Goal: Task Accomplishment & Management: Manage account settings

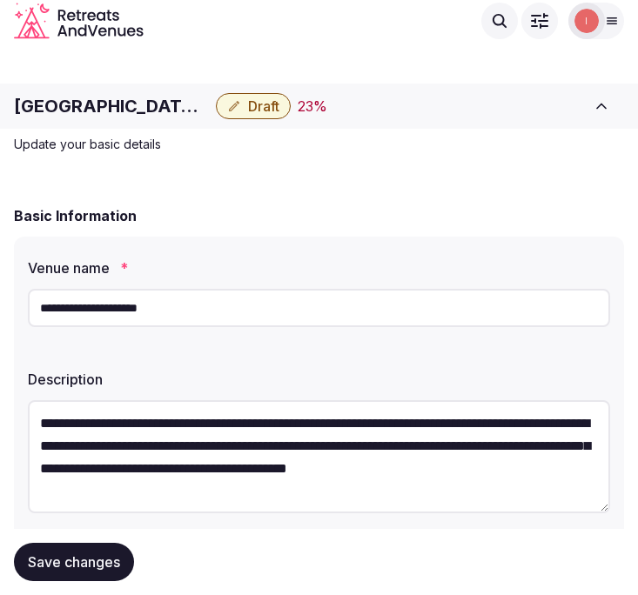
scroll to position [193, 0]
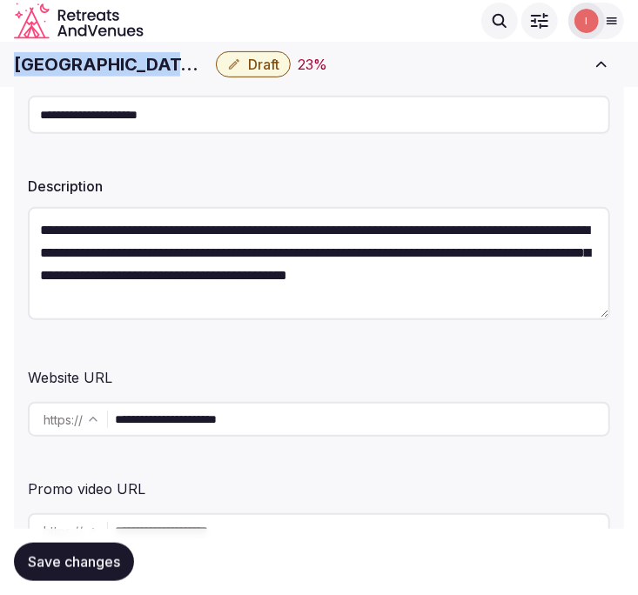
click at [537, 157] on div "**********" at bounding box center [319, 307] width 610 height 526
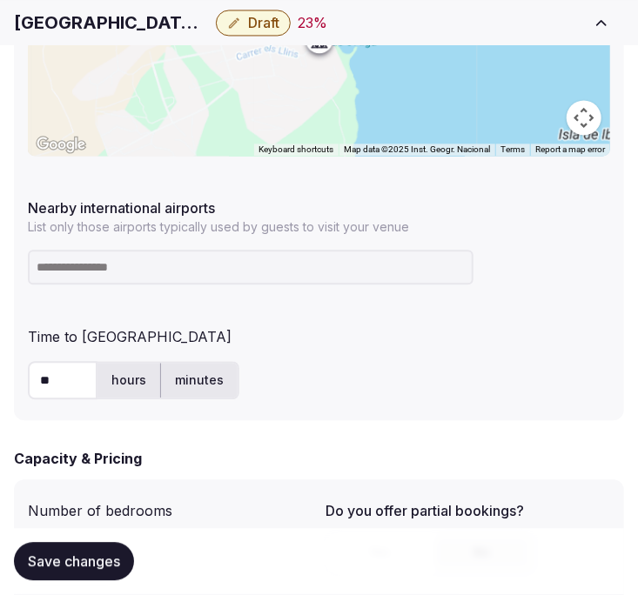
scroll to position [1063, 0]
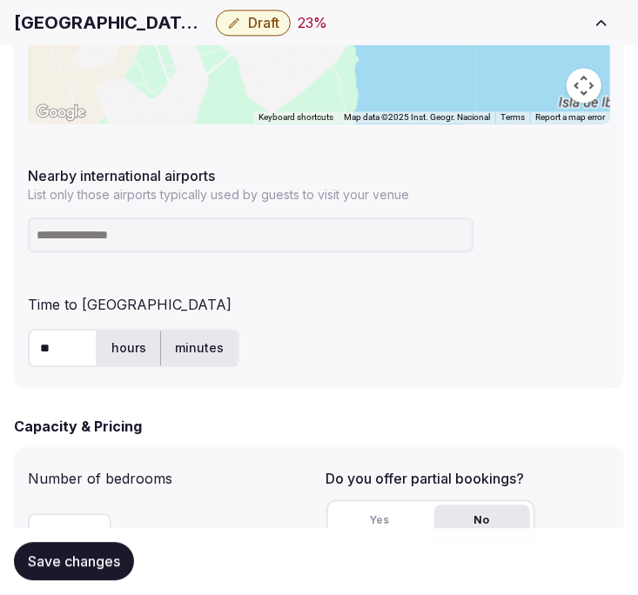
click at [230, 231] on input at bounding box center [250, 235] width 445 height 35
type input "***"
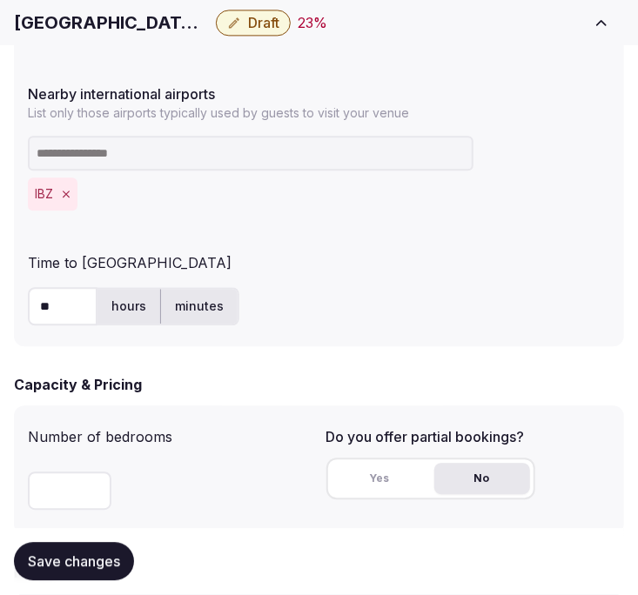
scroll to position [1256, 0]
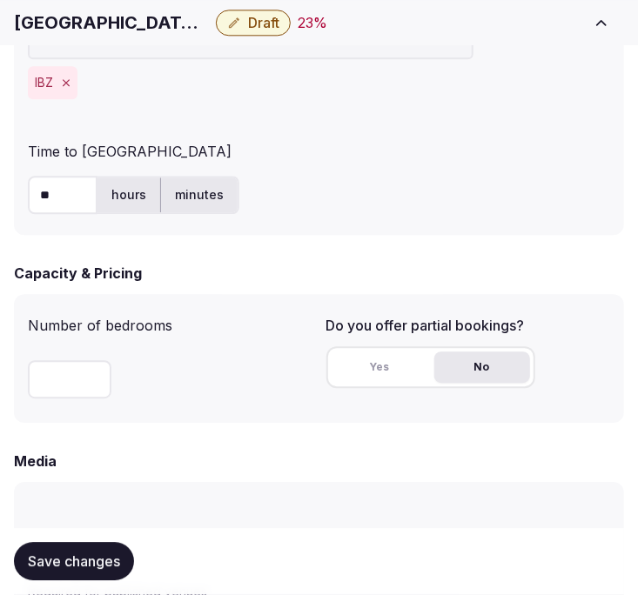
click at [61, 562] on span "Save changes" at bounding box center [74, 561] width 92 height 17
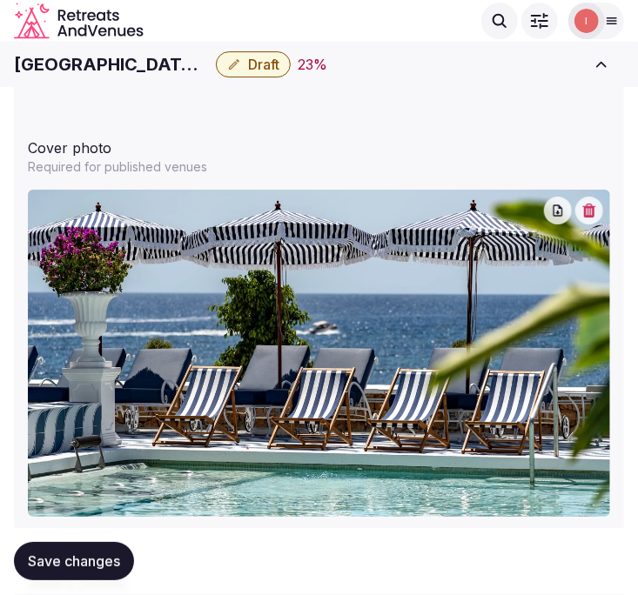
scroll to position [1563, 0]
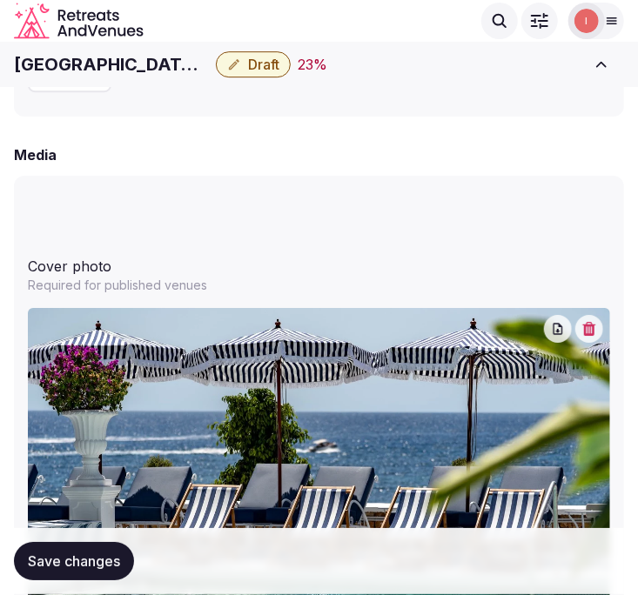
click at [116, 66] on h1 "Mongibello Hotel Ibiza" at bounding box center [111, 64] width 195 height 24
copy div "Mongibello Hotel Ibiza"
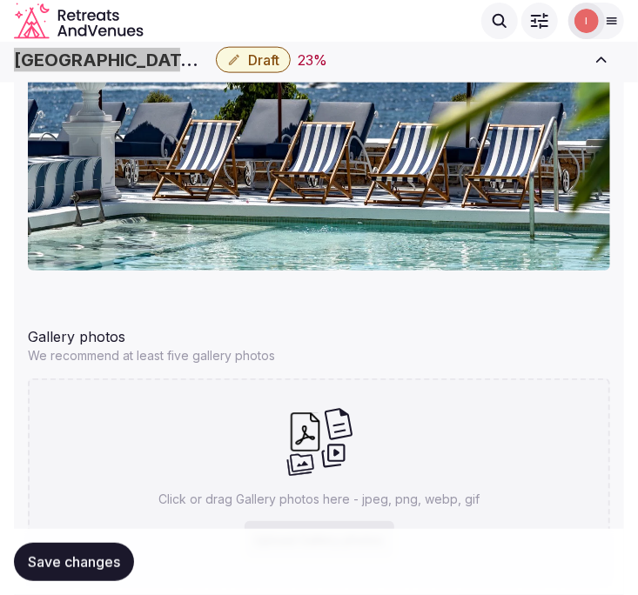
scroll to position [1659, 0]
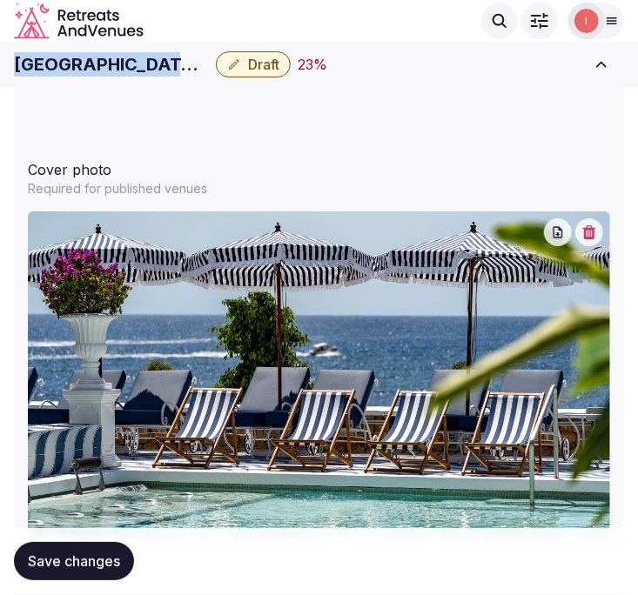
click at [593, 230] on icon "button" at bounding box center [589, 232] width 13 height 14
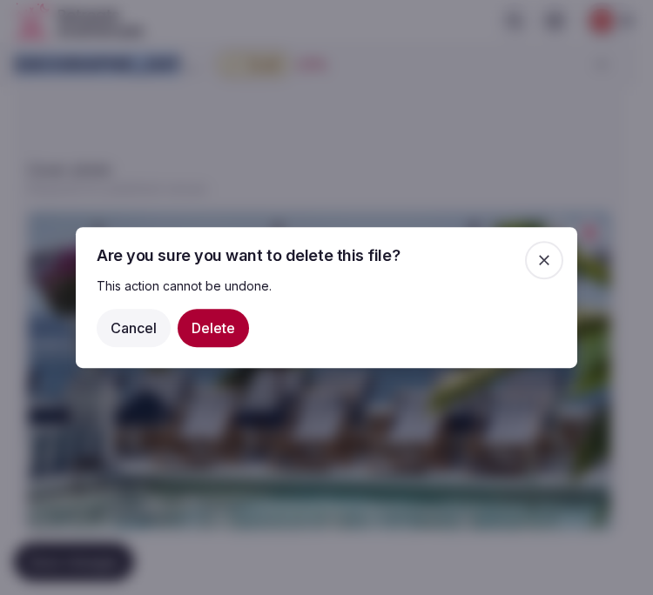
click at [231, 319] on button "Delete" at bounding box center [212, 328] width 71 height 38
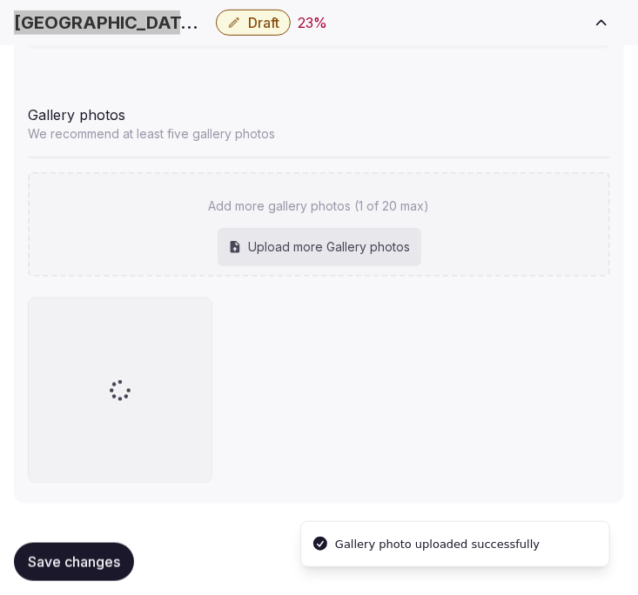
scroll to position [2164, 0]
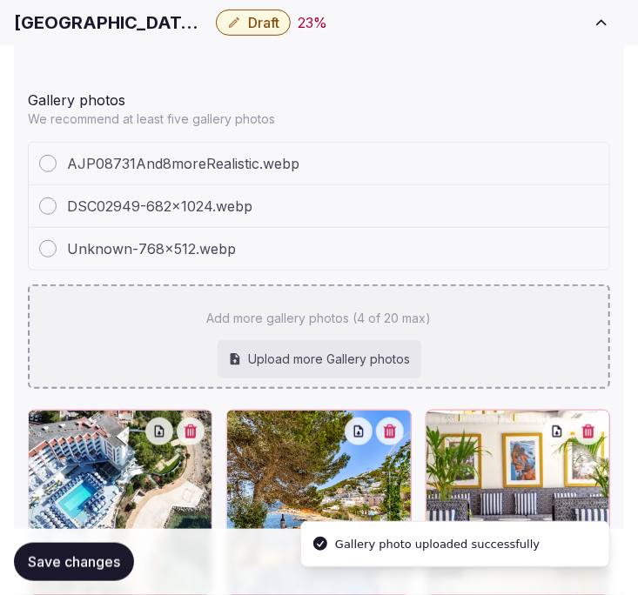
click at [482, 363] on div "AJP08731And8moreRealistic.webp DSC02949-682x1024.webp Unknown-768x512.webp Add …" at bounding box center [319, 265] width 582 height 247
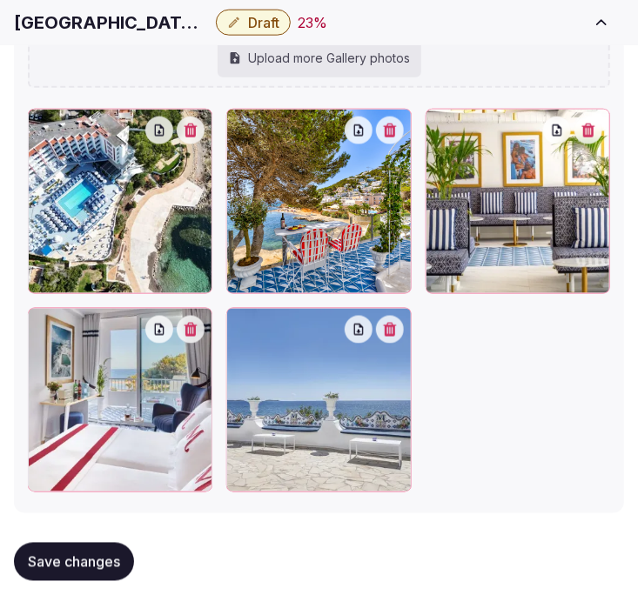
scroll to position [2534, 0]
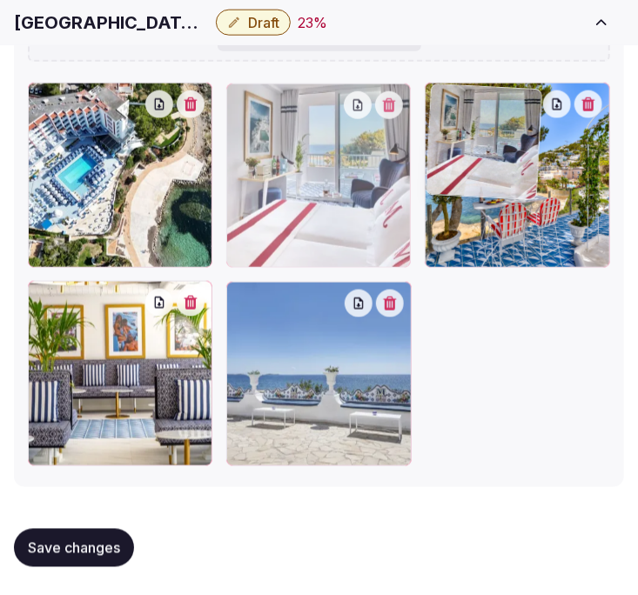
drag, startPoint x: 105, startPoint y: 265, endPoint x: 394, endPoint y: 131, distance: 318.4
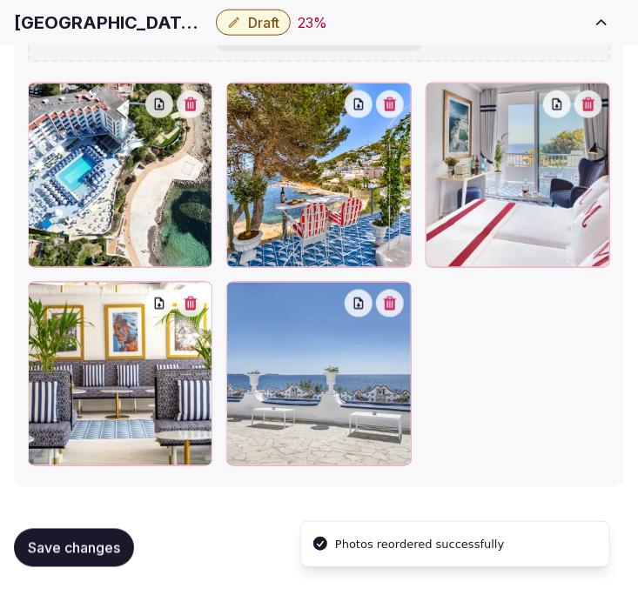
click at [114, 548] on span "Save changes" at bounding box center [74, 547] width 92 height 17
drag, startPoint x: 44, startPoint y: 550, endPoint x: 33, endPoint y: 532, distance: 20.8
click at [42, 548] on span "Save changes" at bounding box center [74, 547] width 92 height 17
click at [70, 545] on span "Save changes" at bounding box center [74, 547] width 92 height 17
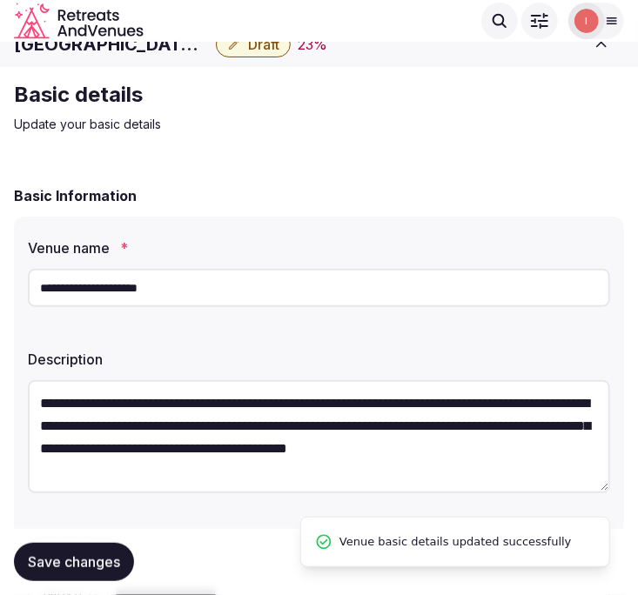
scroll to position [386, 0]
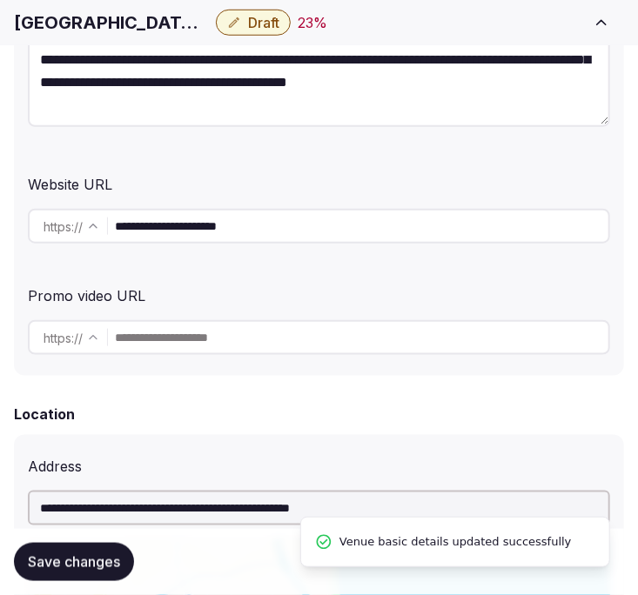
click at [63, 569] on span "Save changes" at bounding box center [74, 561] width 92 height 17
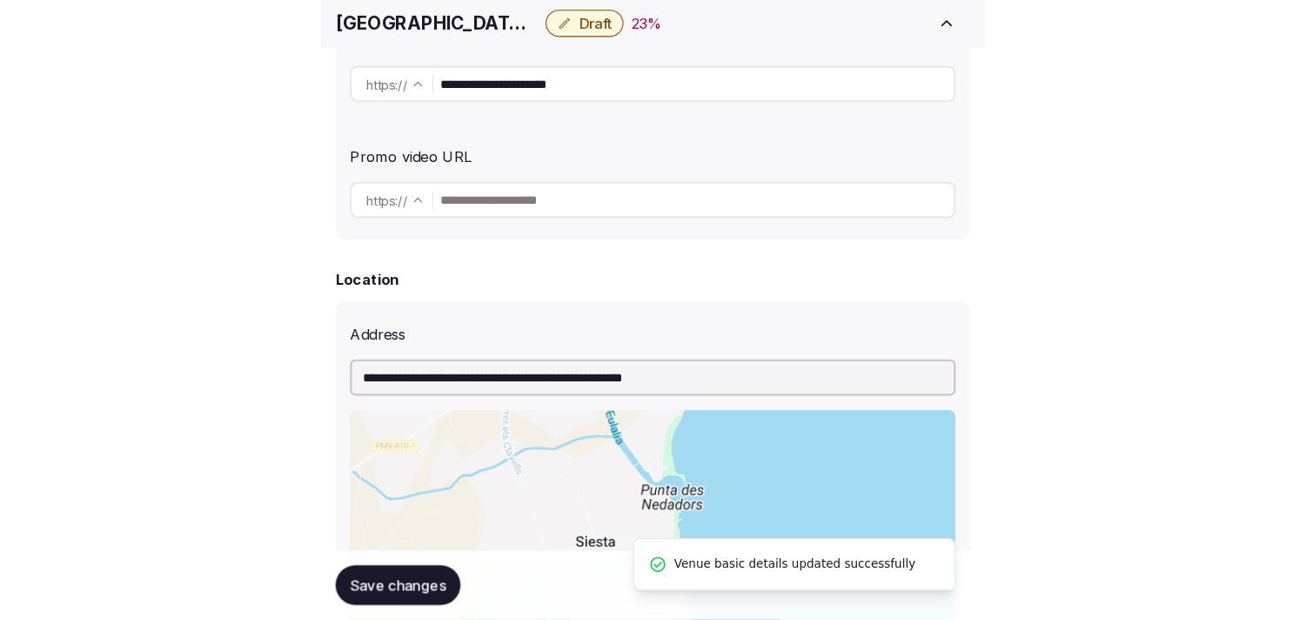
scroll to position [676, 0]
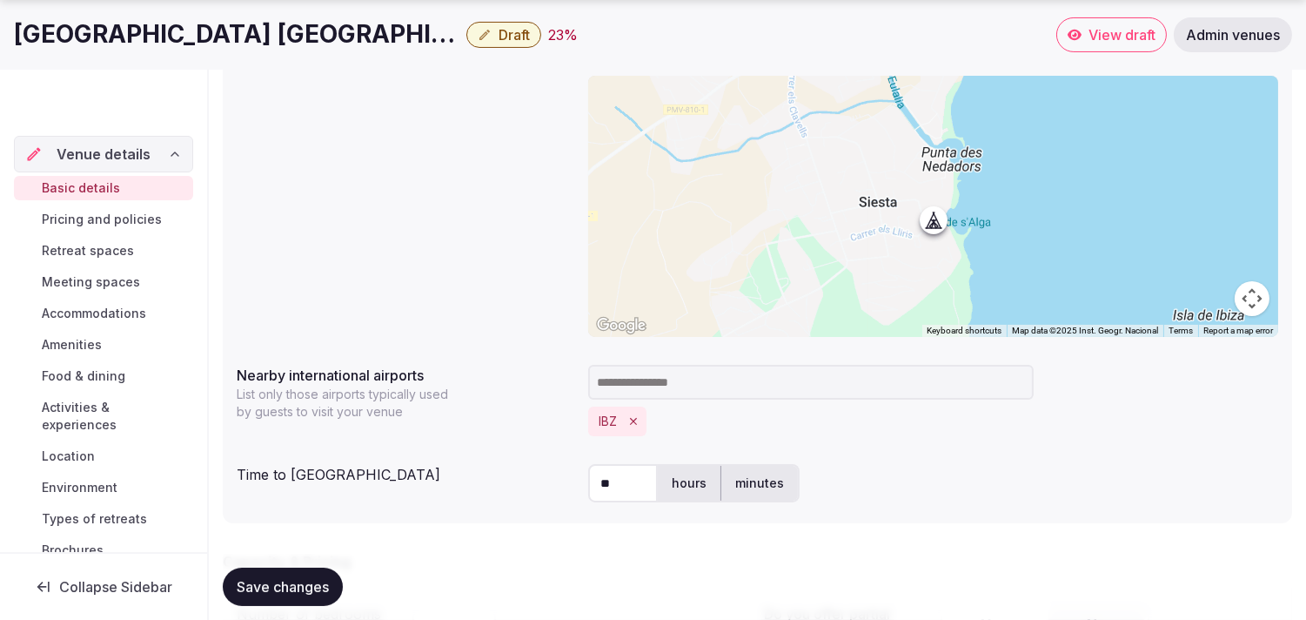
click at [122, 222] on span "Pricing and policies" at bounding box center [102, 219] width 120 height 17
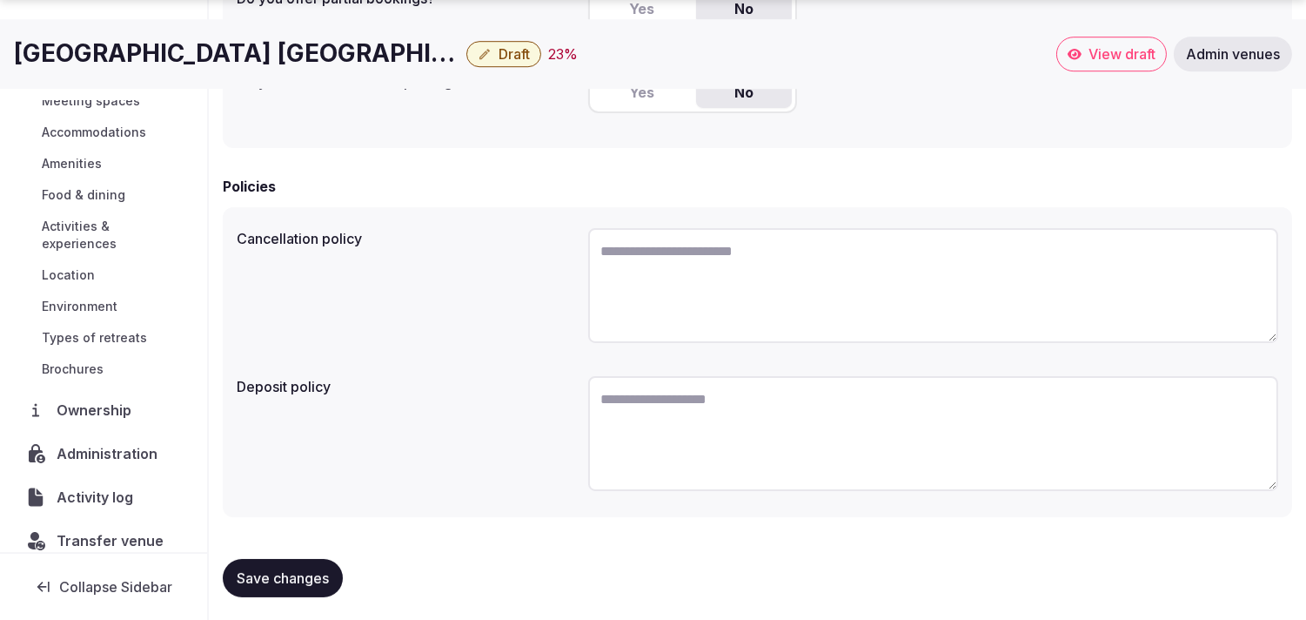
scroll to position [149, 0]
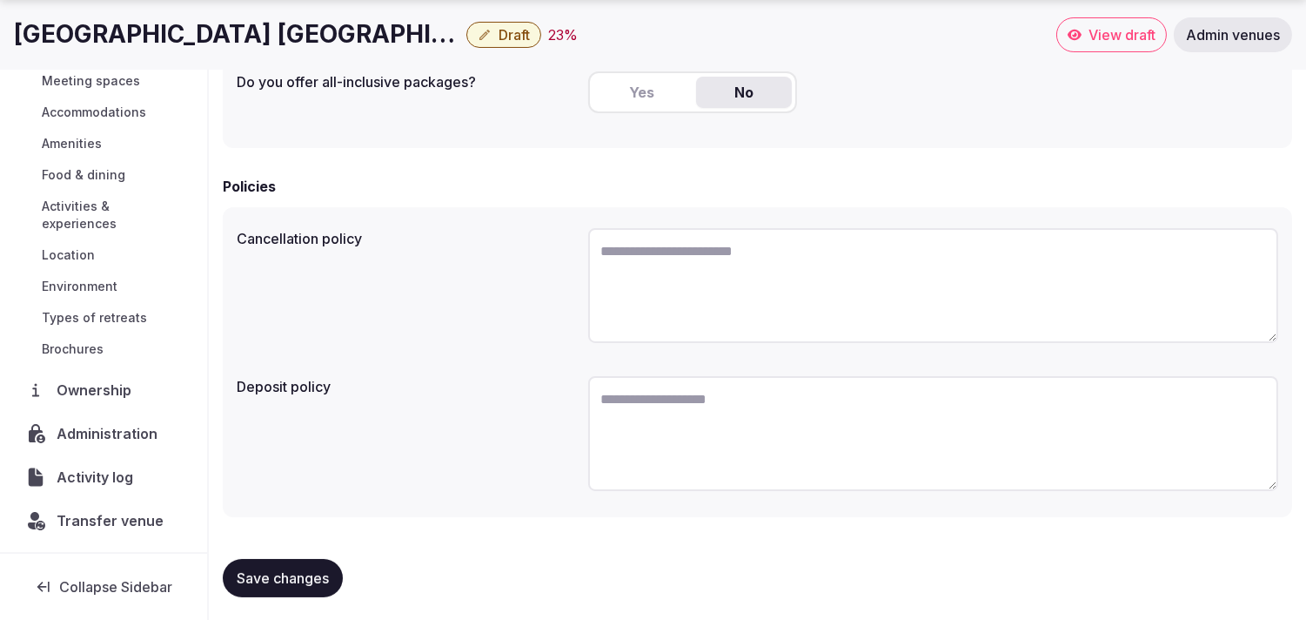
click at [258, 573] on span "Save changes" at bounding box center [283, 577] width 92 height 17
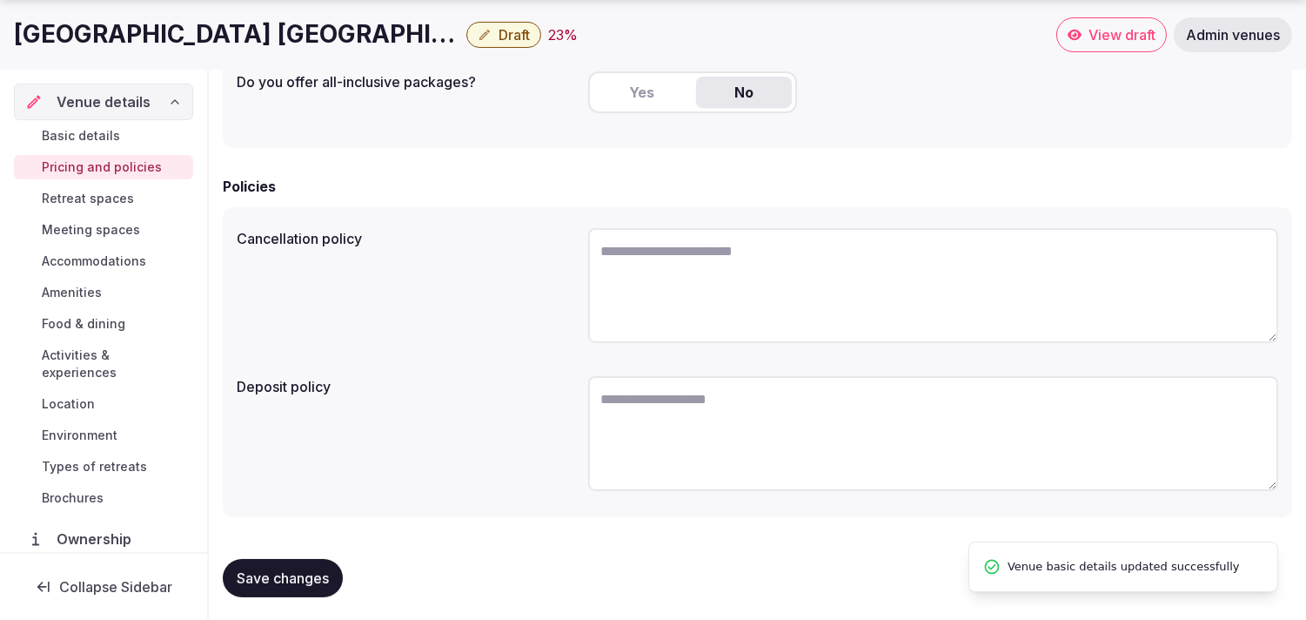
click at [89, 186] on link "Retreat spaces" at bounding box center [103, 198] width 179 height 24
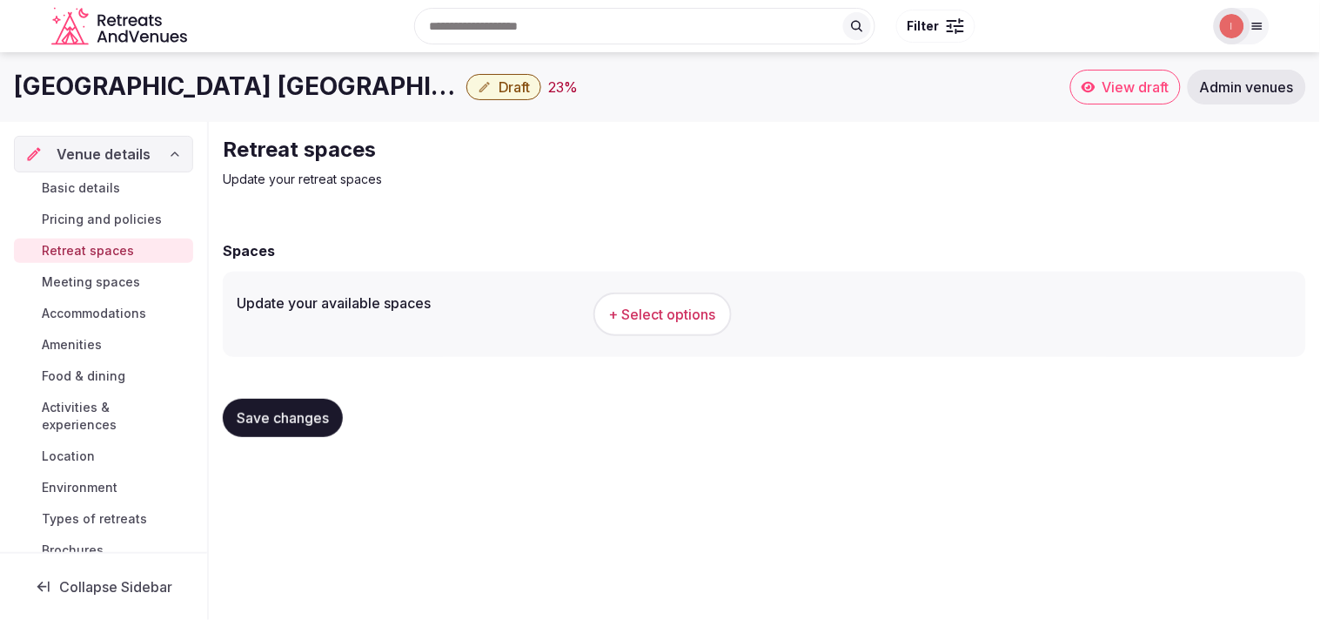
click at [637, 306] on span "+ Select options" at bounding box center [662, 314] width 107 height 19
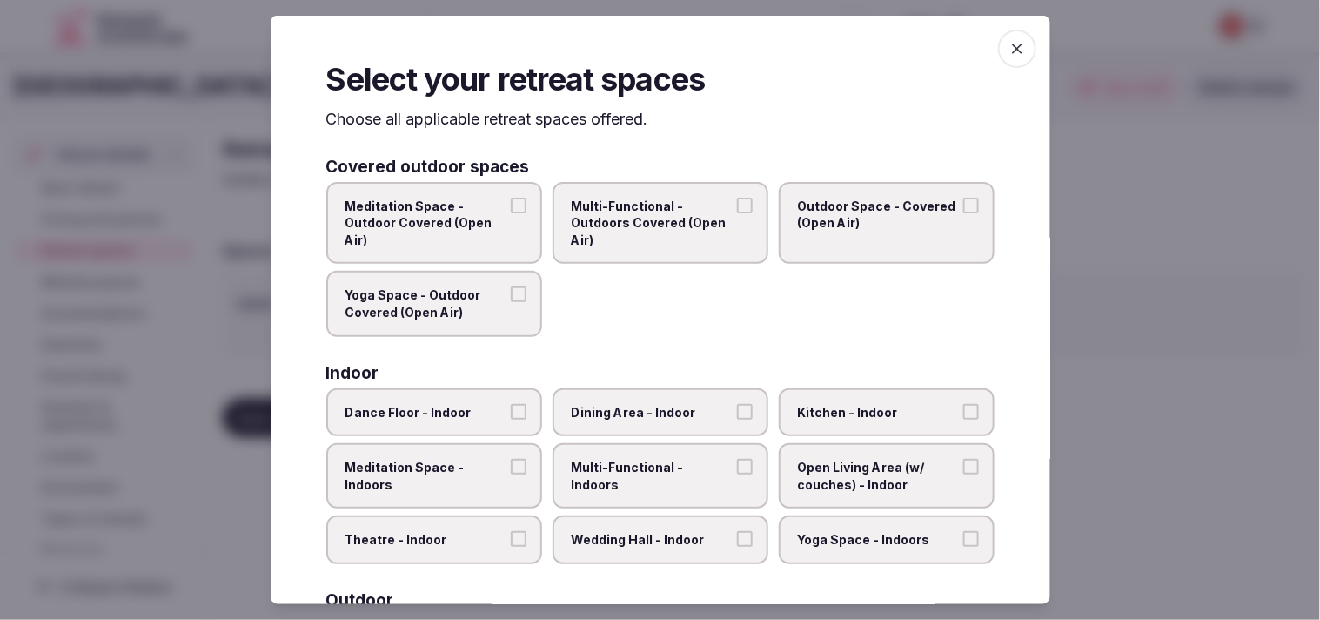
click at [637, 218] on span "Outdoor Space - Covered (Open Air)" at bounding box center [878, 214] width 160 height 34
click at [637, 212] on button "Outdoor Space - Covered (Open Air)" at bounding box center [971, 205] width 16 height 16
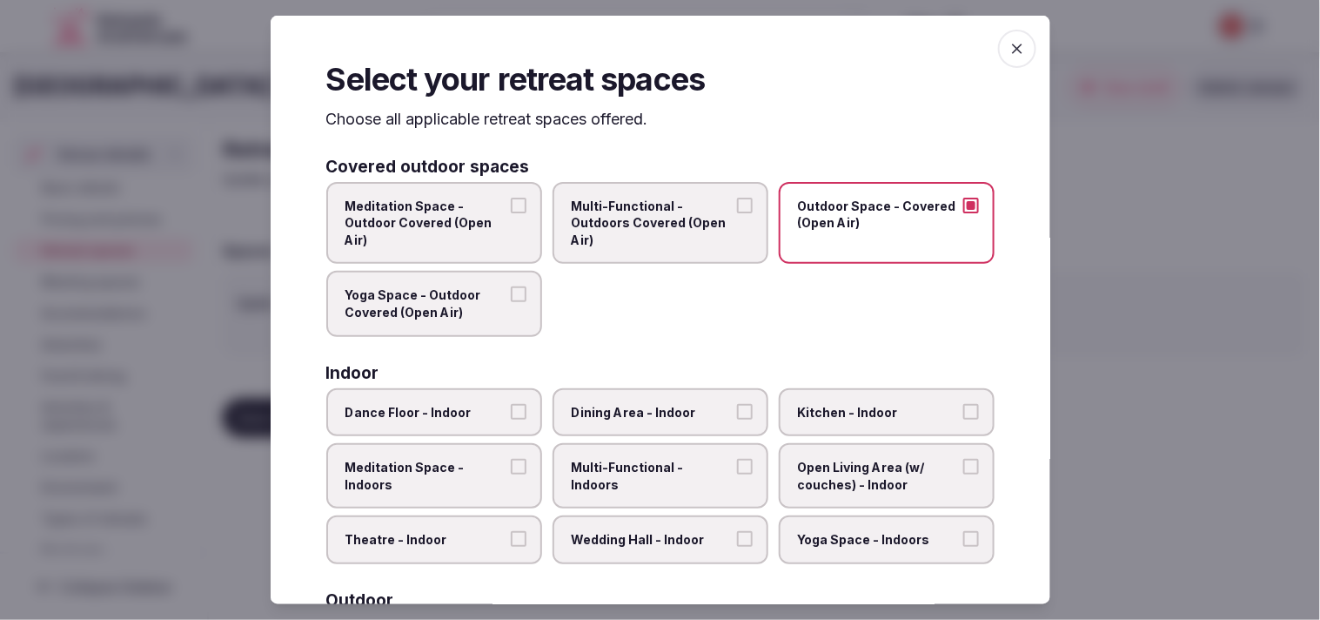
click at [479, 305] on span "Yoga Space - Outdoor Covered (Open Air)" at bounding box center [425, 303] width 160 height 34
click at [511, 302] on button "Yoga Space - Outdoor Covered (Open Air)" at bounding box center [519, 294] width 16 height 16
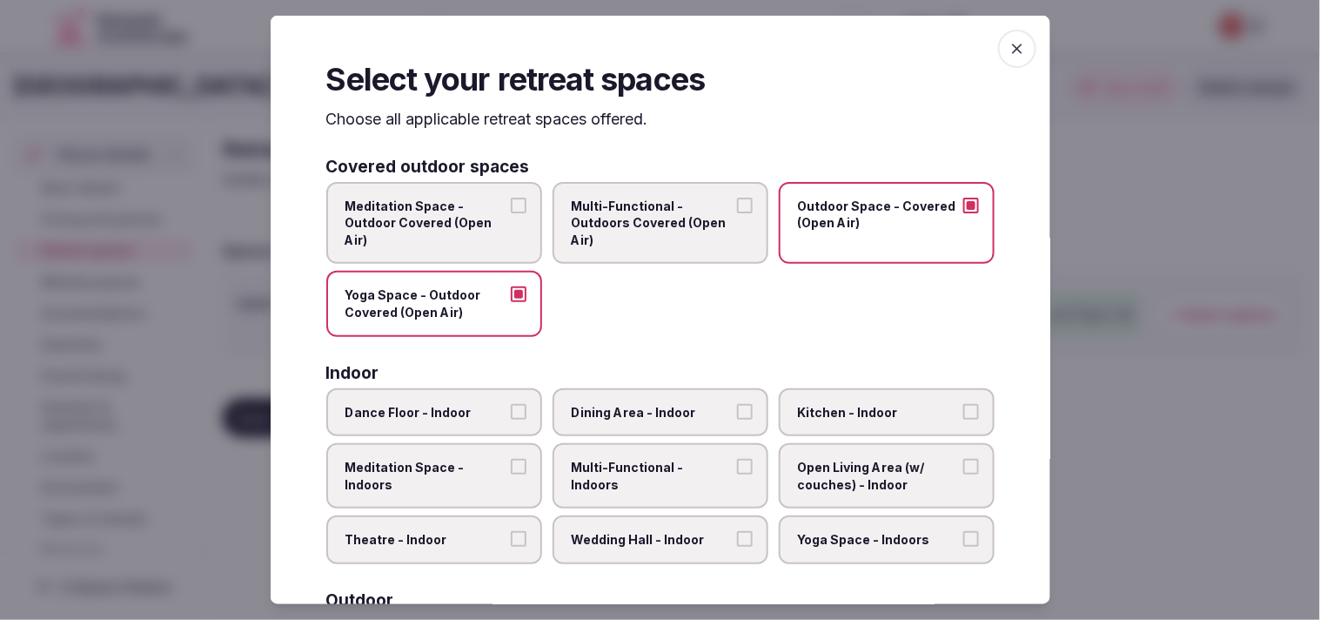
click at [501, 291] on label "Yoga Space - Outdoor Covered (Open Air)" at bounding box center [434, 303] width 216 height 65
click at [511, 291] on button "Yoga Space - Outdoor Covered (Open Air)" at bounding box center [519, 294] width 16 height 16
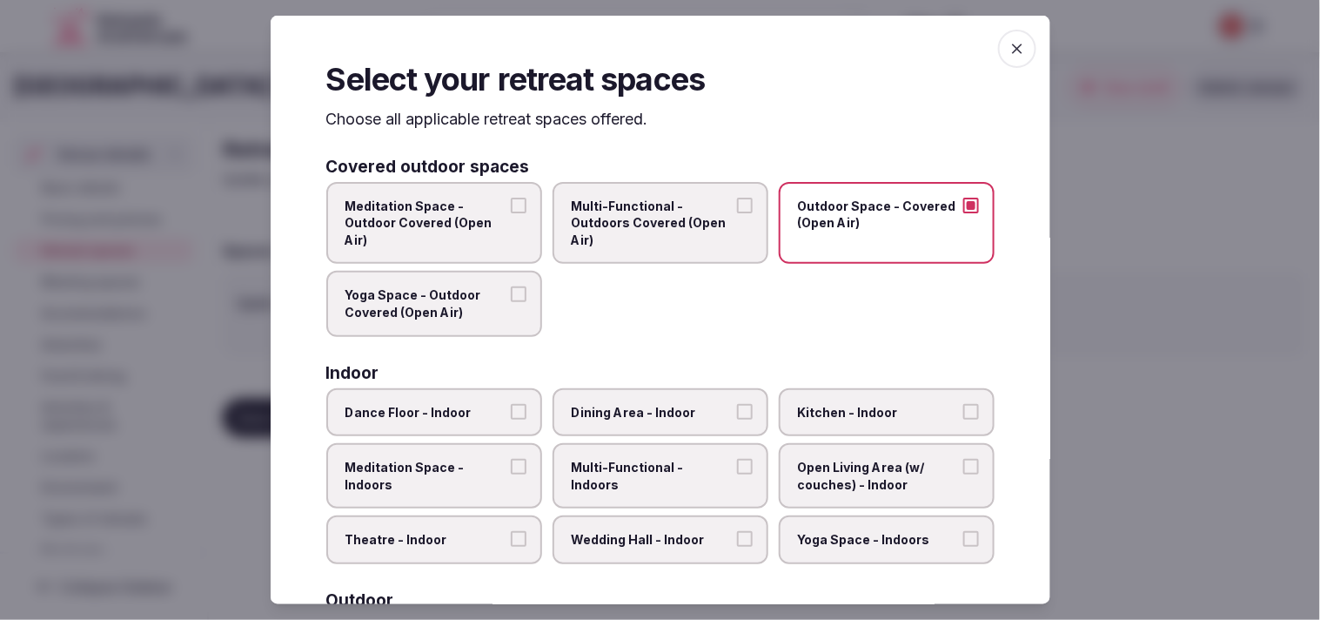
click at [637, 222] on span "Multi-Functional - Outdoors Covered (Open Air)" at bounding box center [652, 222] width 160 height 51
click at [637, 212] on button "Multi-Functional - Outdoors Covered (Open Air)" at bounding box center [745, 205] width 16 height 16
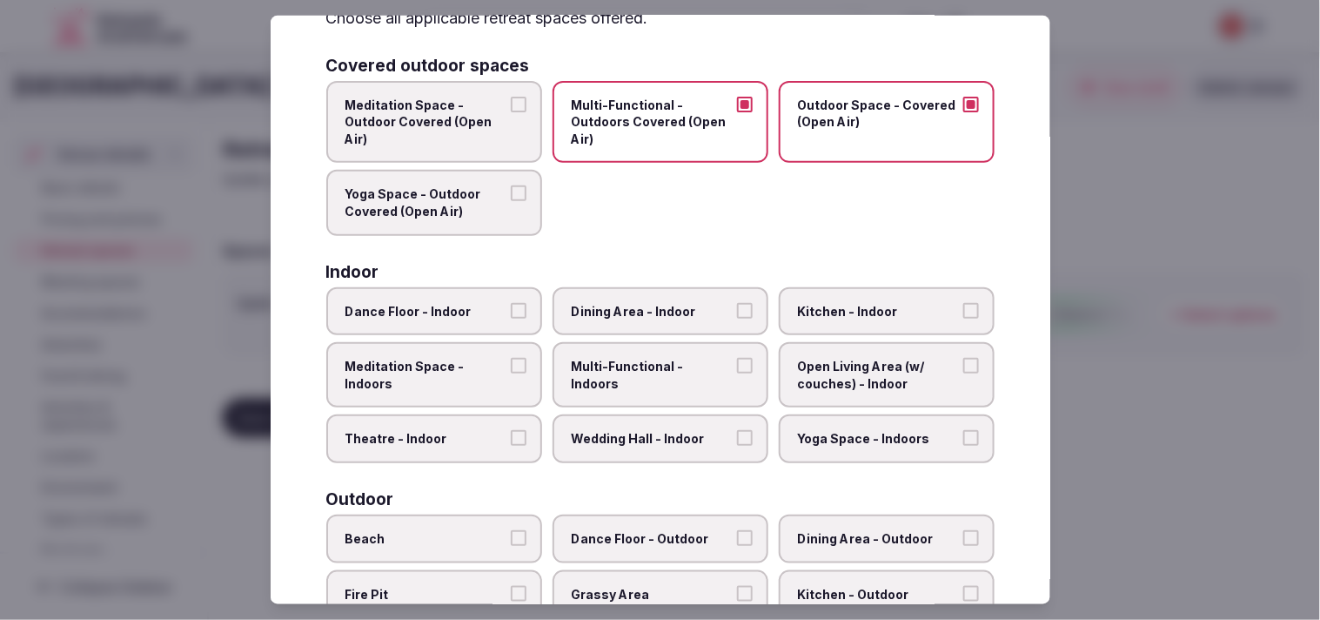
scroll to position [193, 0]
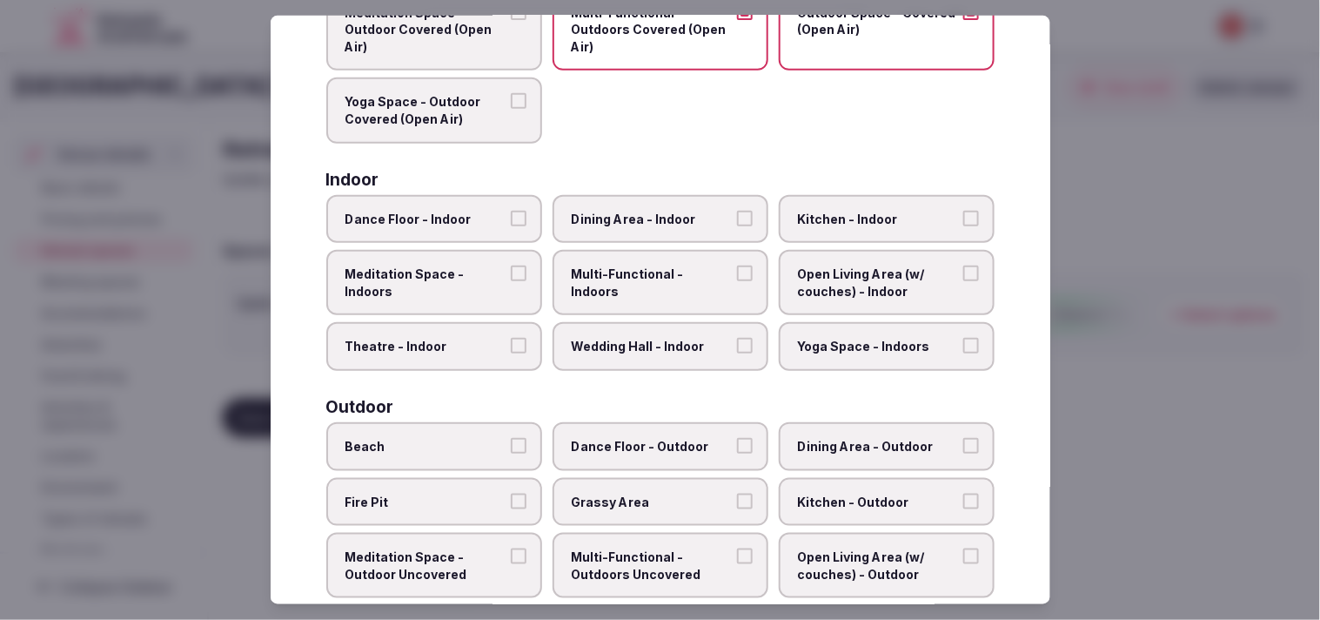
drag, startPoint x: 630, startPoint y: 204, endPoint x: 654, endPoint y: 218, distance: 28.1
click at [631, 206] on label "Dining Area - Indoor" at bounding box center [661, 218] width 216 height 49
click at [637, 210] on button "Dining Area - Indoor" at bounding box center [745, 218] width 16 height 16
click at [637, 280] on label "Multi-Functional - Indoors" at bounding box center [661, 282] width 216 height 65
click at [637, 280] on button "Multi-Functional - Indoors" at bounding box center [745, 273] width 16 height 16
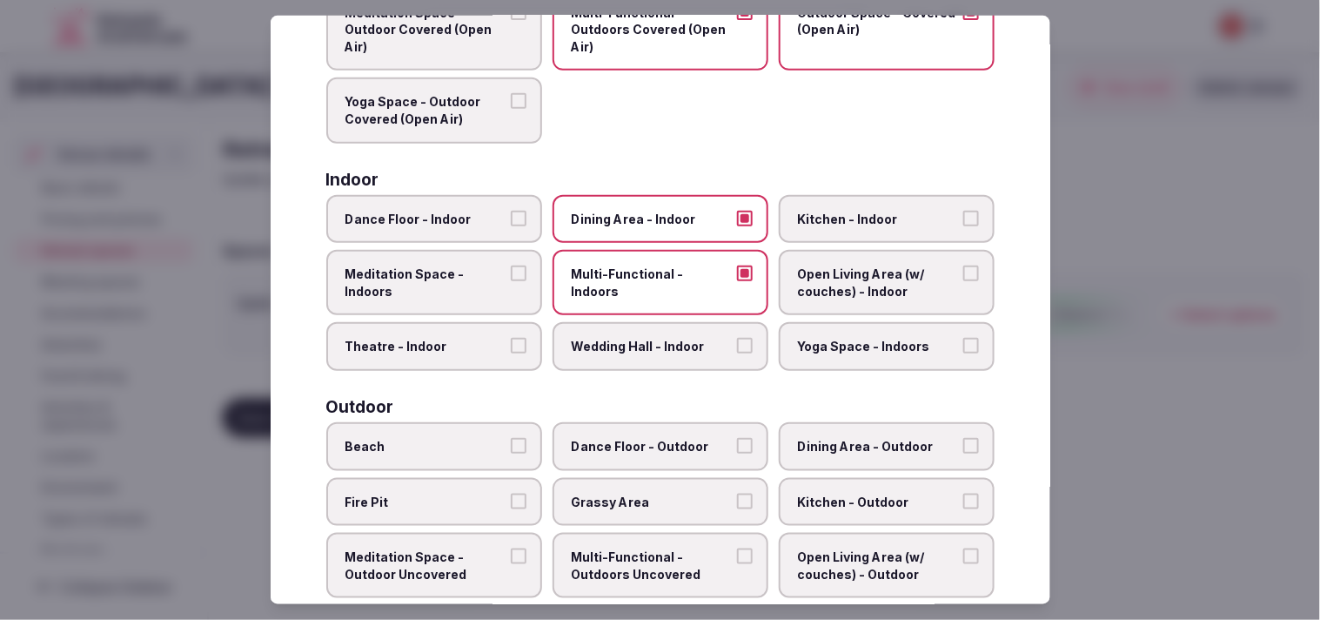
click at [637, 270] on span "Open Living Area (w/ couches) - Indoor" at bounding box center [878, 282] width 160 height 34
click at [637, 270] on button "Open Living Area (w/ couches) - Indoor" at bounding box center [971, 273] width 16 height 16
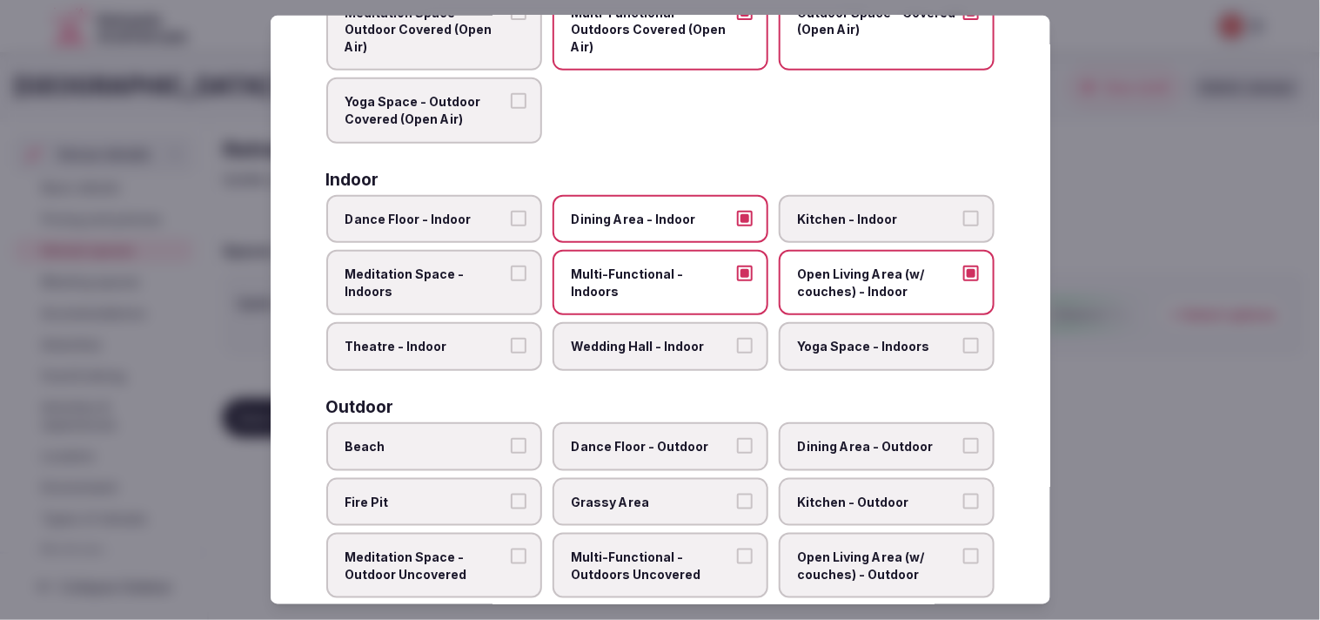
click at [479, 348] on label "Theatre - Indoor" at bounding box center [434, 346] width 216 height 49
click at [511, 348] on button "Theatre - Indoor" at bounding box center [519, 346] width 16 height 16
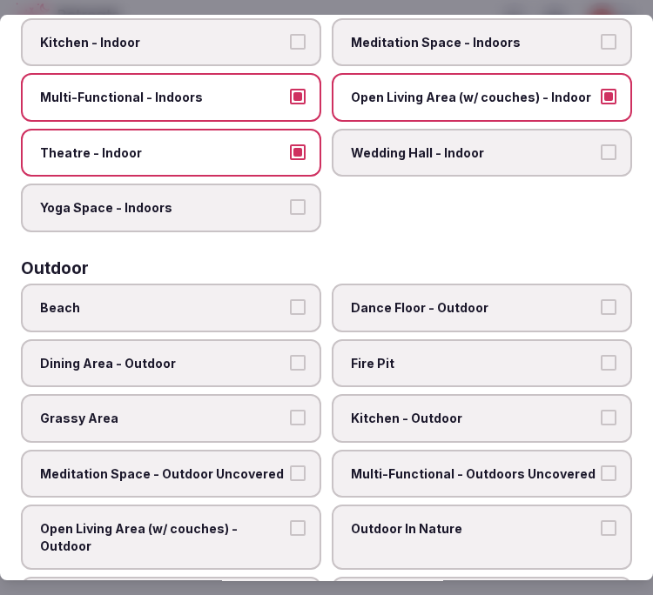
scroll to position [369, 0]
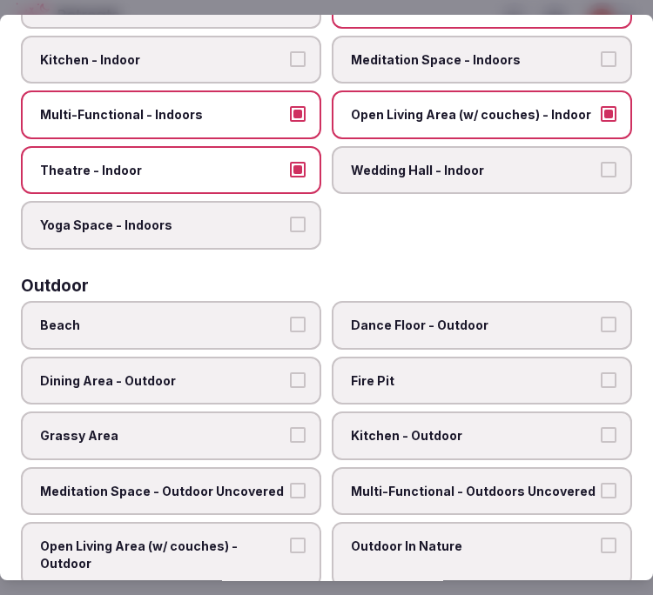
click at [263, 317] on span "Beach" at bounding box center [162, 325] width 244 height 17
click at [290, 317] on button "Beach" at bounding box center [298, 325] width 16 height 16
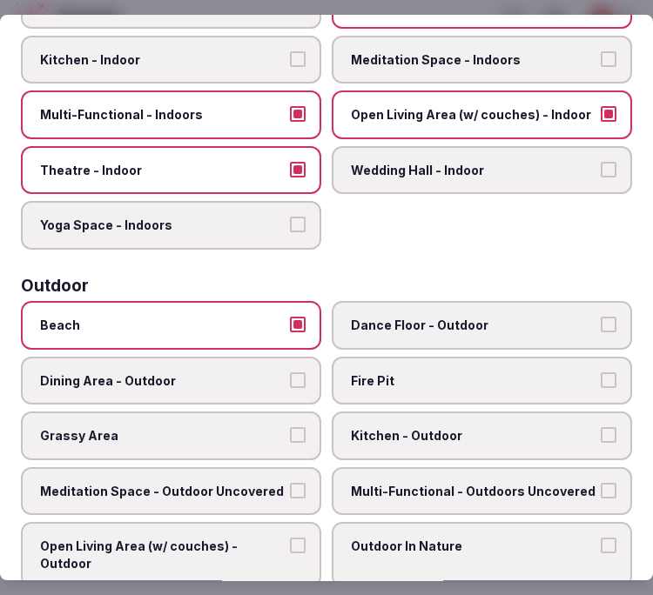
click at [384, 317] on span "Dance Floor - Outdoor" at bounding box center [473, 325] width 244 height 17
click at [600, 317] on button "Dance Floor - Outdoor" at bounding box center [608, 325] width 16 height 16
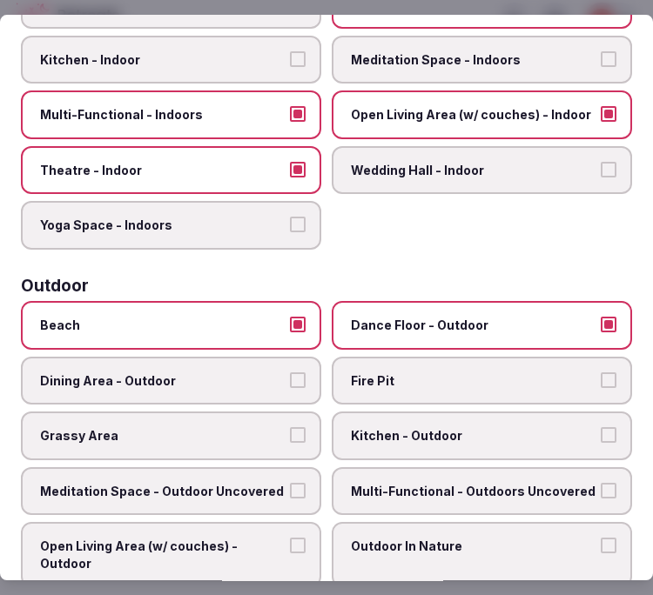
click at [384, 317] on span "Dance Floor - Outdoor" at bounding box center [473, 325] width 244 height 17
click at [600, 317] on button "Dance Floor - Outdoor" at bounding box center [608, 325] width 16 height 16
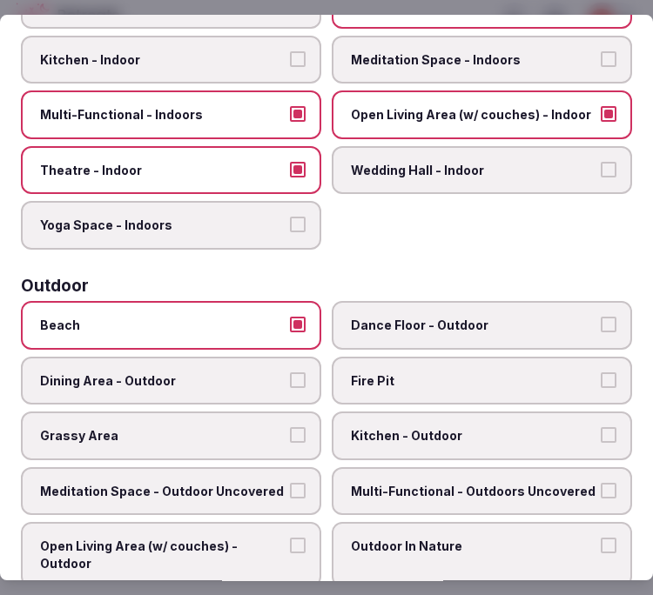
click at [190, 372] on span "Dining Area - Outdoor" at bounding box center [162, 380] width 244 height 17
click at [290, 372] on button "Dining Area - Outdoor" at bounding box center [298, 380] width 16 height 16
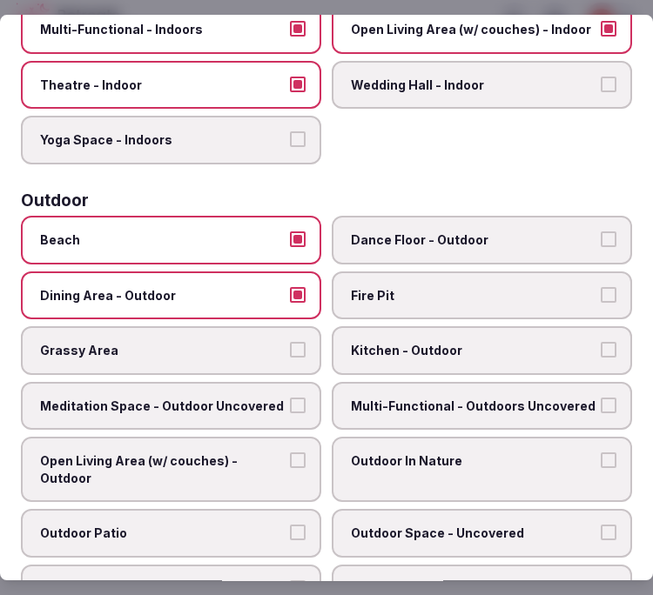
scroll to position [562, 0]
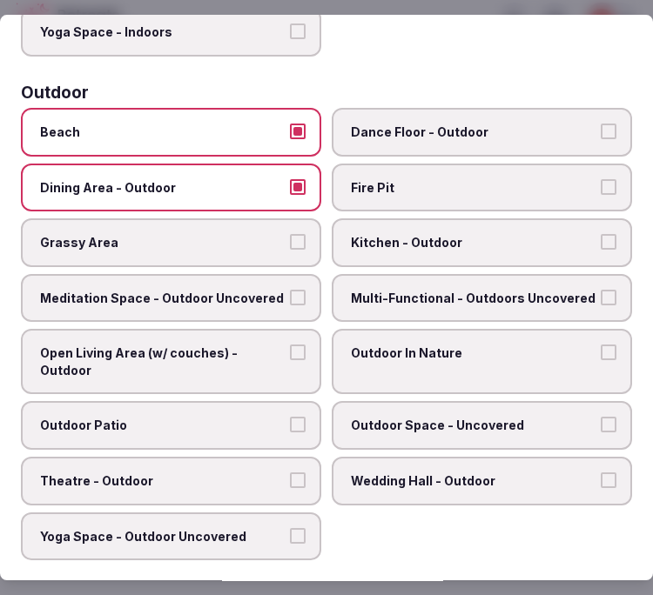
click at [361, 290] on span "Multi-Functional - Outdoors Uncovered" at bounding box center [473, 298] width 244 height 17
click at [600, 290] on button "Multi-Functional - Outdoors Uncovered" at bounding box center [608, 298] width 16 height 16
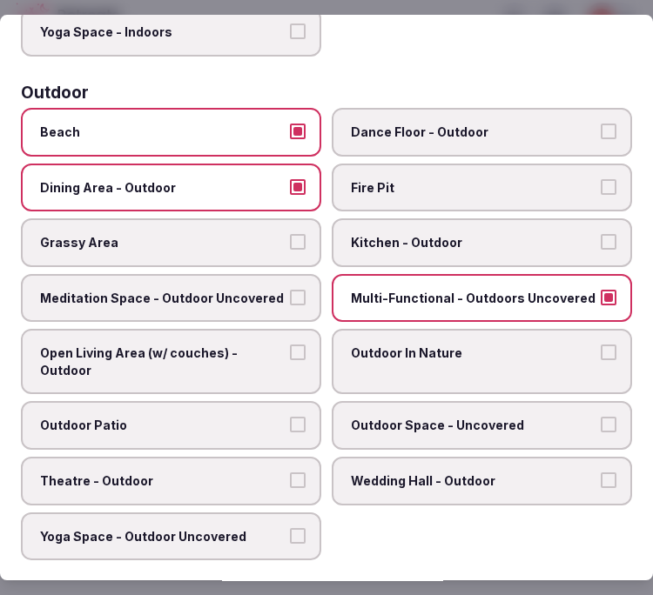
click at [204, 345] on span "Open Living Area (w/ couches) - Outdoor" at bounding box center [162, 362] width 244 height 34
click at [290, 345] on button "Open Living Area (w/ couches) - Outdoor" at bounding box center [298, 353] width 16 height 16
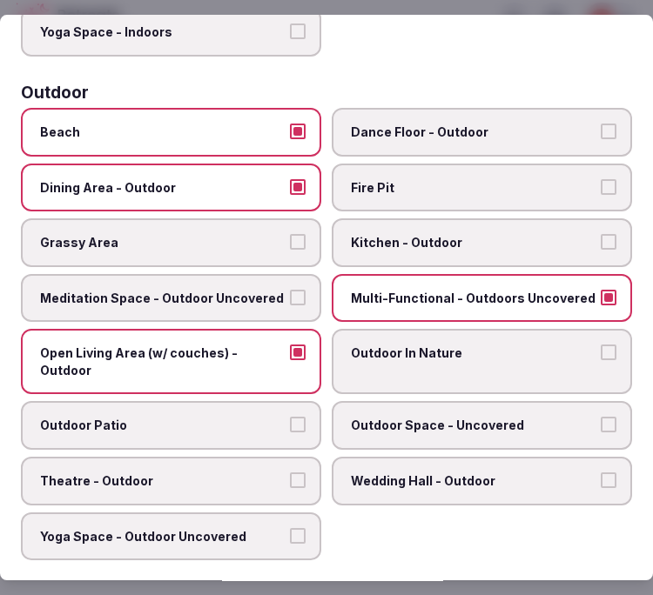
click at [418, 349] on label "Outdoor In Nature" at bounding box center [482, 361] width 300 height 65
click at [600, 349] on button "Outdoor In Nature" at bounding box center [608, 353] width 16 height 16
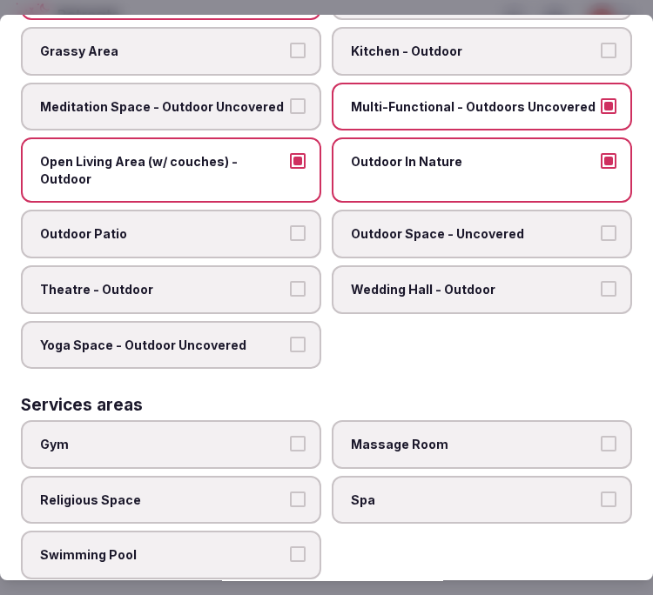
scroll to position [755, 0]
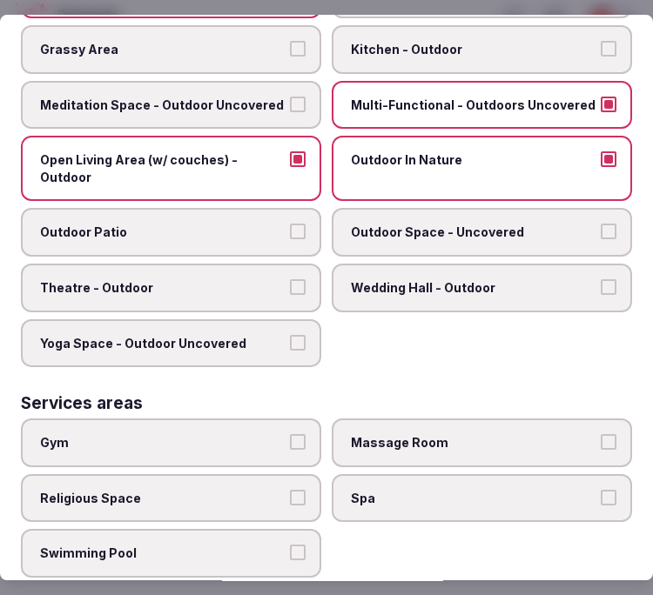
click at [419, 227] on label "Outdoor Space - Uncovered" at bounding box center [482, 233] width 300 height 49
click at [600, 227] on button "Outdoor Space - Uncovered" at bounding box center [608, 232] width 16 height 16
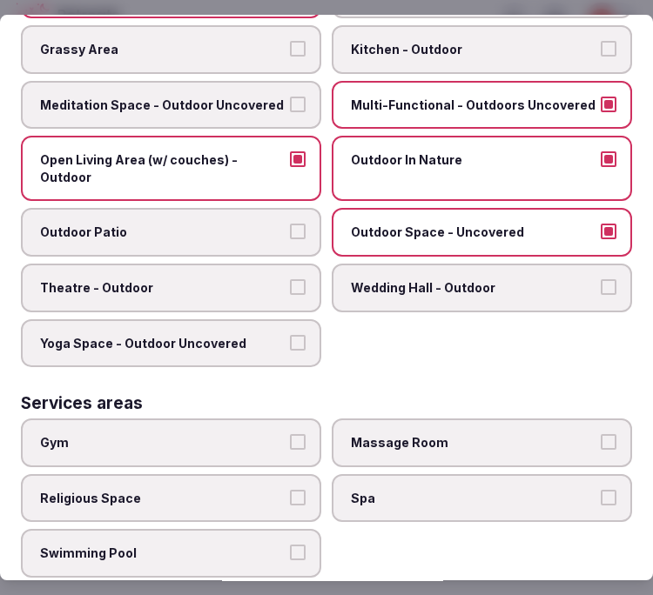
click at [204, 224] on label "Outdoor Patio" at bounding box center [171, 233] width 300 height 49
click at [290, 224] on button "Outdoor Patio" at bounding box center [298, 232] width 16 height 16
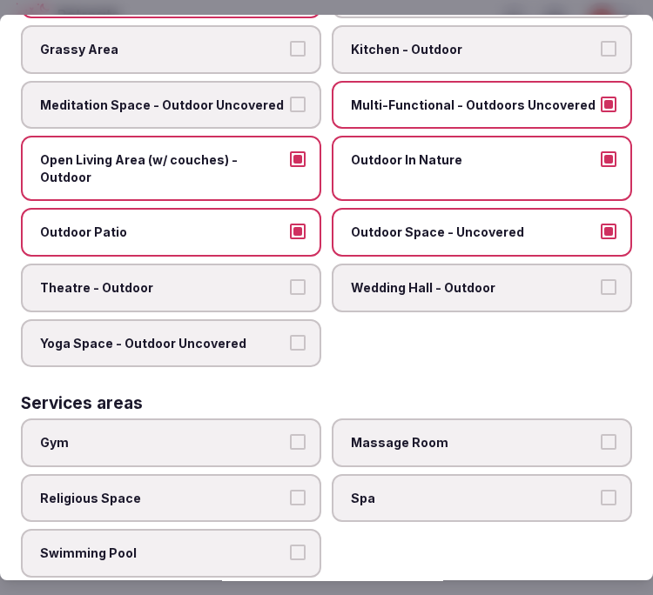
click at [204, 279] on span "Theatre - Outdoor" at bounding box center [162, 287] width 244 height 17
click at [290, 279] on button "Theatre - Outdoor" at bounding box center [298, 287] width 16 height 16
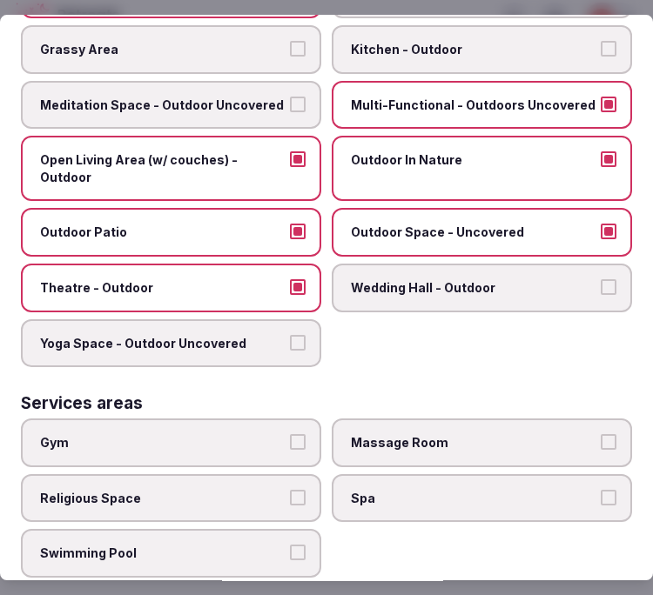
click at [204, 279] on span "Theatre - Outdoor" at bounding box center [162, 287] width 244 height 17
click at [290, 279] on button "Theatre - Outdoor" at bounding box center [298, 287] width 16 height 16
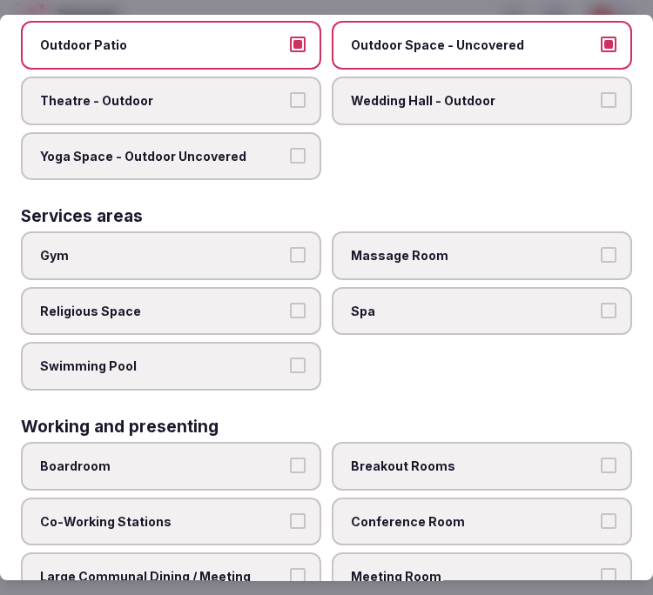
scroll to position [949, 0]
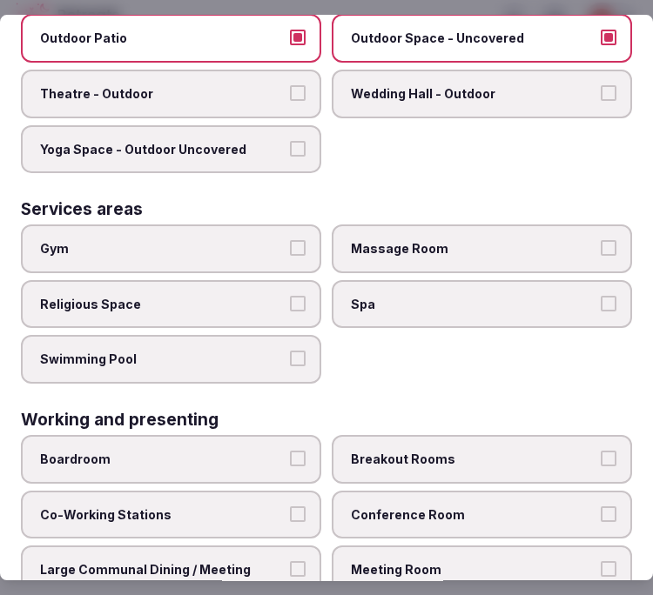
click at [209, 141] on span "Yoga Space - Outdoor Uncovered" at bounding box center [162, 149] width 244 height 17
click at [290, 141] on button "Yoga Space - Outdoor Uncovered" at bounding box center [298, 149] width 16 height 16
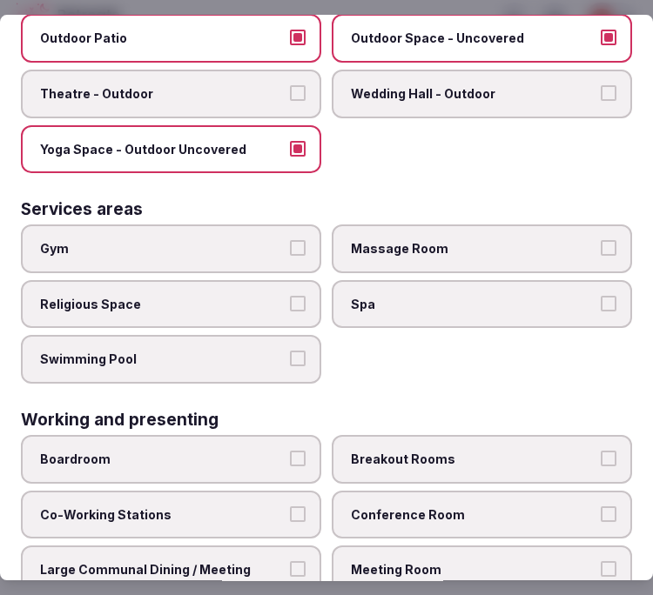
scroll to position [1004, 0]
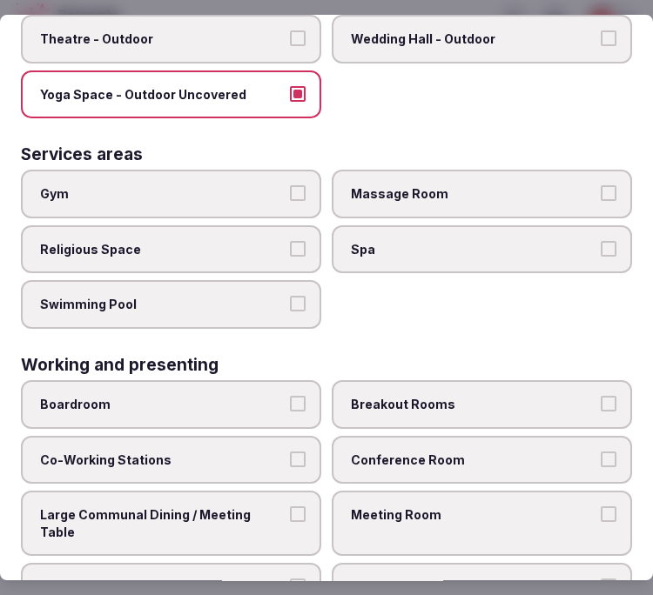
click at [282, 176] on label "Gym" at bounding box center [171, 194] width 300 height 49
click at [290, 185] on button "Gym" at bounding box center [298, 193] width 16 height 16
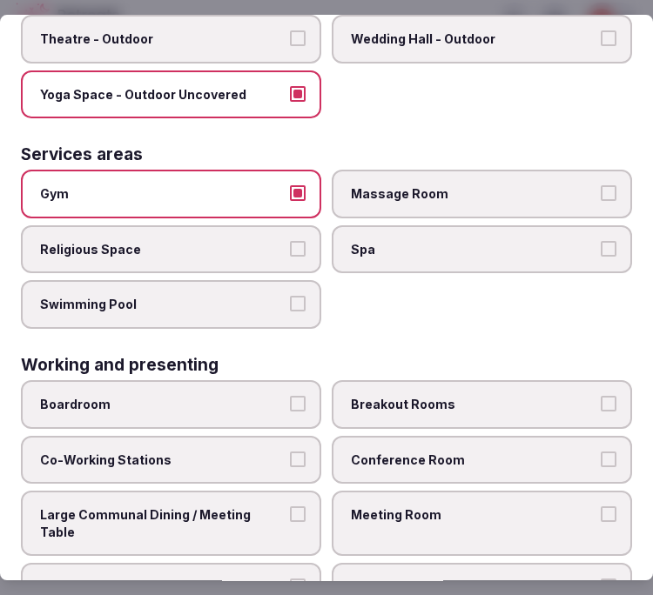
click at [290, 297] on button "Swimming Pool" at bounding box center [298, 305] width 16 height 16
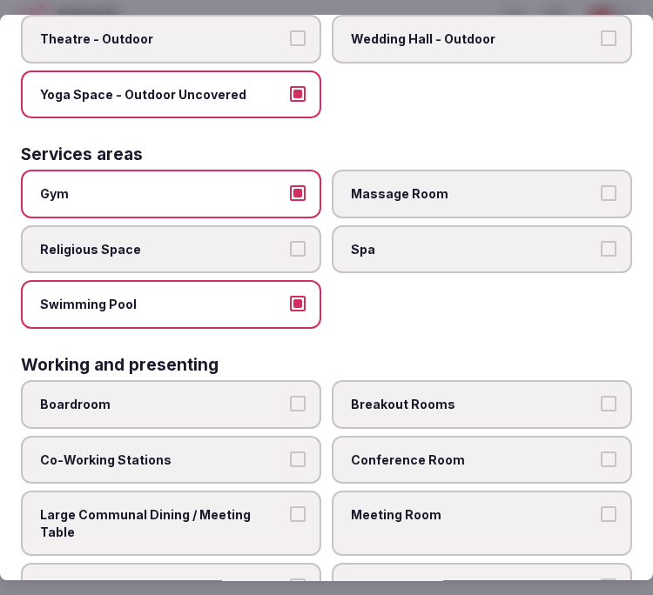
click at [424, 452] on span "Conference Room" at bounding box center [473, 460] width 244 height 17
click at [600, 452] on button "Conference Room" at bounding box center [608, 460] width 16 height 16
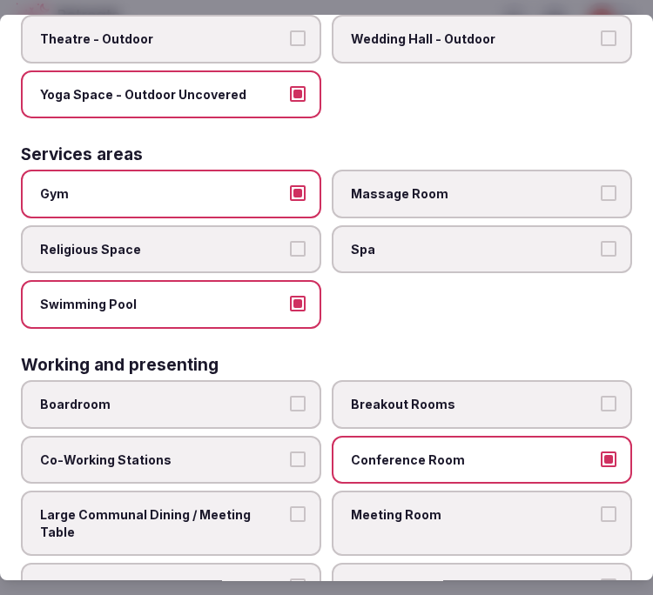
click at [439, 452] on span "Conference Room" at bounding box center [473, 460] width 244 height 17
click at [600, 452] on button "Conference Room" at bounding box center [608, 460] width 16 height 16
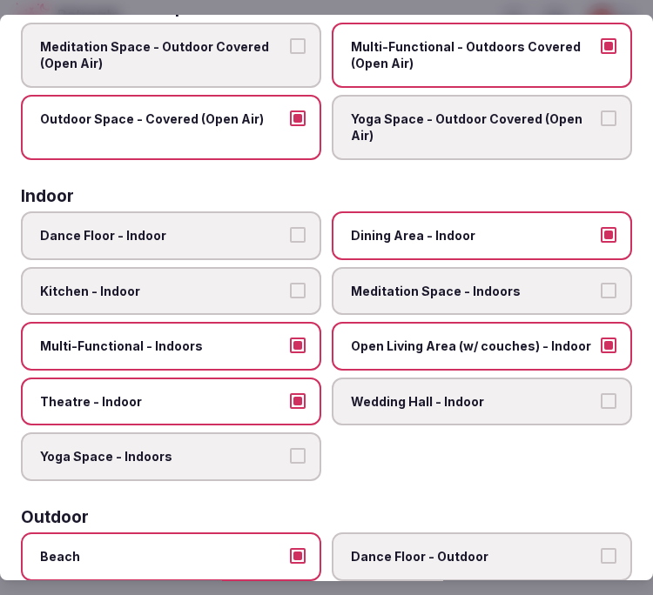
scroll to position [37, 0]
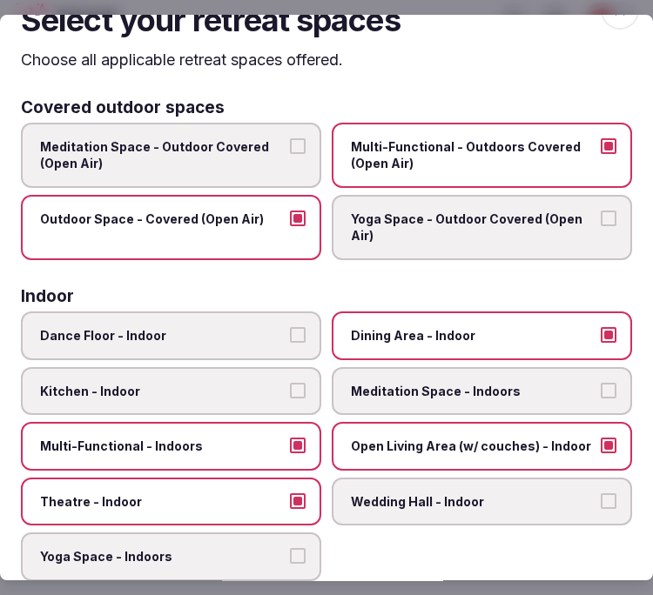
click at [271, 448] on label "Multi-Functional - Indoors" at bounding box center [171, 446] width 300 height 49
click at [290, 448] on button "Multi-Functional - Indoors" at bounding box center [298, 446] width 16 height 16
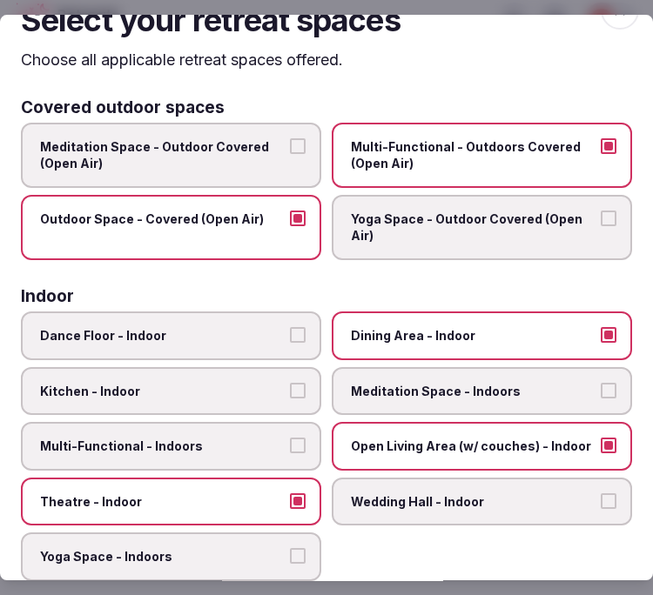
click at [305, 532] on label "Yoga Space - Indoors" at bounding box center [171, 556] width 300 height 49
click at [305, 548] on button "Yoga Space - Indoors" at bounding box center [298, 556] width 16 height 16
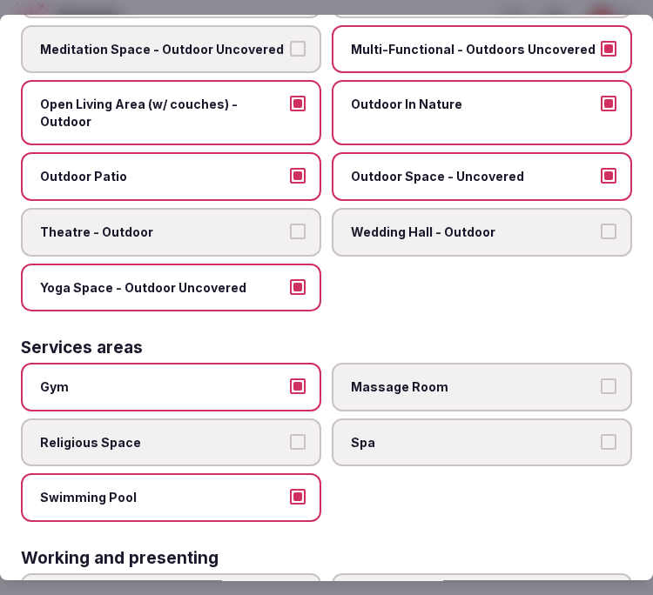
scroll to position [1004, 0]
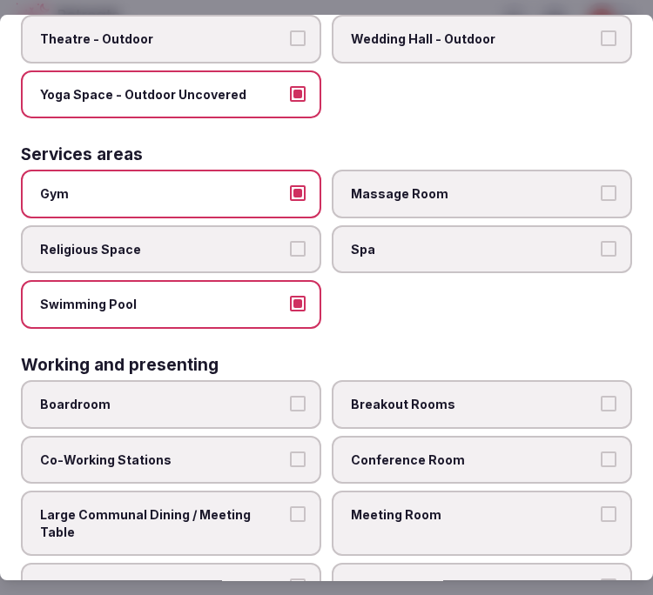
click at [226, 385] on label "Boardroom" at bounding box center [171, 404] width 300 height 49
click at [290, 396] on button "Boardroom" at bounding box center [298, 404] width 16 height 16
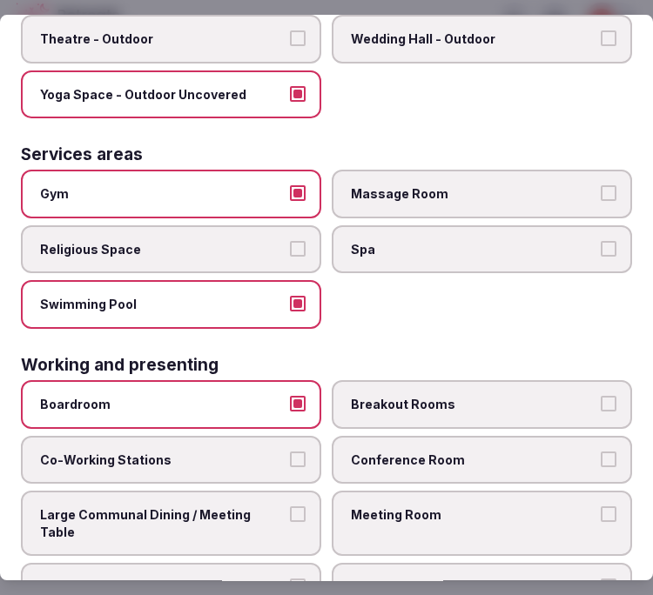
click at [226, 385] on label "Boardroom" at bounding box center [171, 404] width 300 height 49
click at [290, 396] on button "Boardroom" at bounding box center [298, 404] width 16 height 16
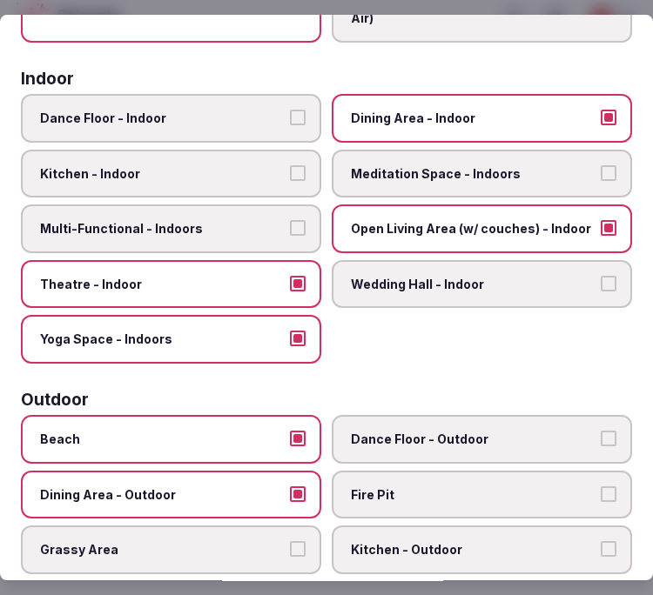
scroll to position [231, 0]
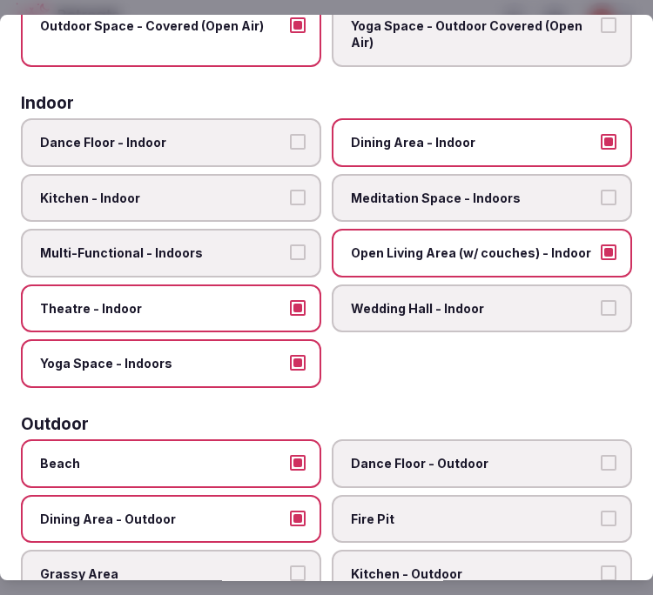
click at [276, 308] on label "Theatre - Indoor" at bounding box center [171, 309] width 300 height 49
click at [290, 308] on button "Theatre - Indoor" at bounding box center [298, 308] width 16 height 16
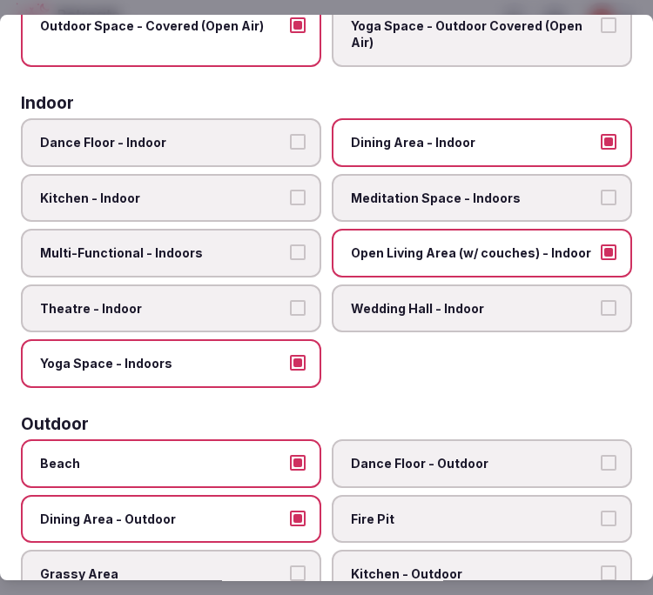
click at [275, 357] on span "Yoga Space - Indoors" at bounding box center [162, 363] width 244 height 17
click at [290, 357] on button "Yoga Space - Indoors" at bounding box center [298, 363] width 16 height 16
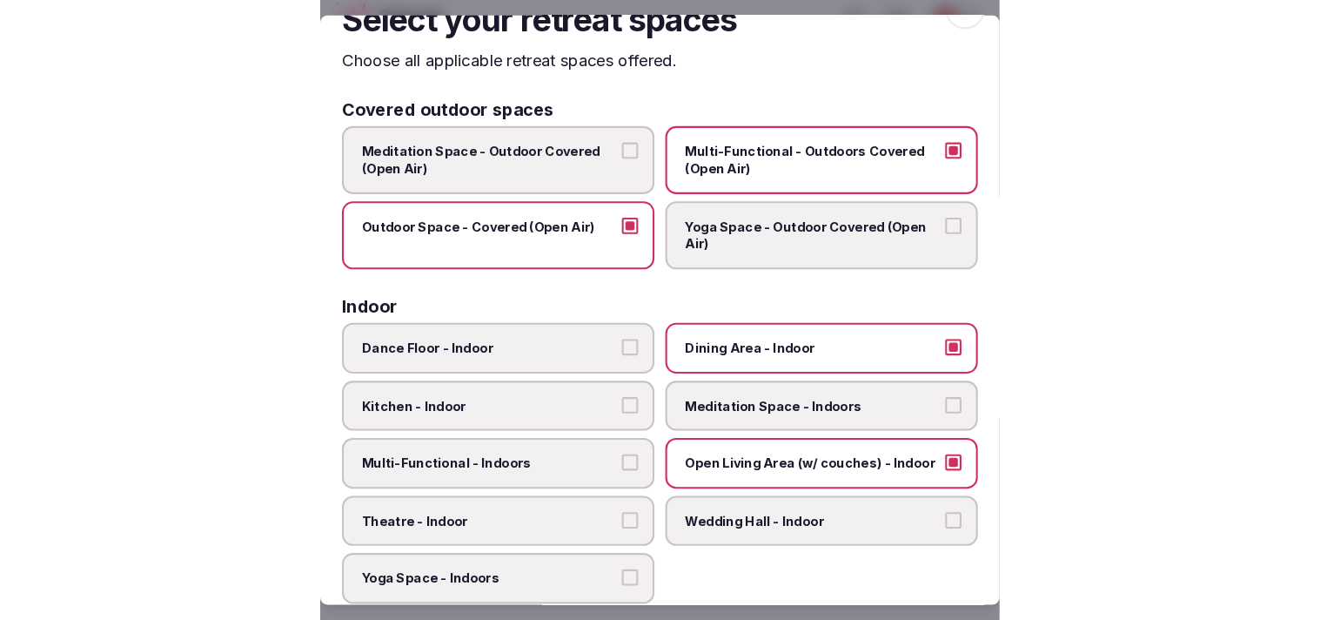
scroll to position [0, 0]
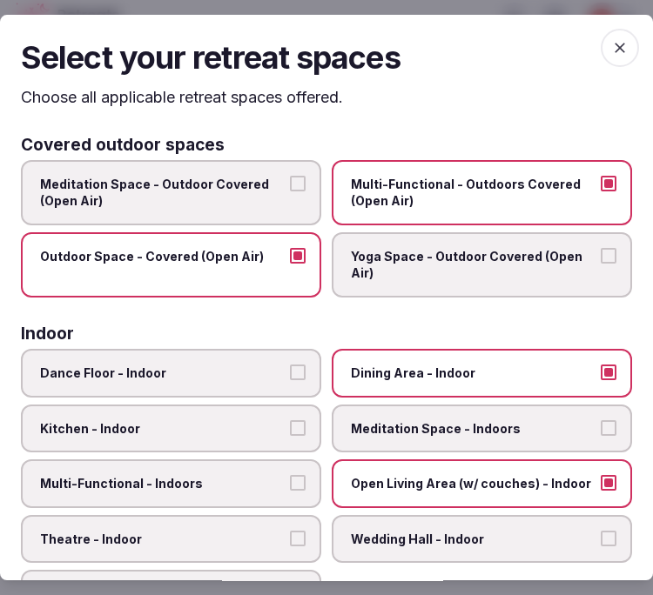
click at [609, 62] on span "button" at bounding box center [619, 48] width 38 height 38
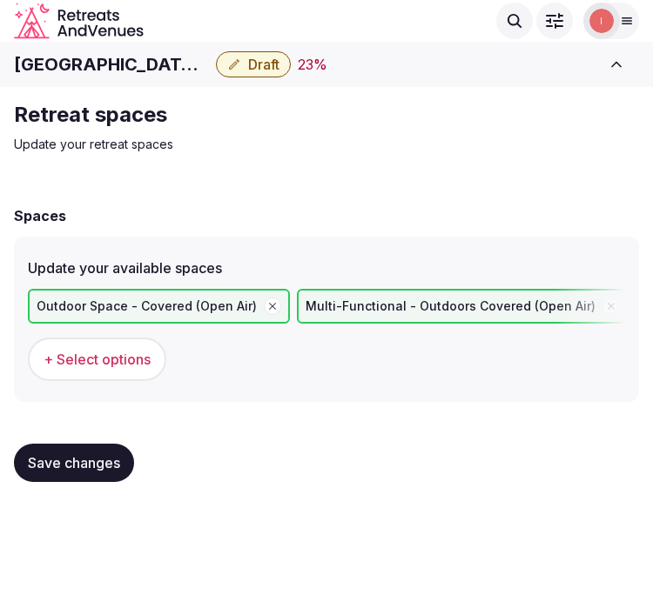
click at [90, 456] on span "Save changes" at bounding box center [74, 462] width 92 height 17
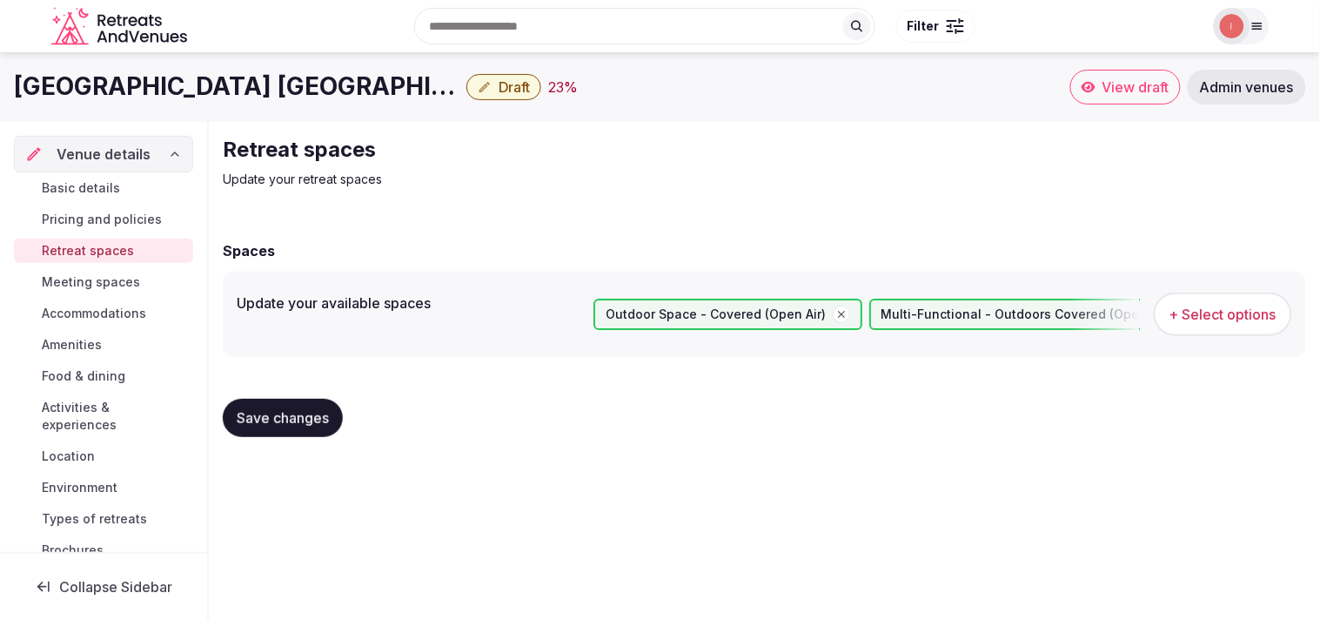
click at [103, 283] on span "Meeting spaces" at bounding box center [91, 281] width 98 height 17
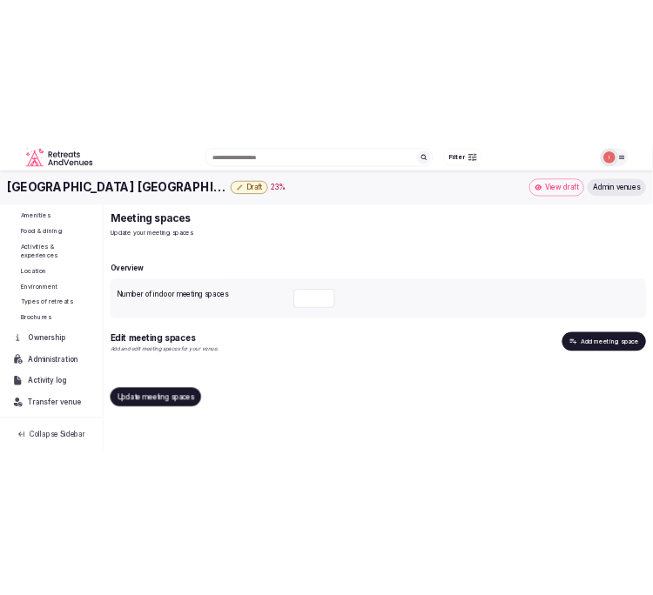
scroll to position [201, 0]
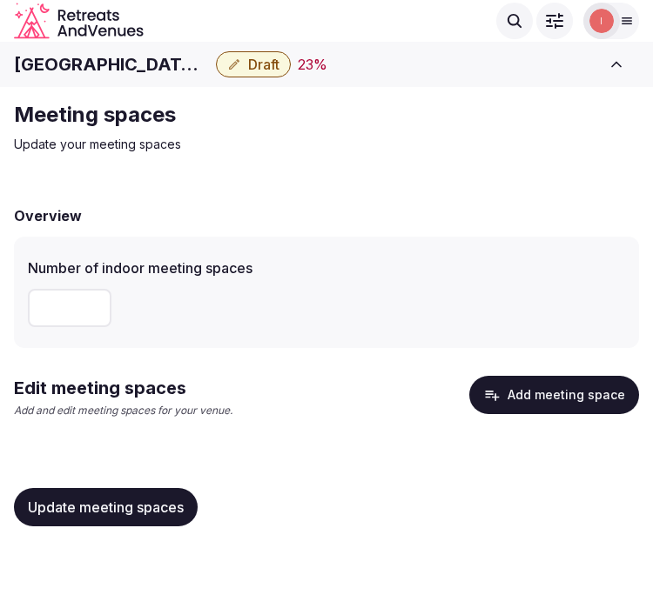
click at [82, 307] on input "number" at bounding box center [70, 308] width 84 height 38
type input "*"
click at [90, 514] on span "Update meeting spaces" at bounding box center [106, 507] width 156 height 17
click at [543, 394] on button "Add meeting space" at bounding box center [554, 395] width 170 height 38
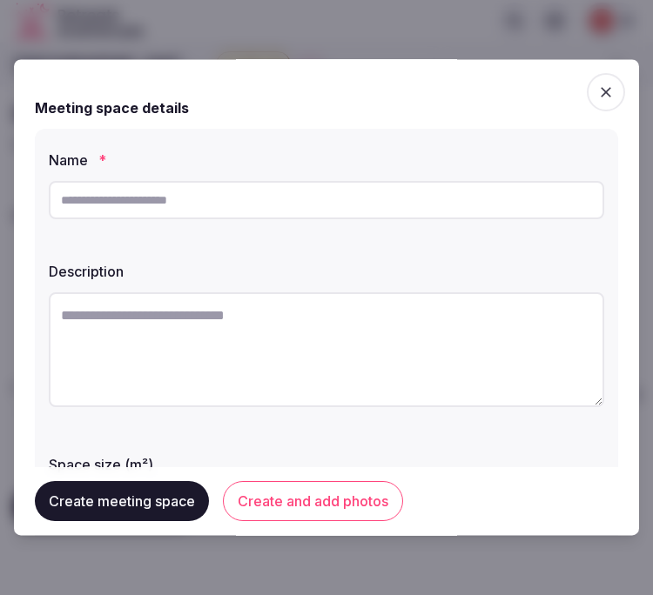
drag, startPoint x: 342, startPoint y: 197, endPoint x: 606, endPoint y: 238, distance: 266.9
click at [342, 197] on input "text" at bounding box center [326, 200] width 555 height 38
paste input "********"
click at [545, 214] on input "text" at bounding box center [326, 200] width 555 height 38
type input "********"
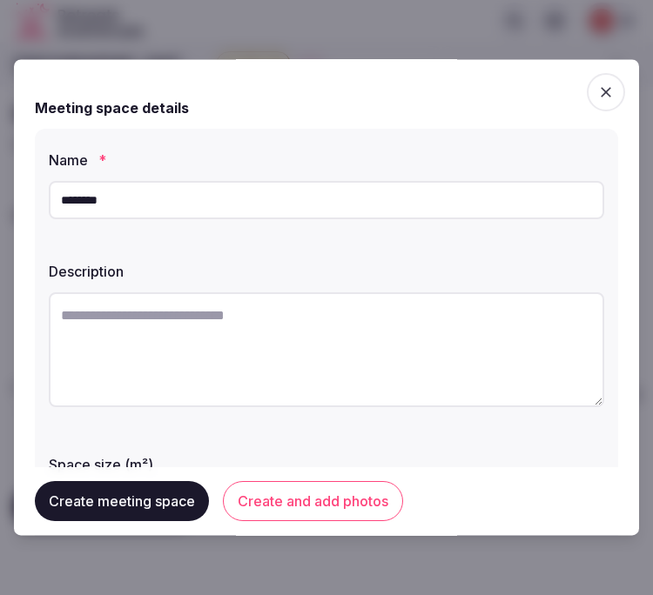
click at [232, 335] on textarea at bounding box center [326, 349] width 555 height 115
paste textarea "**********"
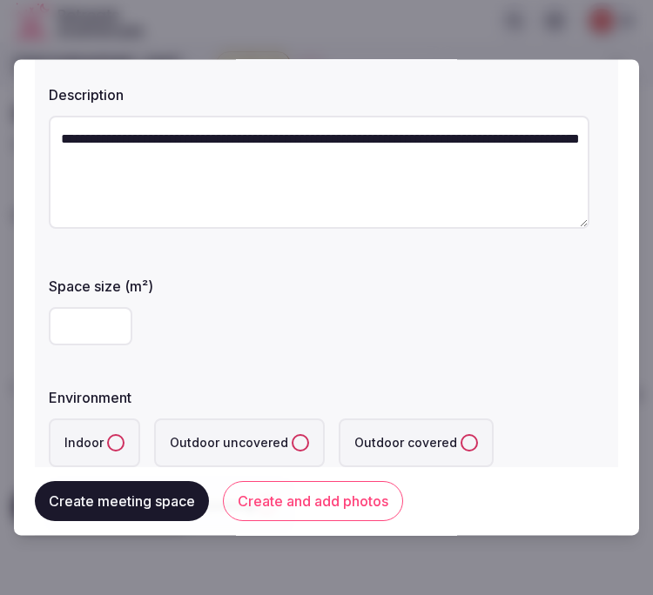
scroll to position [193, 0]
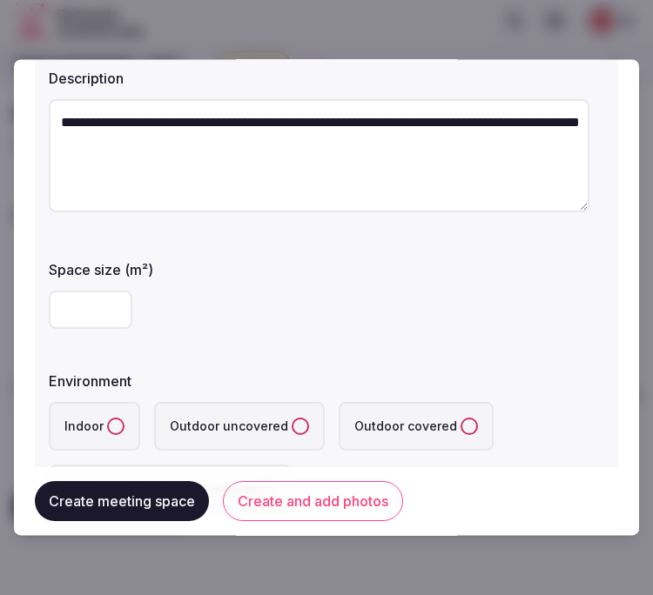
type textarea "**********"
click at [75, 311] on input "number" at bounding box center [91, 310] width 84 height 38
type input "**"
click at [114, 427] on button "Indoor" at bounding box center [115, 427] width 17 height 17
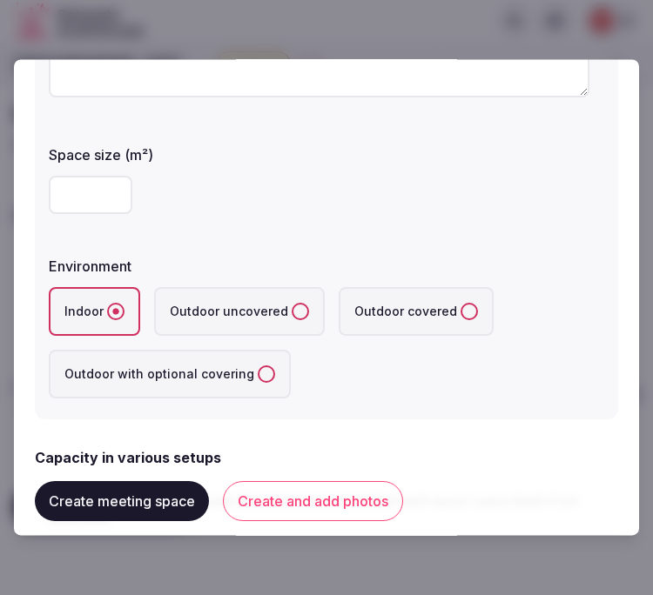
scroll to position [483, 0]
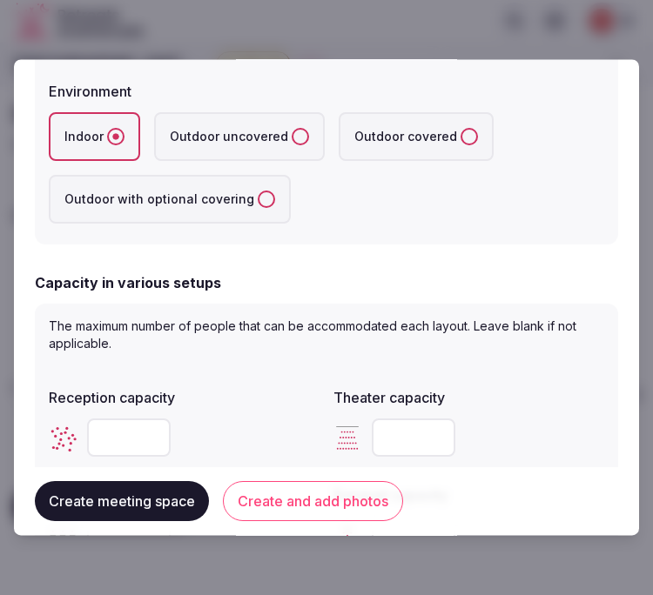
click at [394, 431] on input "number" at bounding box center [414, 438] width 84 height 38
type input "**"
click at [201, 426] on div at bounding box center [184, 438] width 271 height 38
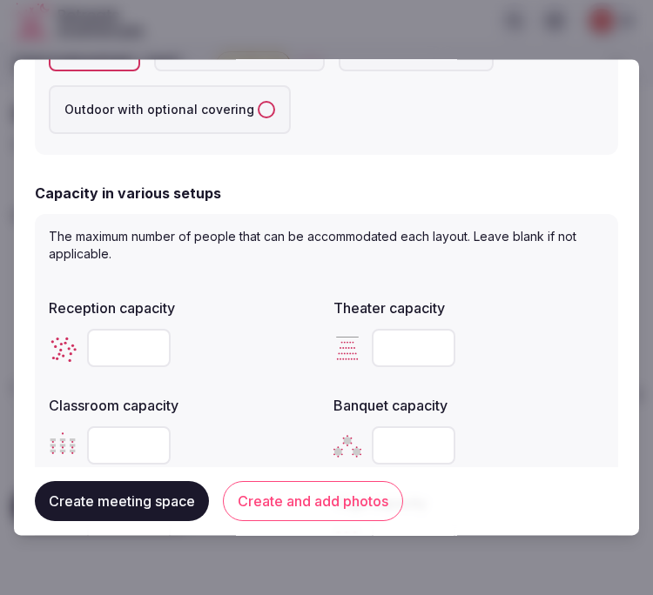
scroll to position [676, 0]
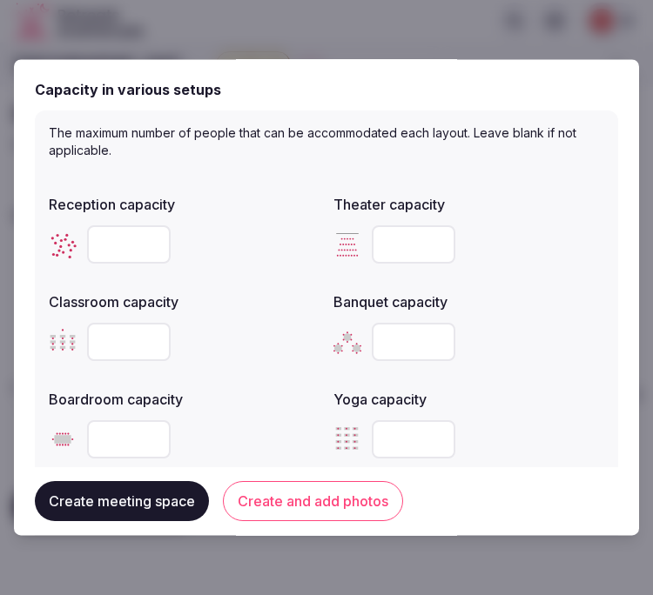
click at [127, 430] on input "number" at bounding box center [129, 440] width 84 height 38
type input "**"
click at [171, 498] on button "Create meeting space" at bounding box center [122, 502] width 174 height 40
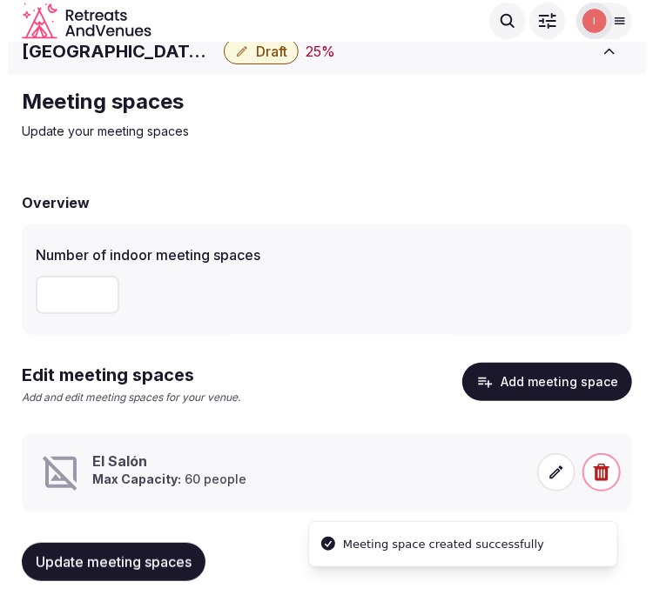
scroll to position [37, 0]
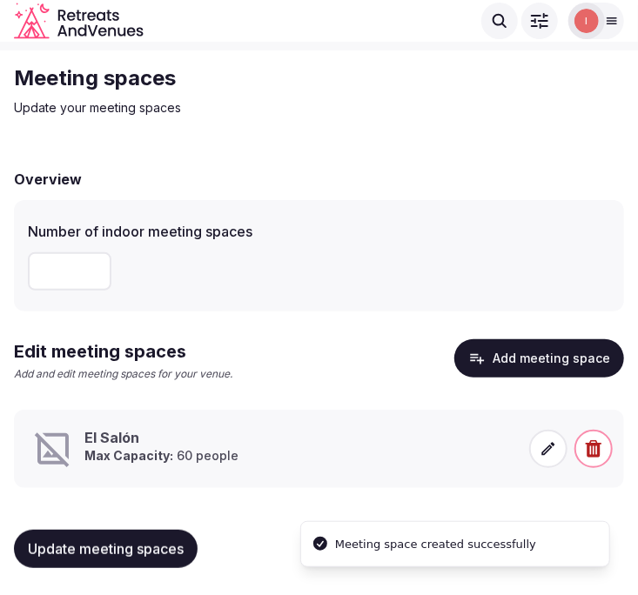
click at [210, 445] on h3 "El Salón" at bounding box center [161, 437] width 154 height 19
click at [552, 449] on icon at bounding box center [547, 448] width 17 height 17
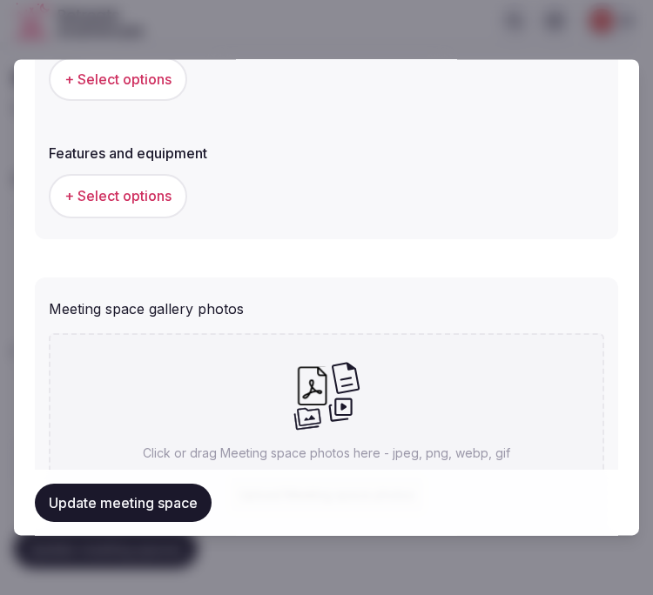
scroll to position [1063, 0]
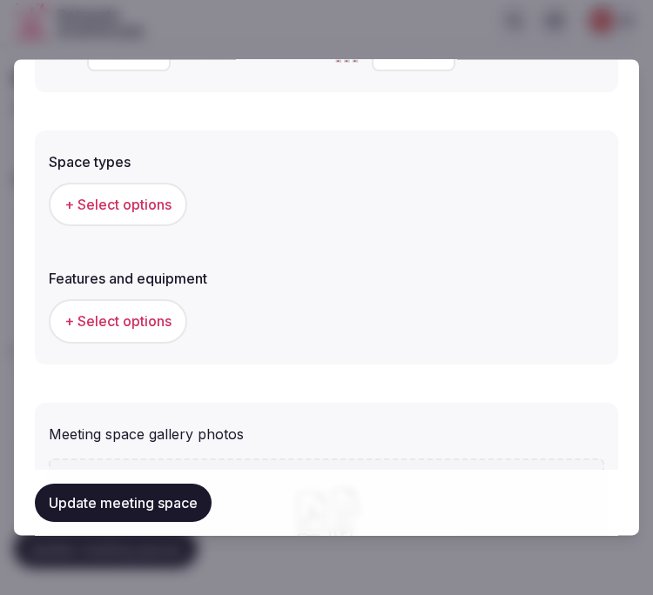
click at [134, 202] on span "+ Select options" at bounding box center [117, 205] width 107 height 19
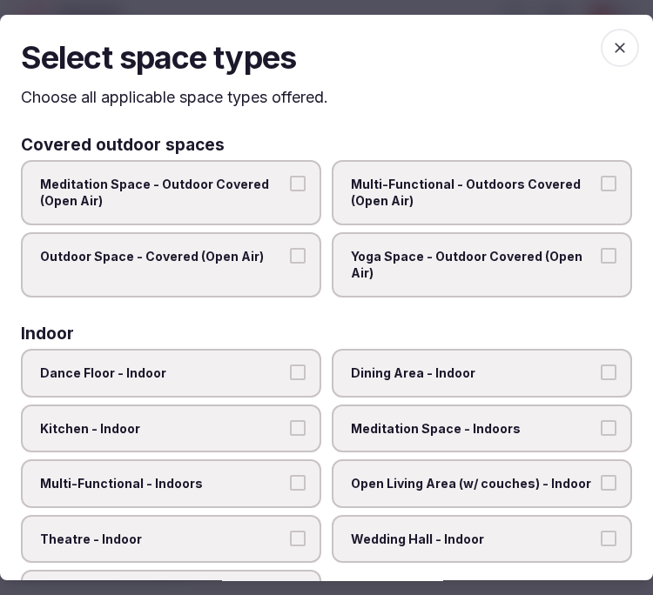
click at [481, 377] on span "Dining Area - Indoor" at bounding box center [473, 373] width 244 height 17
click at [600, 377] on button "Dining Area - Indoor" at bounding box center [608, 373] width 16 height 16
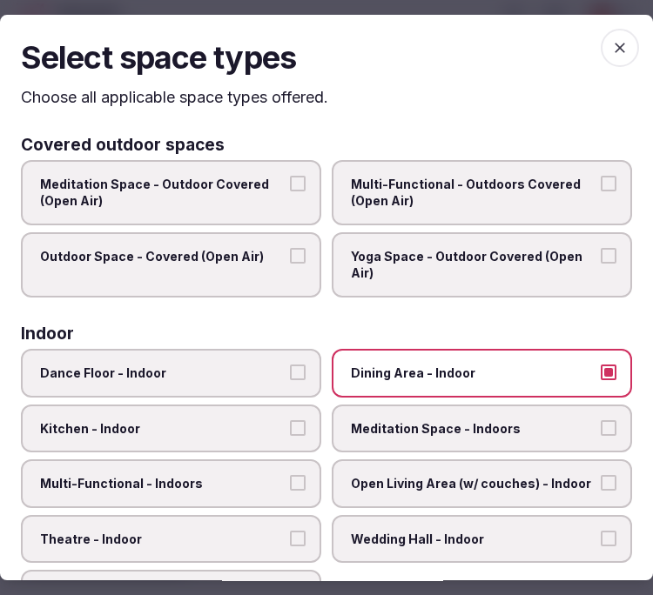
click at [198, 475] on span "Multi-Functional - Indoors" at bounding box center [162, 483] width 244 height 17
click at [290, 475] on button "Multi-Functional - Indoors" at bounding box center [298, 483] width 16 height 16
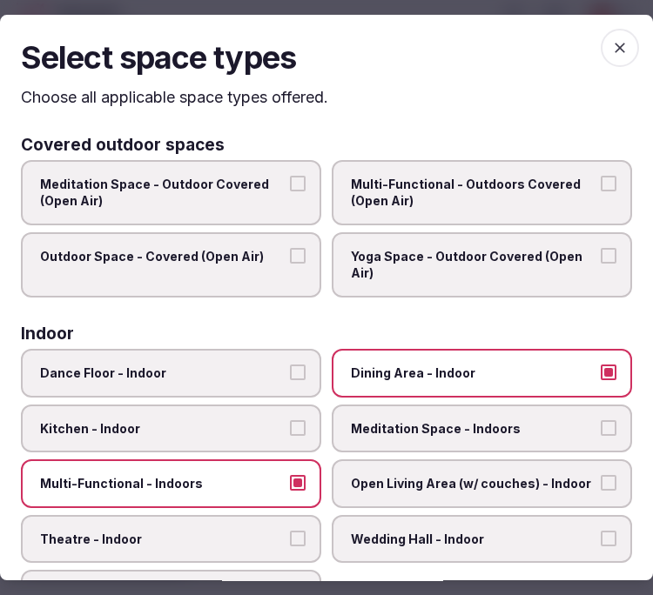
click at [194, 515] on label "Theatre - Indoor" at bounding box center [171, 539] width 300 height 49
click at [290, 531] on button "Theatre - Indoor" at bounding box center [298, 539] width 16 height 16
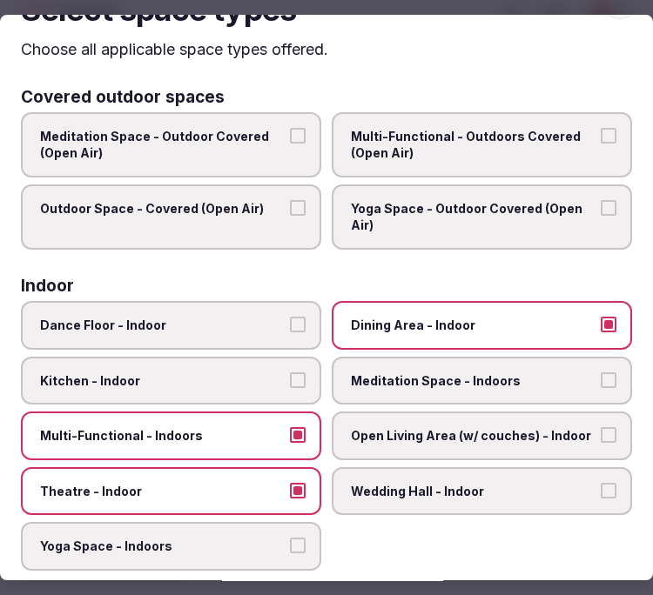
scroll to position [0, 0]
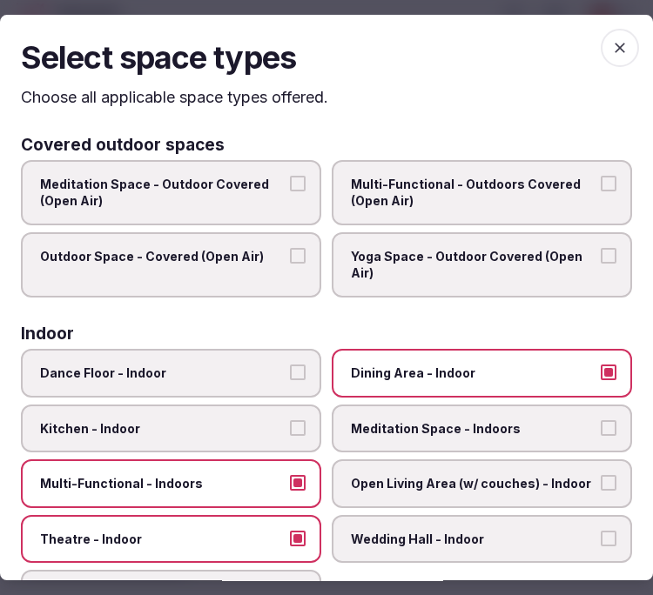
click at [600, 50] on span "button" at bounding box center [619, 48] width 38 height 38
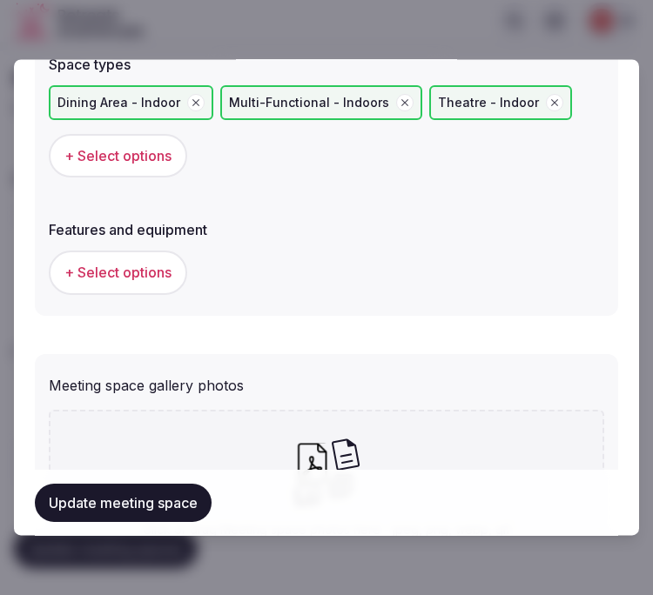
scroll to position [1160, 0]
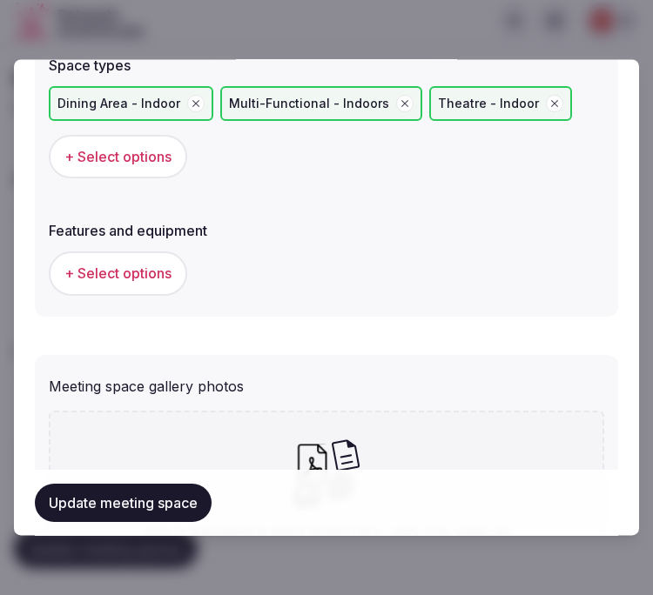
click at [125, 271] on span "+ Select options" at bounding box center [117, 274] width 107 height 19
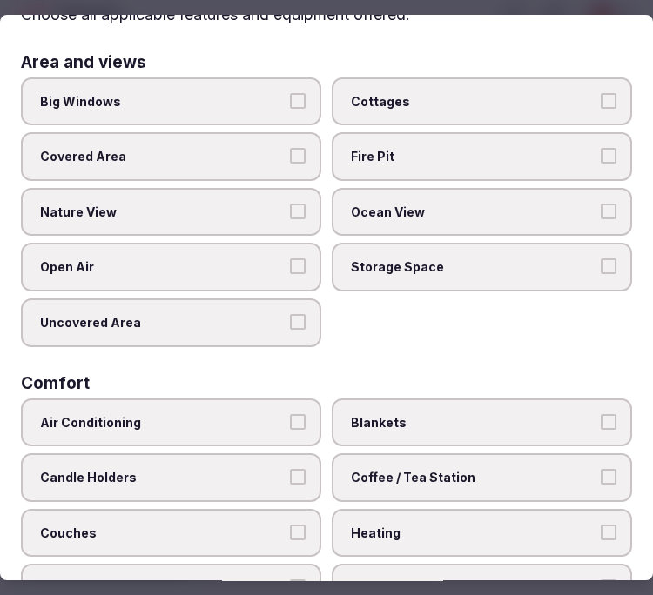
scroll to position [193, 0]
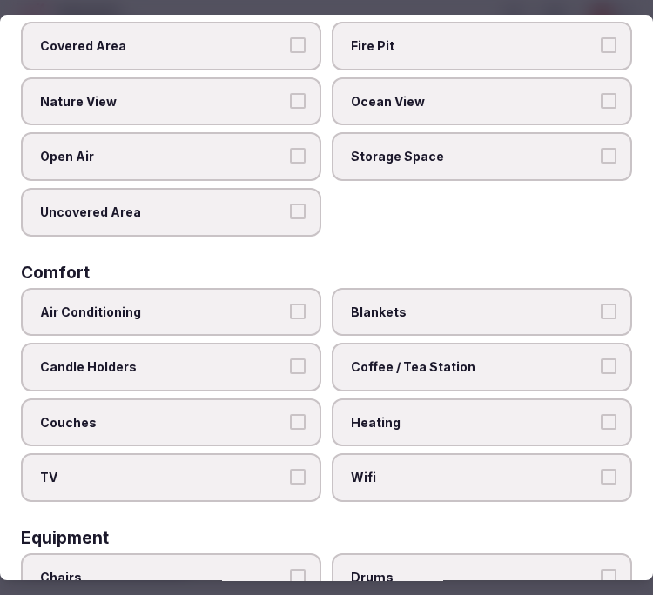
click at [249, 289] on label "Air Conditioning" at bounding box center [171, 312] width 300 height 49
click at [290, 304] on button "Air Conditioning" at bounding box center [298, 312] width 16 height 16
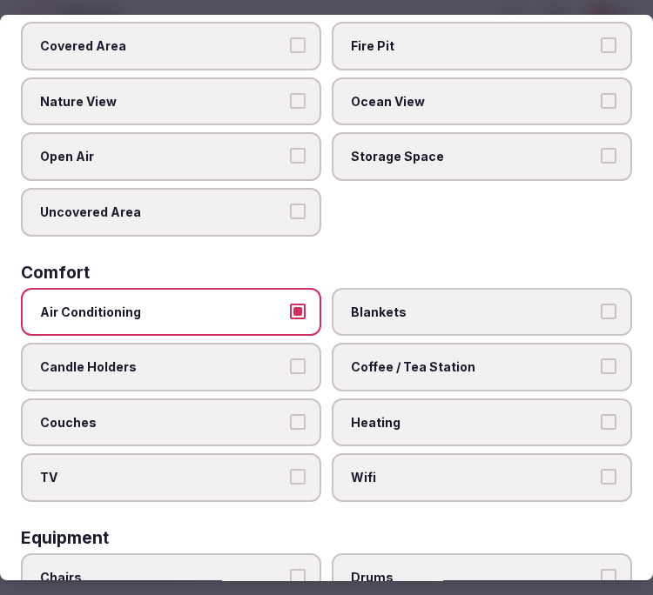
click at [482, 453] on label "Wifi" at bounding box center [482, 477] width 300 height 49
click at [600, 469] on button "Wifi" at bounding box center [608, 477] width 16 height 16
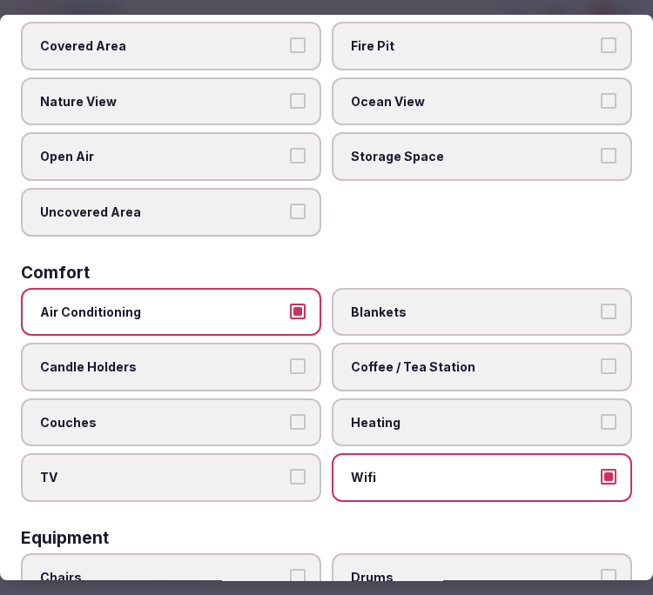
click at [555, 343] on label "Coffee / Tea Station" at bounding box center [482, 367] width 300 height 49
click at [600, 358] on button "Coffee / Tea Station" at bounding box center [608, 366] width 16 height 16
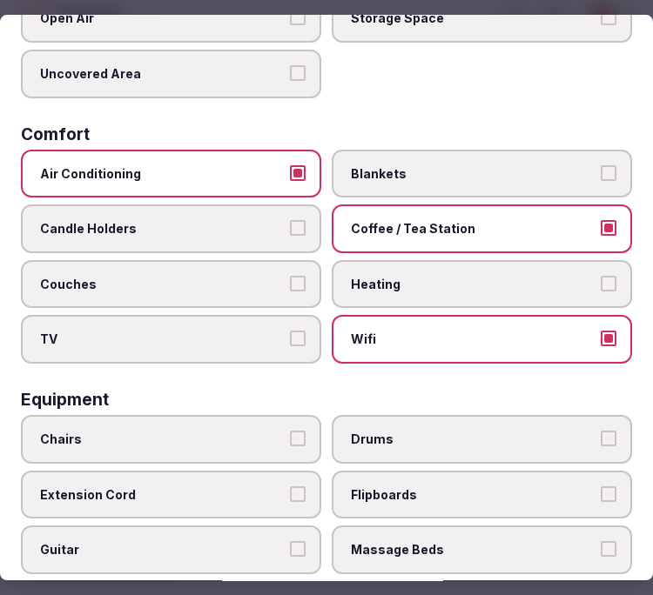
scroll to position [483, 0]
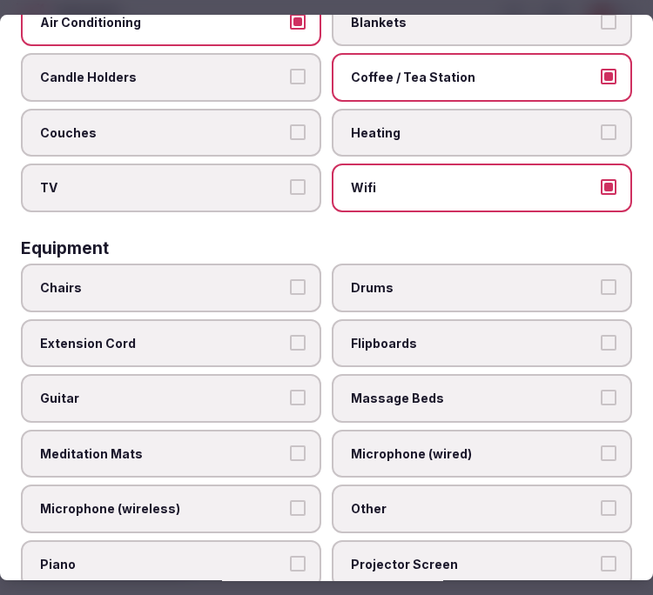
click at [251, 282] on label "Chairs" at bounding box center [171, 288] width 300 height 49
click at [290, 282] on button "Chairs" at bounding box center [298, 287] width 16 height 16
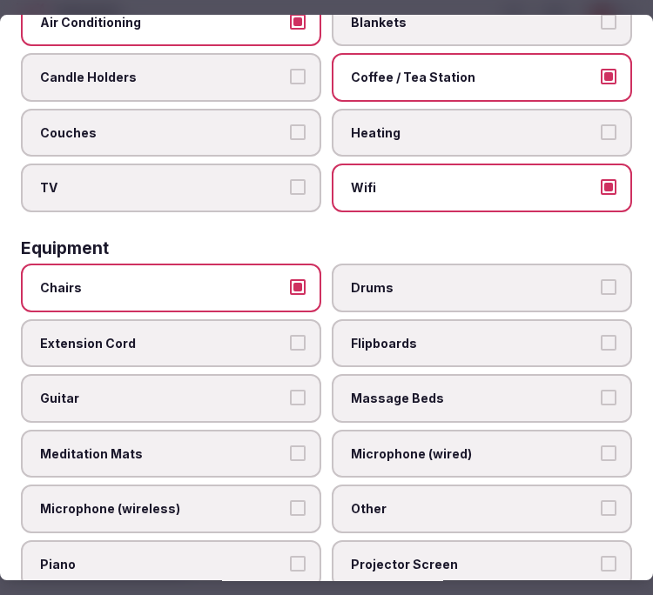
click at [400, 485] on label "Other" at bounding box center [482, 509] width 300 height 49
click at [600, 500] on button "Other" at bounding box center [608, 508] width 16 height 16
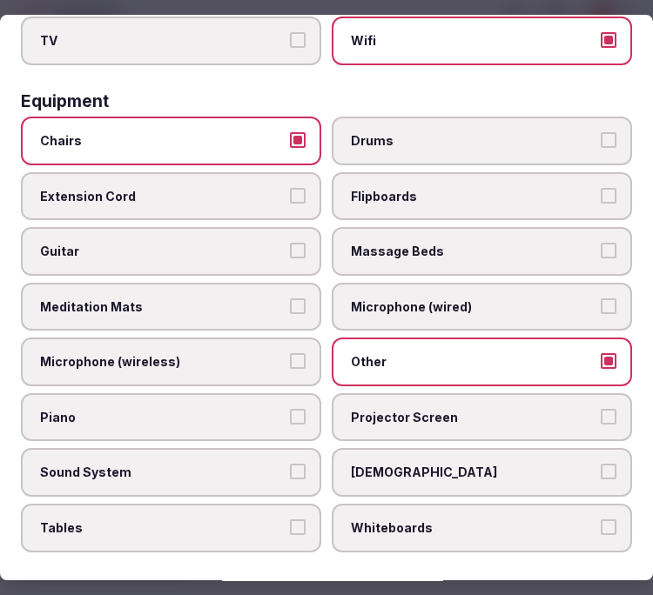
scroll to position [676, 0]
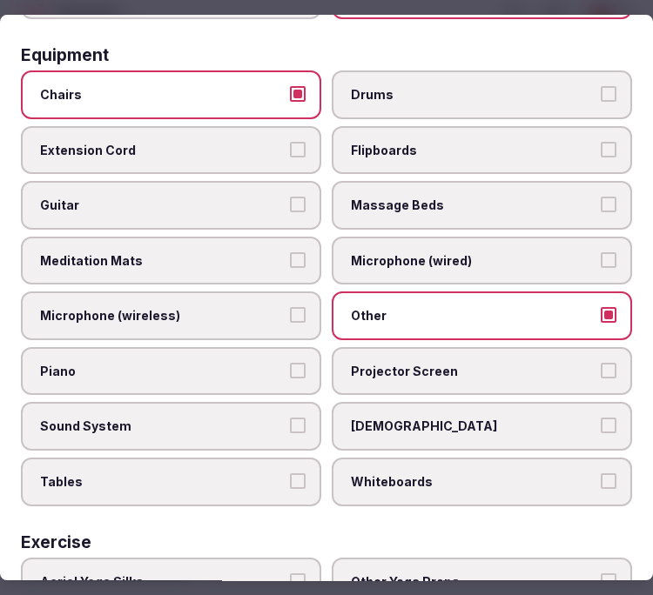
click at [407, 363] on span "Projector Screen" at bounding box center [473, 371] width 244 height 17
click at [600, 363] on button "Projector Screen" at bounding box center [608, 371] width 16 height 16
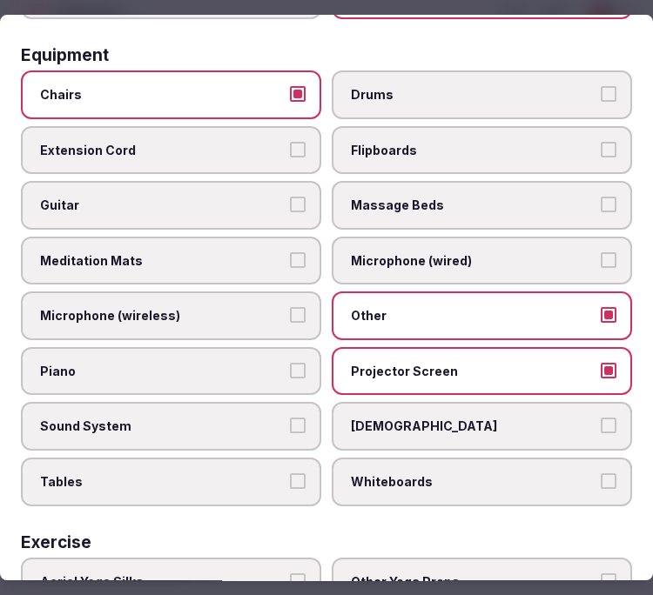
click at [271, 419] on span "Sound System" at bounding box center [162, 427] width 244 height 17
click at [290, 419] on button "Sound System" at bounding box center [298, 427] width 16 height 16
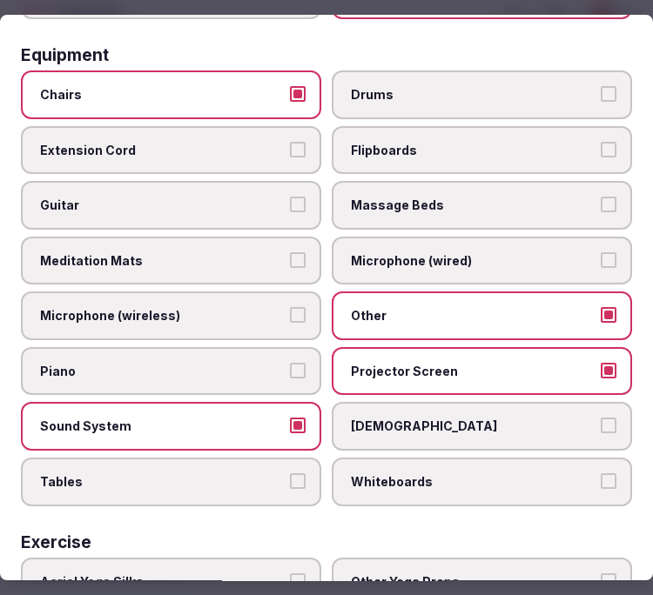
click at [242, 473] on span "Tables" at bounding box center [162, 481] width 244 height 17
click at [290, 473] on button "Tables" at bounding box center [298, 481] width 16 height 16
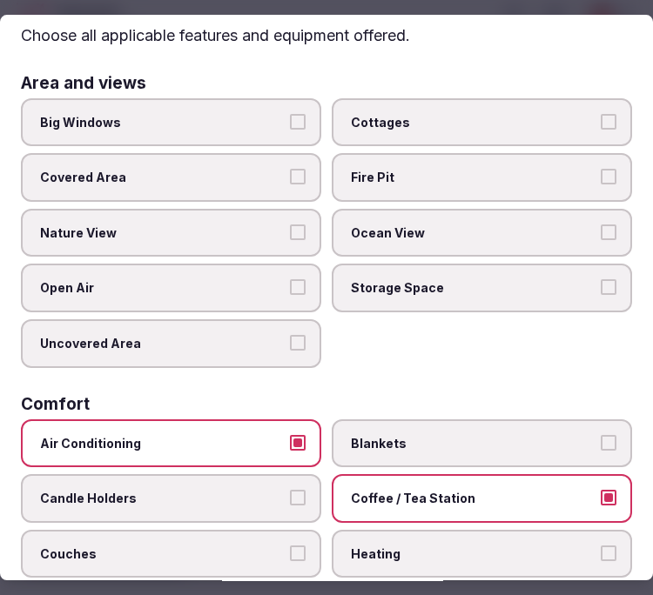
scroll to position [0, 0]
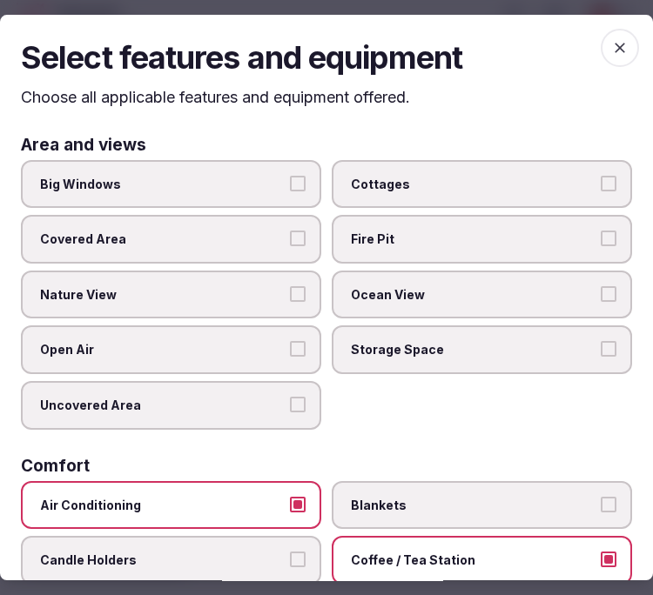
drag, startPoint x: 620, startPoint y: 108, endPoint x: 609, endPoint y: 46, distance: 62.8
click at [611, 46] on icon "button" at bounding box center [619, 47] width 17 height 17
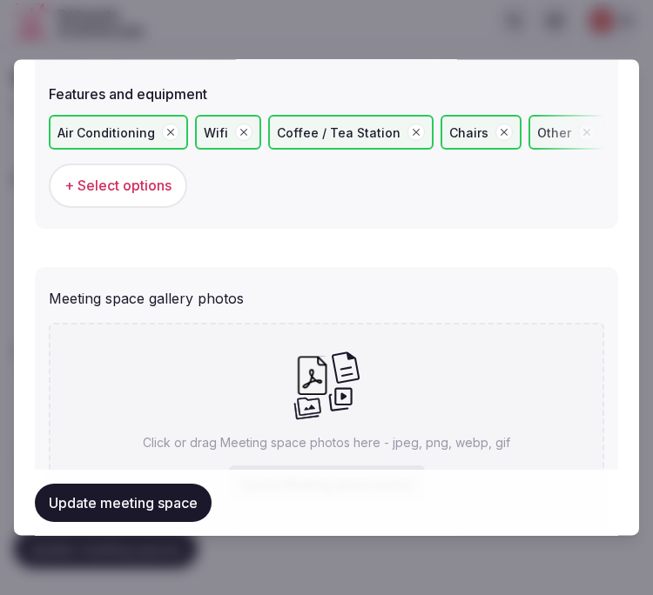
scroll to position [1353, 0]
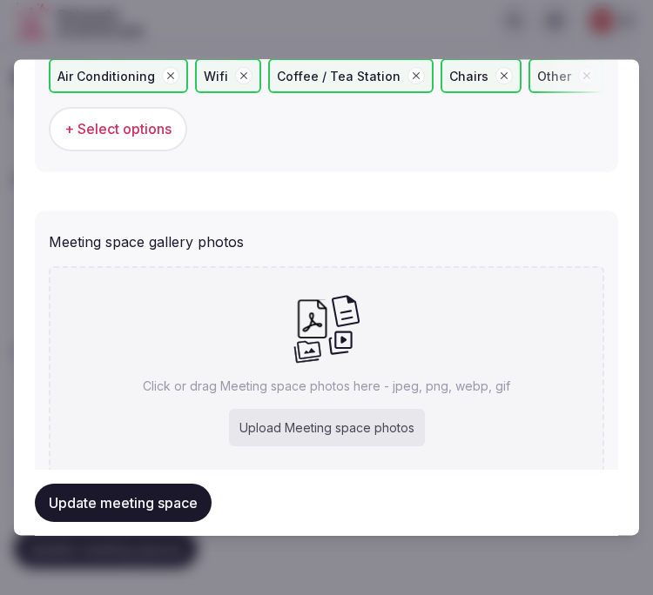
click at [137, 128] on span "+ Select options" at bounding box center [117, 129] width 107 height 19
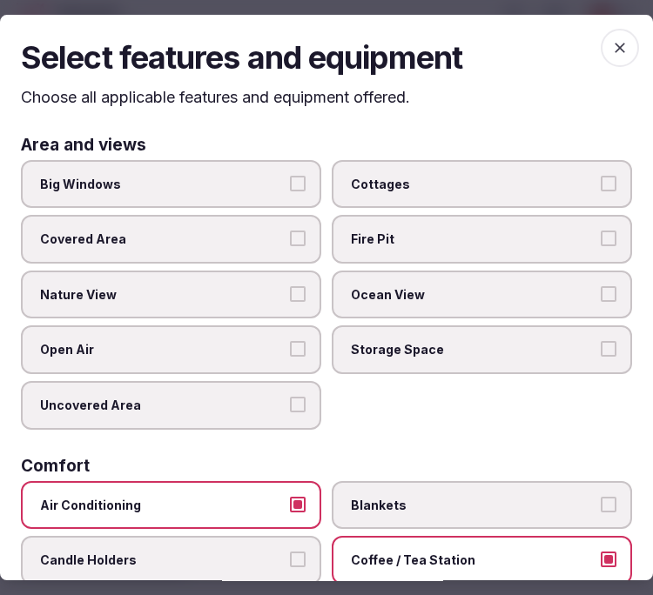
click at [625, 44] on div "Select features and equipment Choose all applicable features and equipment offe…" at bounding box center [326, 298] width 653 height 566
click at [616, 47] on span "button" at bounding box center [619, 48] width 38 height 38
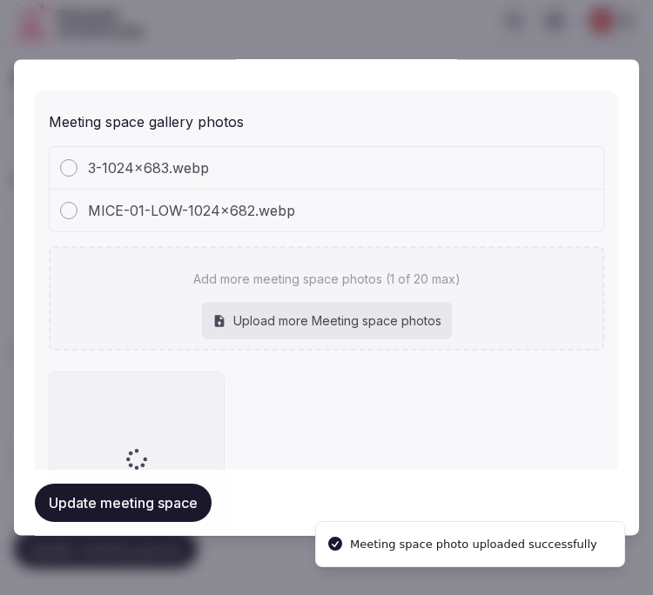
scroll to position [1309, 0]
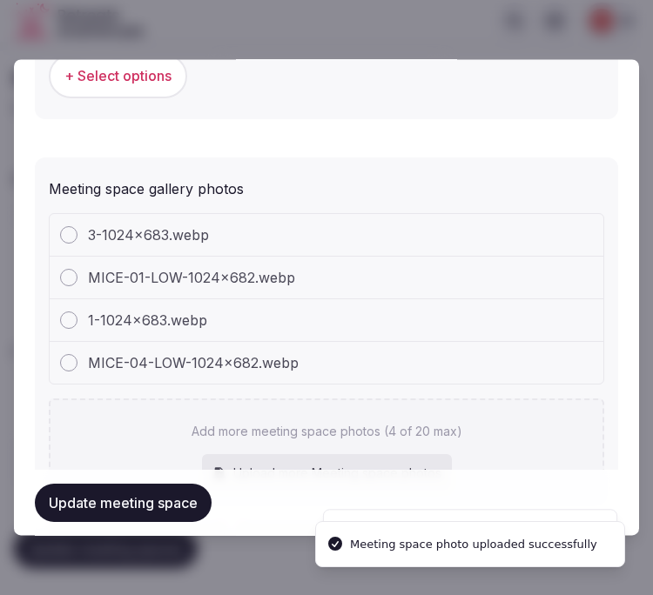
drag, startPoint x: 633, startPoint y: 252, endPoint x: 430, endPoint y: 385, distance: 243.3
click at [432, 385] on div "3-1024x683.webp MICE-01-LOW-1024x682.webp 1-1024x683.webp MICE-04-LOW-1024x682.…" at bounding box center [326, 358] width 555 height 290
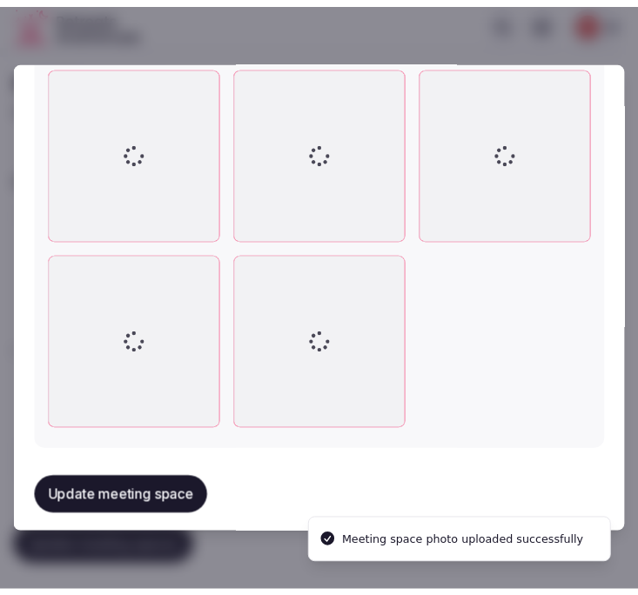
scroll to position [1584, 0]
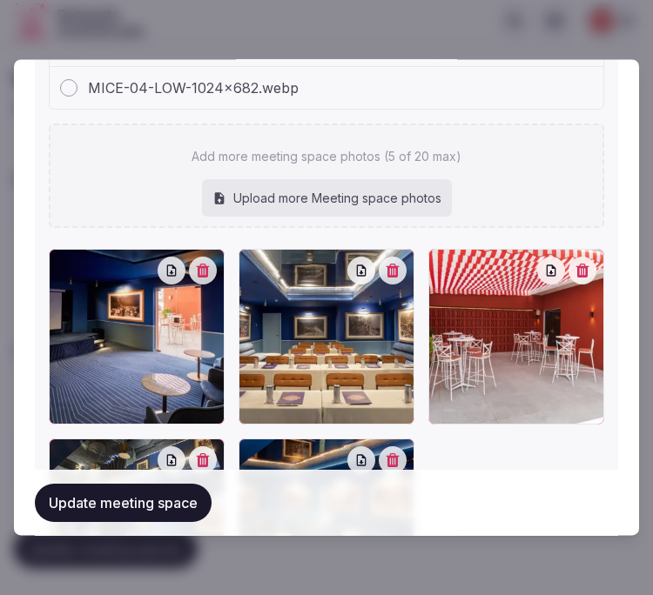
click at [137, 490] on button "Update meeting space" at bounding box center [123, 503] width 177 height 38
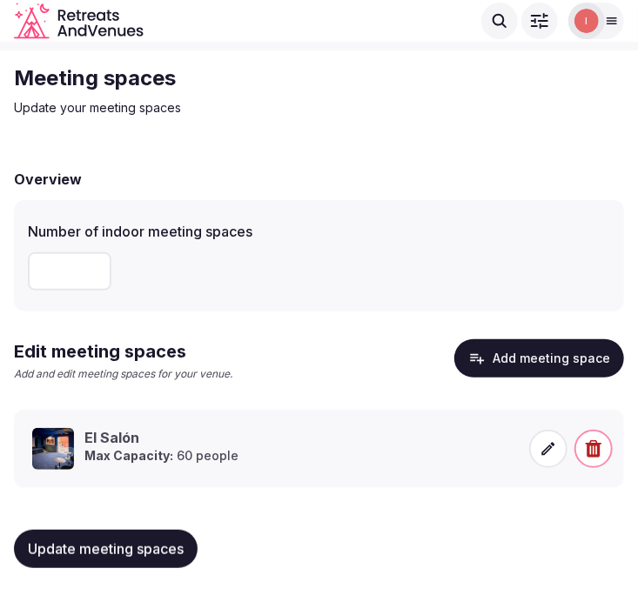
click at [132, 538] on button "Update meeting spaces" at bounding box center [106, 549] width 184 height 38
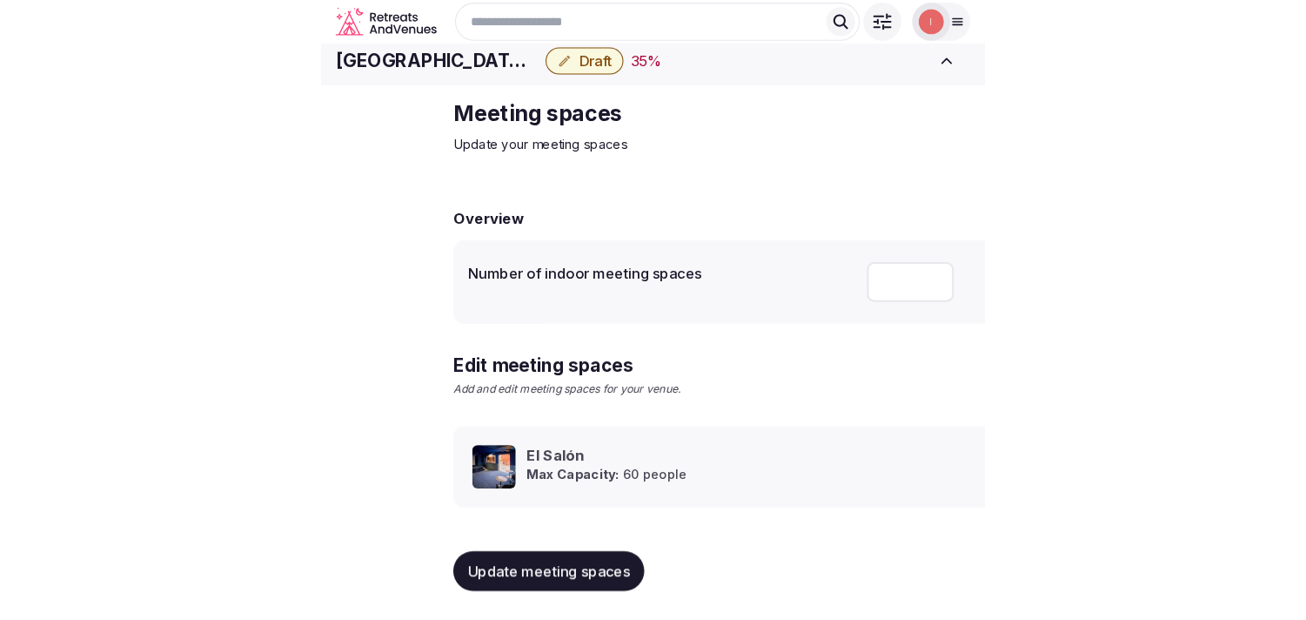
scroll to position [16, 0]
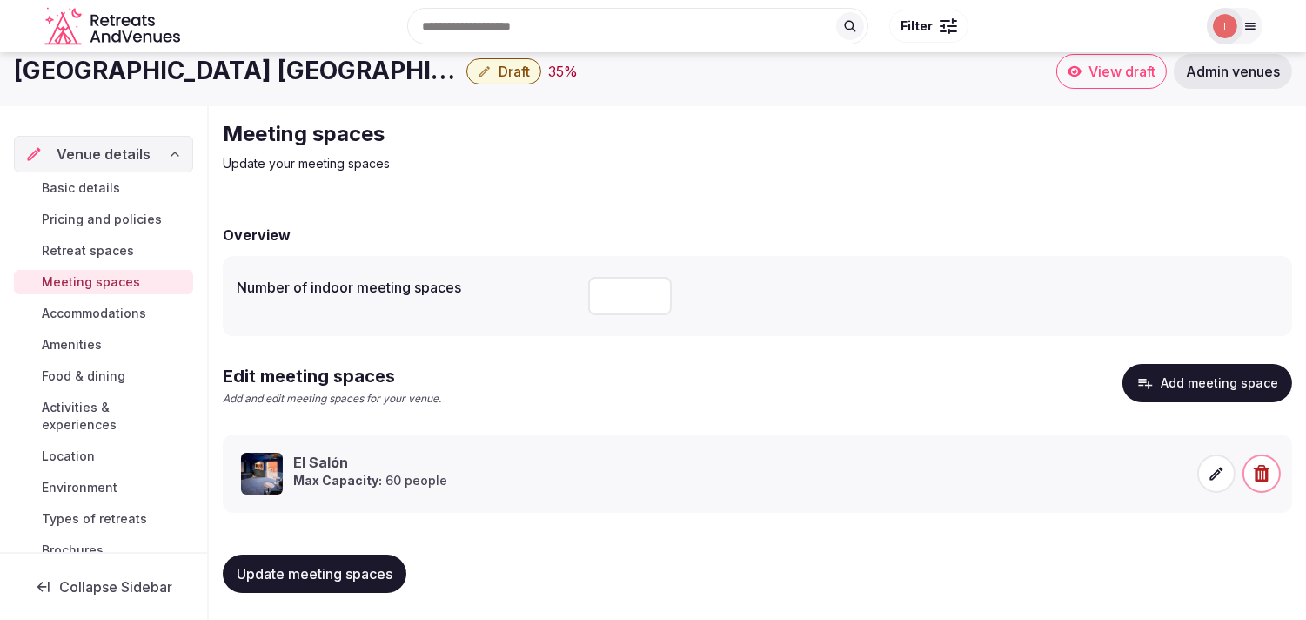
click at [117, 305] on span "Accommodations" at bounding box center [94, 313] width 104 height 17
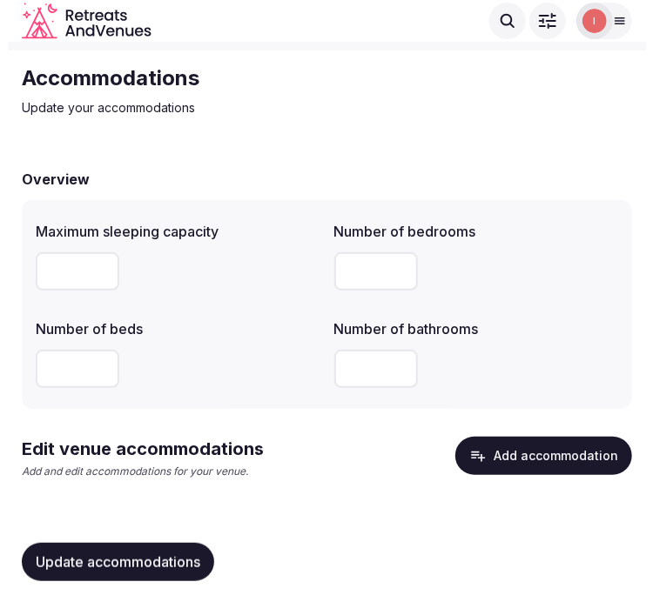
scroll to position [56, 0]
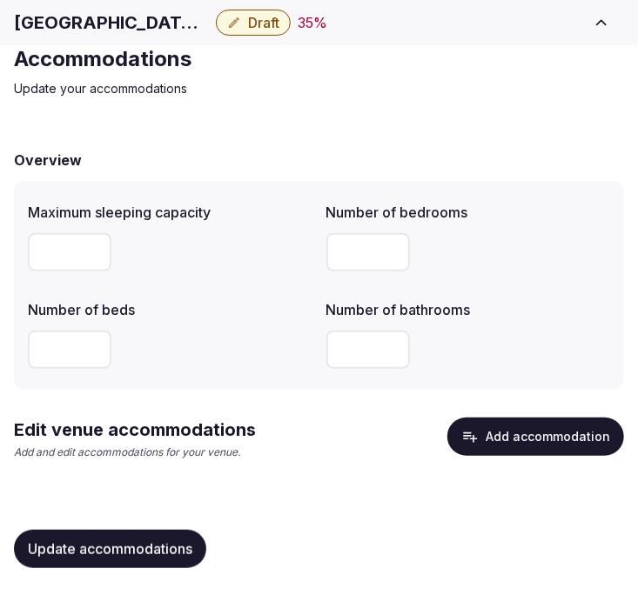
click at [492, 433] on button "Add accommodation" at bounding box center [535, 437] width 177 height 38
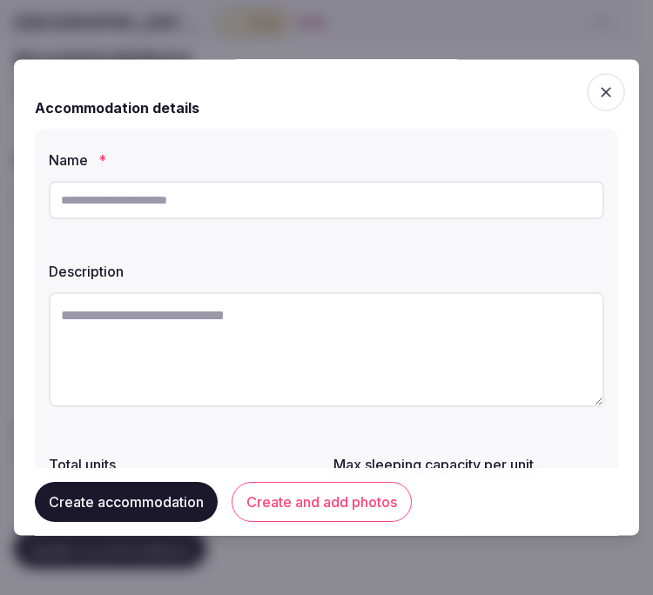
click at [325, 201] on input "text" at bounding box center [326, 200] width 555 height 38
paste input "**********"
type input "**********"
click at [361, 332] on textarea at bounding box center [326, 349] width 555 height 115
paste textarea "**********"
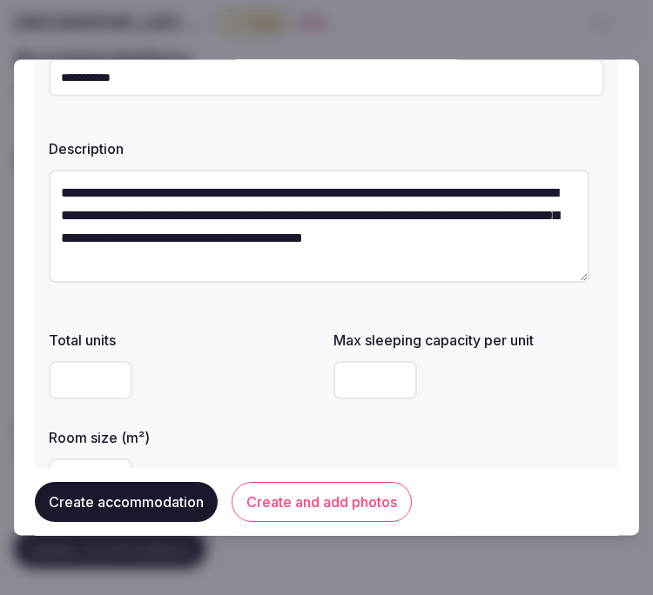
scroll to position [193, 0]
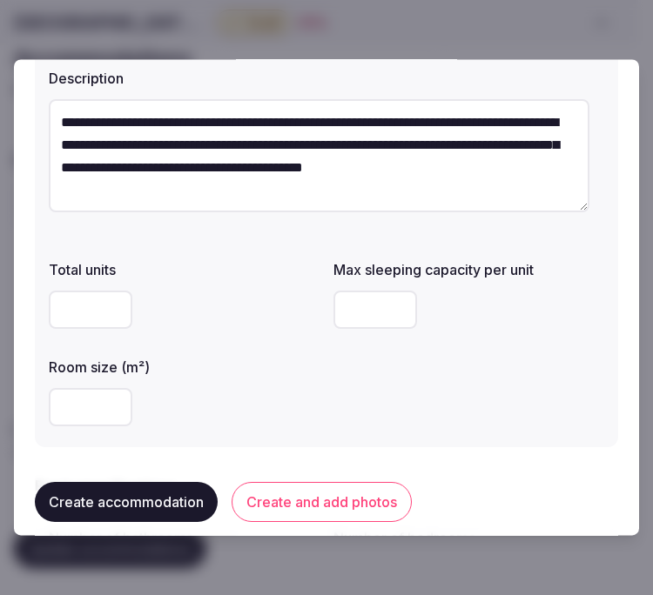
type textarea "**********"
click at [65, 422] on input "number" at bounding box center [91, 408] width 84 height 38
click at [299, 366] on label "Room size (m²)" at bounding box center [184, 368] width 271 height 14
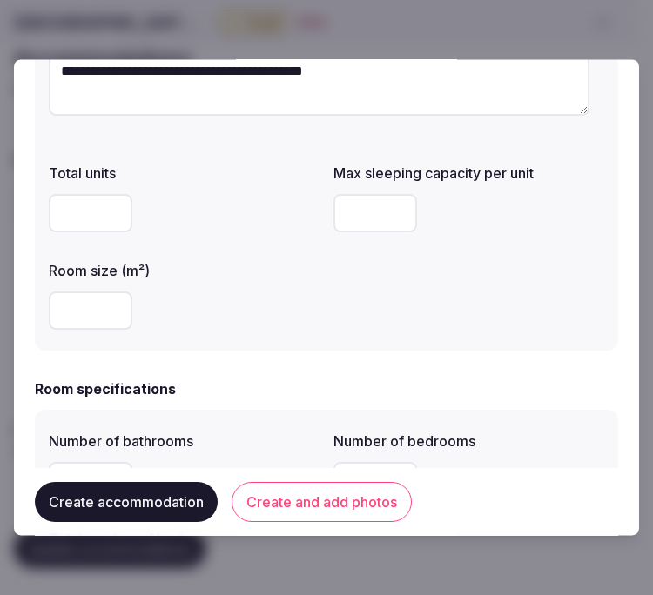
click at [364, 209] on input "number" at bounding box center [375, 214] width 84 height 38
drag, startPoint x: 74, startPoint y: 315, endPoint x: -8, endPoint y: 323, distance: 82.2
click at [0, 323] on html "**********" at bounding box center [326, 270] width 653 height 652
type input "**"
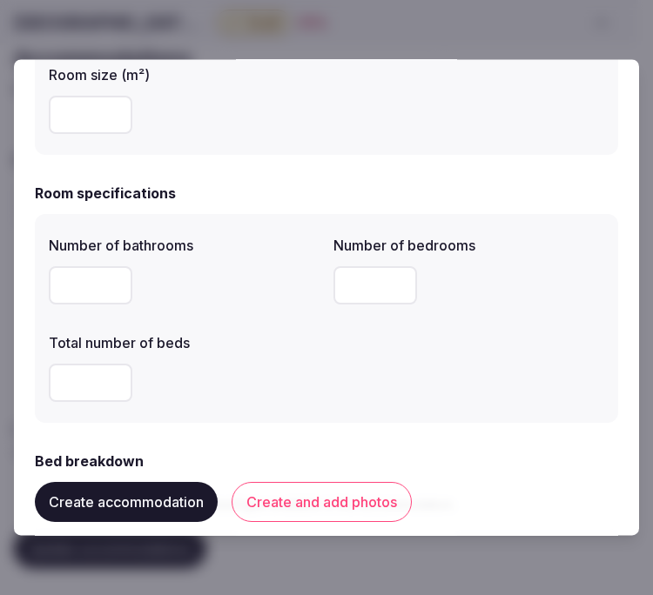
scroll to position [579, 0]
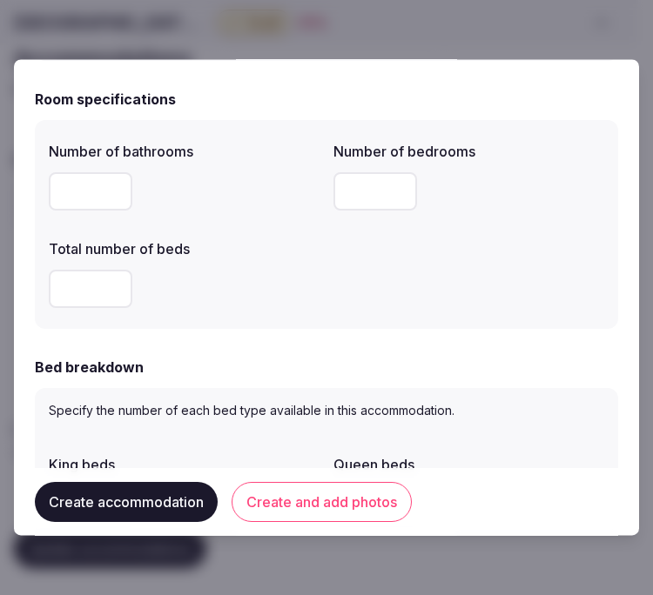
click at [52, 192] on input "number" at bounding box center [91, 192] width 84 height 38
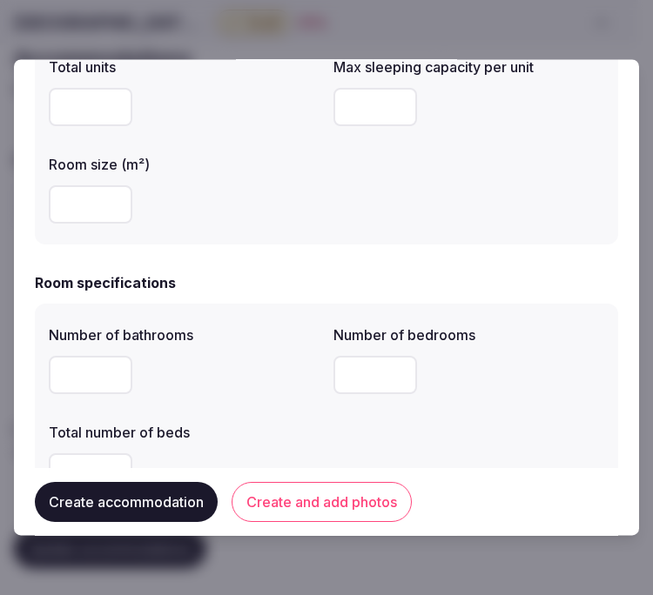
scroll to position [386, 0]
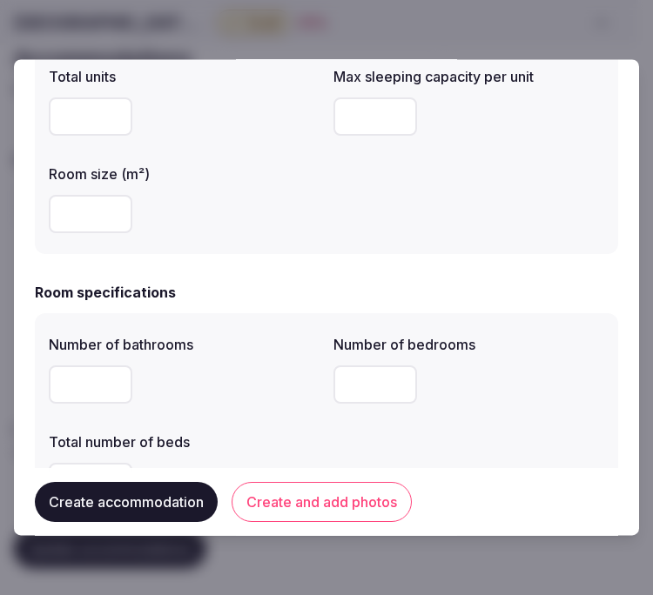
click at [338, 117] on input "number" at bounding box center [375, 117] width 84 height 38
type input "*"
click at [96, 385] on input "number" at bounding box center [91, 385] width 84 height 38
type input "*"
click at [367, 380] on input "*" at bounding box center [375, 385] width 84 height 38
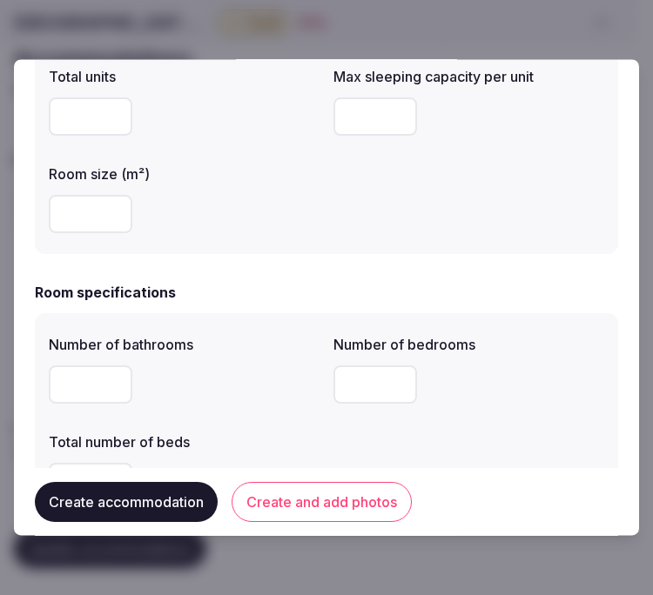
type input "*"
click at [226, 398] on div "*" at bounding box center [184, 385] width 271 height 38
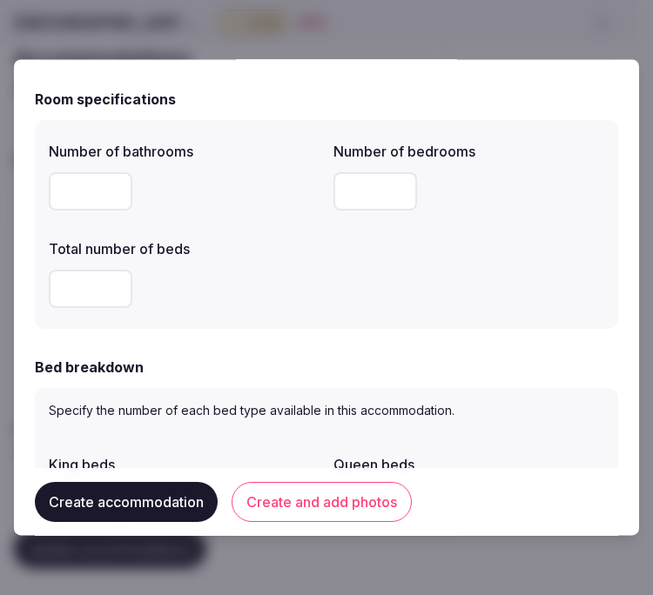
click at [64, 278] on input "*" at bounding box center [91, 290] width 84 height 38
type input "*"
click at [214, 311] on div "*" at bounding box center [184, 290] width 271 height 52
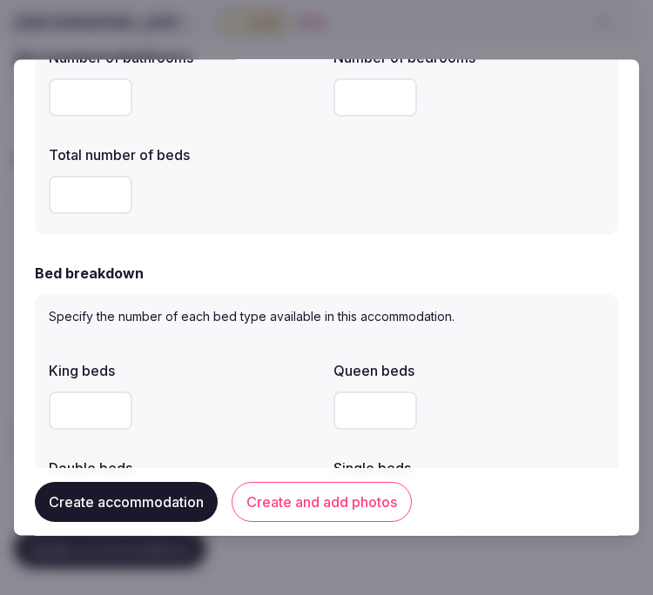
scroll to position [773, 0]
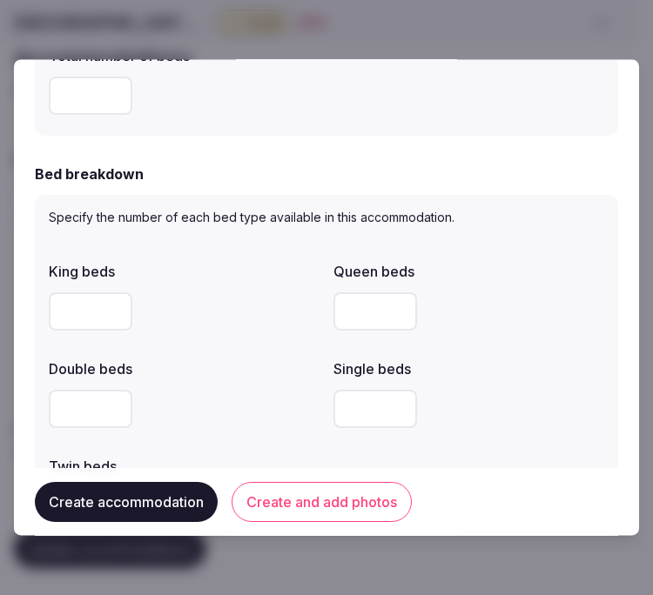
click at [93, 309] on input "*" at bounding box center [91, 312] width 84 height 38
type input "*"
click at [231, 289] on div "*" at bounding box center [184, 312] width 271 height 52
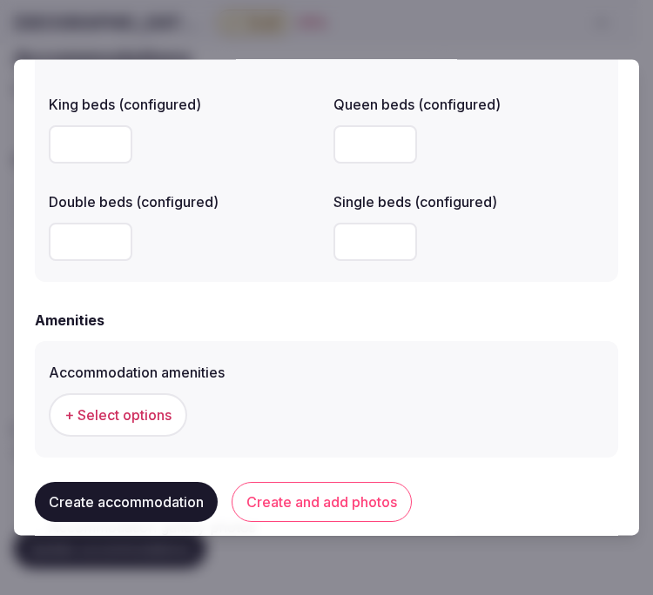
scroll to position [1643, 0]
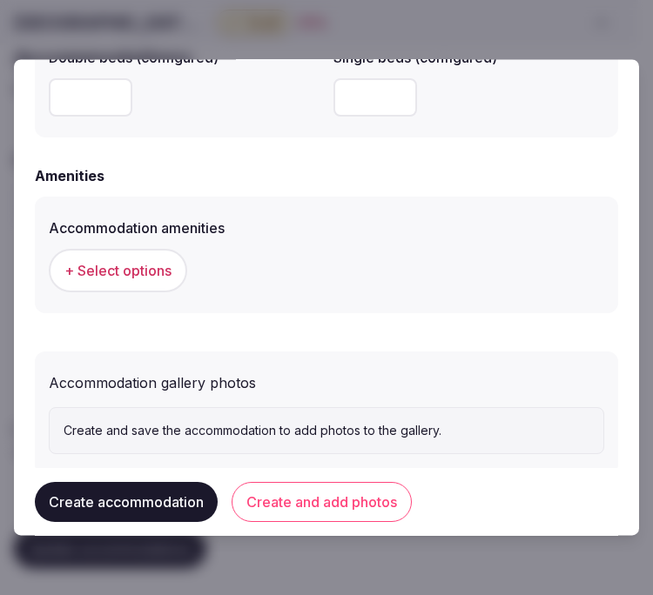
click at [140, 267] on span "+ Select options" at bounding box center [117, 271] width 107 height 19
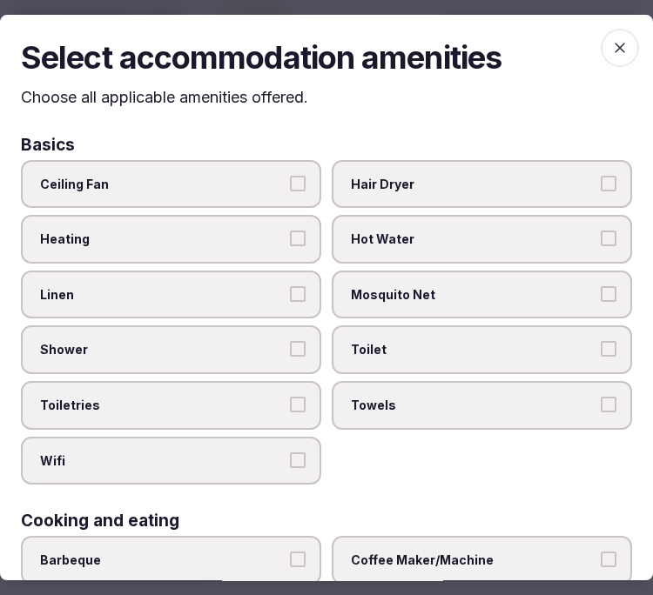
click at [238, 289] on span "Linen" at bounding box center [162, 294] width 244 height 17
click at [290, 289] on button "Linen" at bounding box center [298, 294] width 16 height 16
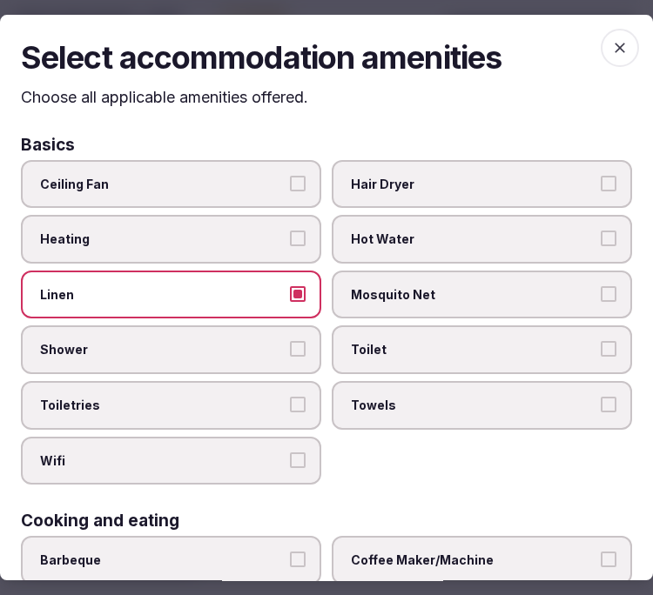
click at [249, 349] on span "Shower" at bounding box center [162, 349] width 244 height 17
click at [290, 349] on button "Shower" at bounding box center [298, 349] width 16 height 16
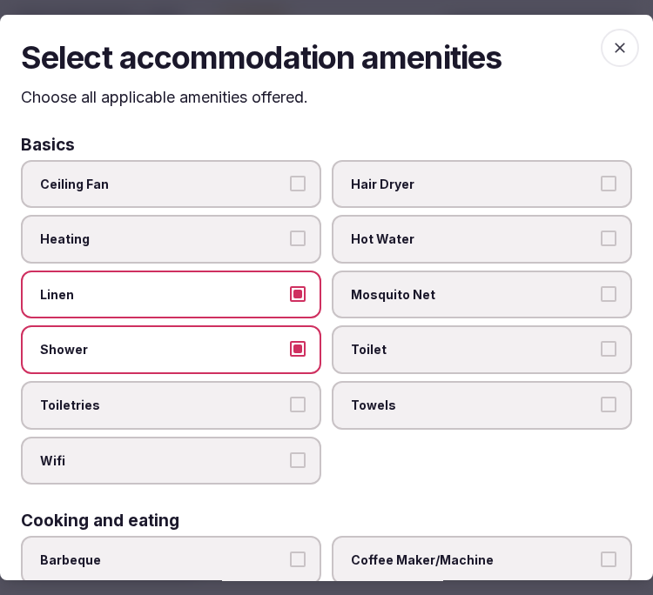
click at [257, 398] on label "Toiletries" at bounding box center [171, 405] width 300 height 49
click at [290, 398] on button "Toiletries" at bounding box center [298, 405] width 16 height 16
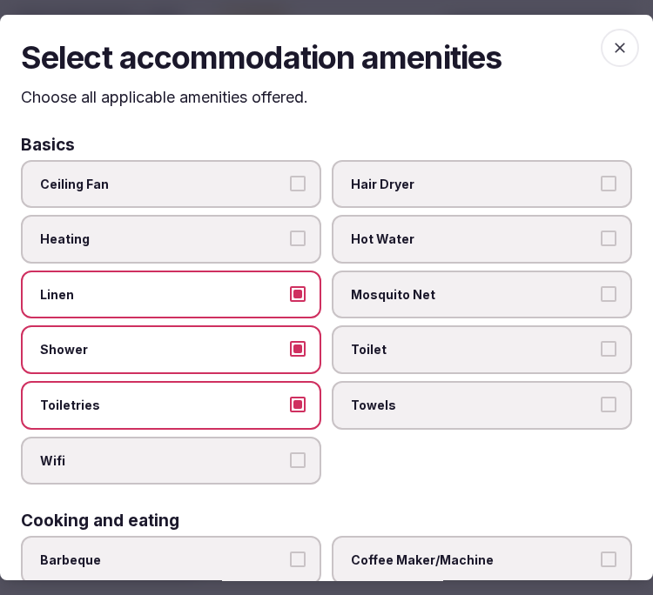
drag, startPoint x: 296, startPoint y: 465, endPoint x: 389, endPoint y: 439, distance: 96.5
click at [297, 465] on label "Wifi" at bounding box center [171, 461] width 300 height 49
click at [297, 465] on button "Wifi" at bounding box center [298, 460] width 16 height 16
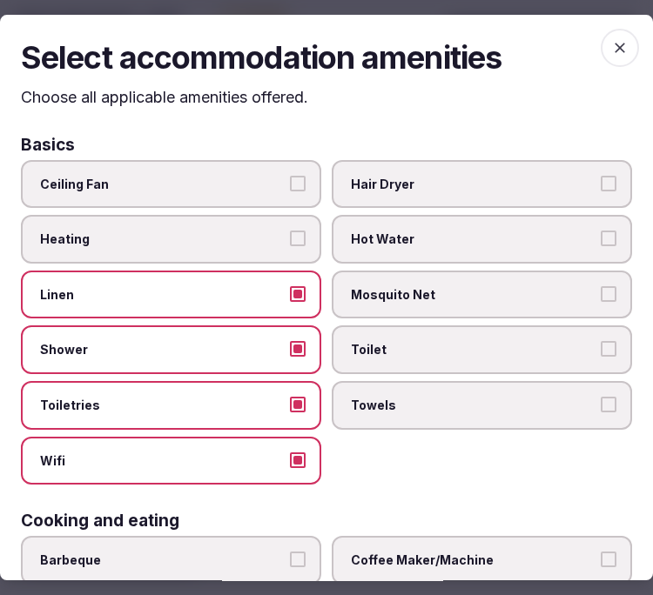
click at [452, 397] on span "Towels" at bounding box center [473, 405] width 244 height 17
click at [600, 397] on button "Towels" at bounding box center [608, 405] width 16 height 16
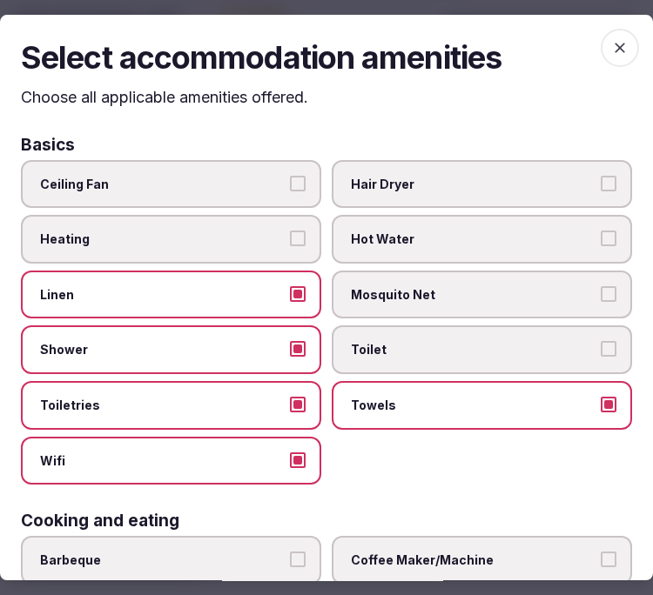
click at [461, 351] on span "Toilet" at bounding box center [473, 349] width 244 height 17
click at [600, 351] on button "Toilet" at bounding box center [608, 349] width 16 height 16
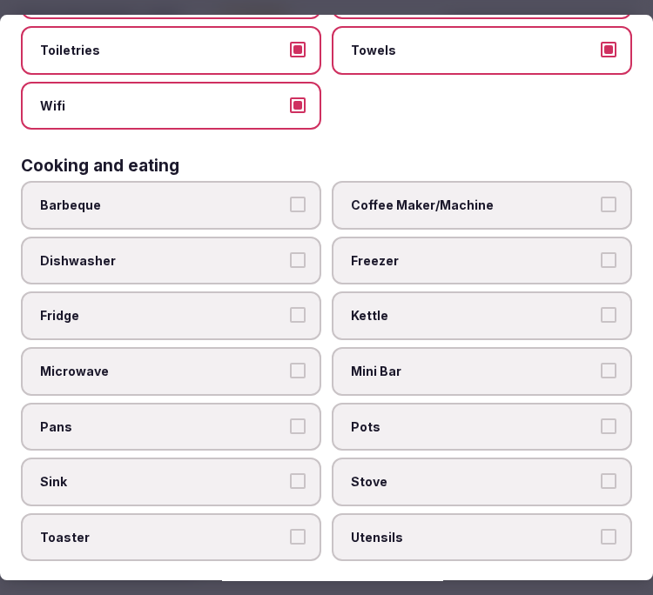
scroll to position [386, 0]
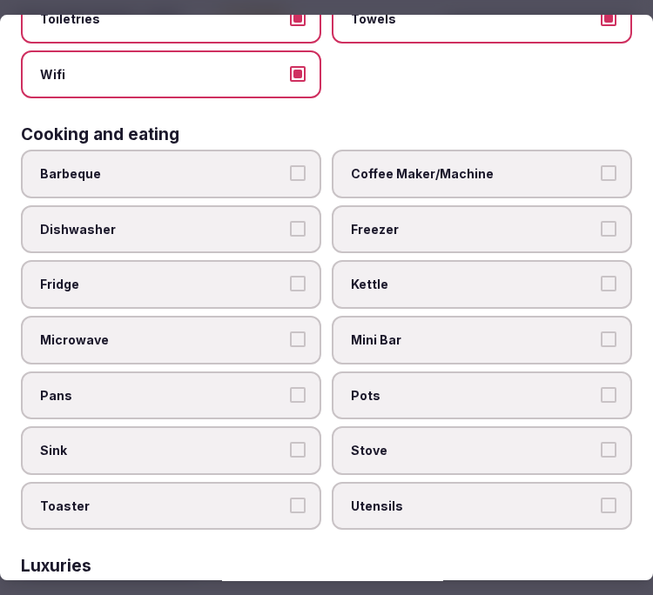
click at [407, 165] on span "Coffee Maker/Machine" at bounding box center [473, 173] width 244 height 17
click at [600, 165] on button "Coffee Maker/Machine" at bounding box center [608, 173] width 16 height 16
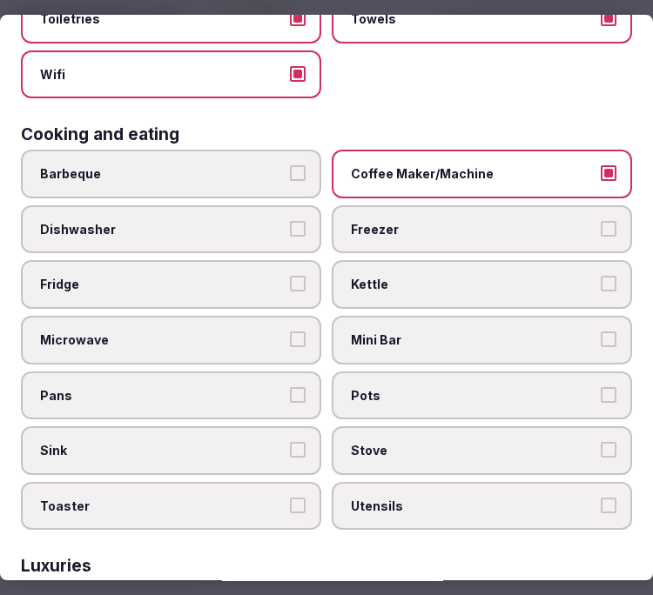
click at [433, 332] on span "Mini Bar" at bounding box center [473, 340] width 244 height 17
click at [600, 332] on button "Mini Bar" at bounding box center [608, 340] width 16 height 16
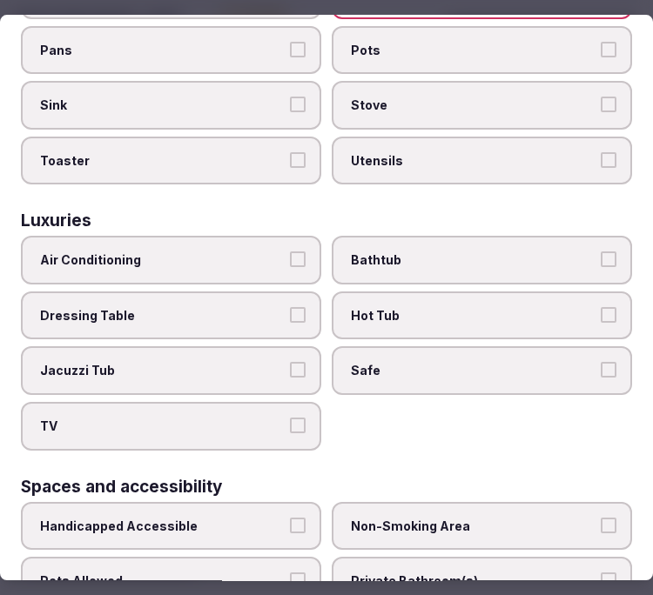
scroll to position [773, 0]
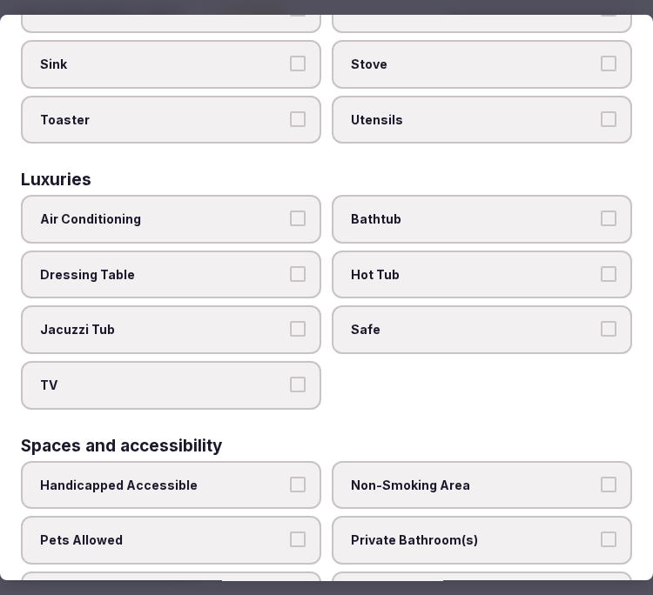
click at [207, 211] on span "Air Conditioning" at bounding box center [162, 219] width 244 height 17
click at [290, 211] on button "Air Conditioning" at bounding box center [298, 219] width 16 height 16
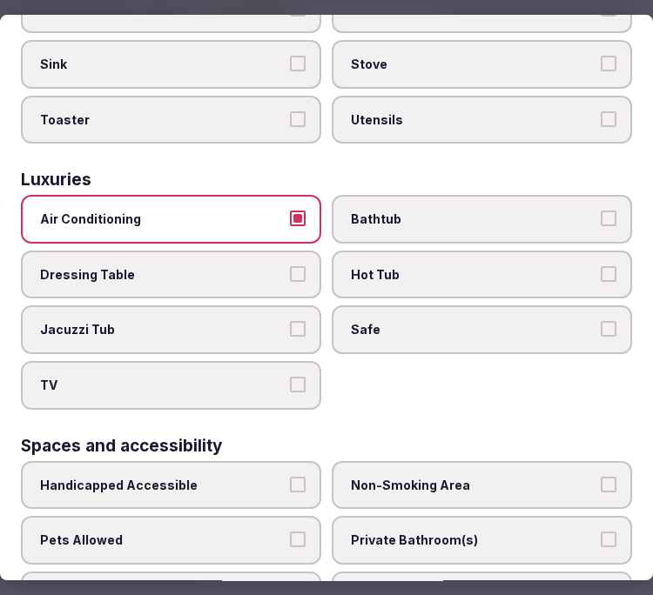
click at [268, 377] on span "TV" at bounding box center [162, 385] width 244 height 17
click at [290, 377] on button "TV" at bounding box center [298, 385] width 16 height 16
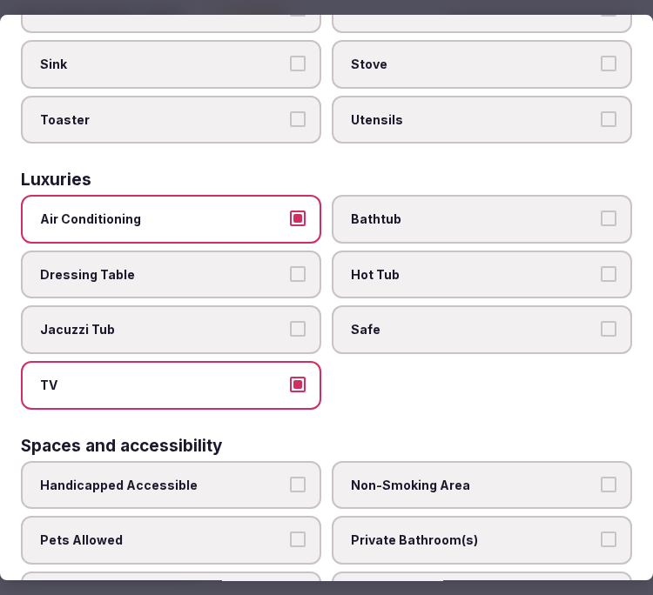
drag, startPoint x: 449, startPoint y: 311, endPoint x: 471, endPoint y: 210, distance: 104.1
click at [451, 322] on span "Safe" at bounding box center [473, 330] width 244 height 17
click at [600, 322] on button "Safe" at bounding box center [608, 330] width 16 height 16
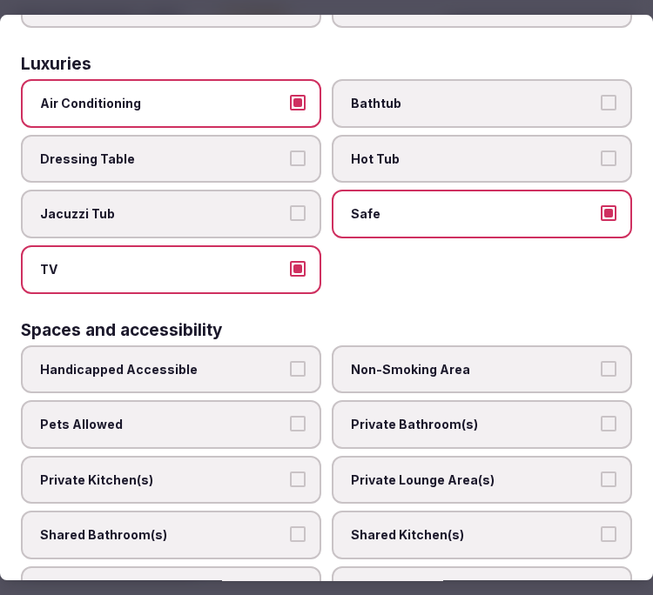
scroll to position [967, 0]
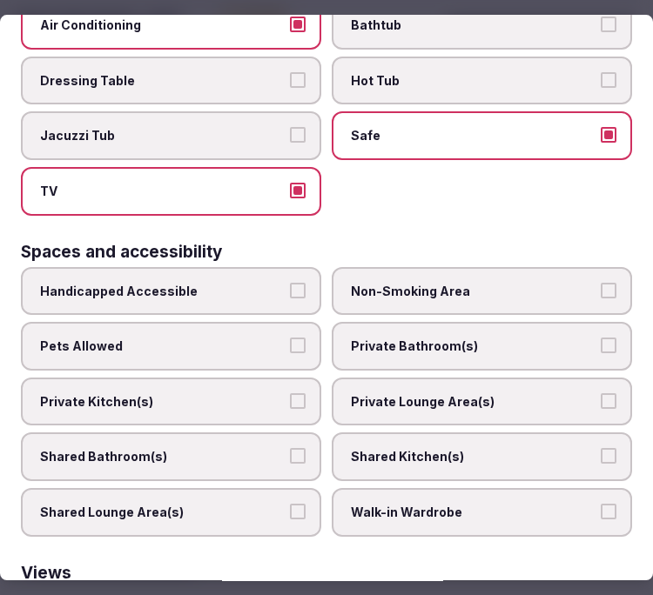
click at [419, 338] on span "Private Bathroom(s)" at bounding box center [473, 346] width 244 height 17
click at [600, 338] on button "Private Bathroom(s)" at bounding box center [608, 346] width 16 height 16
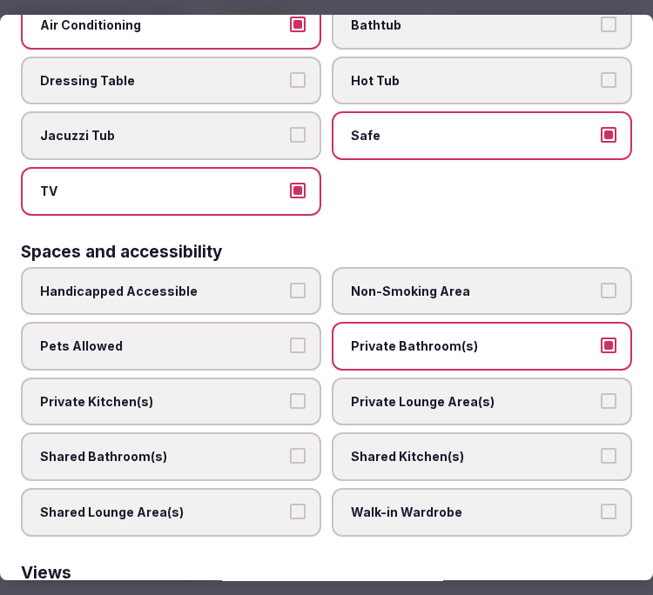
click at [415, 378] on label "Private Lounge Area(s)" at bounding box center [482, 402] width 300 height 49
click at [600, 393] on button "Private Lounge Area(s)" at bounding box center [608, 401] width 16 height 16
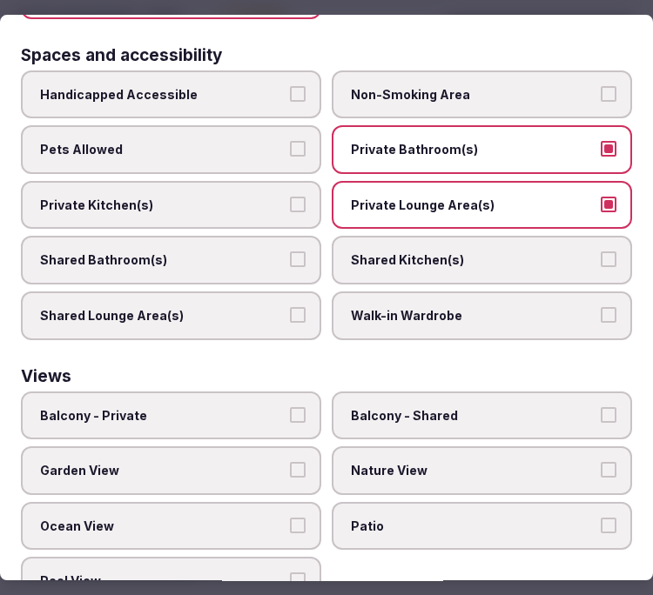
scroll to position [1168, 0]
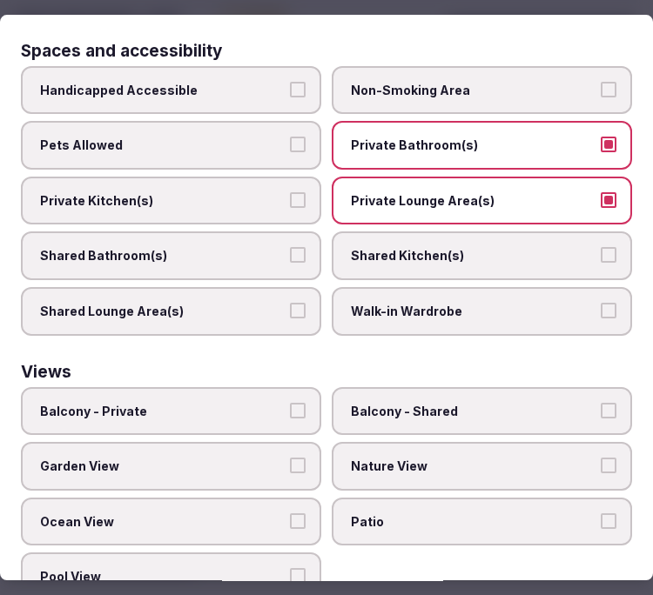
click at [293, 403] on button "Balcony - Private" at bounding box center [298, 411] width 16 height 16
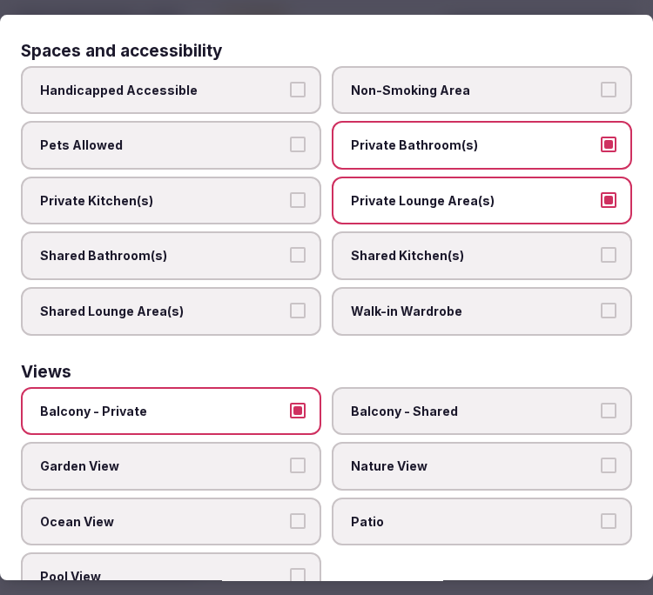
drag, startPoint x: 424, startPoint y: 437, endPoint x: 458, endPoint y: 429, distance: 34.8
click at [426, 458] on span "Nature View" at bounding box center [473, 466] width 244 height 17
click at [600, 458] on button "Nature View" at bounding box center [608, 466] width 16 height 16
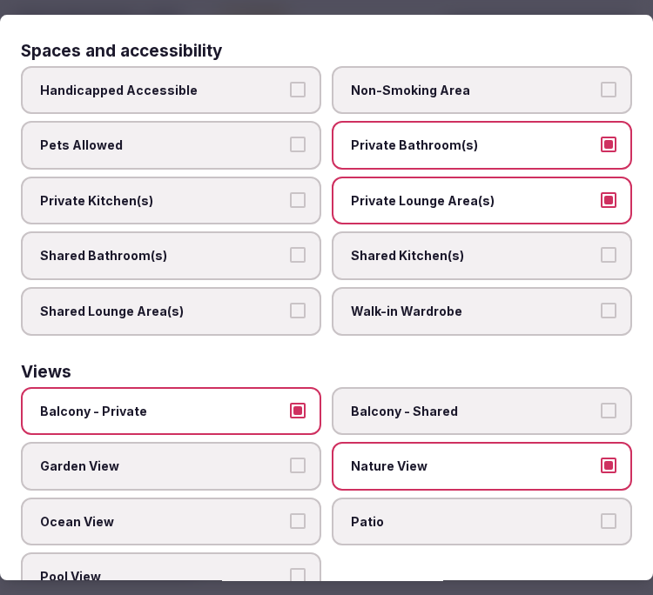
drag, startPoint x: 251, startPoint y: 484, endPoint x: 405, endPoint y: 457, distance: 157.2
click at [284, 498] on label "Ocean View" at bounding box center [171, 522] width 300 height 49
click at [256, 498] on label "Ocean View" at bounding box center [171, 522] width 300 height 49
click at [290, 513] on button "Ocean View" at bounding box center [298, 521] width 16 height 16
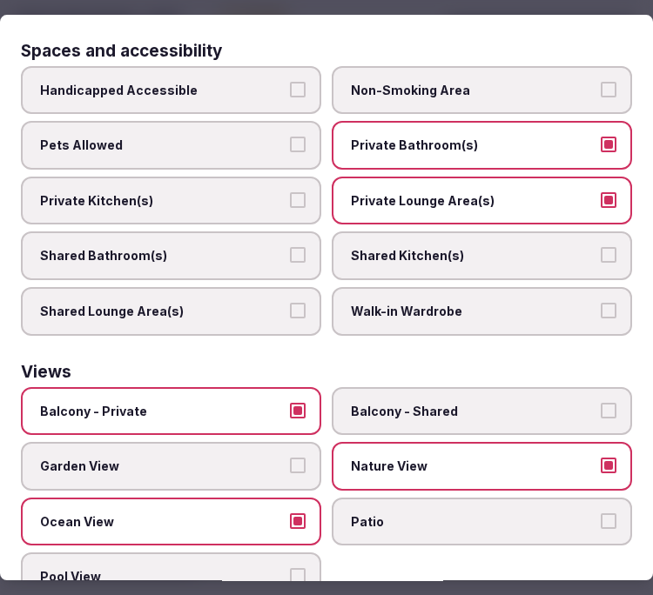
click at [603, 442] on label "Nature View" at bounding box center [482, 466] width 300 height 49
click at [603, 458] on button "Nature View" at bounding box center [608, 466] width 16 height 16
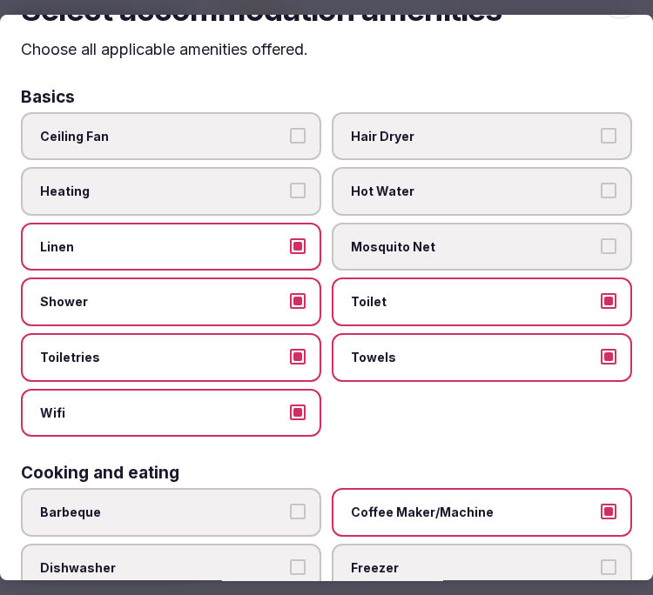
scroll to position [0, 0]
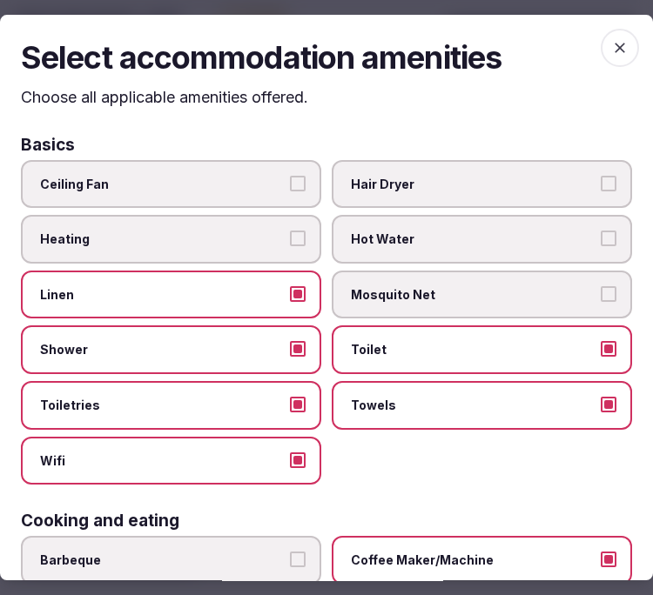
drag, startPoint x: 594, startPoint y: 46, endPoint x: 588, endPoint y: 53, distance: 9.2
click at [600, 46] on span "button" at bounding box center [619, 48] width 38 height 38
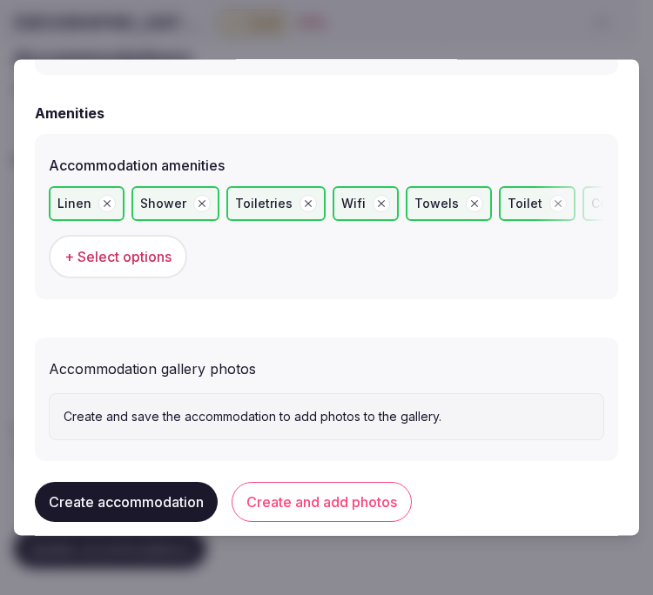
scroll to position [1728, 0]
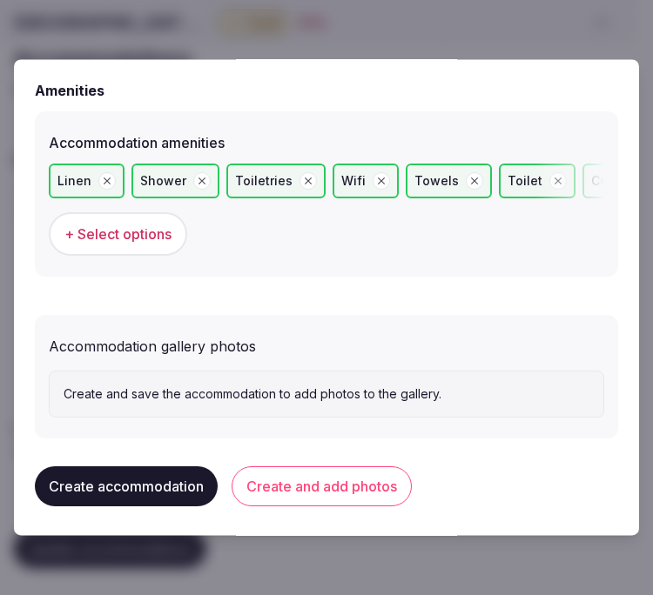
click at [352, 475] on button "Create and add photos" at bounding box center [321, 486] width 180 height 40
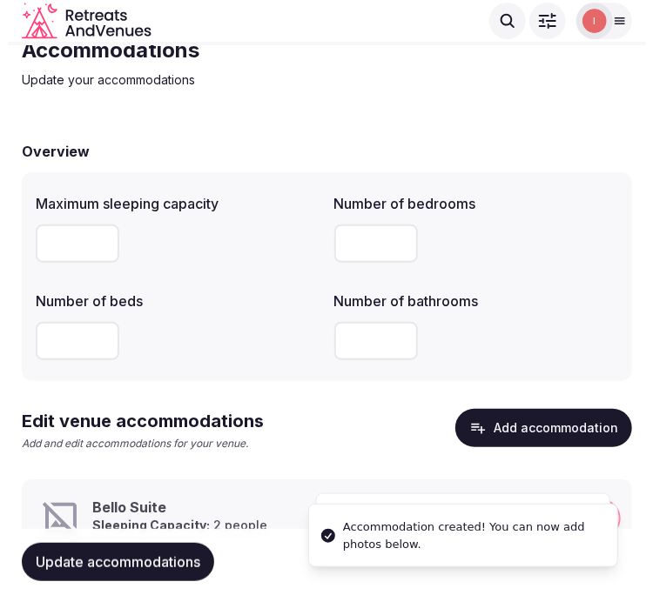
scroll to position [134, 0]
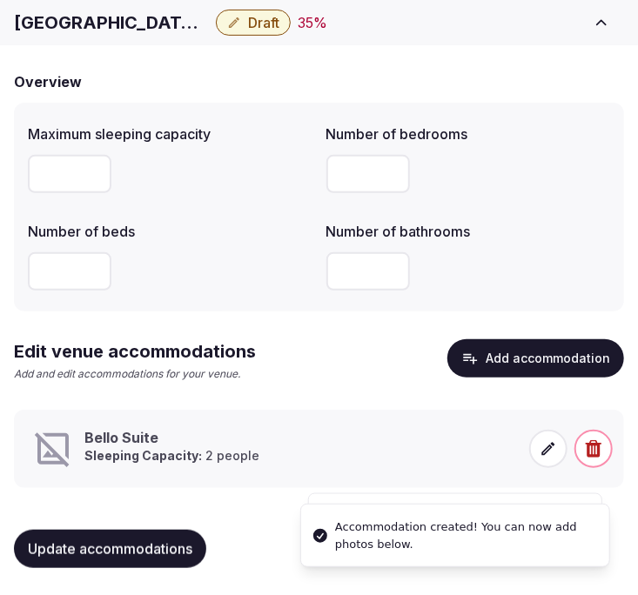
click at [540, 452] on icon at bounding box center [547, 448] width 17 height 17
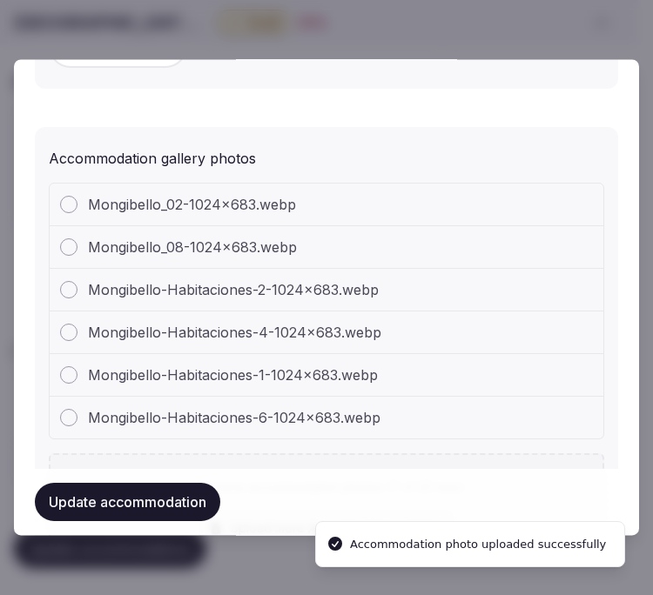
scroll to position [1740, 0]
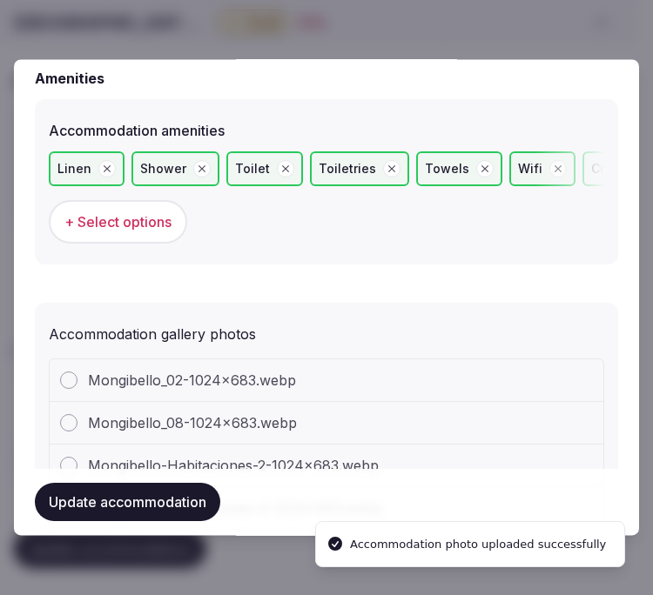
click at [131, 206] on button "+ Select options" at bounding box center [118, 223] width 138 height 44
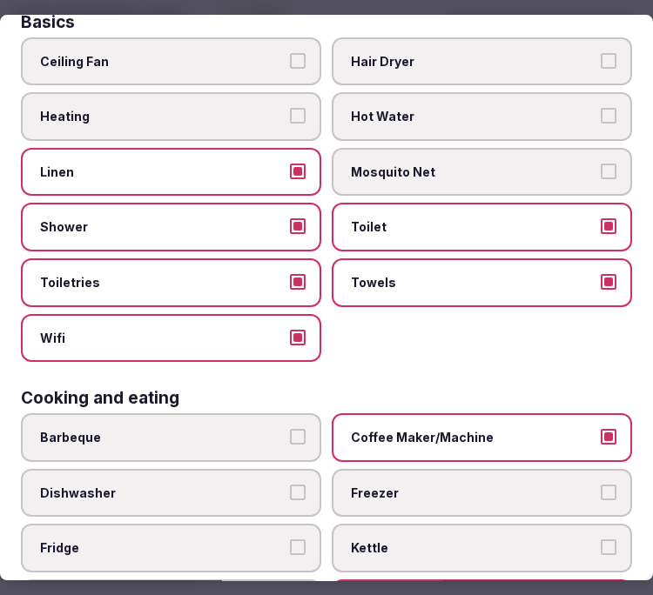
scroll to position [0, 0]
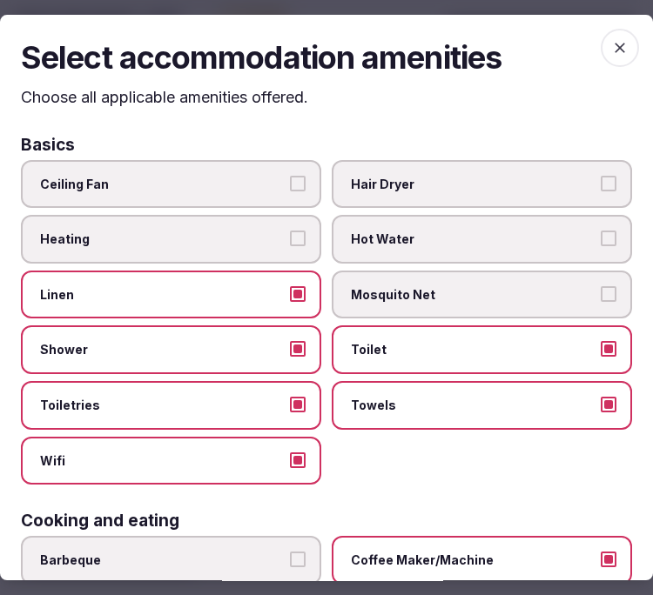
drag, startPoint x: 614, startPoint y: 48, endPoint x: 596, endPoint y: 57, distance: 20.2
click at [613, 48] on span "button" at bounding box center [619, 48] width 38 height 38
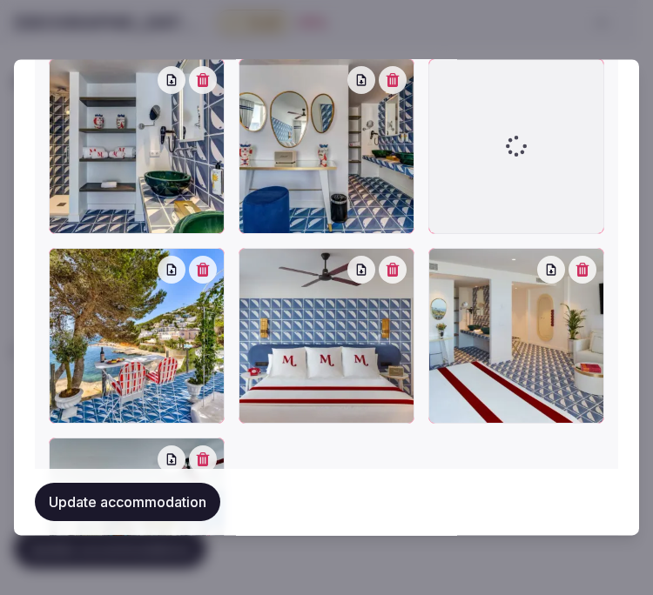
scroll to position [2416, 0]
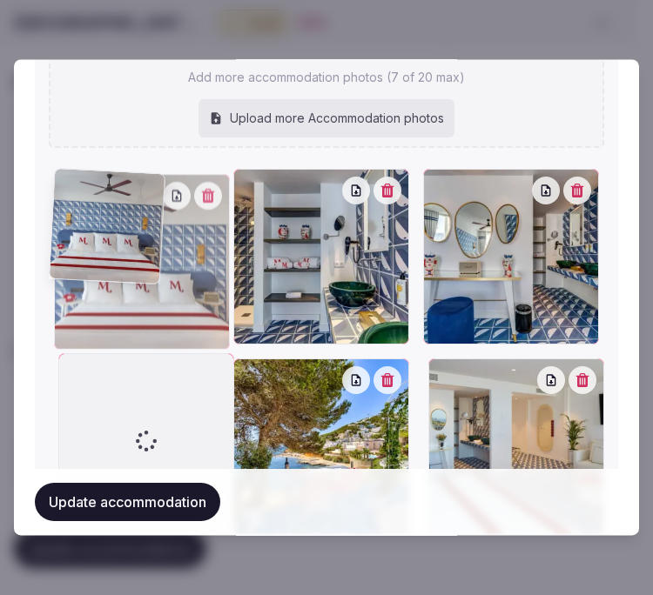
drag, startPoint x: 242, startPoint y: 268, endPoint x: 3, endPoint y: 114, distance: 284.6
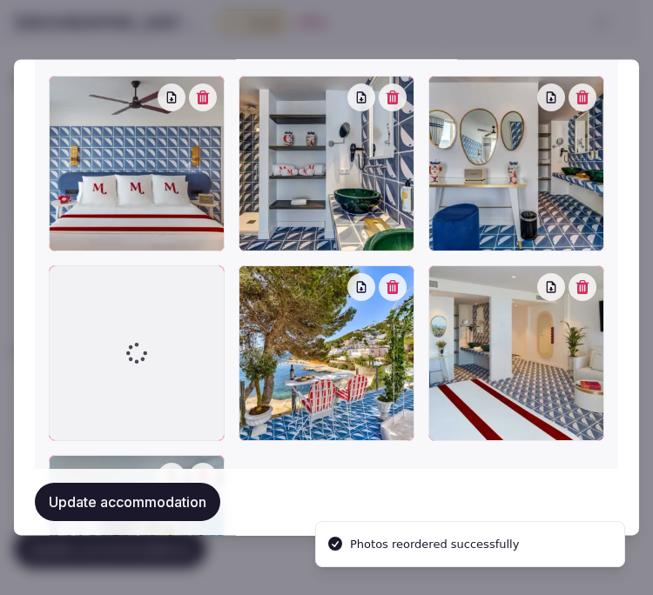
scroll to position [2516, 0]
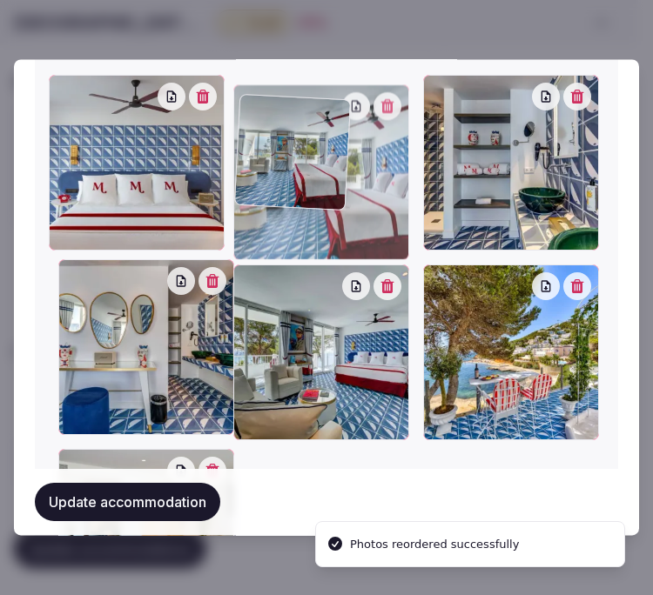
drag, startPoint x: 65, startPoint y: 368, endPoint x: 285, endPoint y: 107, distance: 340.9
click at [285, 107] on div at bounding box center [321, 173] width 176 height 176
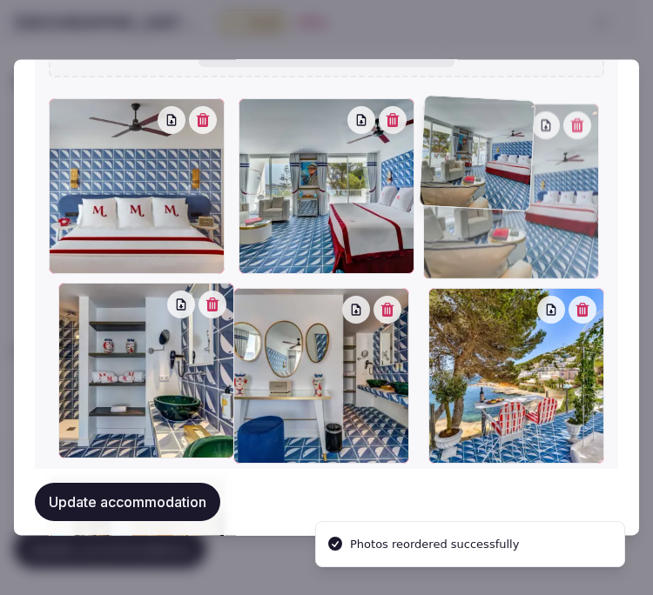
drag, startPoint x: 246, startPoint y: 305, endPoint x: 457, endPoint y: 181, distance: 244.1
click at [473, 184] on div at bounding box center [511, 192] width 176 height 176
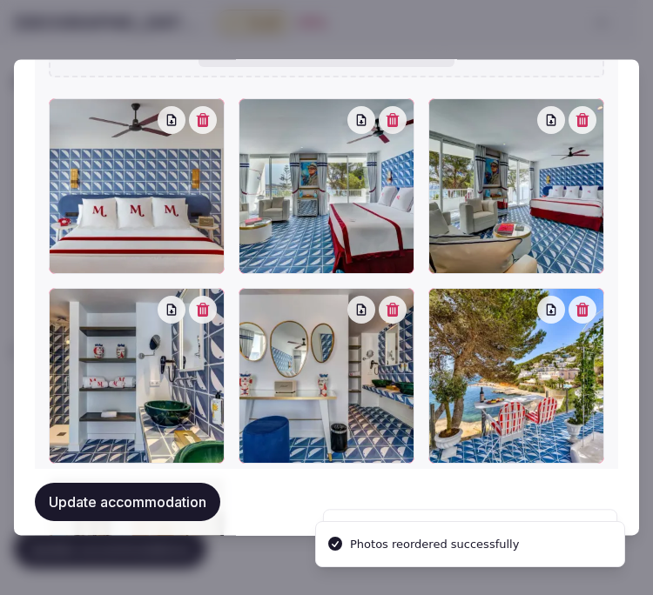
scroll to position [2589, 0]
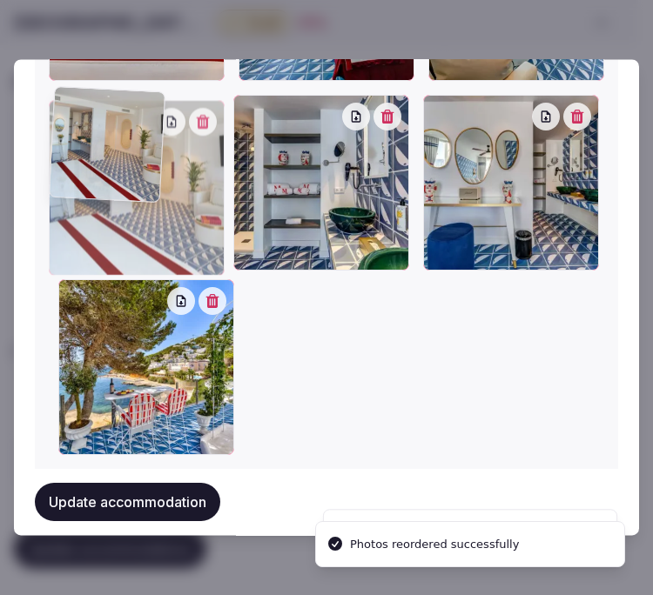
drag, startPoint x: 67, startPoint y: 281, endPoint x: 61, endPoint y: 198, distance: 83.7
click at [61, 198] on div at bounding box center [137, 189] width 176 height 176
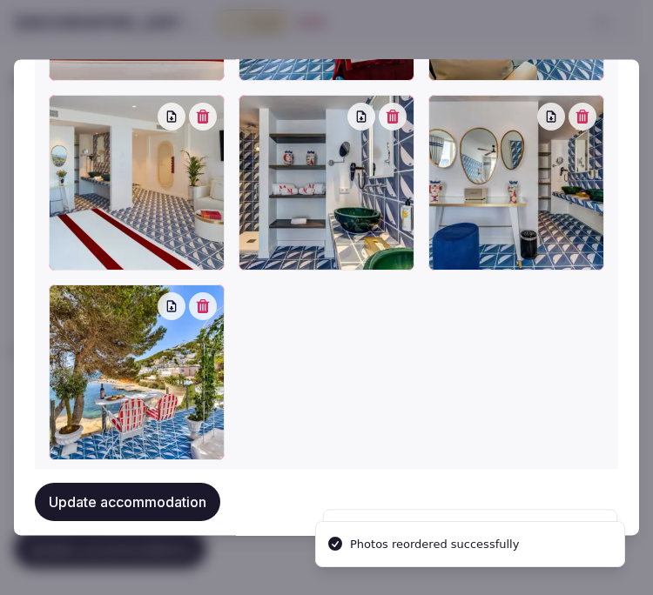
click at [137, 512] on button "Update accommodation" at bounding box center [127, 503] width 185 height 38
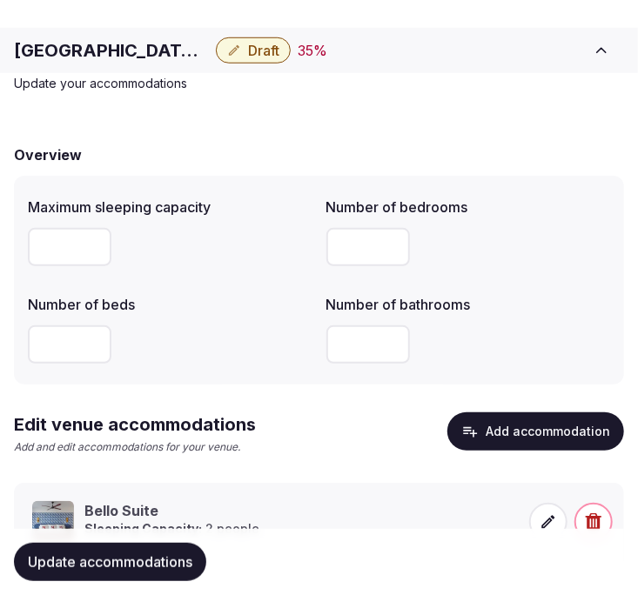
scroll to position [134, 0]
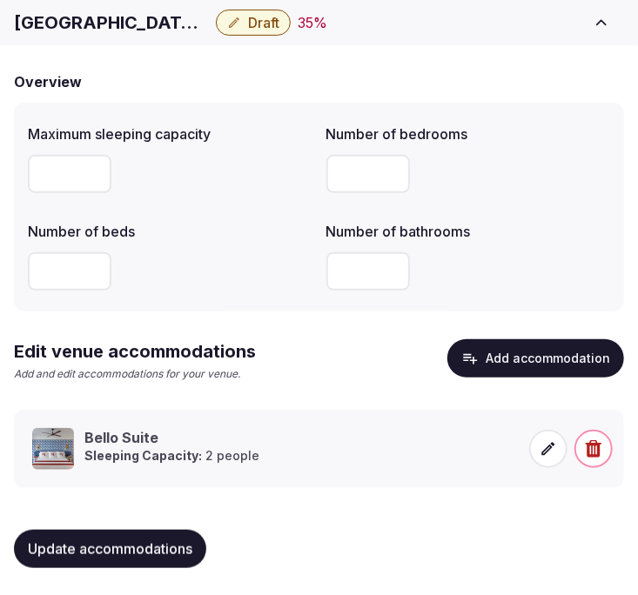
drag, startPoint x: 165, startPoint y: 548, endPoint x: 271, endPoint y: 464, distance: 134.9
click at [166, 548] on span "Update accommodations" at bounding box center [110, 548] width 164 height 17
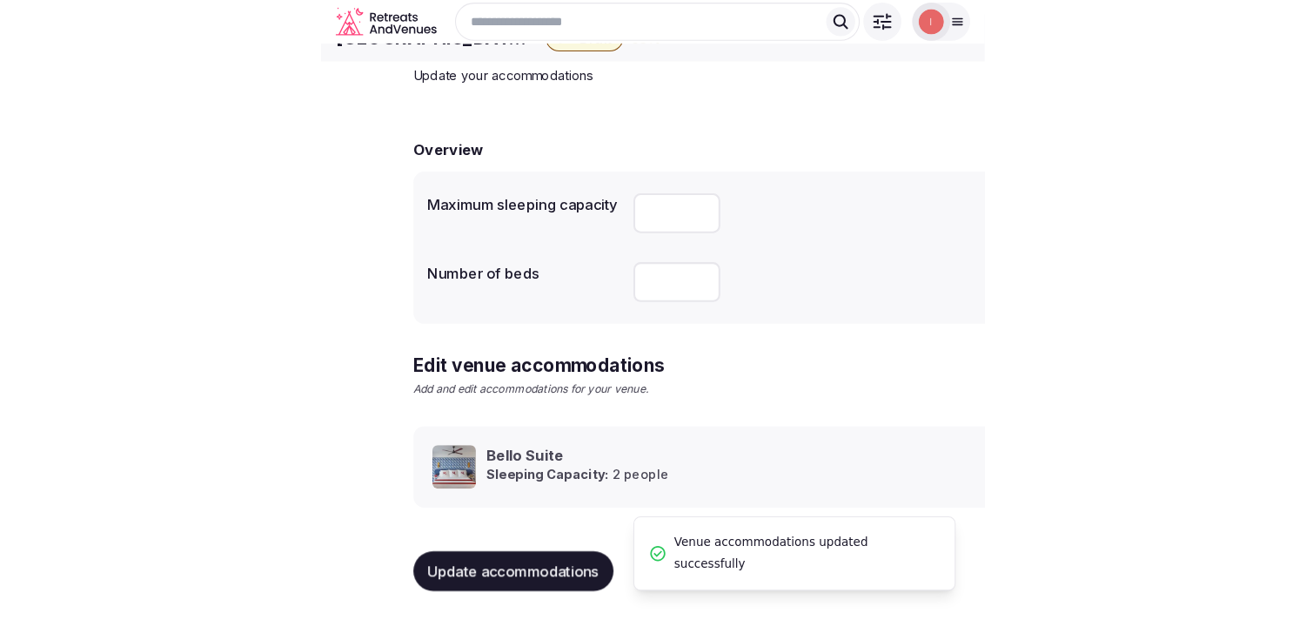
scroll to position [82, 0]
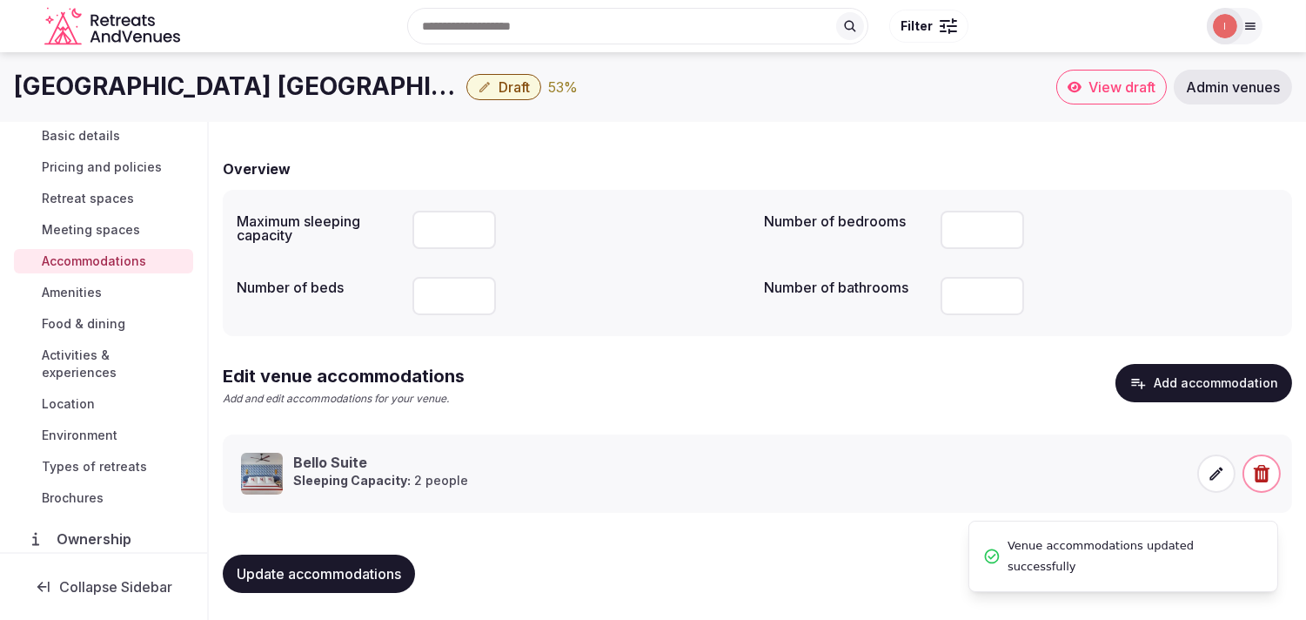
click at [82, 291] on span "Amenities" at bounding box center [72, 292] width 60 height 17
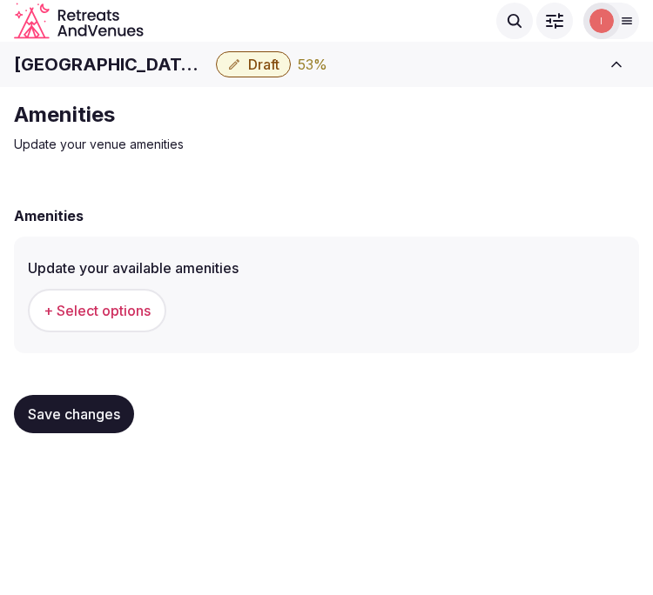
click at [90, 317] on span "+ Select options" at bounding box center [97, 310] width 107 height 19
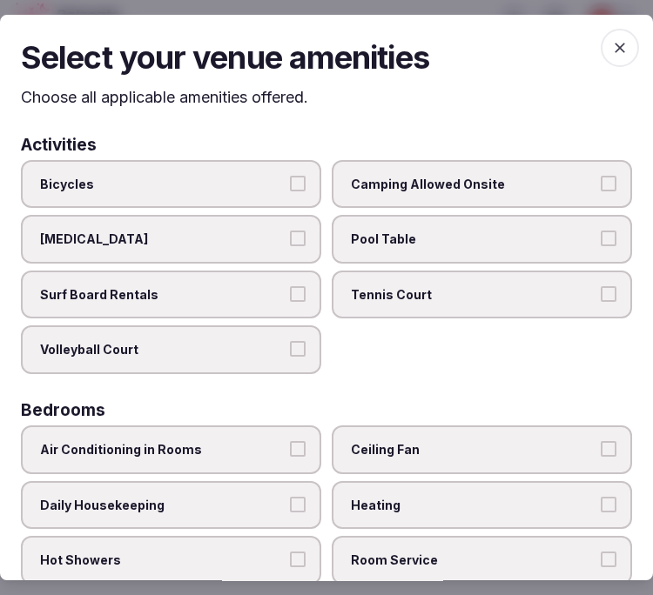
scroll to position [193, 0]
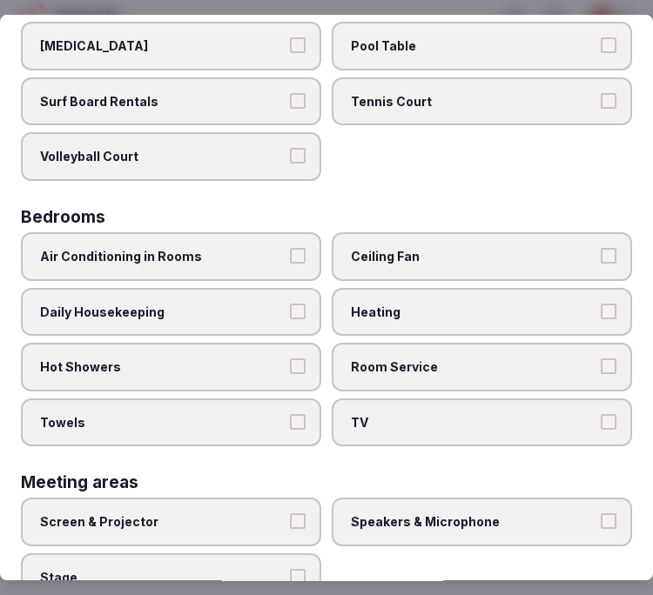
click at [283, 258] on label "Air Conditioning in Rooms" at bounding box center [171, 256] width 300 height 49
click at [290, 258] on button "Air Conditioning in Rooms" at bounding box center [298, 256] width 16 height 16
click at [300, 266] on label "Air Conditioning in Rooms" at bounding box center [171, 256] width 300 height 49
click at [300, 264] on button "Air Conditioning in Rooms" at bounding box center [298, 256] width 16 height 16
click at [274, 238] on label "Air Conditioning in Rooms" at bounding box center [171, 256] width 300 height 49
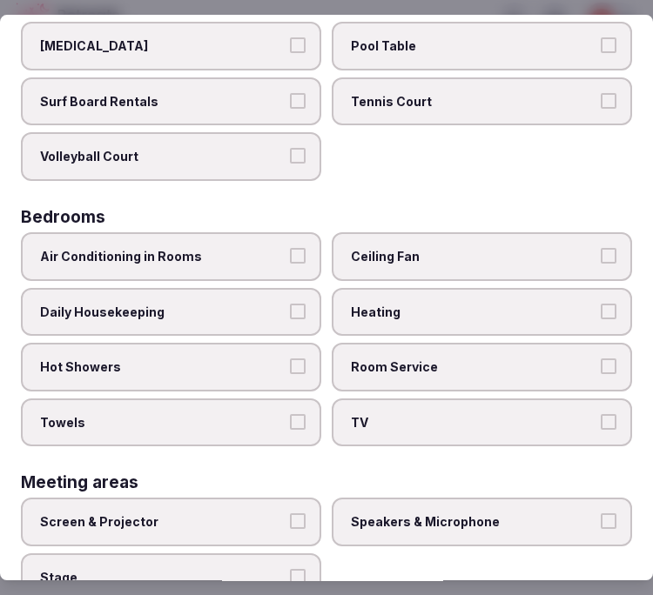
click at [290, 248] on button "Air Conditioning in Rooms" at bounding box center [298, 256] width 16 height 16
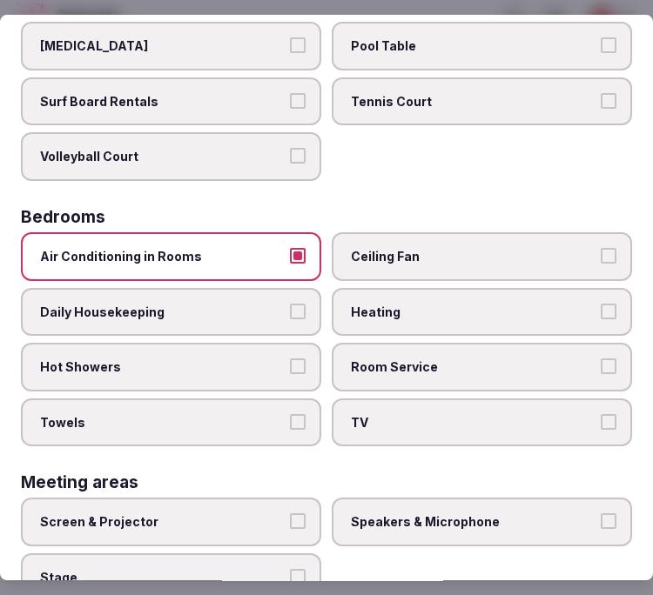
click at [384, 365] on label "Room Service" at bounding box center [482, 367] width 300 height 49
click at [600, 365] on button "Room Service" at bounding box center [608, 366] width 16 height 16
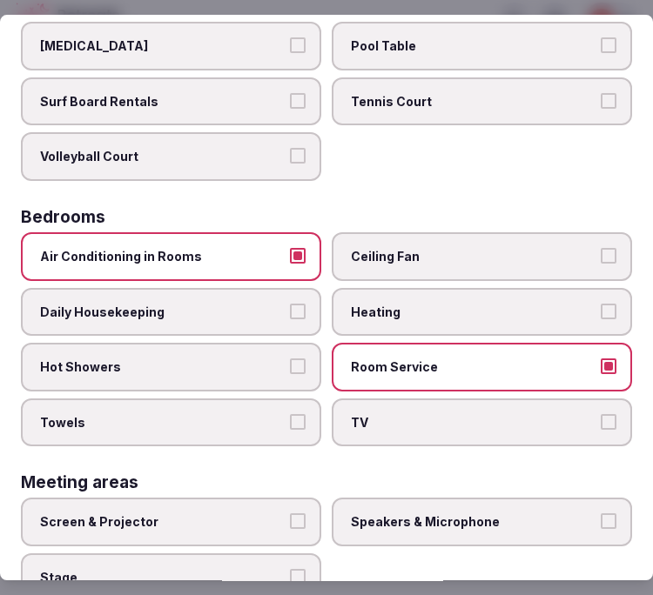
drag, startPoint x: 398, startPoint y: 416, endPoint x: 303, endPoint y: 397, distance: 97.6
click at [392, 414] on span "TV" at bounding box center [473, 422] width 244 height 17
click at [600, 414] on button "TV" at bounding box center [608, 422] width 16 height 16
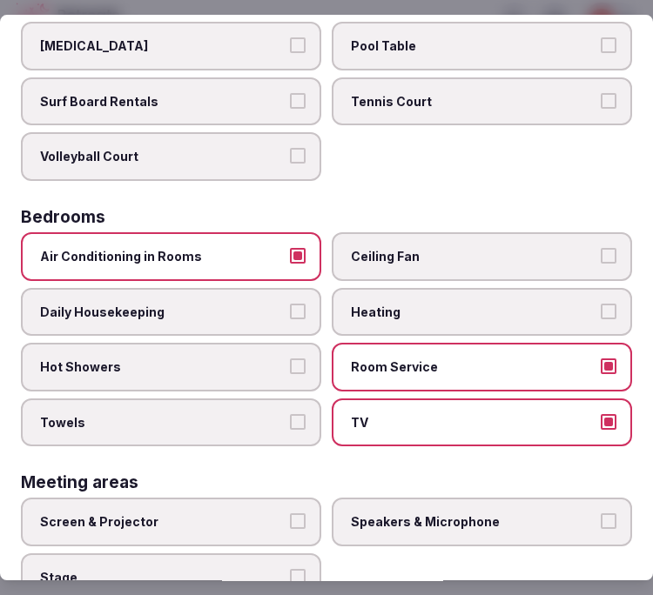
drag, startPoint x: 255, startPoint y: 419, endPoint x: 268, endPoint y: 401, distance: 21.8
click at [254, 419] on span "Towels" at bounding box center [162, 422] width 244 height 17
click at [290, 419] on button "Towels" at bounding box center [298, 422] width 16 height 16
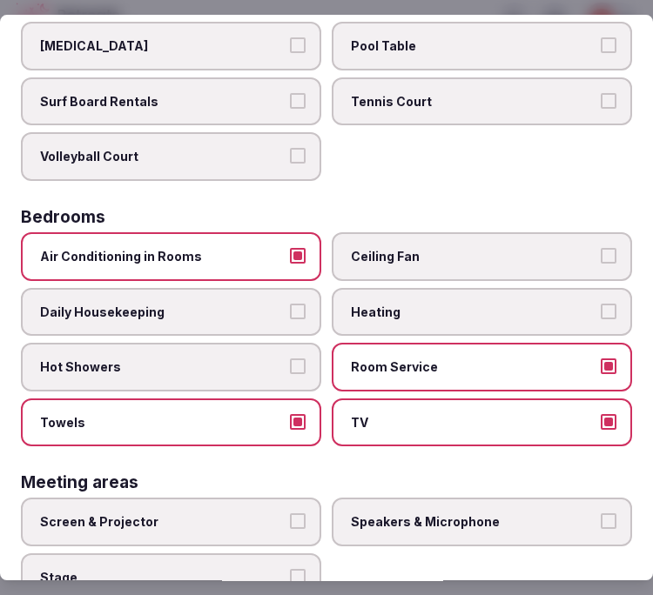
click at [292, 368] on label "Hot Showers" at bounding box center [171, 367] width 300 height 49
click at [292, 368] on button "Hot Showers" at bounding box center [298, 366] width 16 height 16
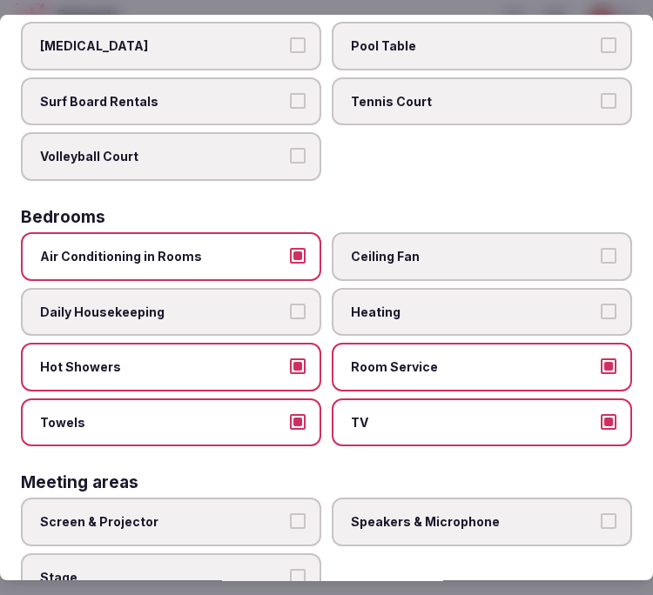
click at [296, 304] on button "Daily Housekeeping" at bounding box center [298, 312] width 16 height 16
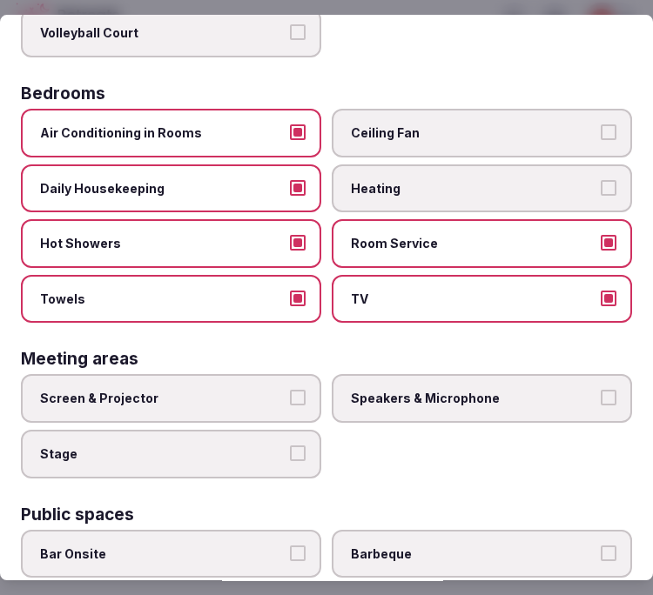
scroll to position [483, 0]
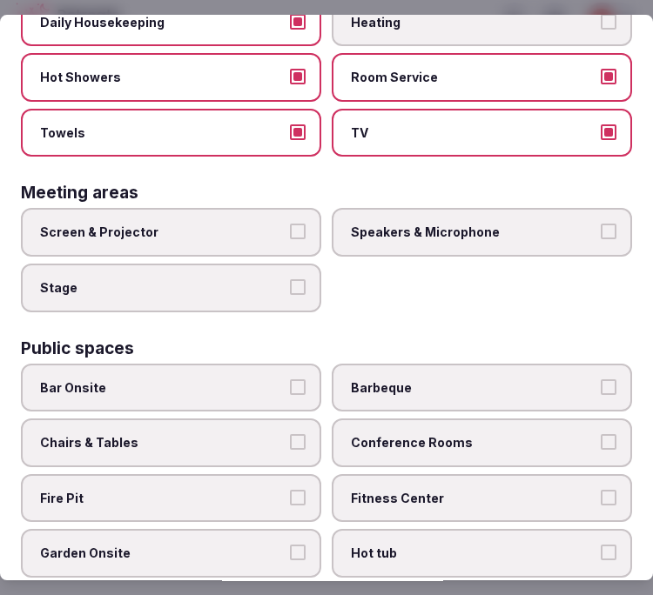
drag, startPoint x: 268, startPoint y: 224, endPoint x: 387, endPoint y: 239, distance: 120.1
click at [274, 224] on span "Screen & Projector" at bounding box center [162, 232] width 244 height 17
click at [290, 224] on button "Screen & Projector" at bounding box center [298, 232] width 16 height 16
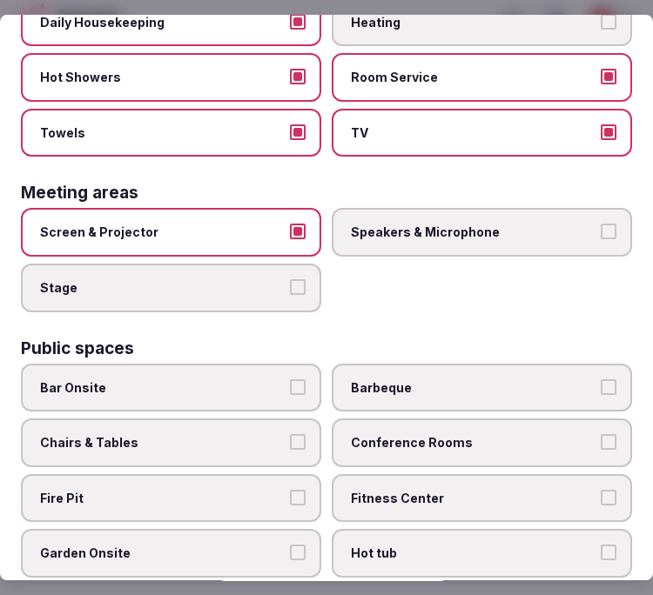
click at [398, 238] on label "Speakers & Microphone" at bounding box center [482, 232] width 300 height 49
click at [600, 238] on button "Speakers & Microphone" at bounding box center [608, 232] width 16 height 16
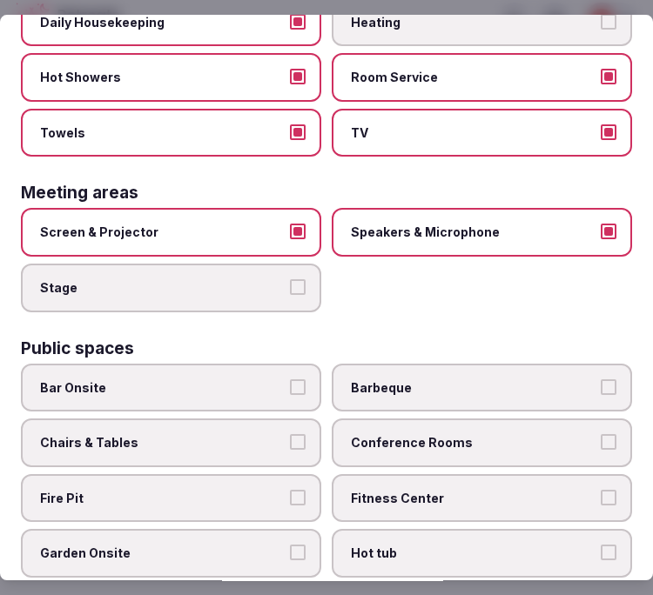
click at [226, 419] on label "Chairs & Tables" at bounding box center [171, 443] width 300 height 49
click at [290, 434] on button "Chairs & Tables" at bounding box center [298, 442] width 16 height 16
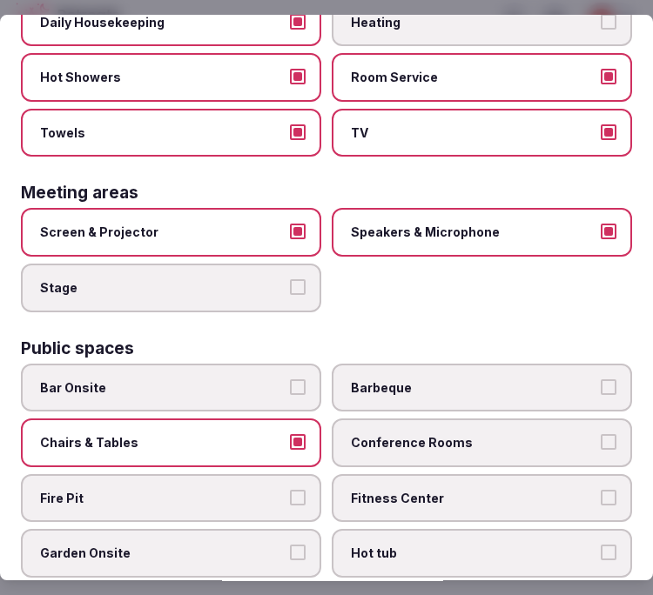
click at [361, 434] on span "Conference Rooms" at bounding box center [473, 442] width 244 height 17
click at [600, 434] on button "Conference Rooms" at bounding box center [608, 442] width 16 height 16
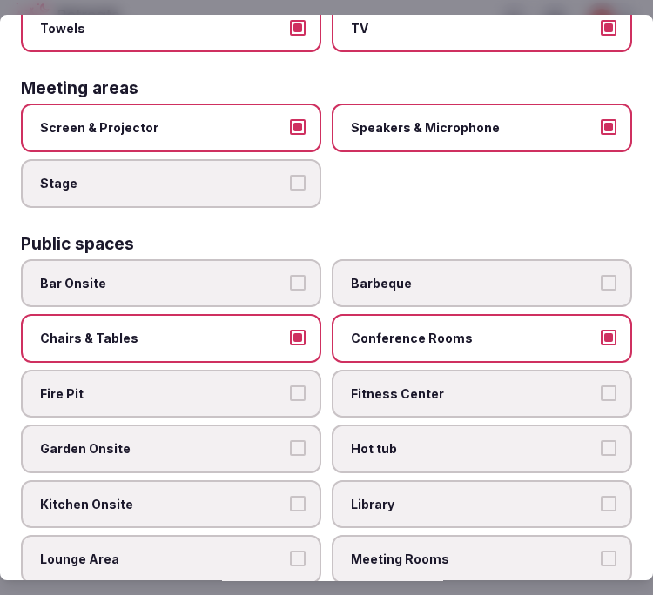
scroll to position [676, 0]
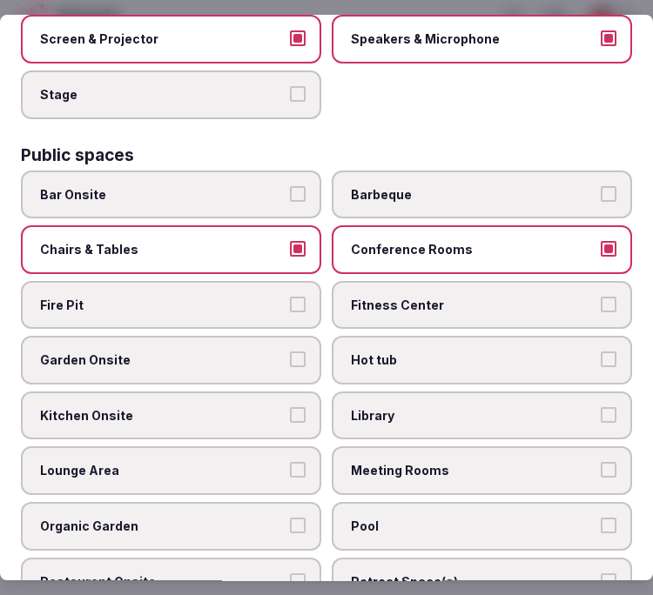
click at [372, 241] on span "Conference Rooms" at bounding box center [473, 249] width 244 height 17
click at [600, 241] on button "Conference Rooms" at bounding box center [608, 249] width 16 height 16
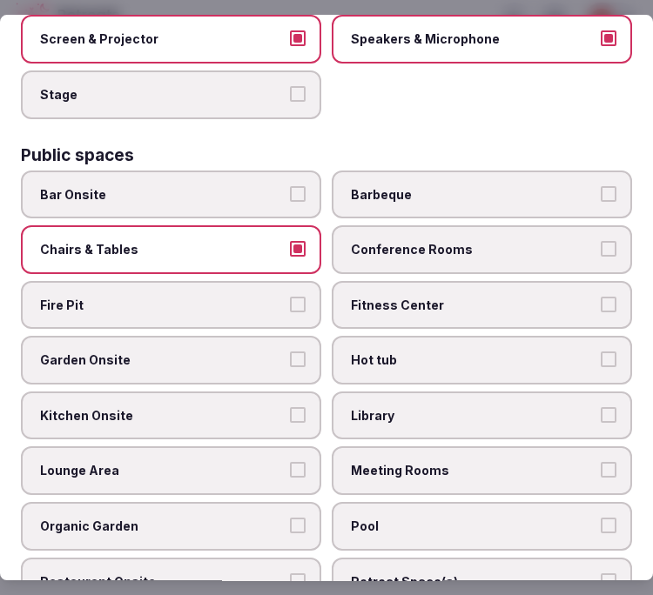
click at [201, 352] on span "Garden Onsite" at bounding box center [162, 360] width 244 height 17
click at [290, 352] on button "Garden Onsite" at bounding box center [298, 360] width 16 height 16
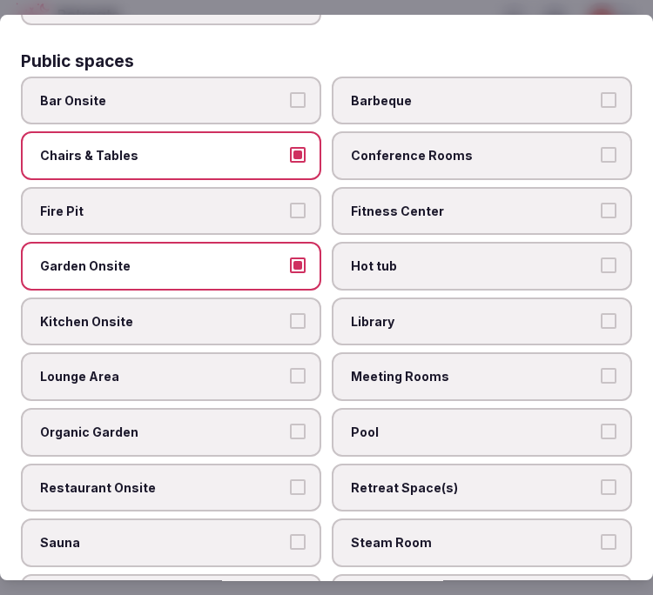
scroll to position [870, 0]
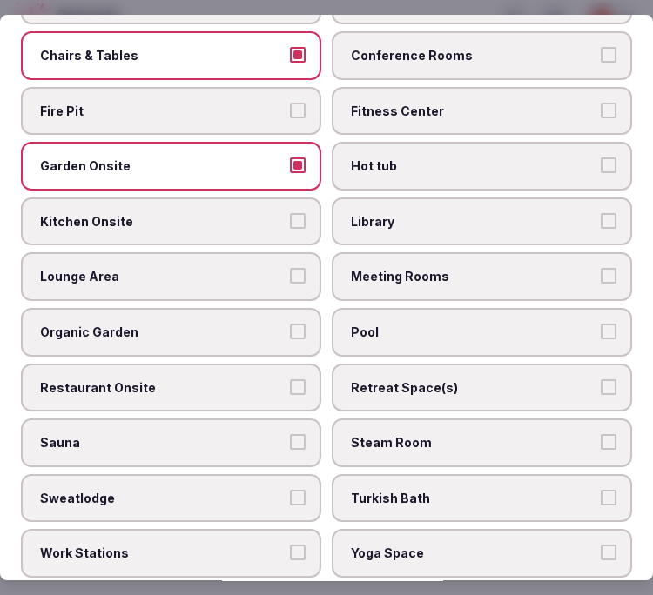
click at [126, 379] on span "Restaurant Onsite" at bounding box center [162, 387] width 244 height 17
click at [290, 379] on button "Restaurant Onsite" at bounding box center [298, 387] width 16 height 16
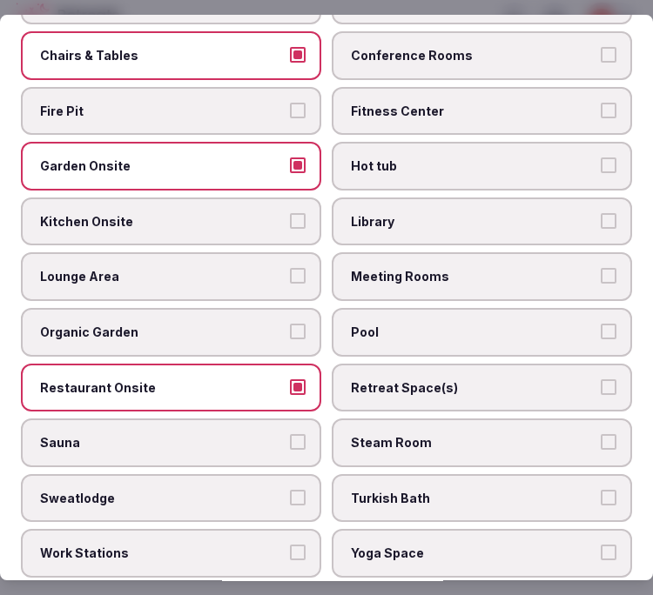
click at [473, 264] on label "Meeting Rooms" at bounding box center [482, 277] width 300 height 49
click at [600, 269] on button "Meeting Rooms" at bounding box center [608, 277] width 16 height 16
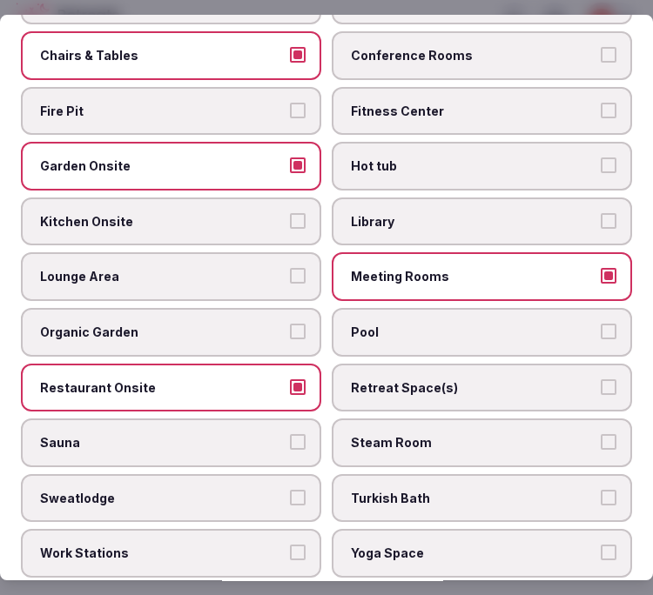
click at [468, 324] on span "Pool" at bounding box center [473, 332] width 244 height 17
click at [600, 324] on button "Pool" at bounding box center [608, 332] width 16 height 16
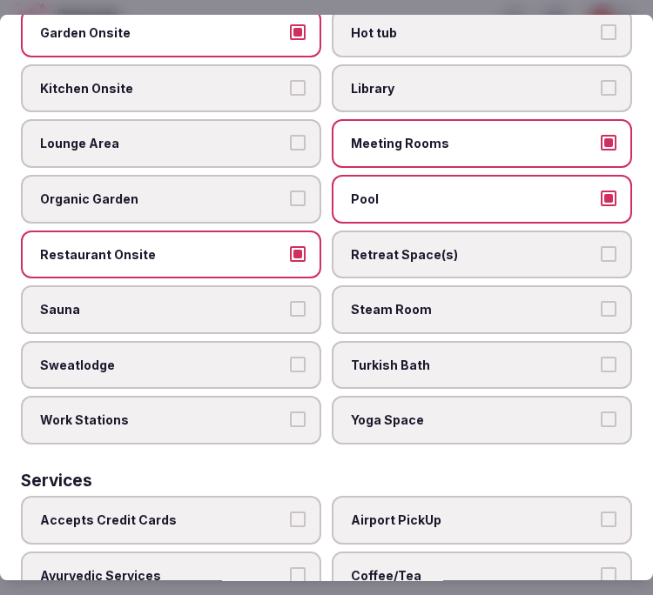
scroll to position [1160, 0]
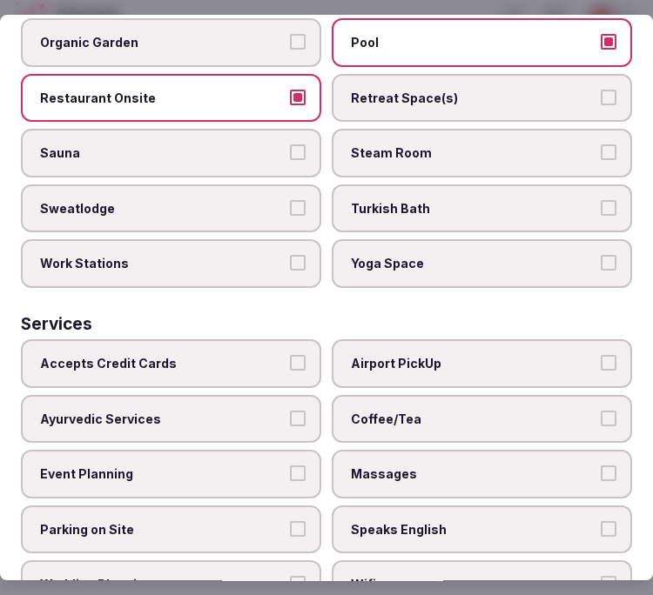
click at [424, 248] on label "Yoga Space" at bounding box center [482, 264] width 300 height 49
click at [600, 256] on button "Yoga Space" at bounding box center [608, 264] width 16 height 16
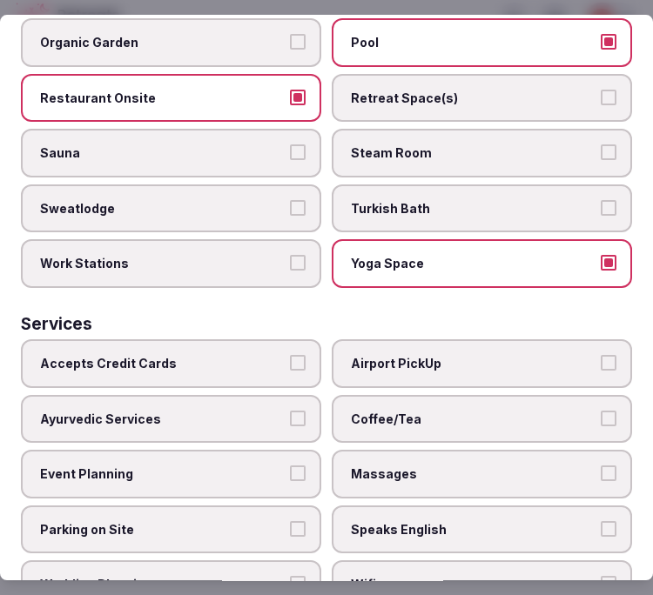
click at [438, 343] on label "Airport PickUp" at bounding box center [482, 363] width 300 height 49
click at [600, 355] on button "Airport PickUp" at bounding box center [608, 363] width 16 height 16
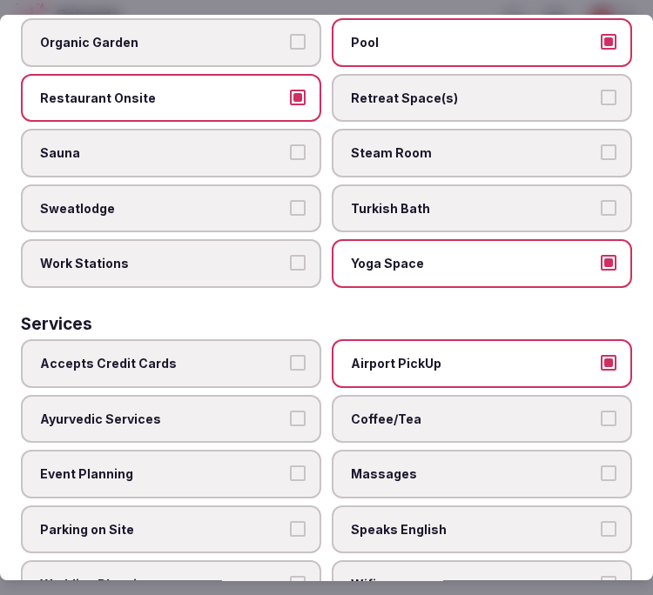
click at [432, 395] on label "Coffee/Tea" at bounding box center [482, 419] width 300 height 49
click at [600, 411] on button "Coffee/Tea" at bounding box center [608, 419] width 16 height 16
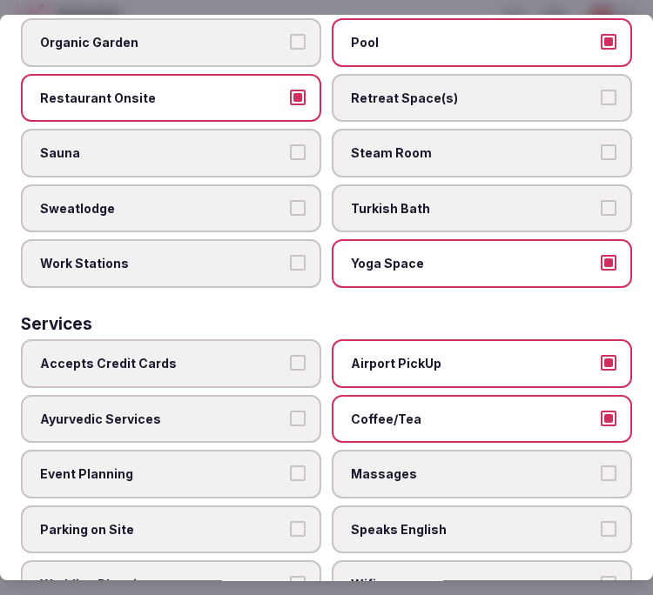
click at [446, 465] on span "Massages" at bounding box center [473, 473] width 244 height 17
click at [600, 465] on button "Massages" at bounding box center [608, 473] width 16 height 16
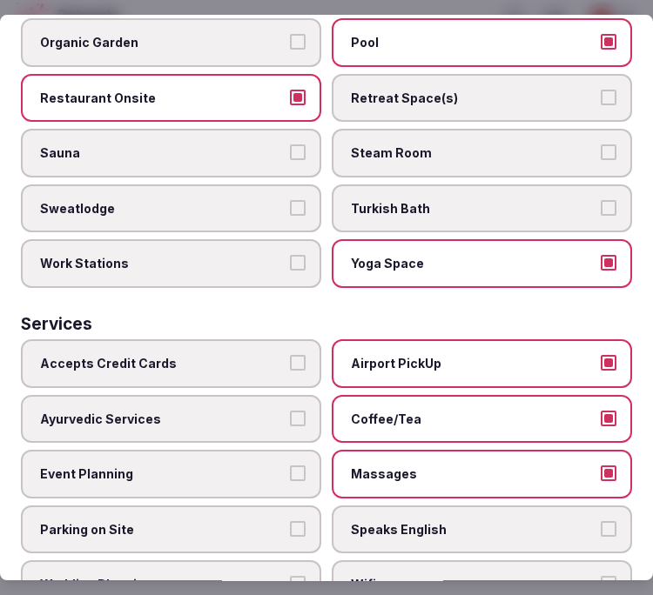
click at [449, 450] on label "Massages" at bounding box center [482, 474] width 300 height 49
click at [600, 465] on button "Massages" at bounding box center [608, 473] width 16 height 16
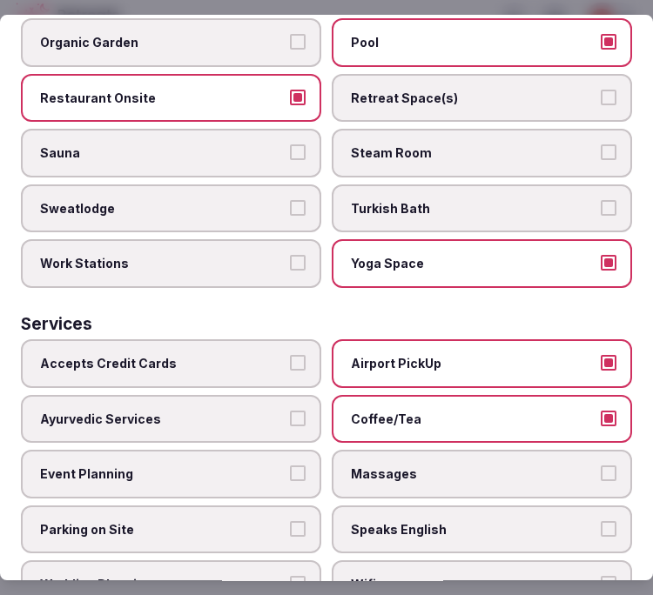
click at [463, 521] on span "Speaks English" at bounding box center [473, 529] width 244 height 17
click at [600, 521] on button "Speaks English" at bounding box center [608, 529] width 16 height 16
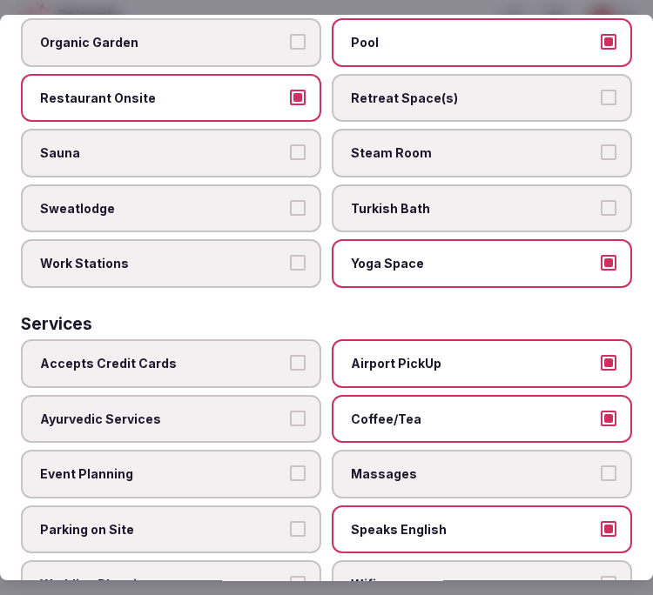
click at [453, 561] on label "Wifi" at bounding box center [482, 585] width 300 height 49
click at [600, 577] on button "Wifi" at bounding box center [608, 585] width 16 height 16
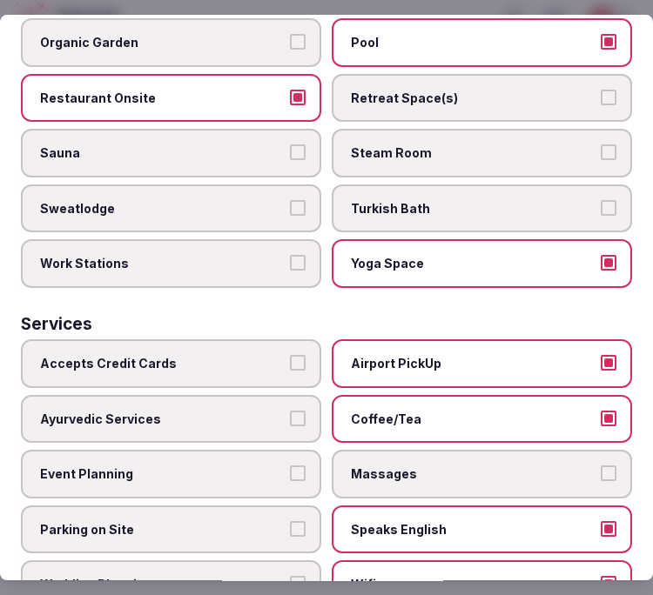
drag, startPoint x: 176, startPoint y: 338, endPoint x: 215, endPoint y: 326, distance: 40.8
click at [181, 339] on label "Accepts Credit Cards" at bounding box center [171, 363] width 300 height 49
click at [290, 355] on button "Accepts Credit Cards" at bounding box center [298, 363] width 16 height 16
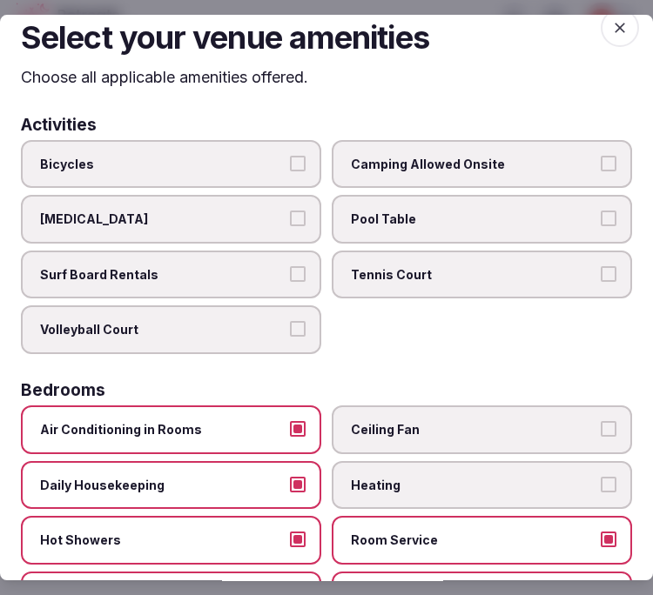
scroll to position [0, 0]
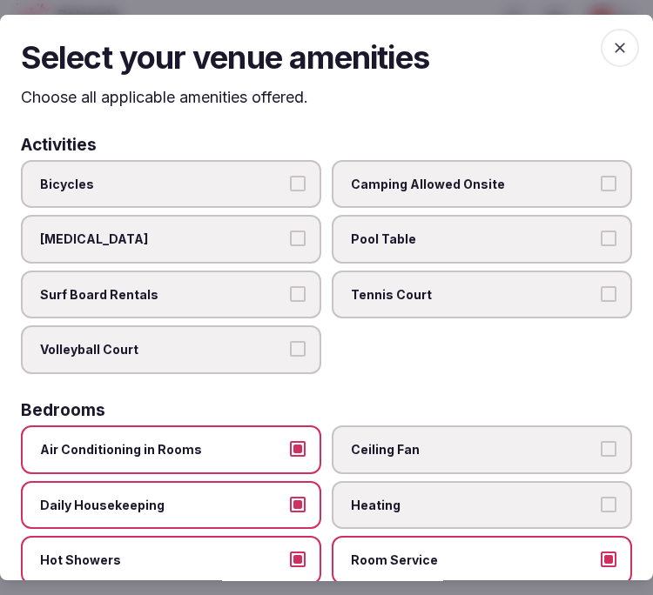
click at [600, 49] on span "button" at bounding box center [619, 48] width 38 height 38
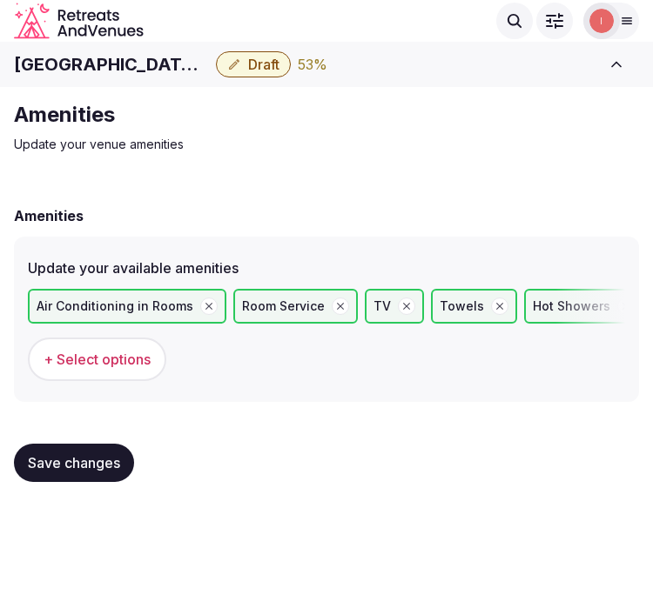
click at [100, 454] on span "Save changes" at bounding box center [74, 462] width 92 height 17
click at [50, 459] on span "Save changes" at bounding box center [74, 462] width 92 height 17
click at [68, 473] on button "Save changes" at bounding box center [74, 463] width 120 height 38
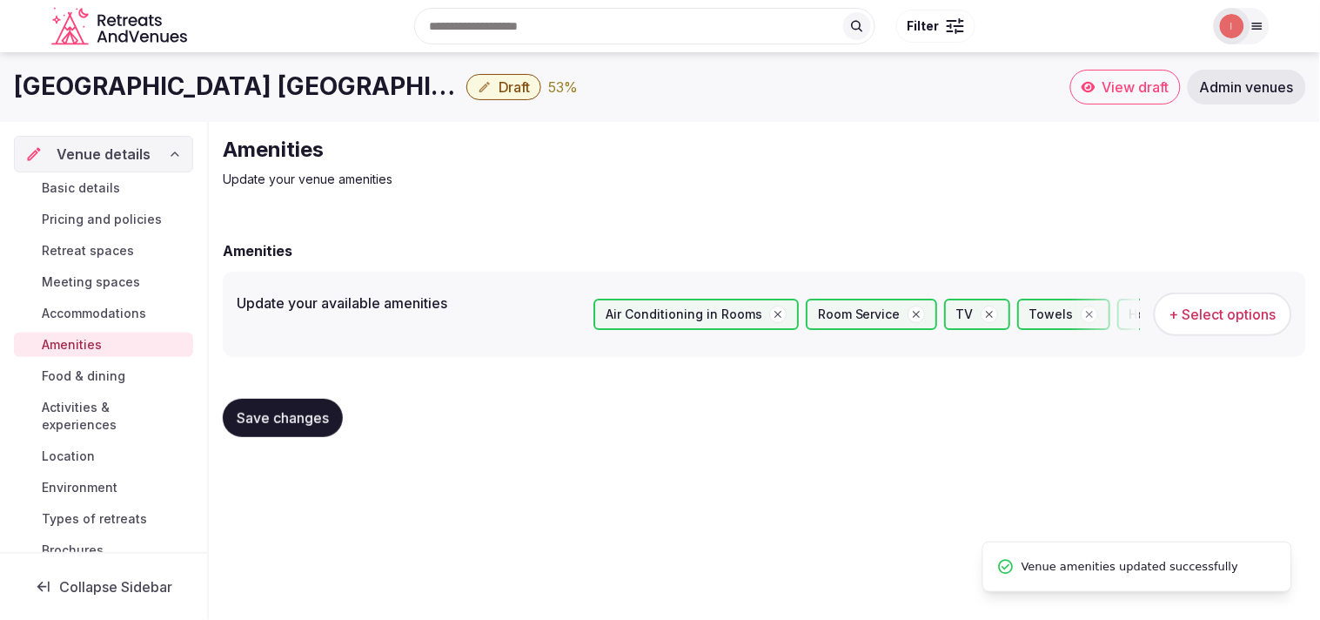
click at [499, 79] on span "Draft" at bounding box center [514, 86] width 31 height 17
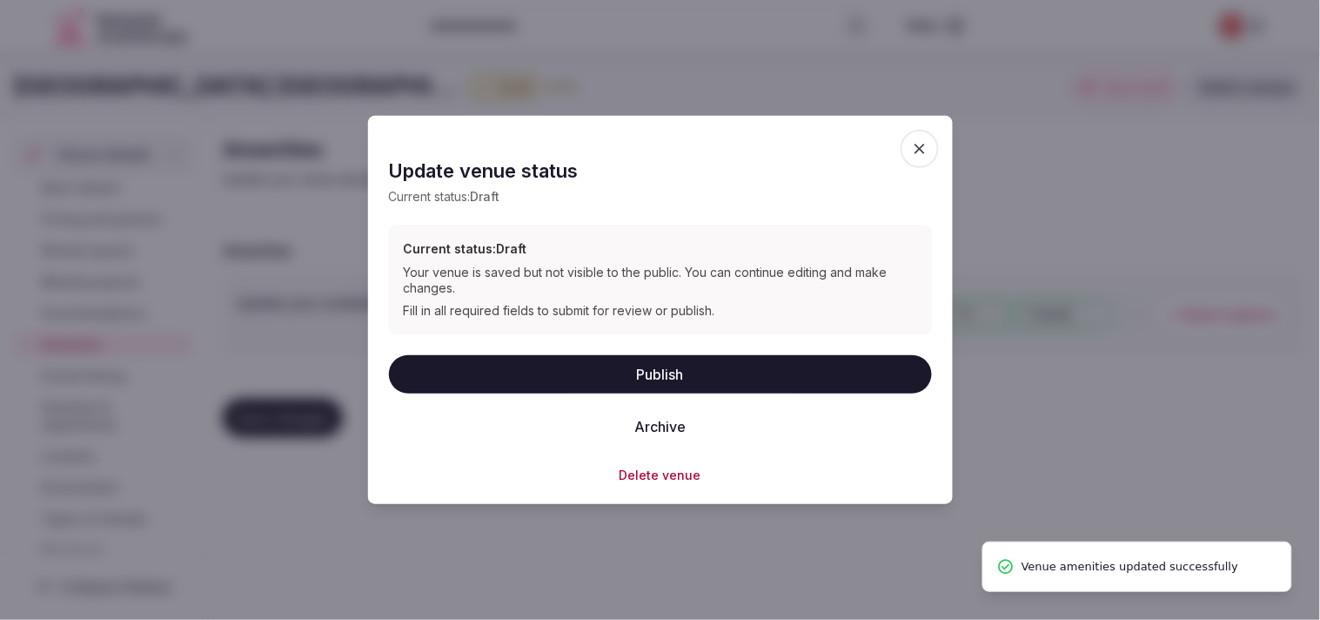
click at [637, 405] on div "Publish Archive" at bounding box center [660, 399] width 543 height 90
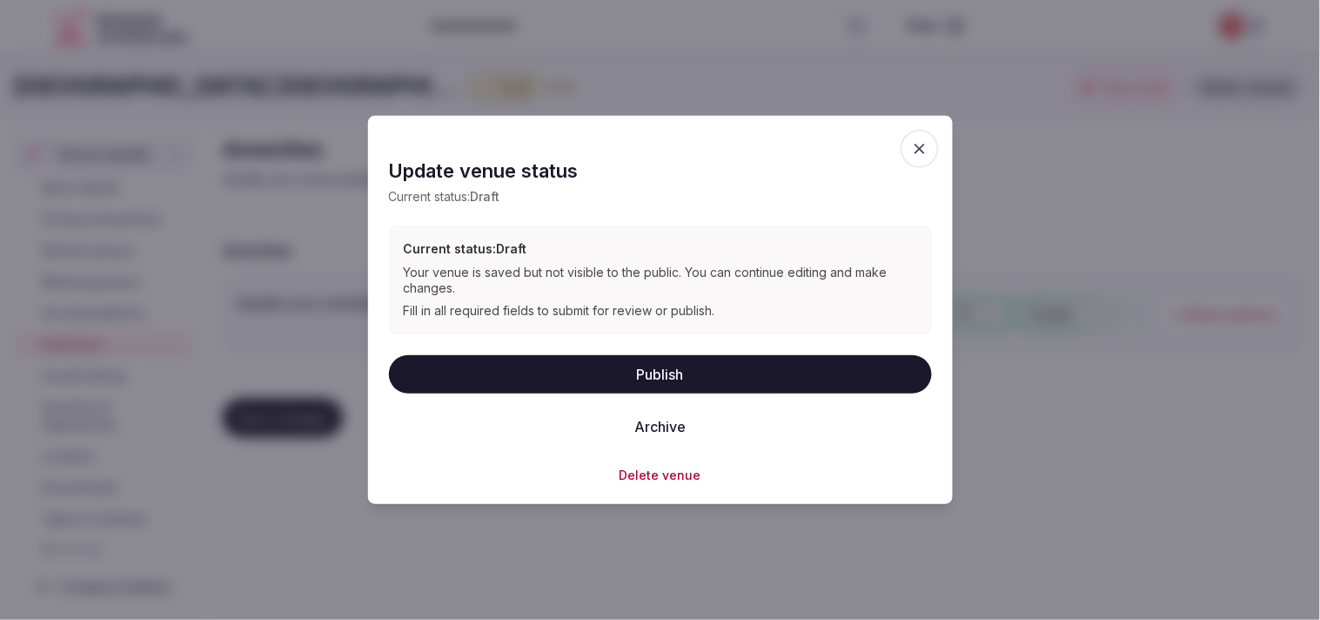
click at [637, 380] on button "Publish" at bounding box center [660, 373] width 543 height 38
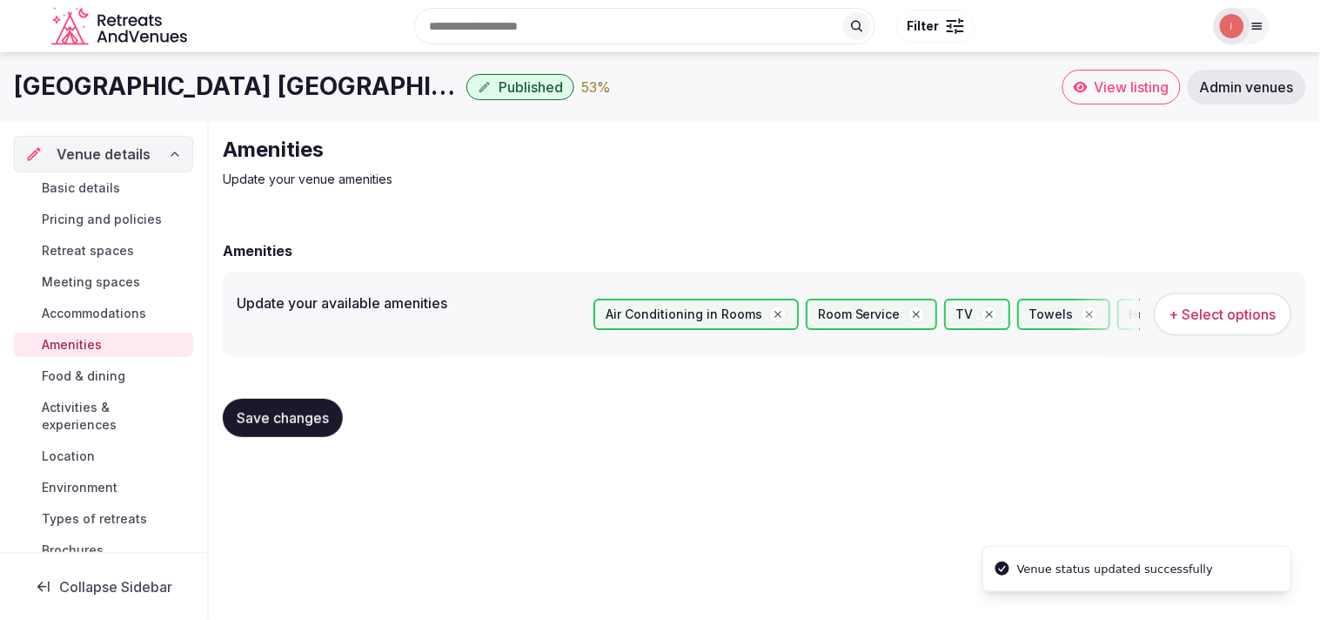
click at [107, 381] on span "Food & dining" at bounding box center [84, 375] width 84 height 17
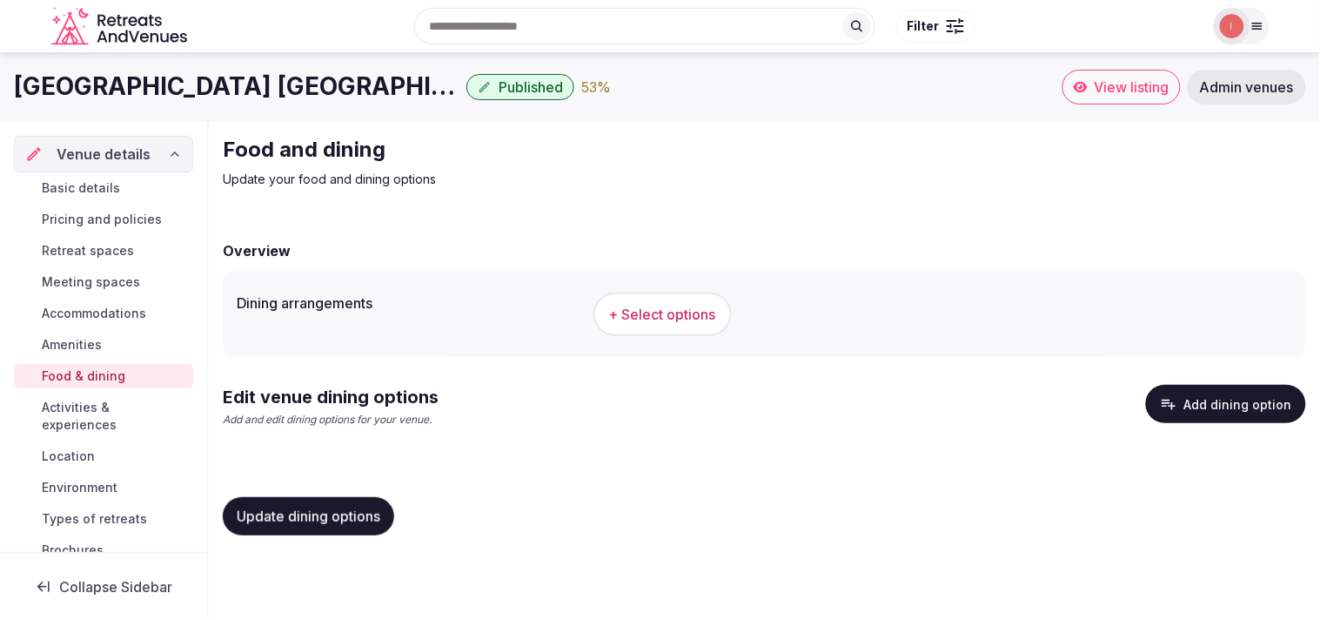
click at [637, 301] on button "+ Select options" at bounding box center [662, 314] width 138 height 44
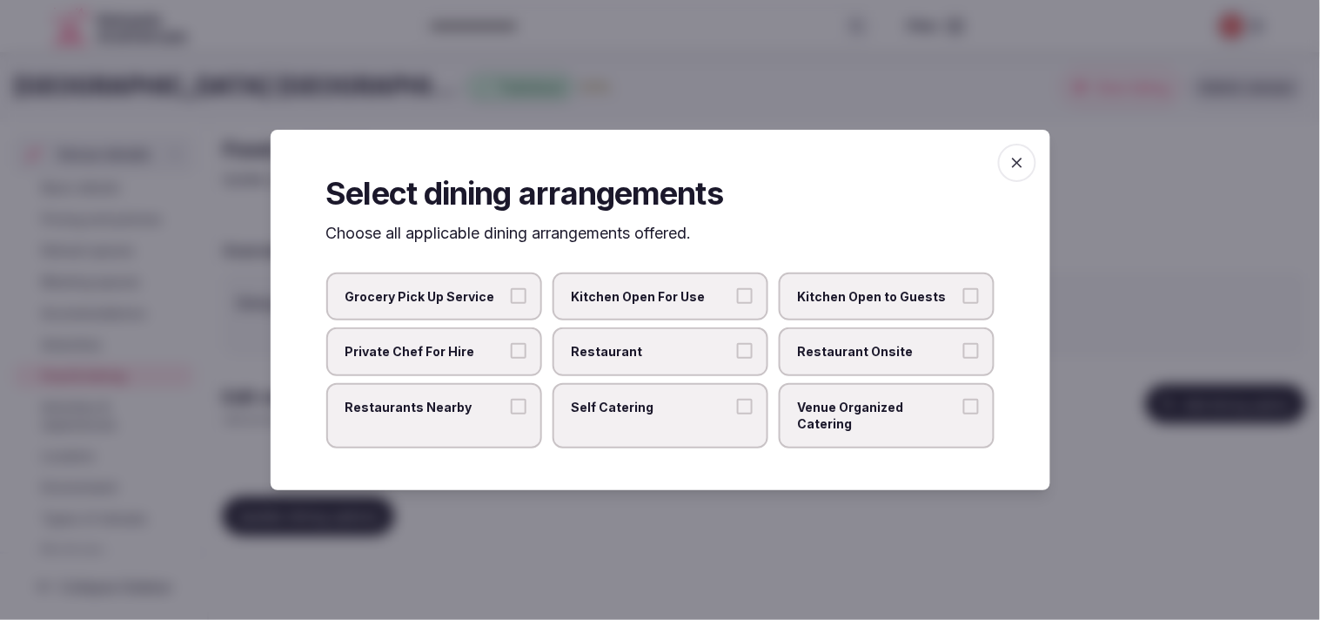
click at [637, 359] on span "Restaurant" at bounding box center [652, 351] width 160 height 17
click at [637, 358] on button "Restaurant" at bounding box center [745, 351] width 16 height 16
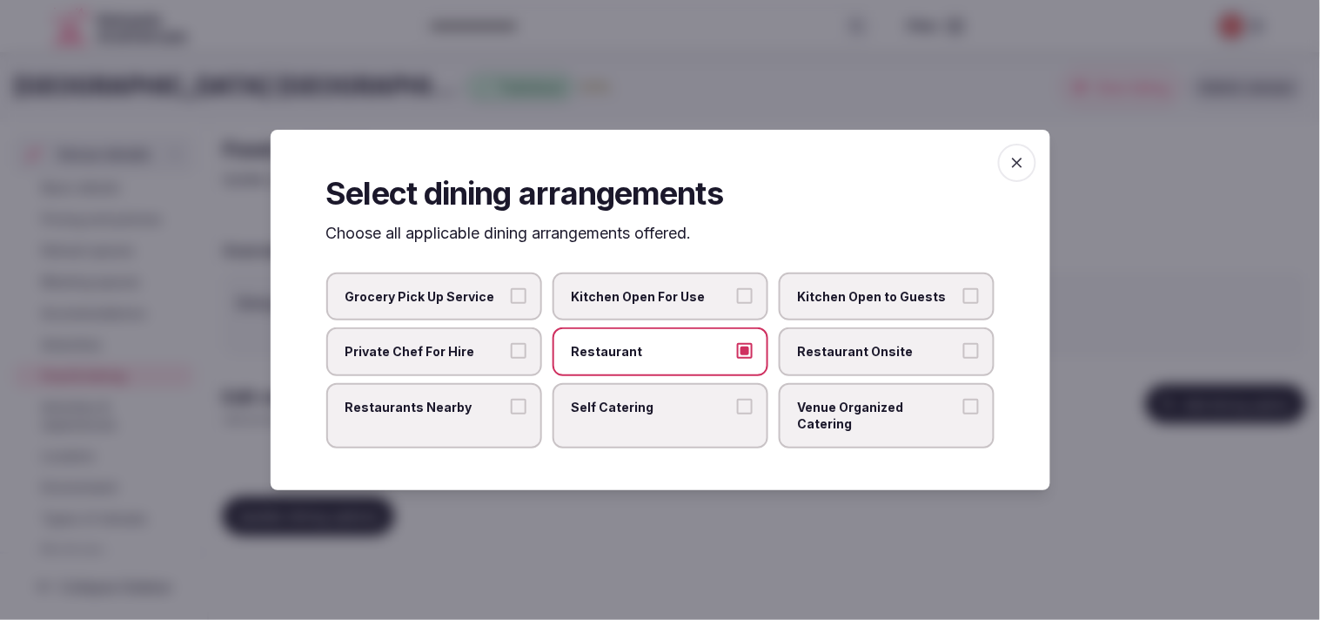
click at [637, 360] on span "Restaurant Onsite" at bounding box center [878, 351] width 160 height 17
click at [637, 358] on button "Restaurant Onsite" at bounding box center [971, 351] width 16 height 16
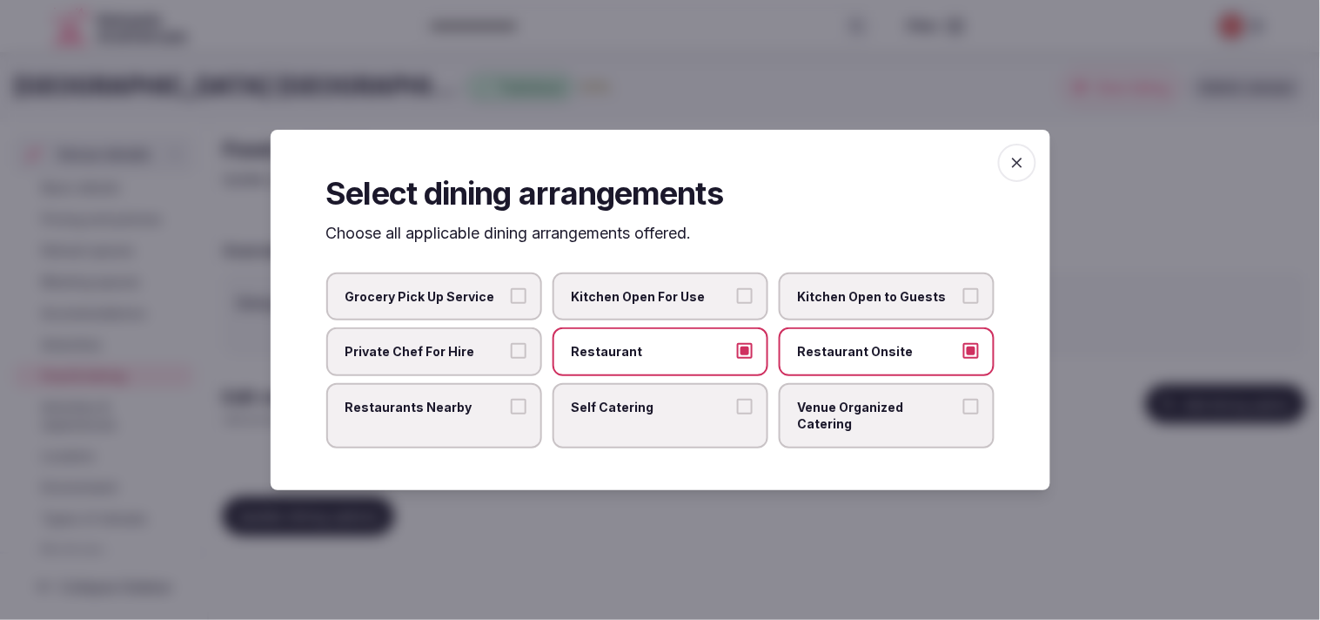
click at [637, 428] on label "Venue Organized Catering" at bounding box center [887, 415] width 216 height 65
click at [637, 414] on button "Venue Organized Catering" at bounding box center [971, 406] width 16 height 16
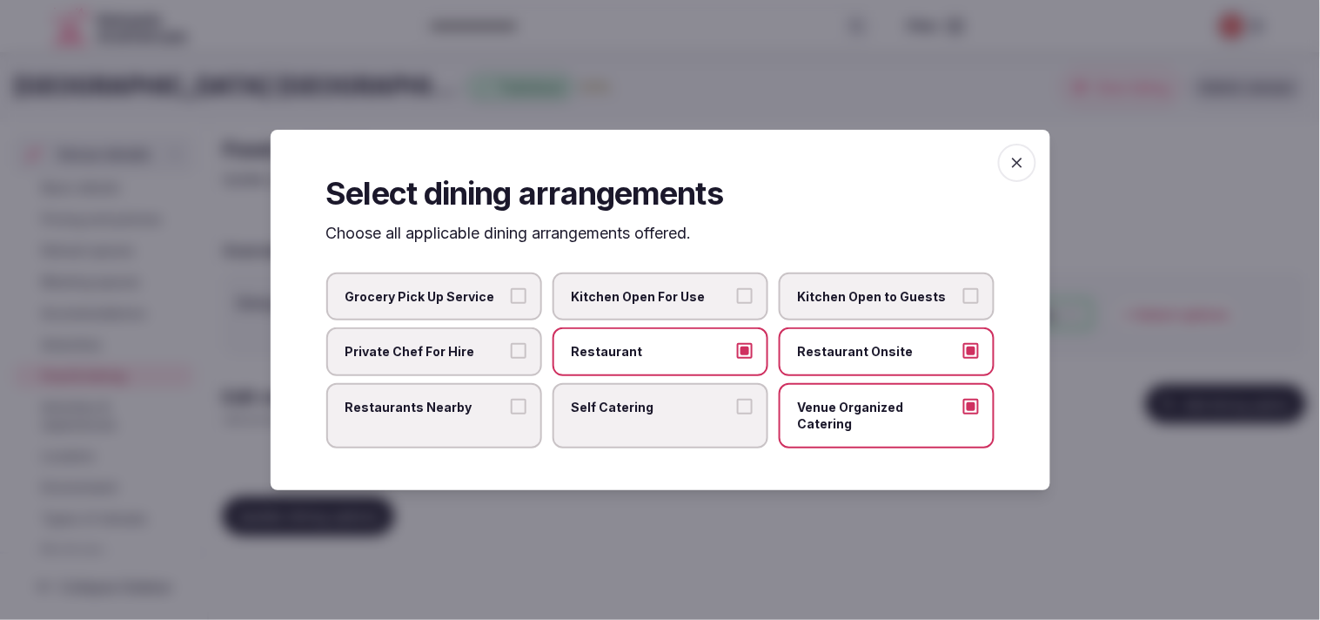
drag, startPoint x: 1018, startPoint y: 162, endPoint x: 874, endPoint y: 211, distance: 151.6
click at [637, 166] on span "button" at bounding box center [1017, 163] width 38 height 38
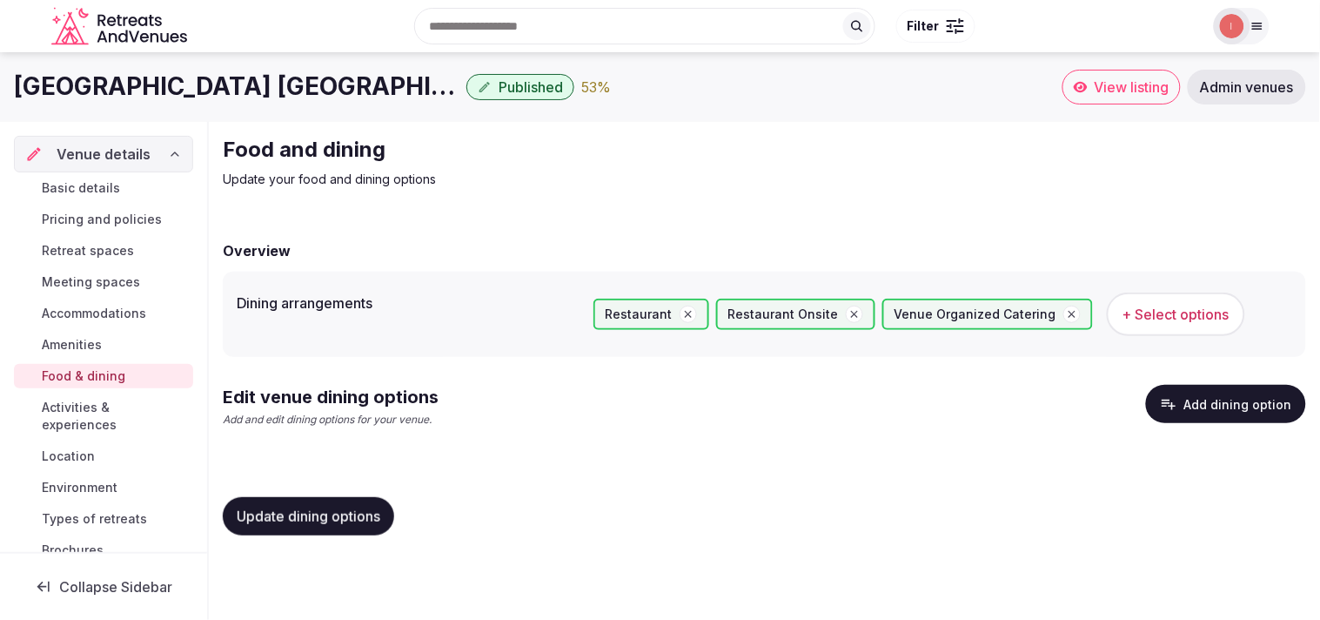
click at [274, 511] on span "Update dining options" at bounding box center [309, 515] width 144 height 17
click at [637, 409] on button "Add dining option" at bounding box center [1226, 404] width 160 height 38
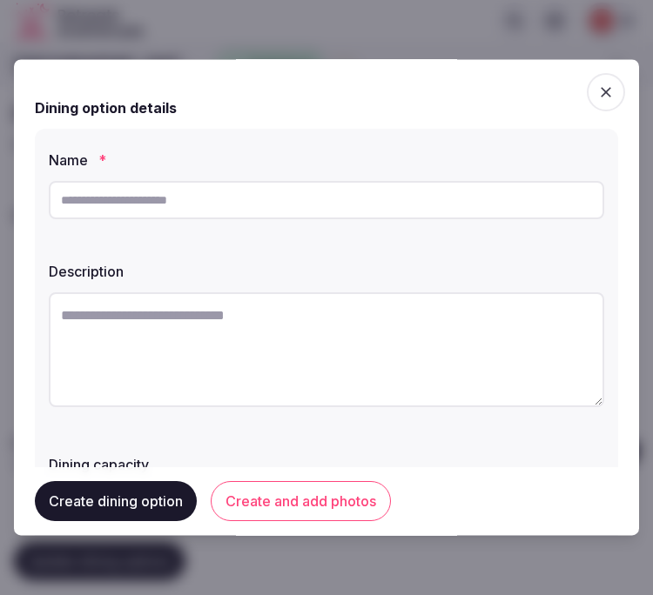
click at [150, 352] on textarea at bounding box center [326, 349] width 555 height 115
paste textarea "**********"
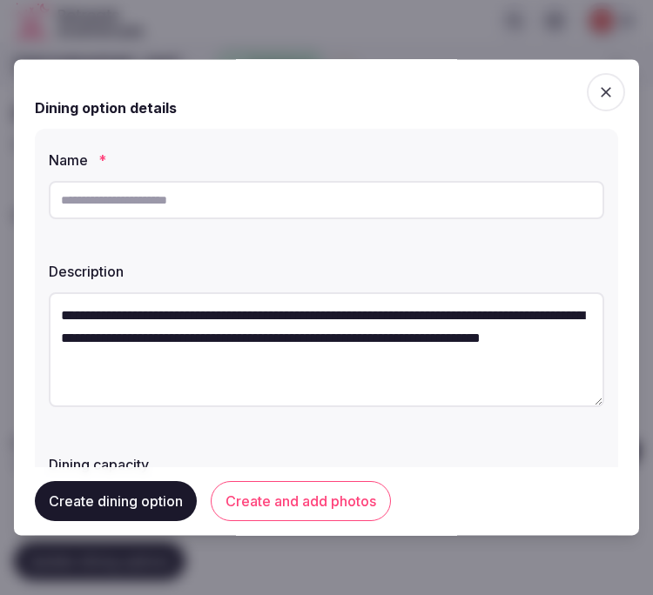
scroll to position [10, 0]
type textarea "**********"
click at [110, 205] on input "text" at bounding box center [326, 200] width 555 height 38
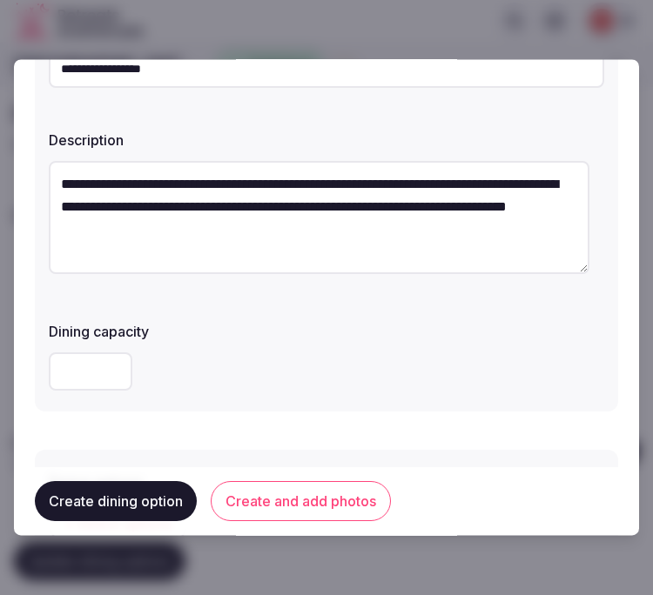
scroll to position [290, 0]
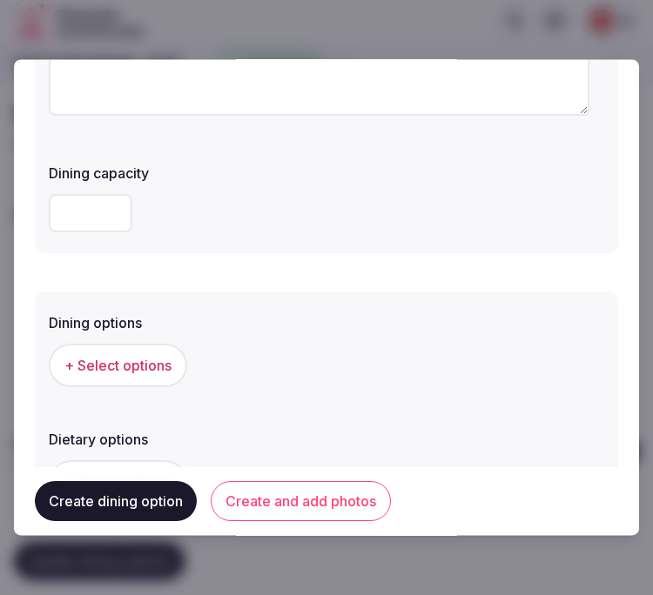
type input "**********"
click at [105, 377] on button "+ Select options" at bounding box center [118, 367] width 138 height 44
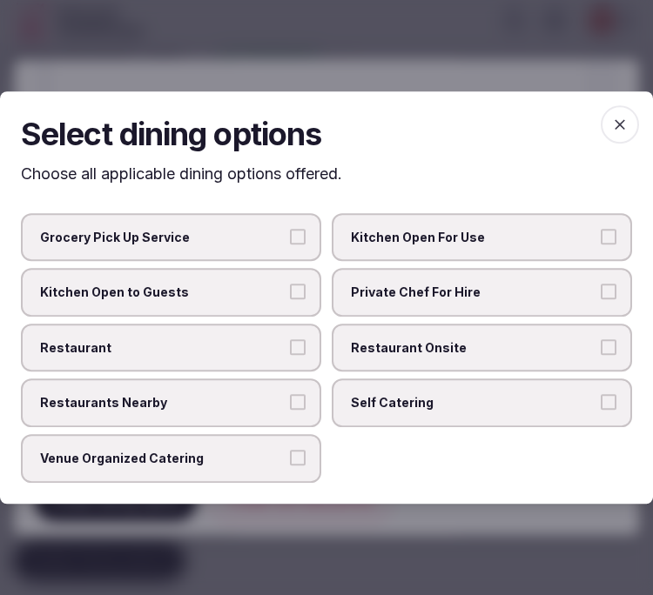
click at [435, 353] on span "Restaurant Onsite" at bounding box center [473, 347] width 244 height 17
click at [600, 353] on button "Restaurant Onsite" at bounding box center [608, 347] width 16 height 16
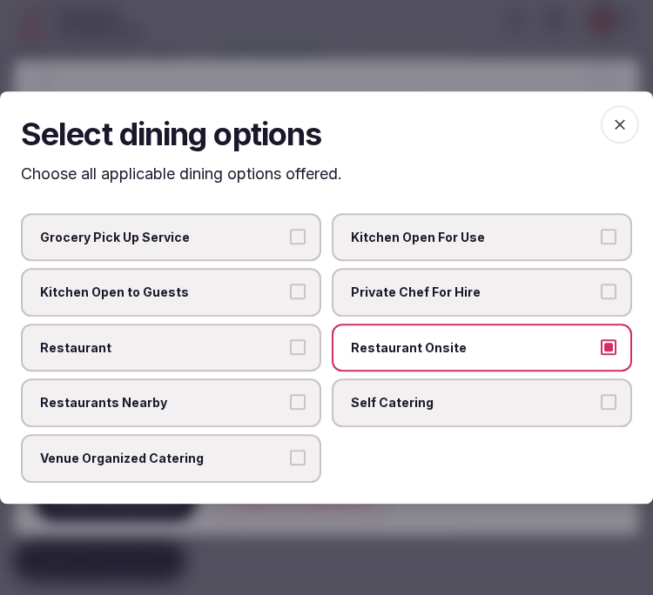
click at [247, 345] on span "Restaurant" at bounding box center [162, 347] width 244 height 17
click at [290, 345] on button "Restaurant" at bounding box center [298, 347] width 16 height 16
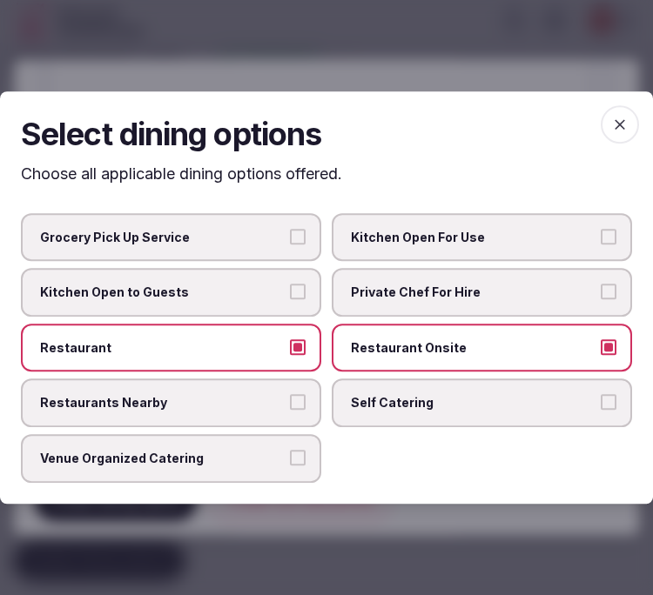
click at [219, 450] on span "Venue Organized Catering" at bounding box center [162, 458] width 244 height 17
click at [290, 450] on button "Venue Organized Catering" at bounding box center [298, 458] width 16 height 16
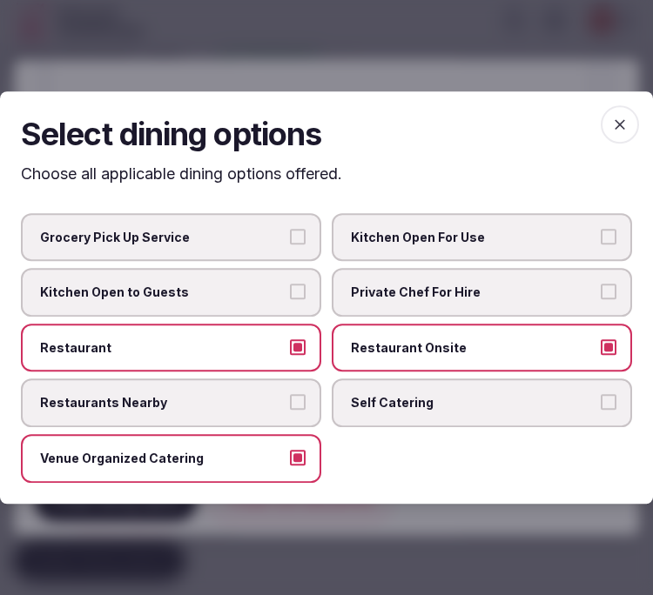
click at [627, 115] on span "button" at bounding box center [619, 124] width 38 height 38
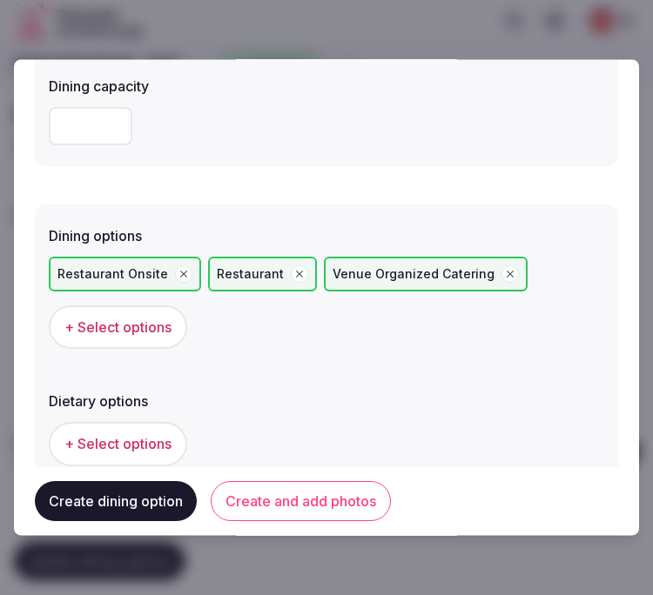
scroll to position [483, 0]
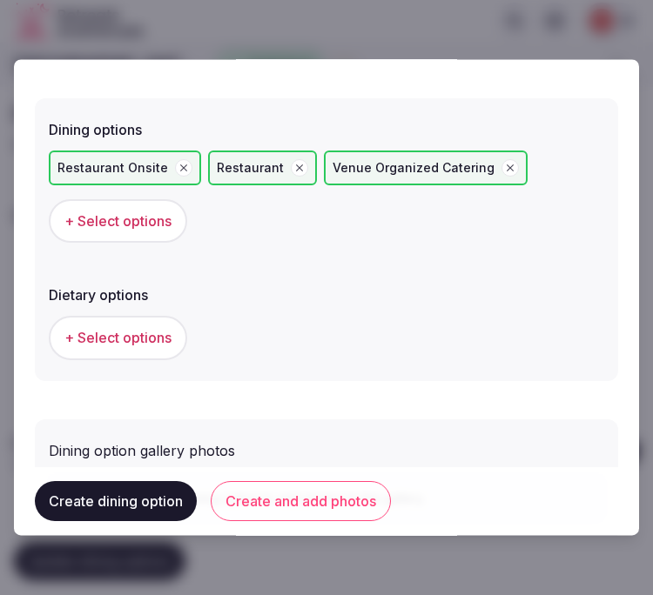
click at [125, 335] on span "+ Select options" at bounding box center [117, 338] width 107 height 19
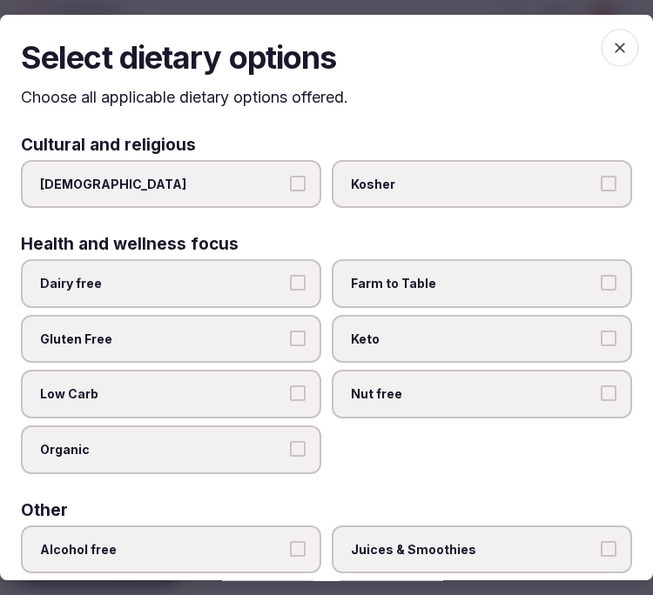
click at [600, 47] on span "button" at bounding box center [619, 48] width 38 height 38
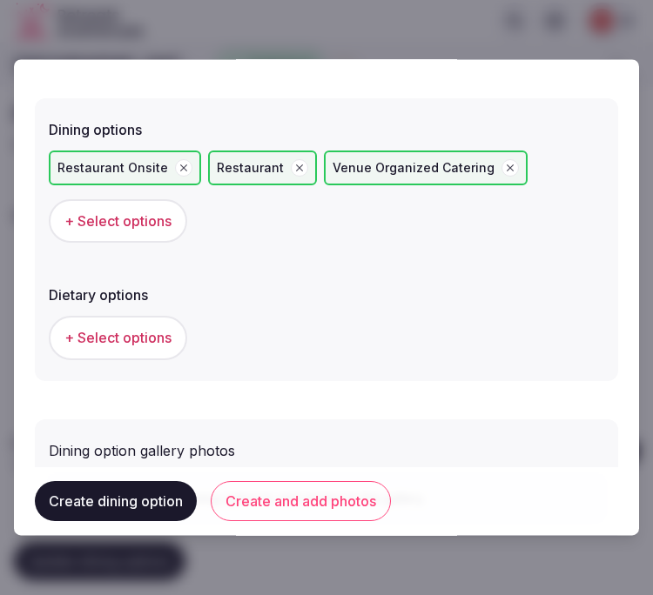
click at [303, 513] on button "Create and add photos" at bounding box center [301, 502] width 180 height 40
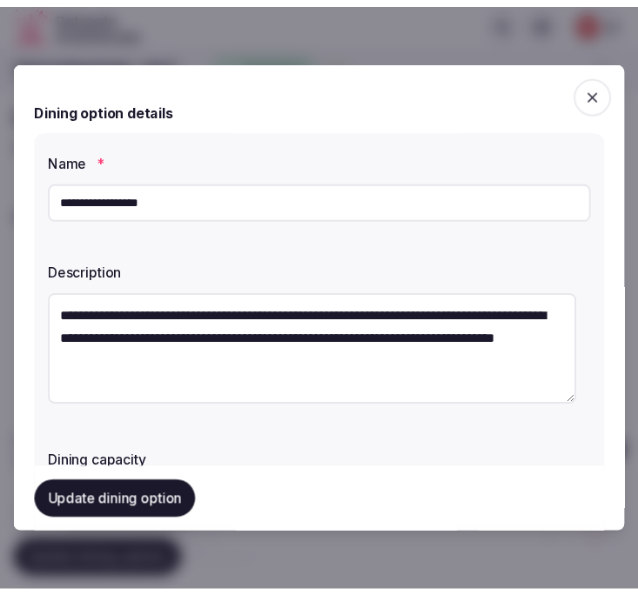
scroll to position [23, 0]
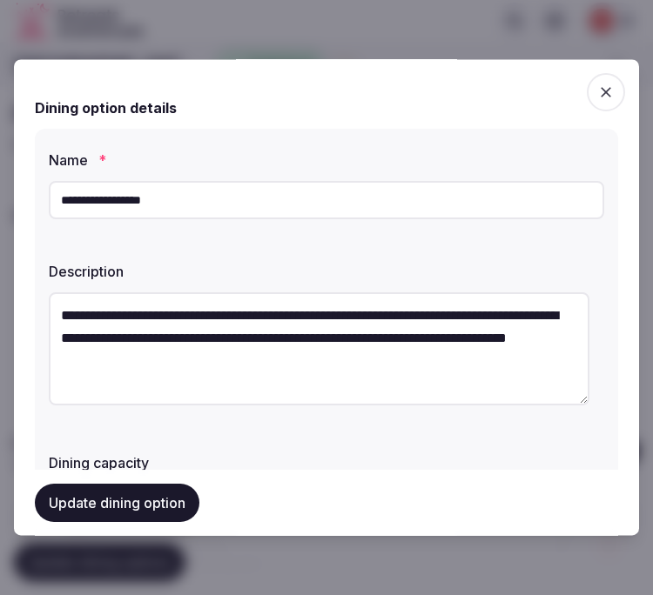
drag, startPoint x: 124, startPoint y: 496, endPoint x: 131, endPoint y: 500, distance: 9.0
click at [124, 496] on button "Update dining option" at bounding box center [117, 503] width 164 height 38
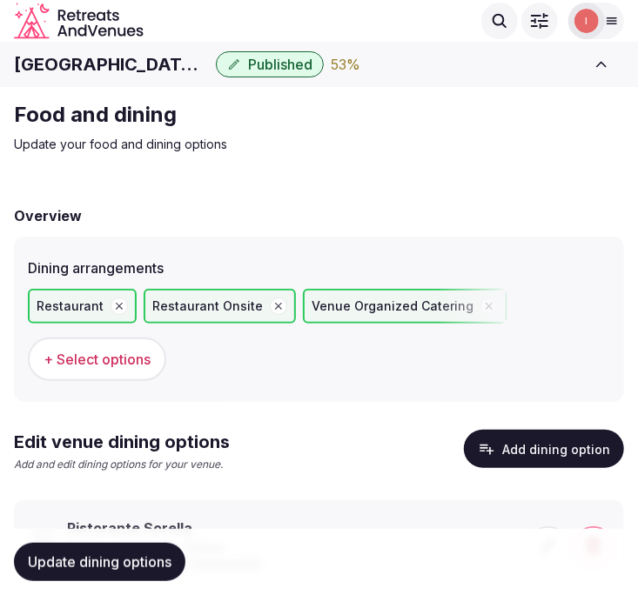
click at [551, 150] on p "Update your food and dining options" at bounding box center [306, 144] width 585 height 17
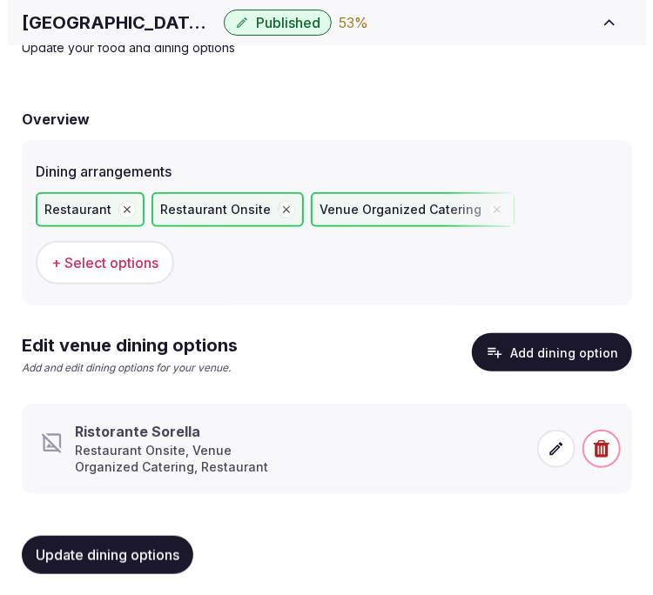
scroll to position [99, 0]
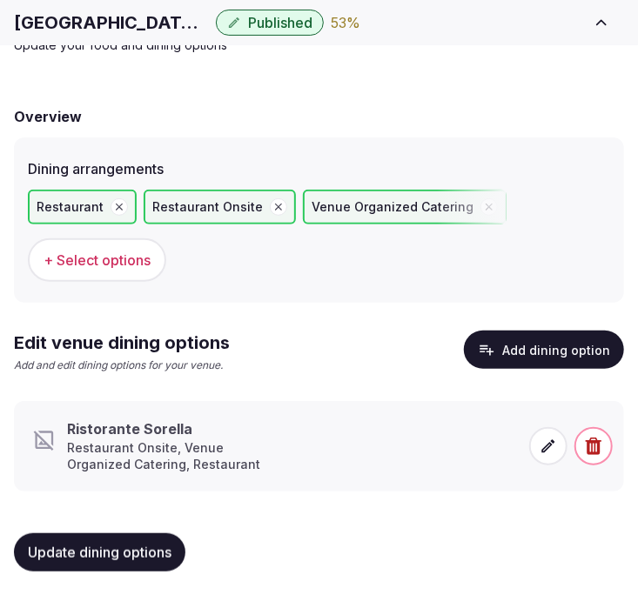
click at [550, 446] on icon at bounding box center [547, 446] width 17 height 17
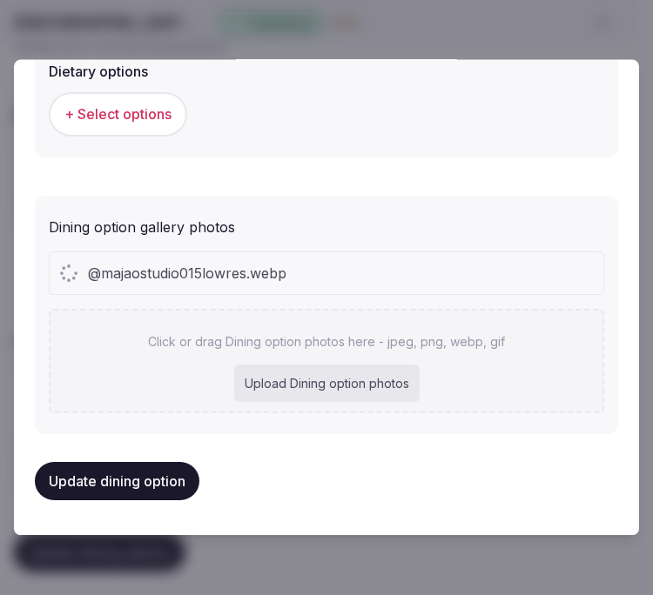
scroll to position [700, 0]
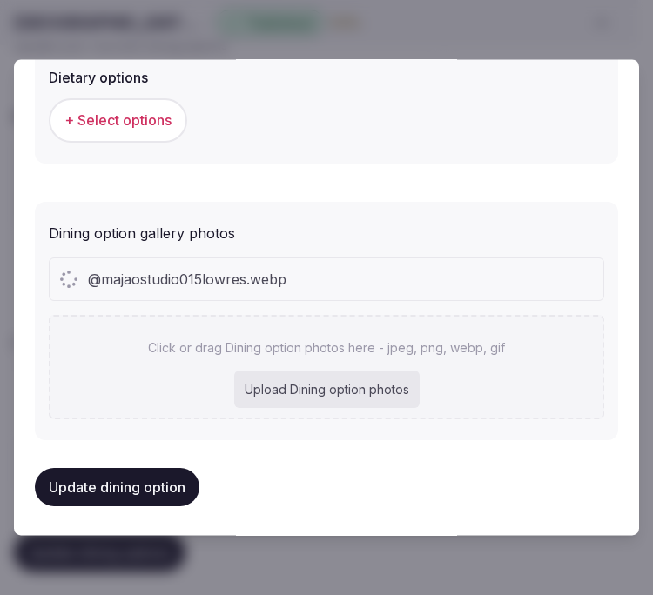
click at [414, 291] on div "@majaostudio015lowres.webp" at bounding box center [326, 279] width 553 height 42
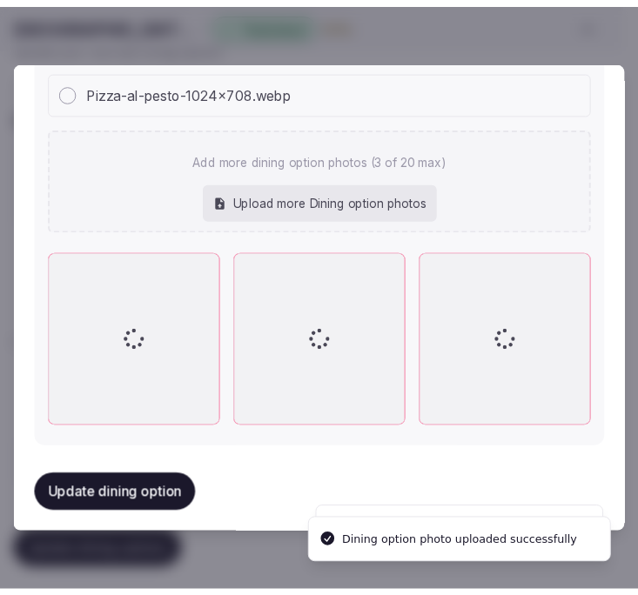
scroll to position [893, 0]
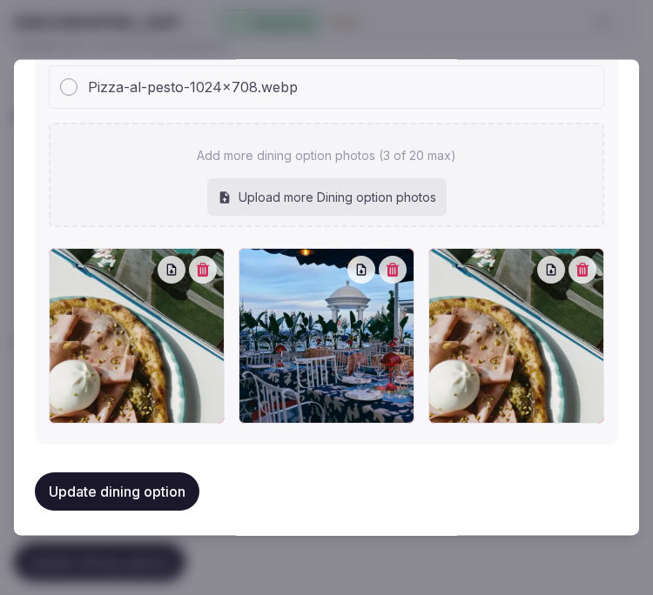
click at [151, 479] on button "Update dining option" at bounding box center [117, 491] width 164 height 38
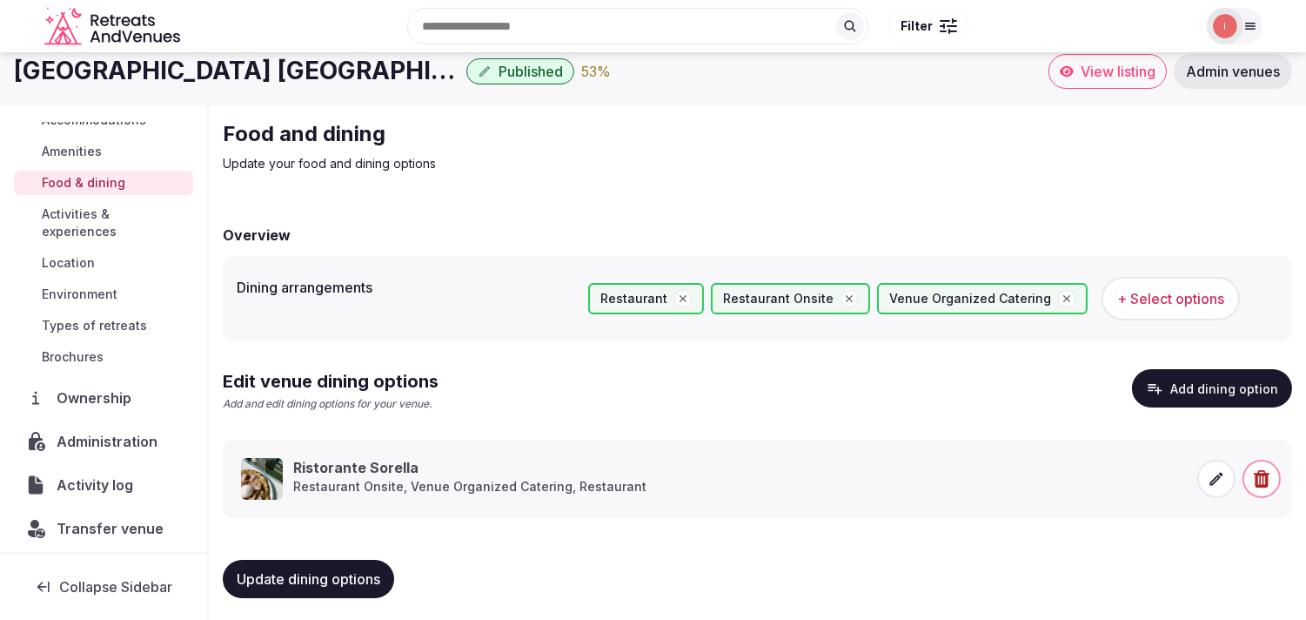
scroll to position [20, 0]
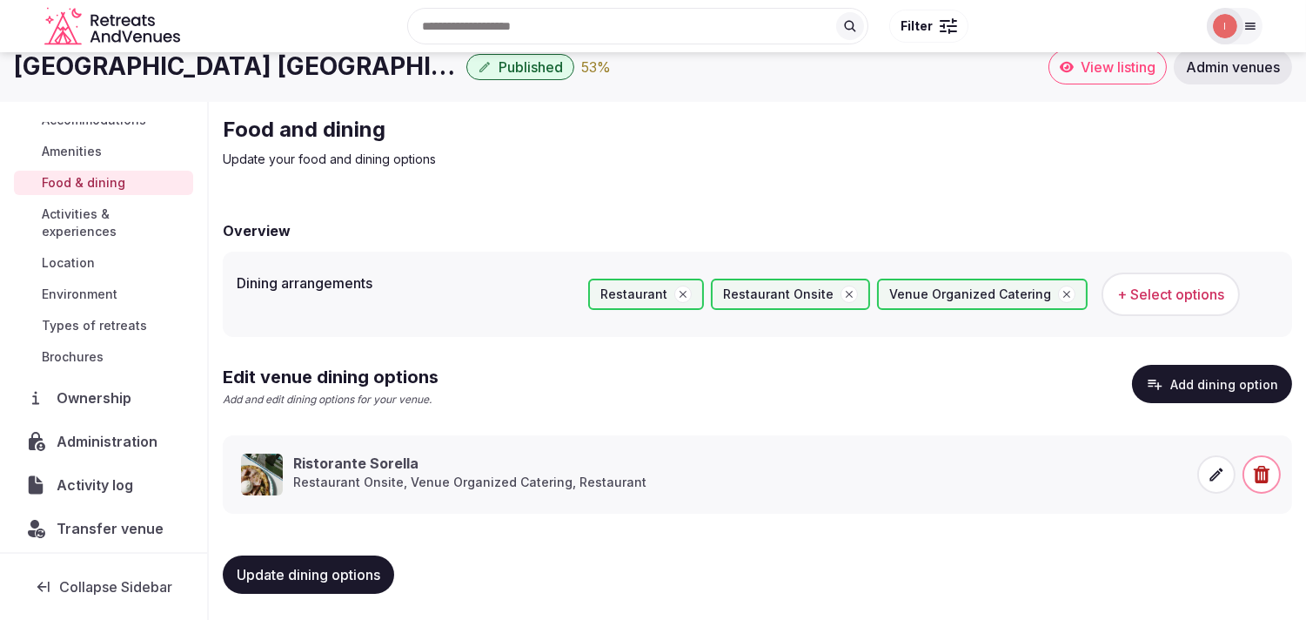
click at [90, 235] on span "Activities & experiences" at bounding box center [114, 222] width 144 height 35
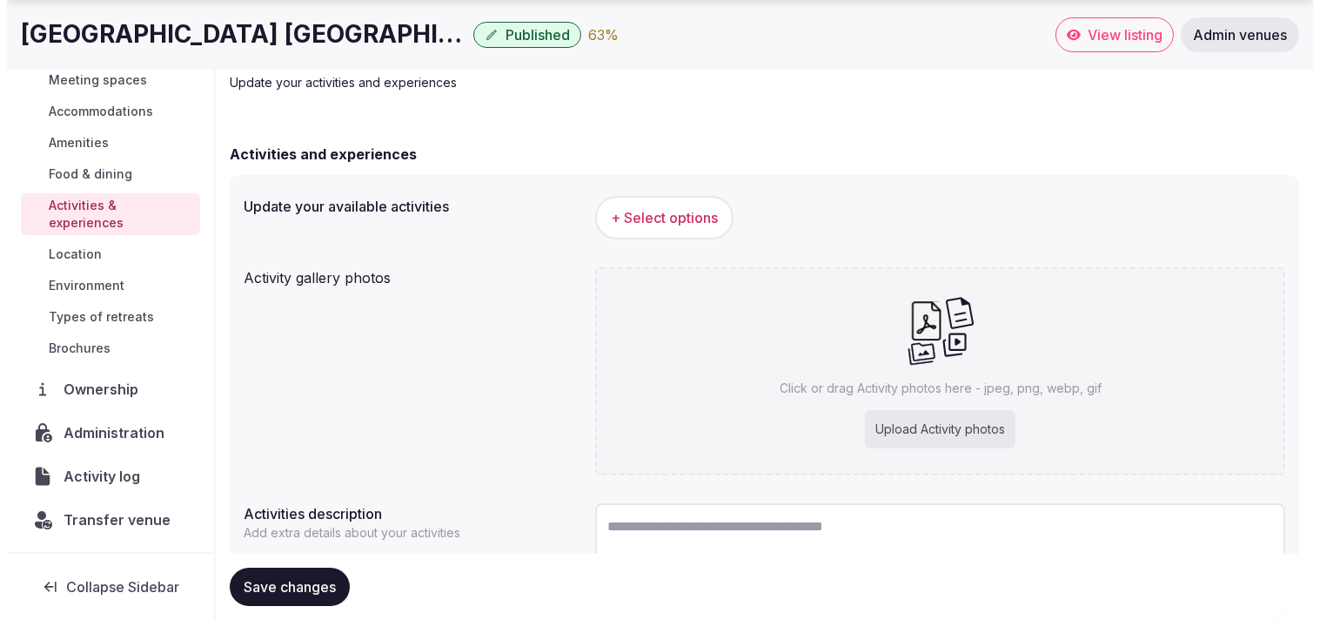
scroll to position [149, 0]
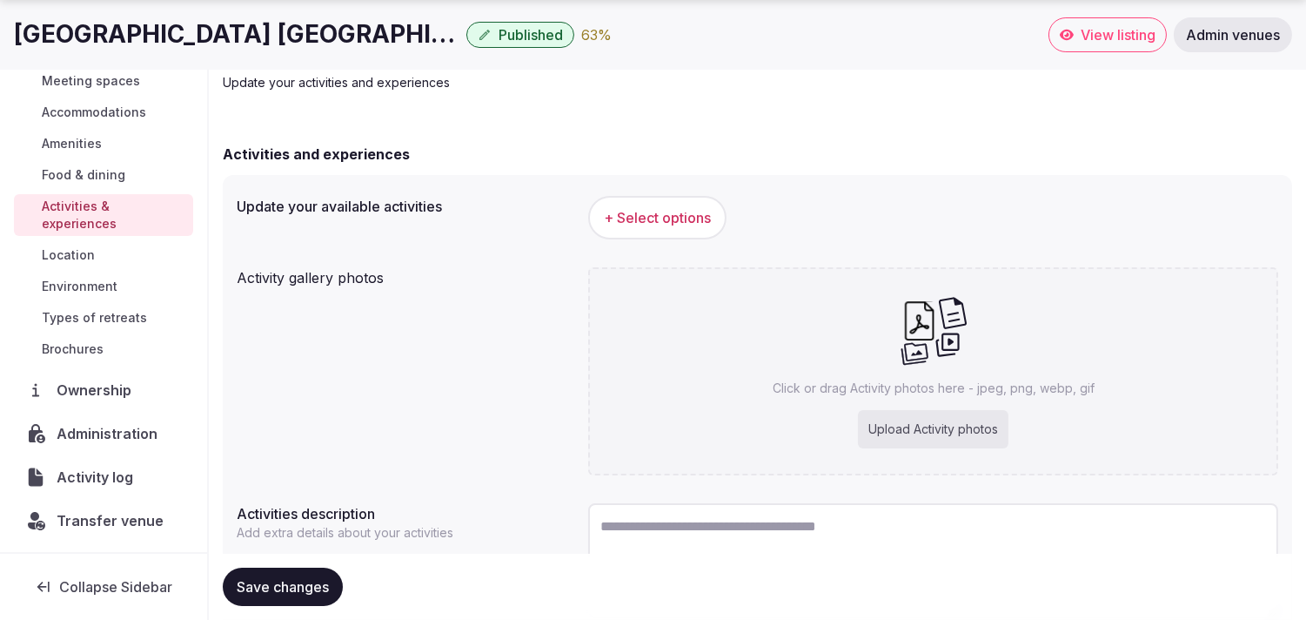
click at [637, 213] on span "+ Select options" at bounding box center [657, 217] width 107 height 19
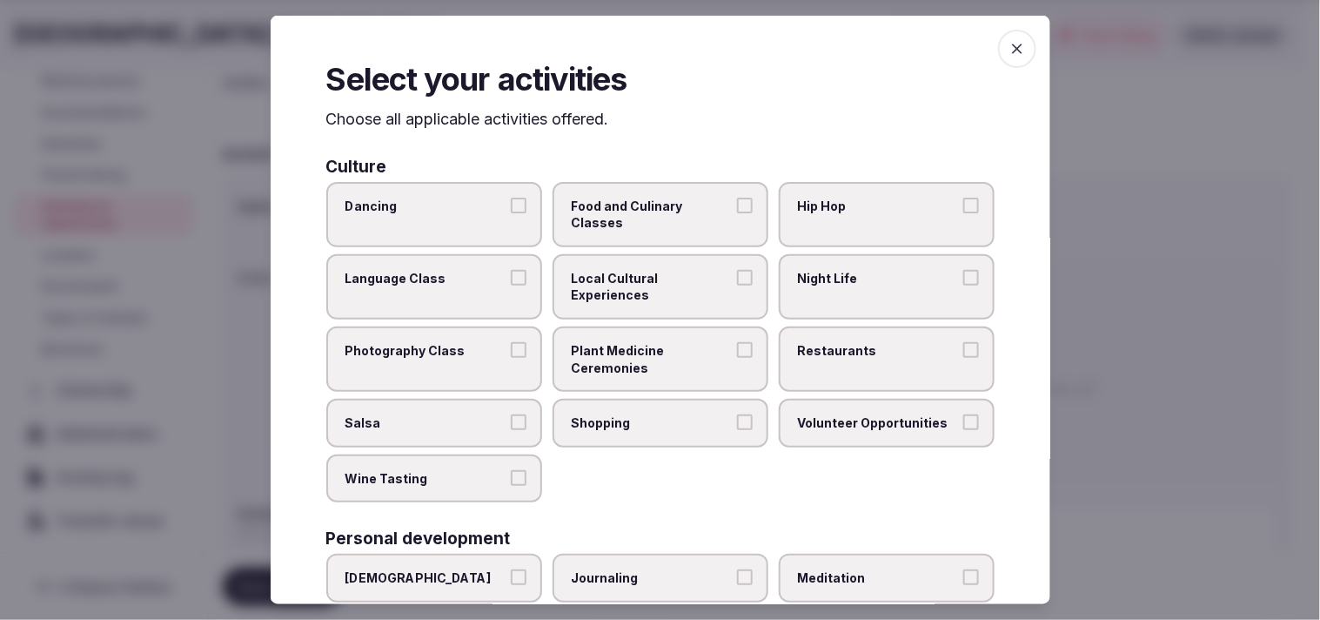
click at [637, 271] on span "Local Cultural Experiences" at bounding box center [652, 287] width 160 height 34
click at [637, 271] on button "Local Cultural Experiences" at bounding box center [745, 278] width 16 height 16
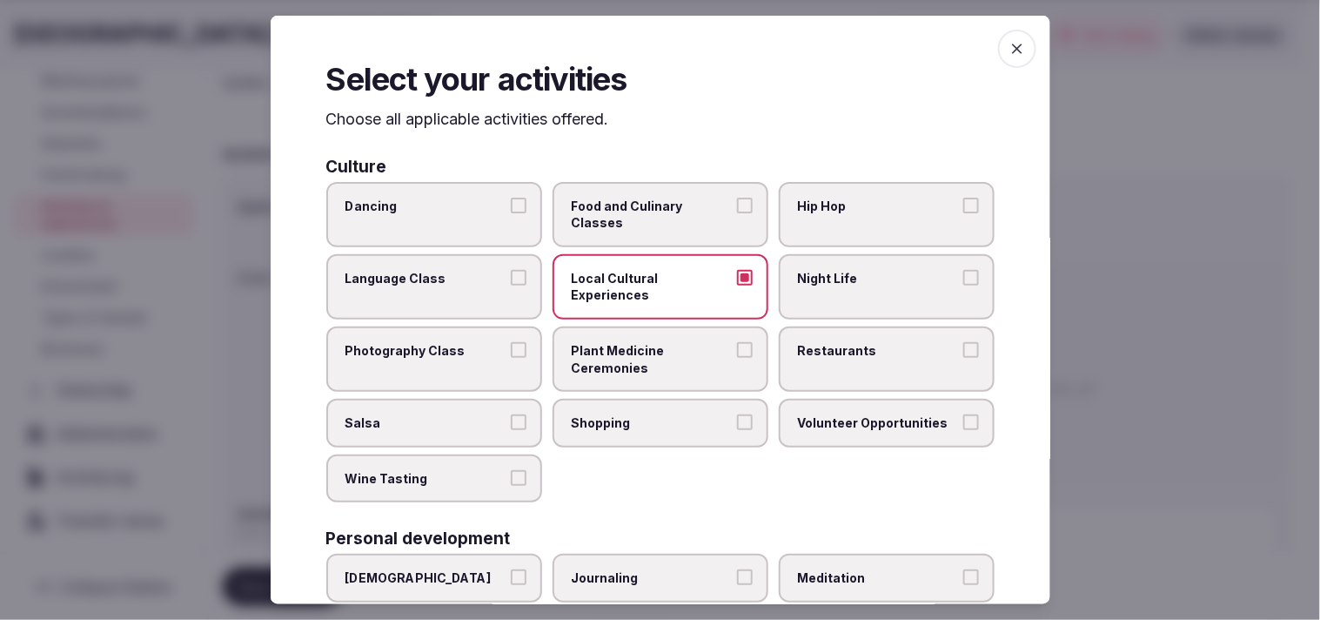
click at [637, 350] on span "Restaurants" at bounding box center [878, 350] width 160 height 17
click at [637, 350] on button "Restaurants" at bounding box center [971, 350] width 16 height 16
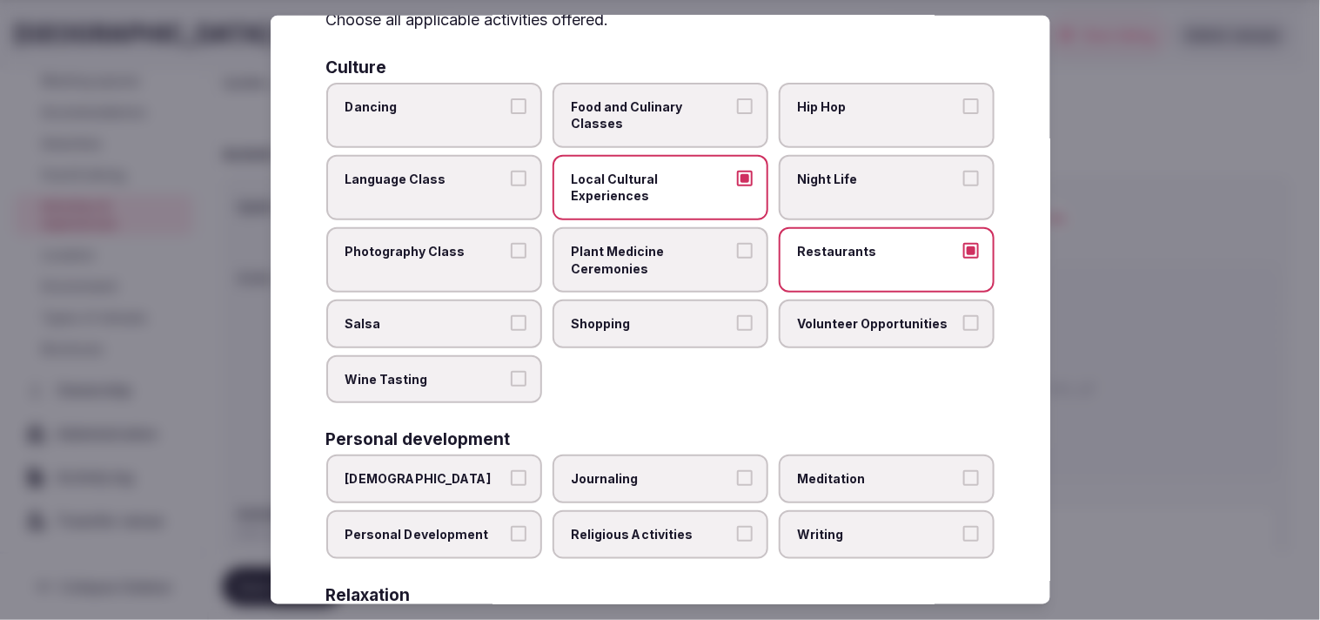
scroll to position [193, 0]
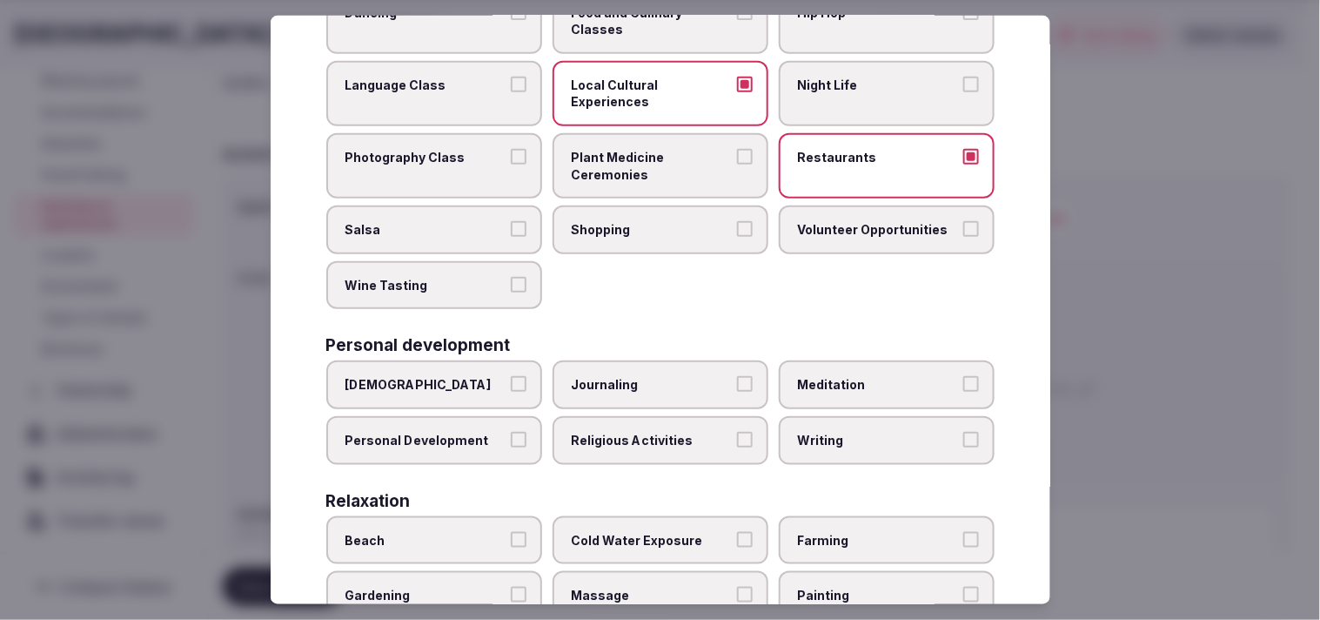
click at [488, 432] on span "Personal Development" at bounding box center [425, 440] width 160 height 17
click at [511, 432] on button "Personal Development" at bounding box center [519, 440] width 16 height 16
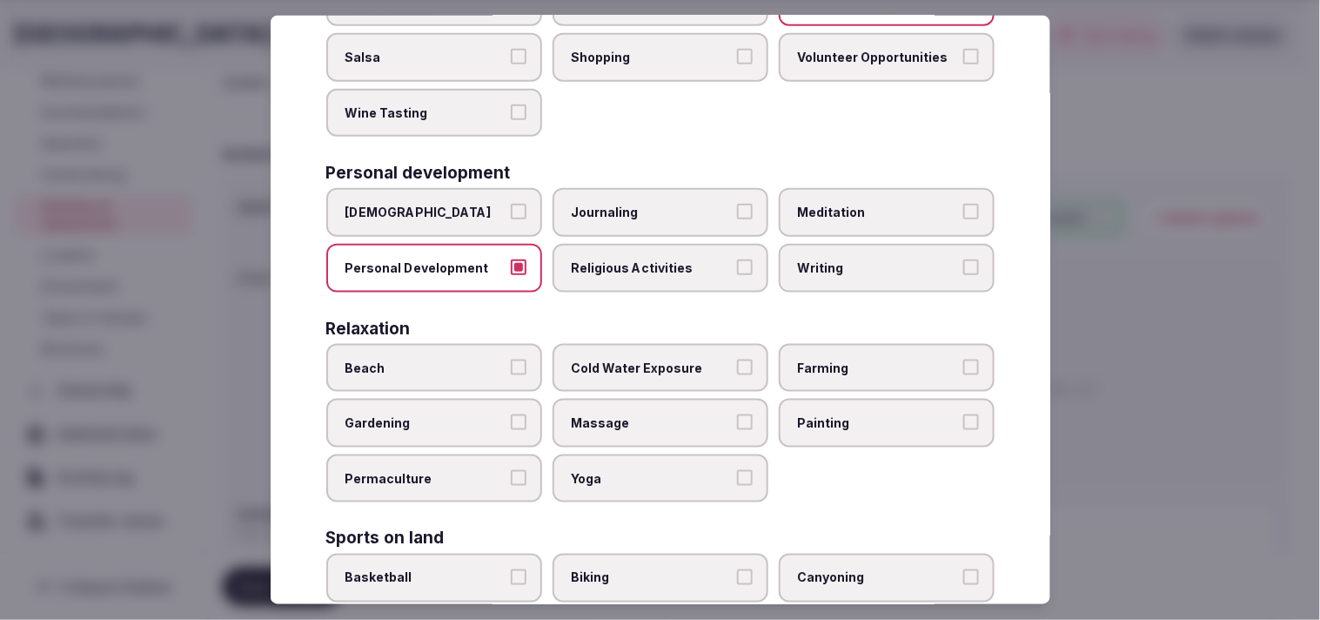
scroll to position [483, 0]
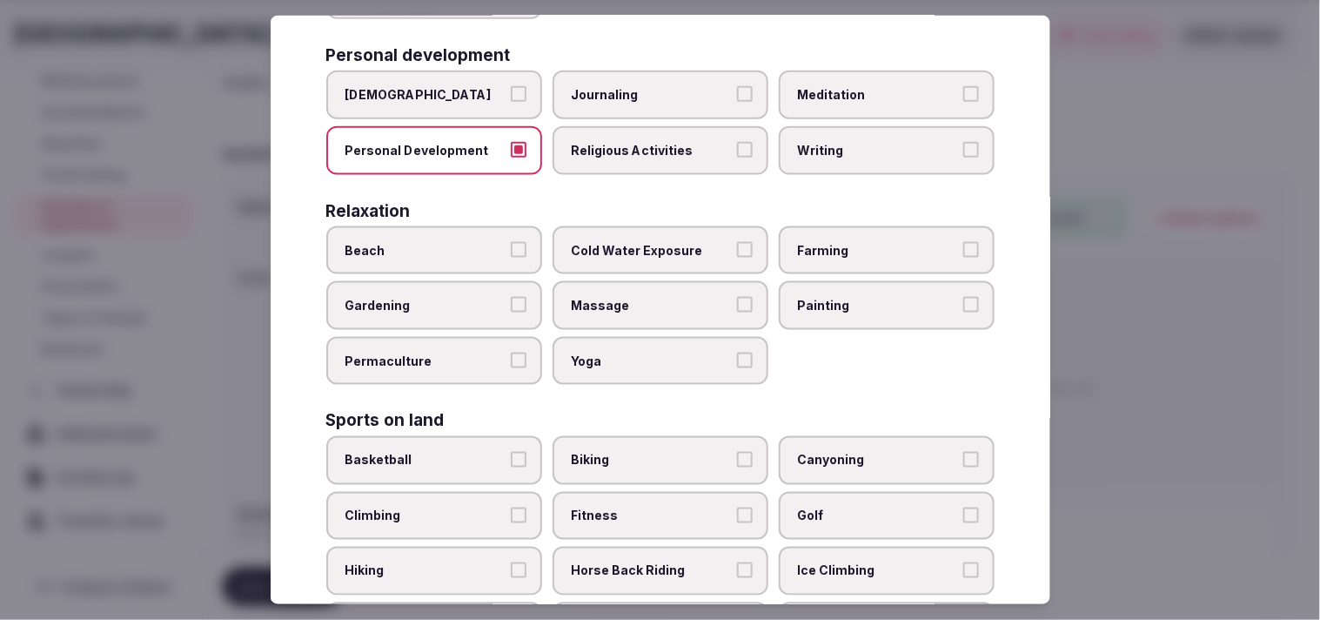
click at [583, 297] on span "Massage" at bounding box center [652, 305] width 160 height 17
click at [637, 297] on button "Massage" at bounding box center [745, 305] width 16 height 16
click at [637, 319] on div "Beach Cold Water Exposure Farming Gardening Massage Painting Permaculture Yoga" at bounding box center [660, 304] width 668 height 159
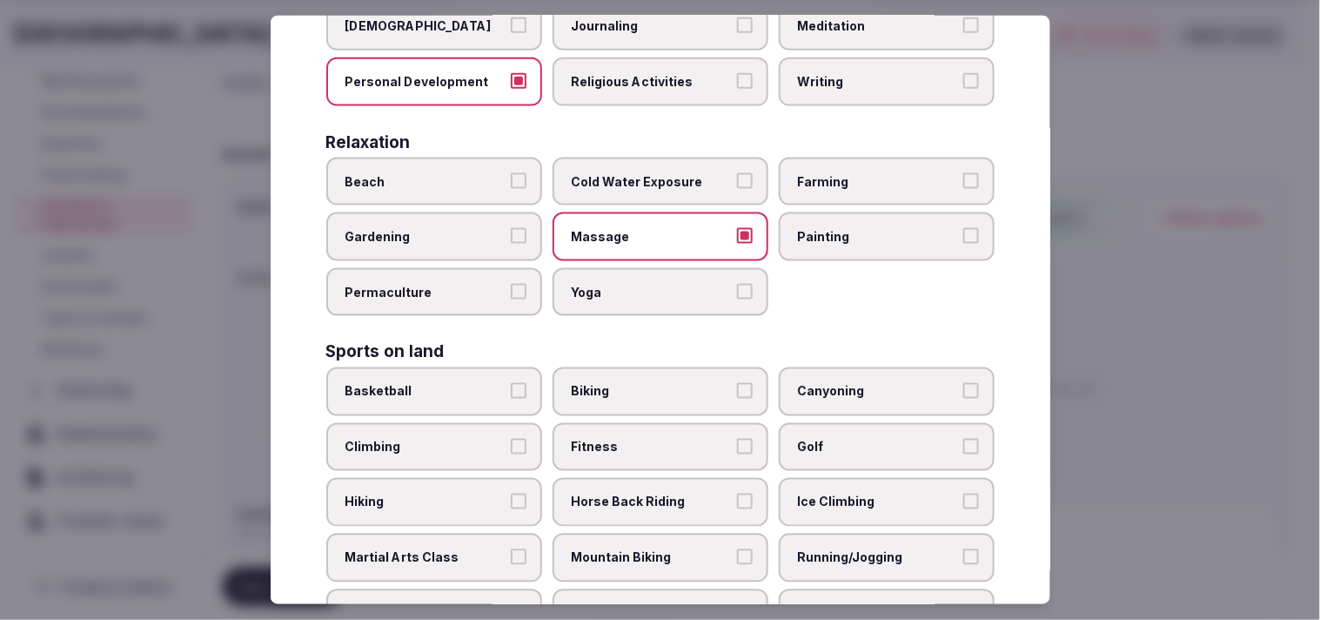
scroll to position [579, 0]
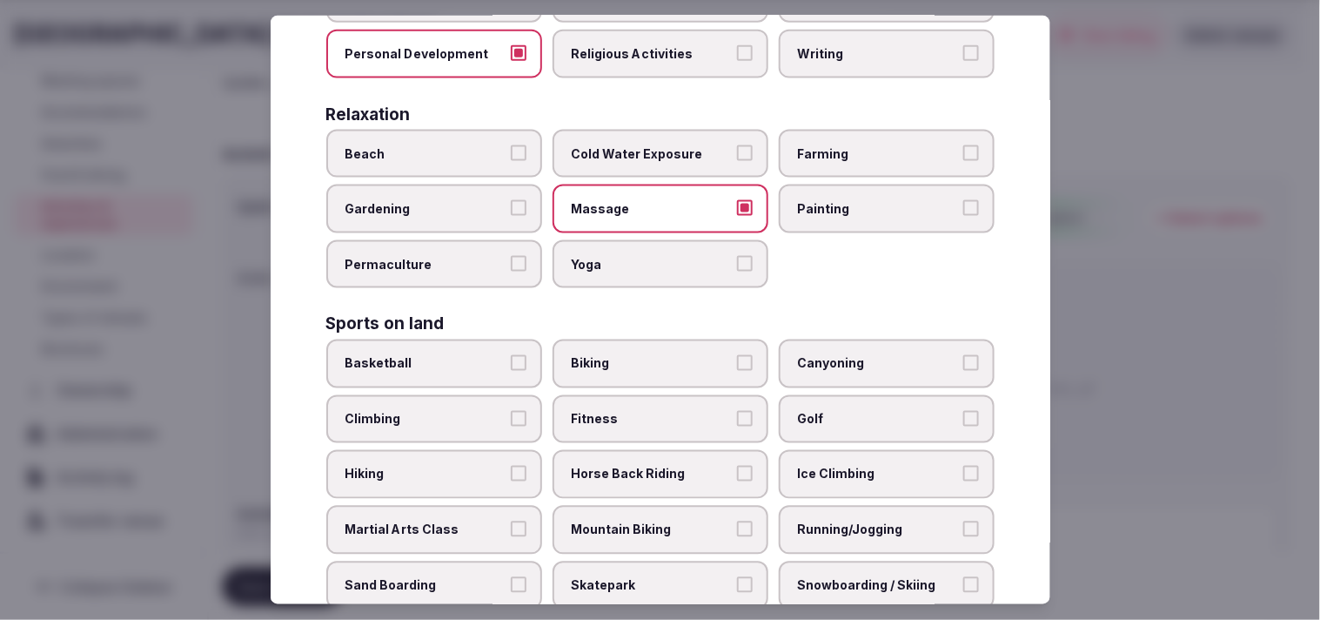
click at [637, 200] on span "Massage" at bounding box center [652, 208] width 160 height 17
click at [637, 200] on button "Massage" at bounding box center [745, 208] width 16 height 16
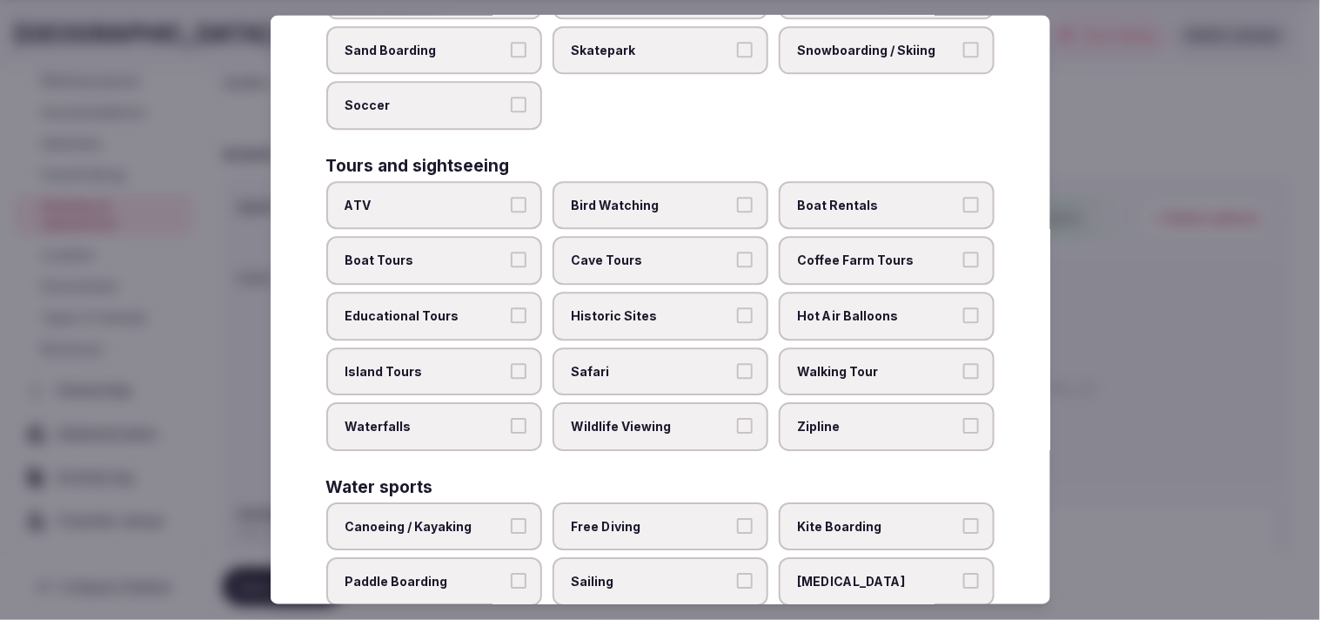
scroll to position [1245, 0]
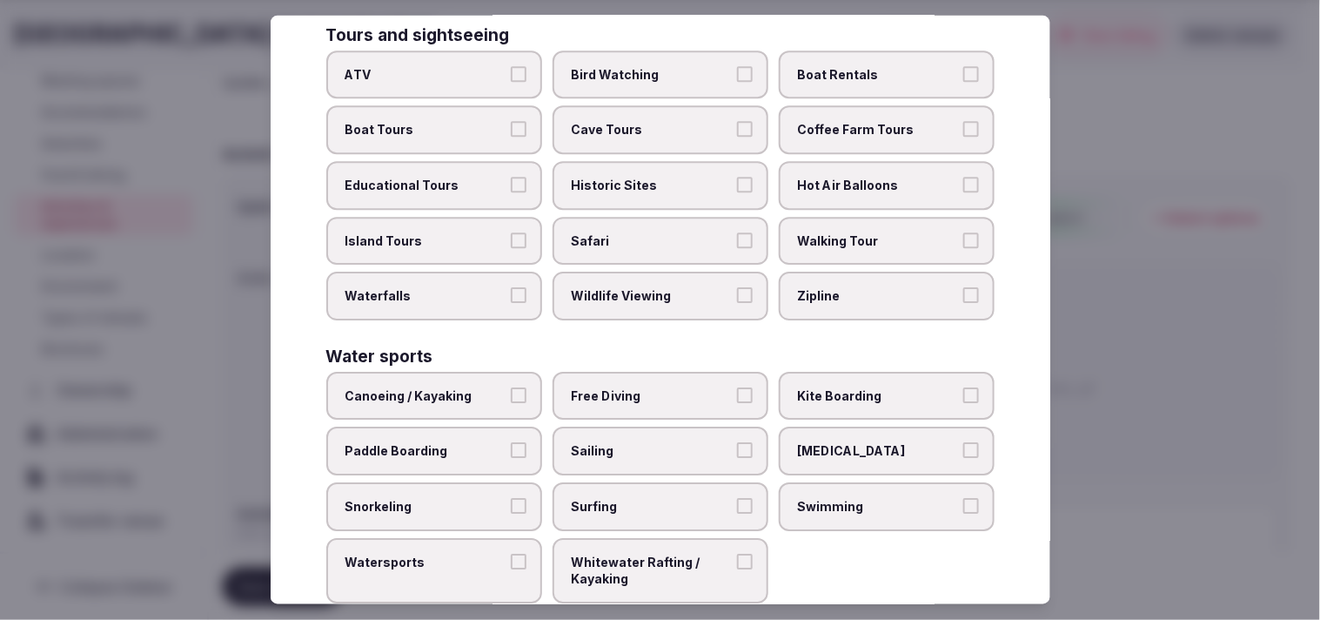
click at [637, 498] on span "Swimming" at bounding box center [878, 506] width 160 height 17
click at [637, 498] on button "Swimming" at bounding box center [971, 506] width 16 height 16
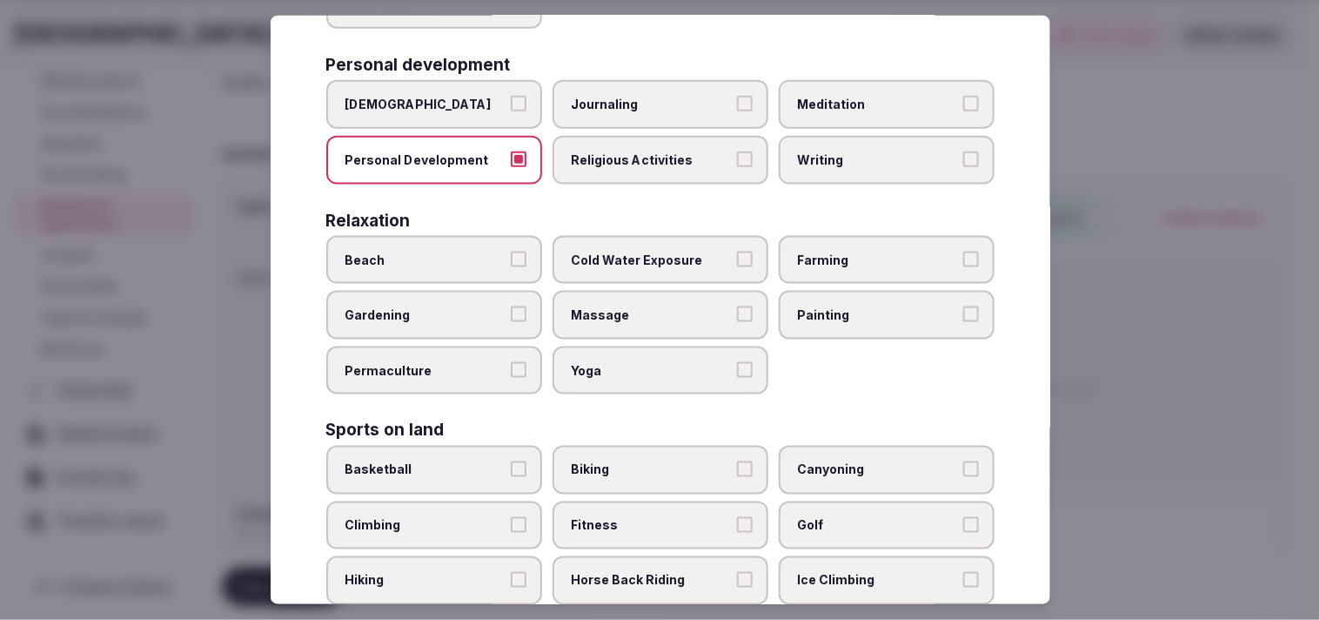
scroll to position [472, 0]
click at [637, 307] on span "Massage" at bounding box center [652, 315] width 160 height 17
click at [637, 307] on button "Massage" at bounding box center [745, 315] width 16 height 16
click at [637, 307] on span "Massage" at bounding box center [652, 315] width 160 height 17
click at [637, 307] on button "Massage" at bounding box center [745, 315] width 16 height 16
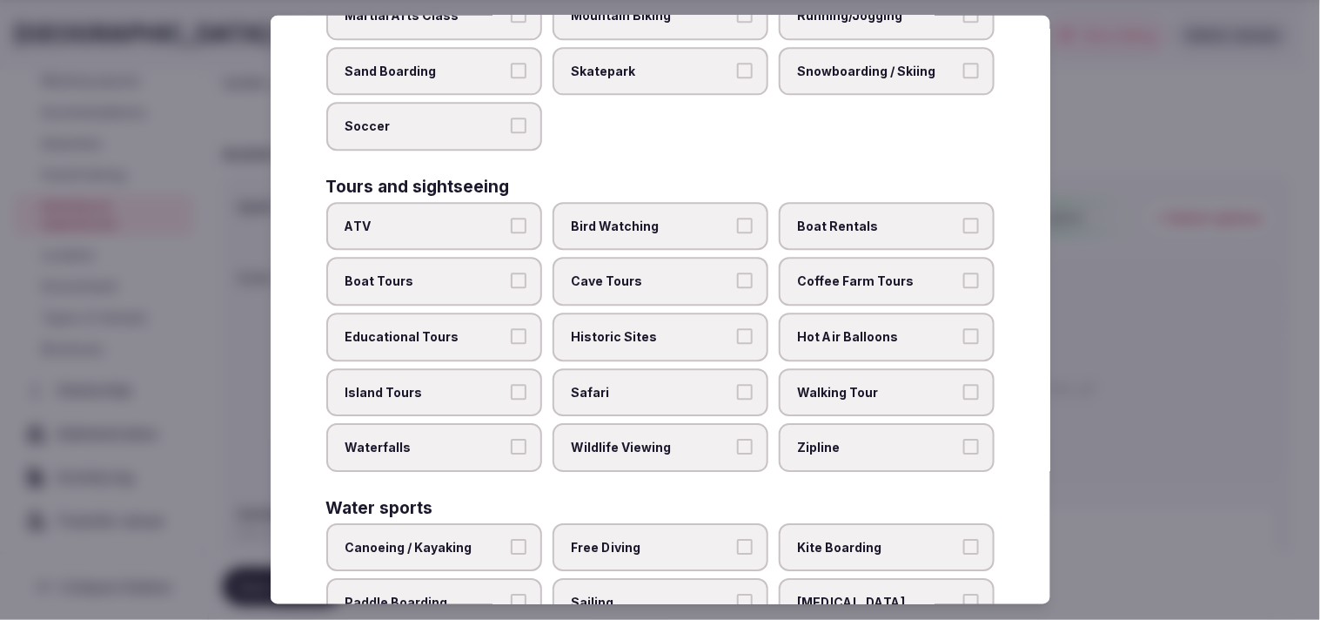
scroll to position [1149, 0]
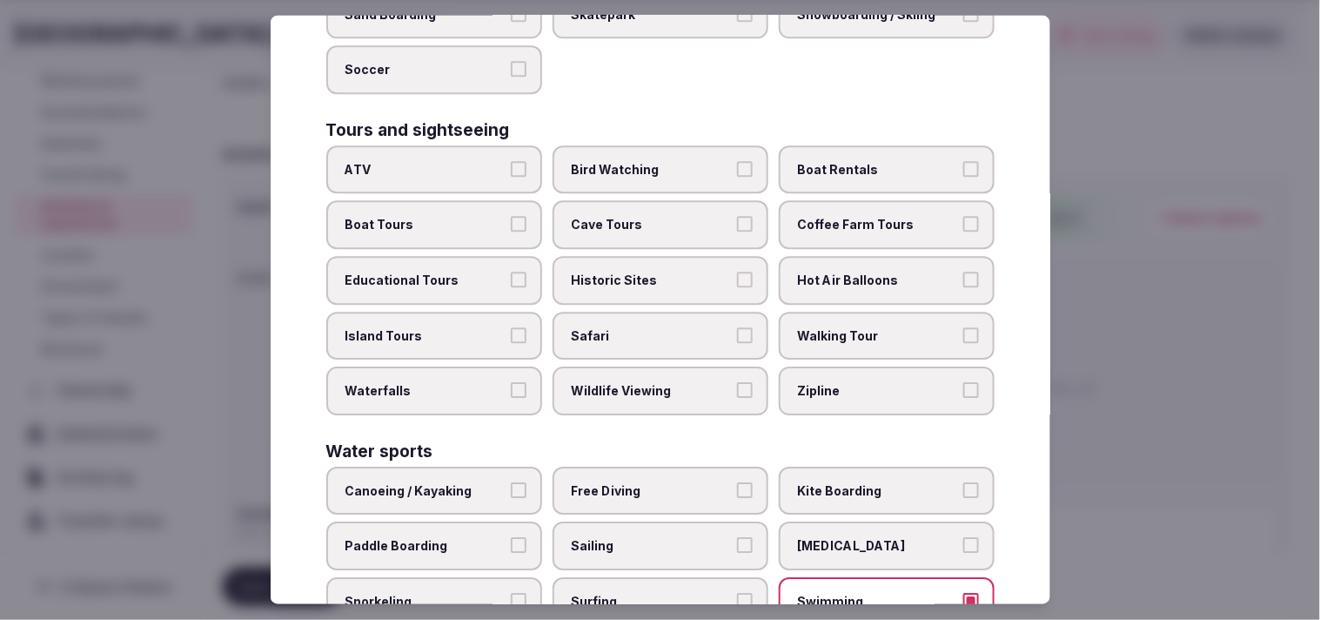
click at [637, 327] on span "Walking Tour" at bounding box center [878, 335] width 160 height 17
click at [637, 327] on button "Walking Tour" at bounding box center [971, 335] width 16 height 16
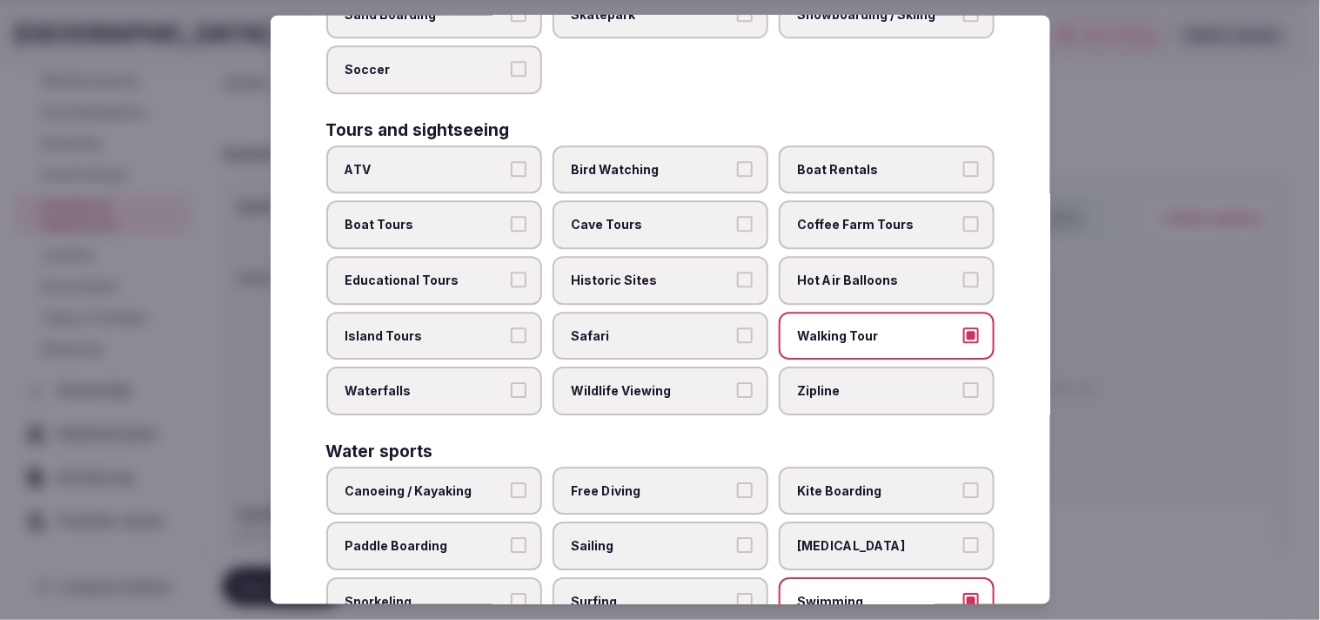
click at [637, 217] on span "Coffee Farm Tours" at bounding box center [878, 225] width 160 height 17
click at [637, 217] on button "Coffee Farm Tours" at bounding box center [971, 225] width 16 height 16
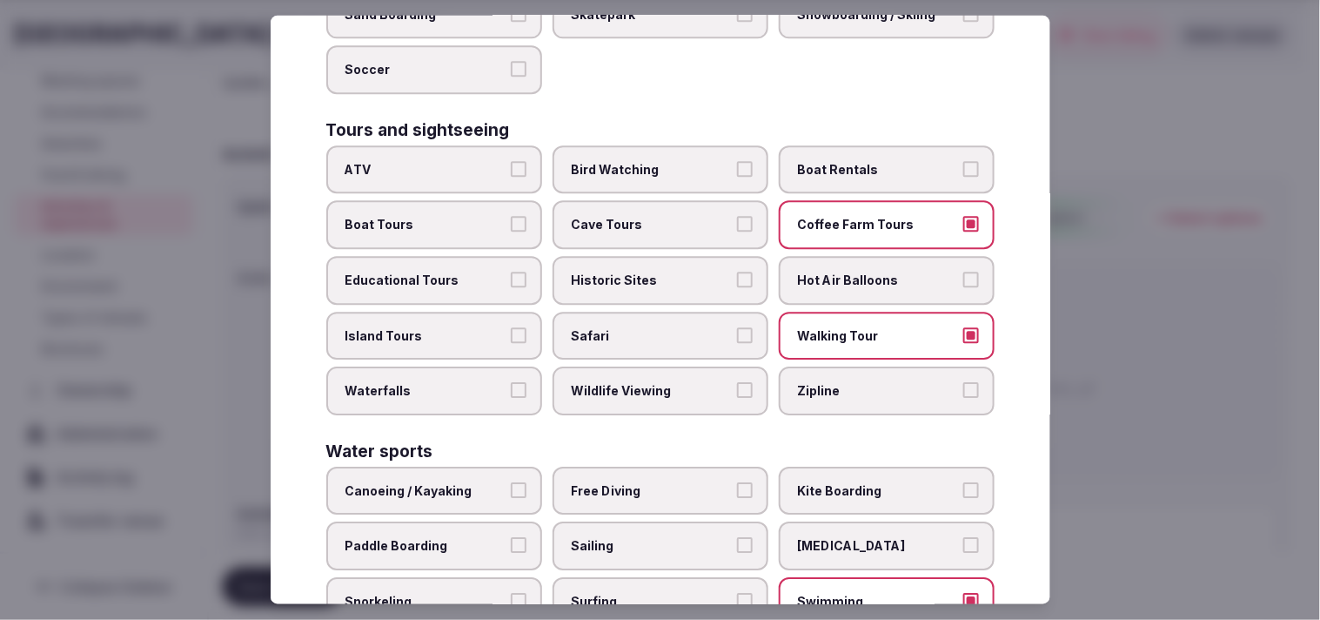
click at [637, 217] on span "Coffee Farm Tours" at bounding box center [878, 225] width 160 height 17
click at [637, 217] on button "Coffee Farm Tours" at bounding box center [971, 225] width 16 height 16
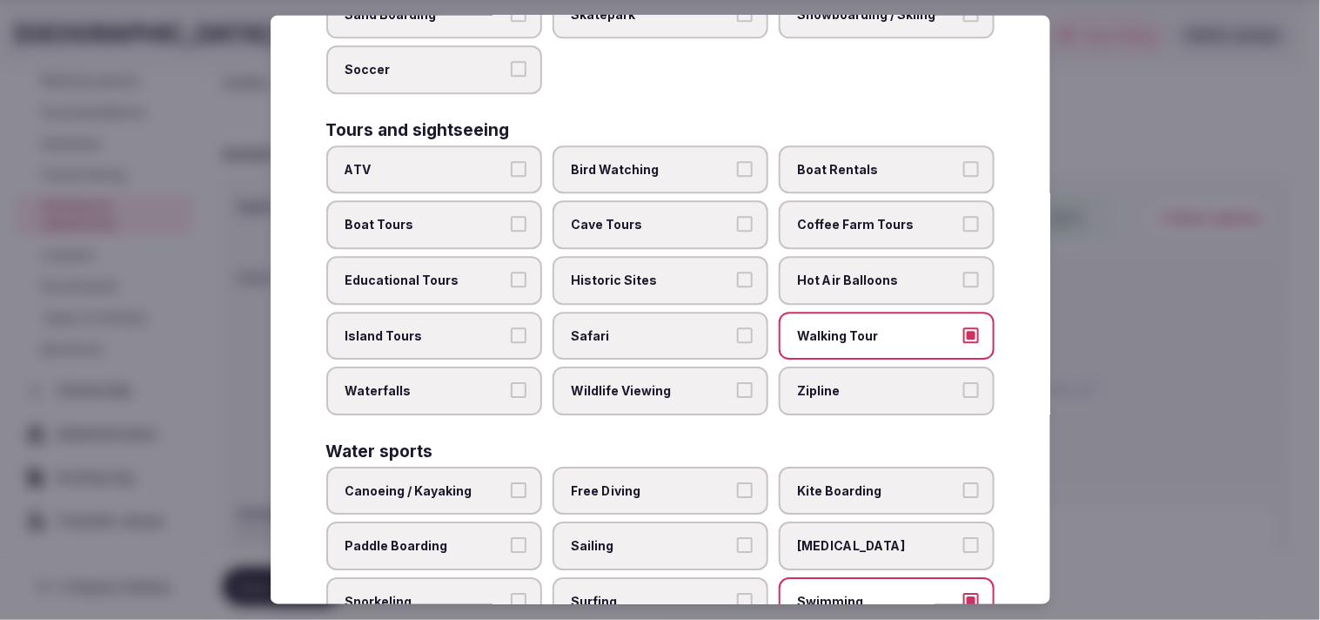
click at [637, 272] on span "Historic Sites" at bounding box center [652, 280] width 160 height 17
click at [637, 272] on button "Historic Sites" at bounding box center [745, 280] width 16 height 16
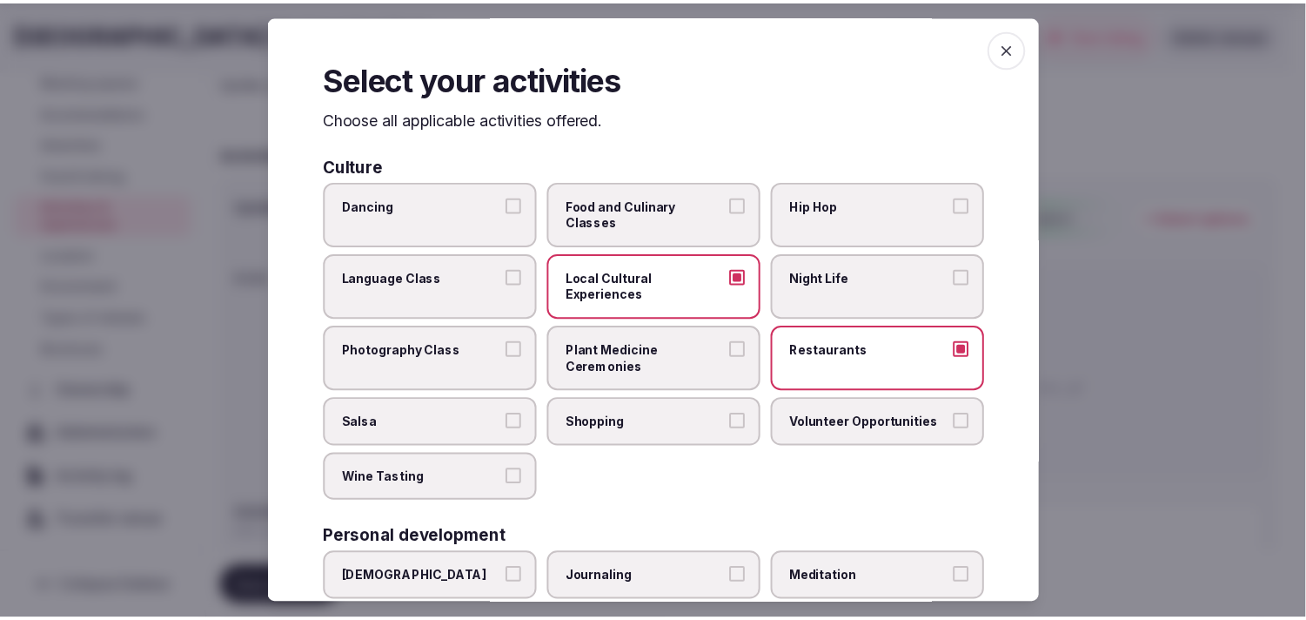
scroll to position [0, 0]
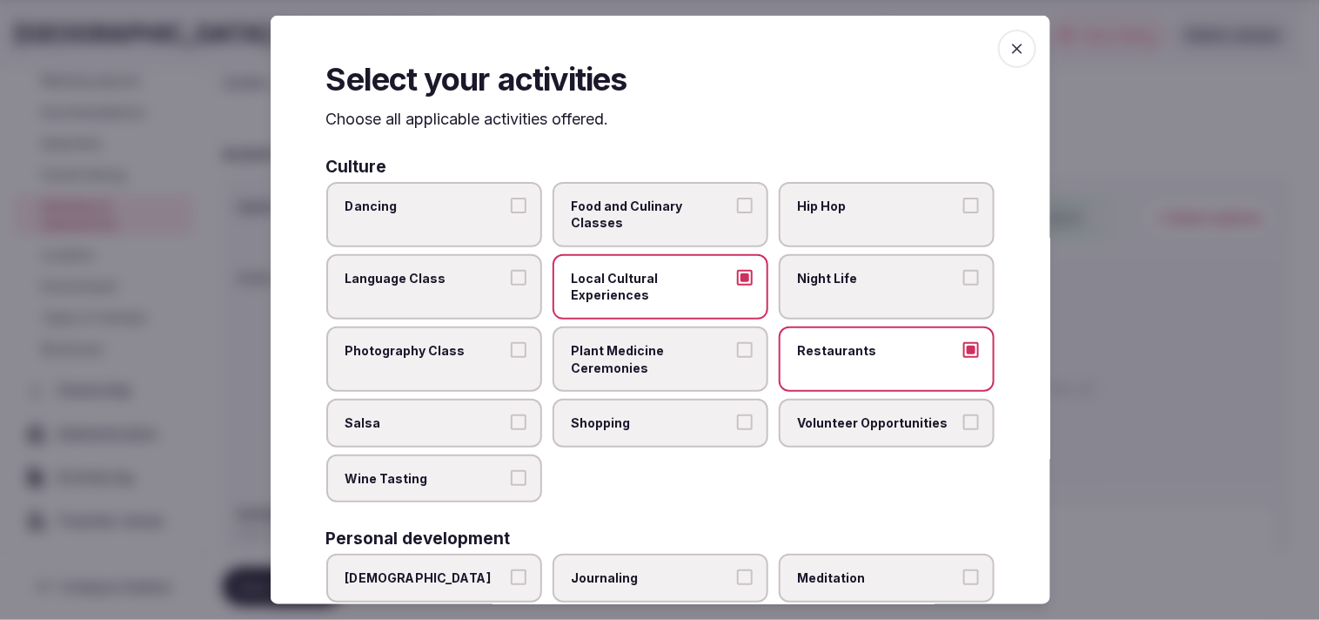
click at [637, 50] on icon "button" at bounding box center [1016, 48] width 17 height 17
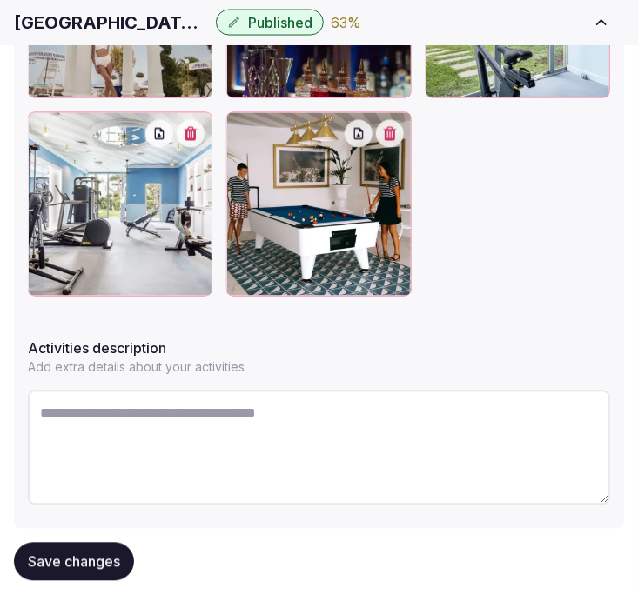
scroll to position [889, 0]
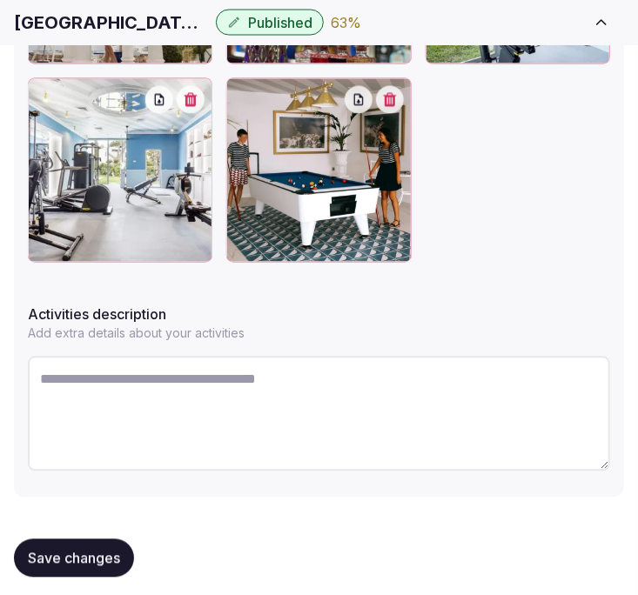
click at [191, 420] on textarea at bounding box center [319, 414] width 582 height 115
paste textarea "**********"
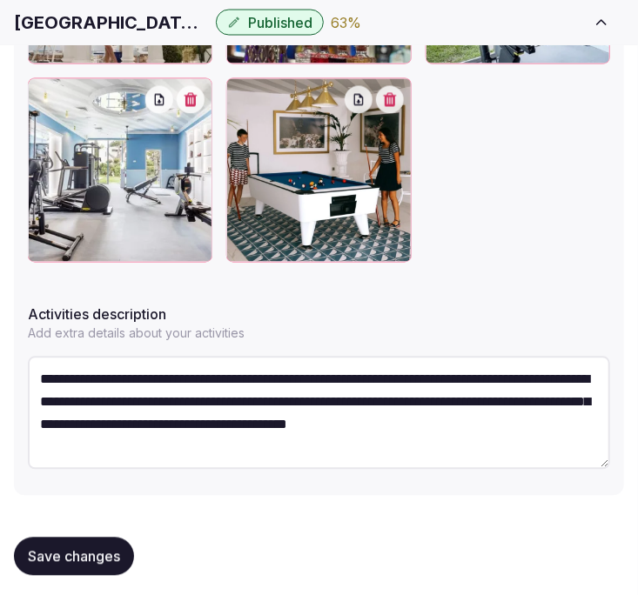
type textarea "**********"
click at [107, 558] on span "Save changes" at bounding box center [74, 556] width 92 height 17
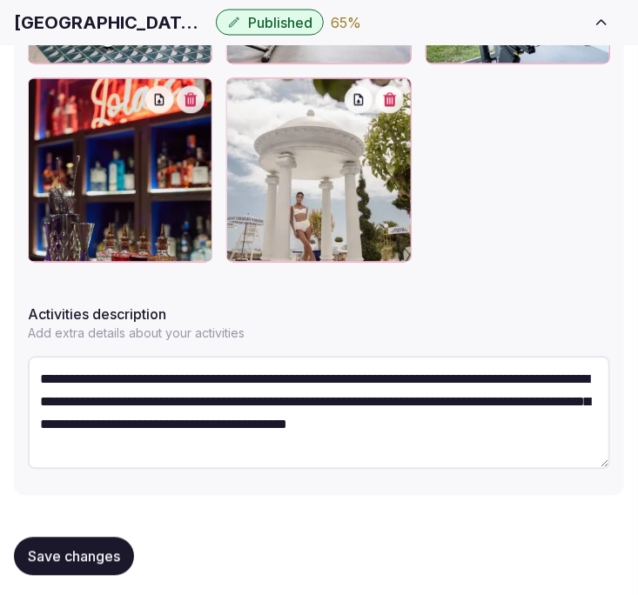
scroll to position [894, 0]
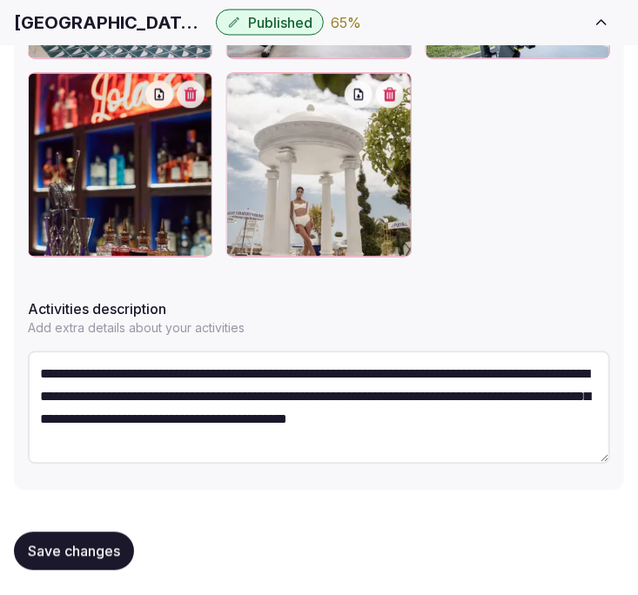
click at [72, 545] on span "Save changes" at bounding box center [74, 551] width 92 height 17
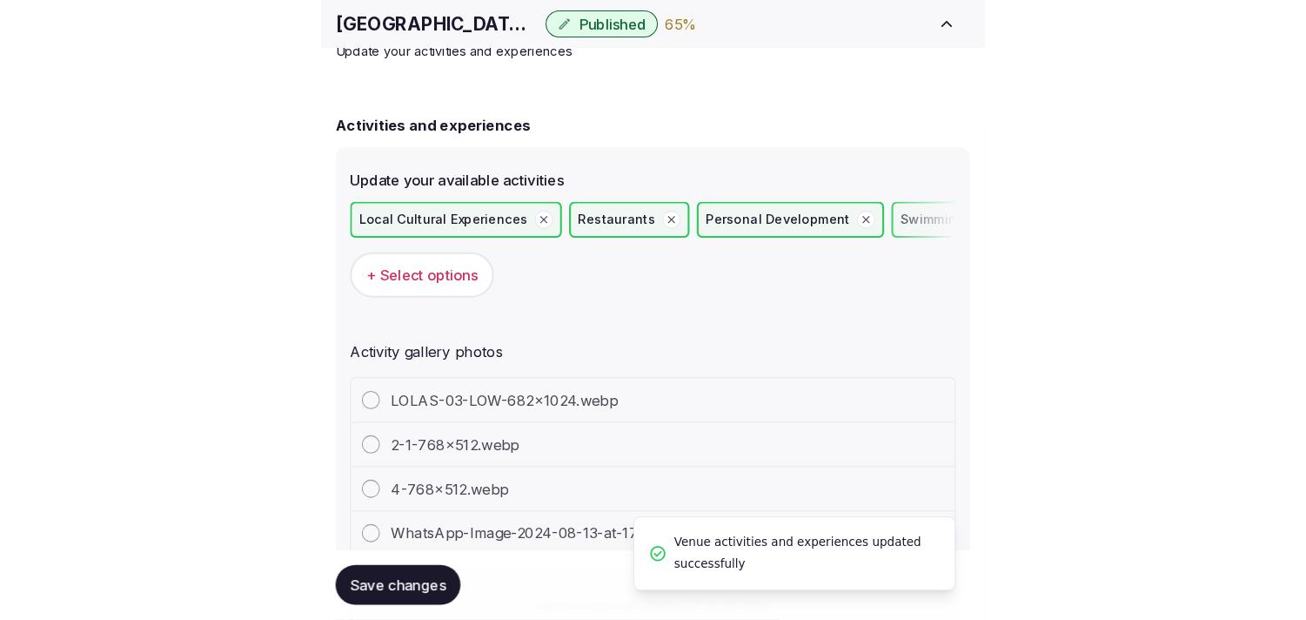
scroll to position [97, 0]
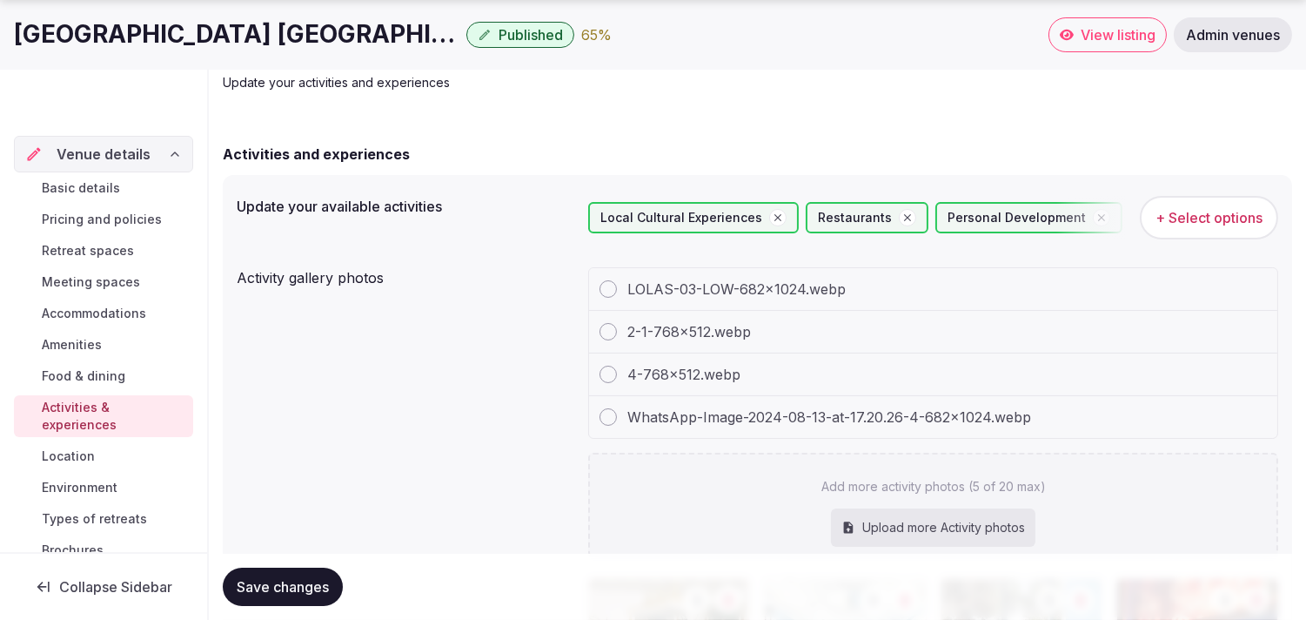
click at [84, 452] on span "Location" at bounding box center [68, 455] width 53 height 17
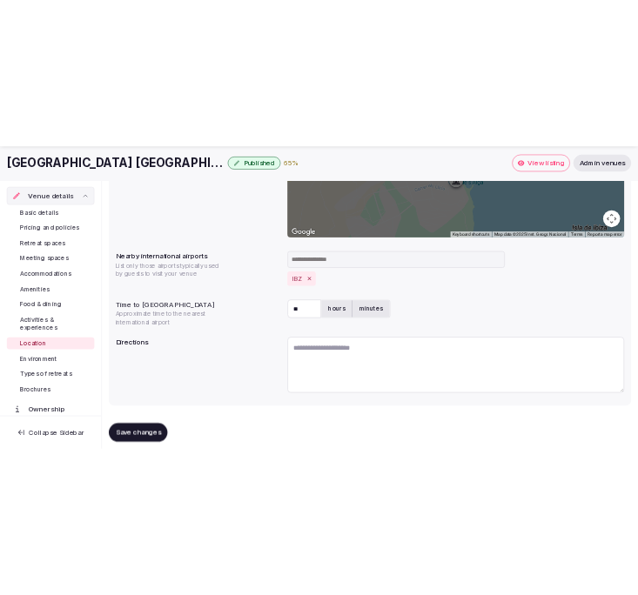
scroll to position [432, 0]
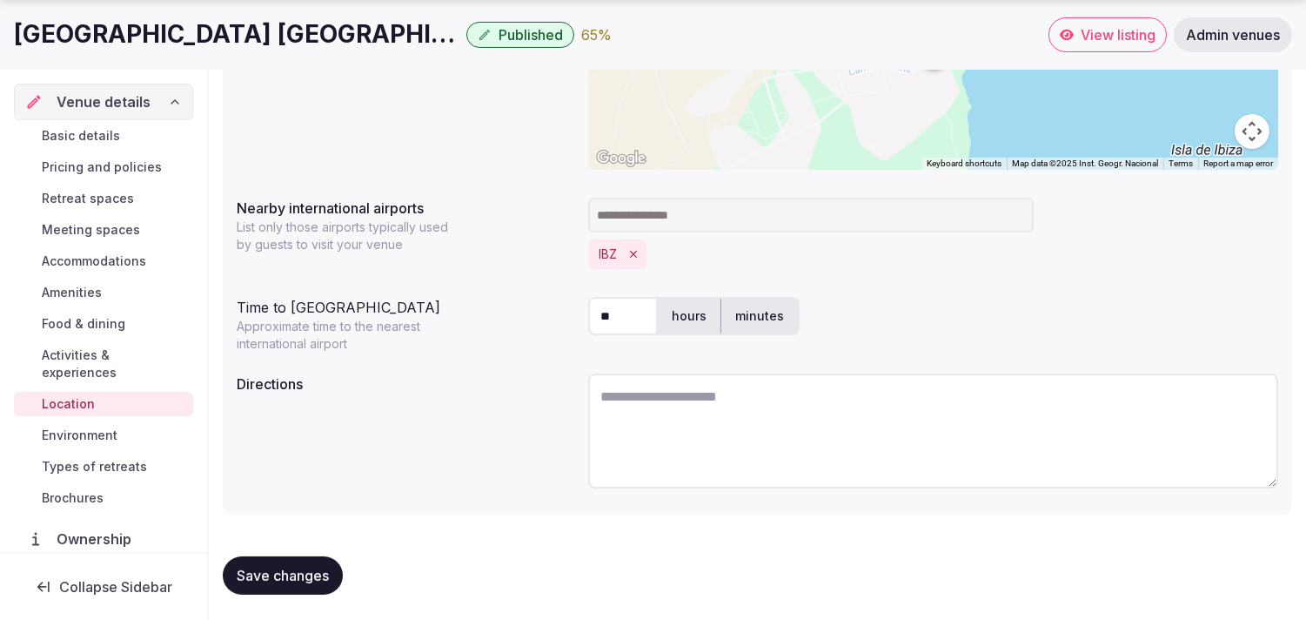
click at [305, 579] on span "Save changes" at bounding box center [283, 574] width 92 height 17
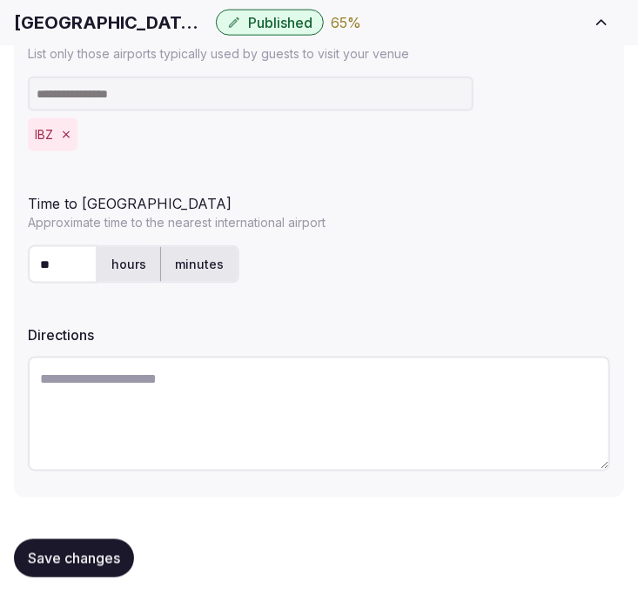
scroll to position [627, 0]
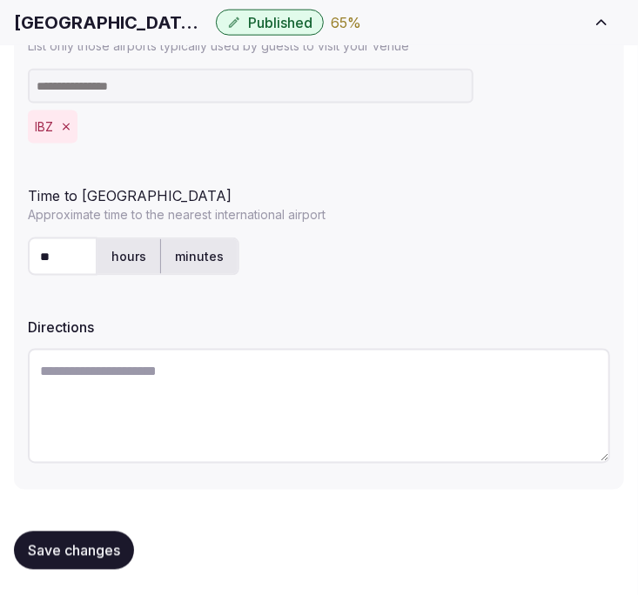
click at [80, 554] on span "Save changes" at bounding box center [74, 550] width 92 height 17
click at [101, 538] on button "Save changes" at bounding box center [74, 551] width 120 height 38
click at [77, 557] on button "Save changes" at bounding box center [74, 551] width 120 height 38
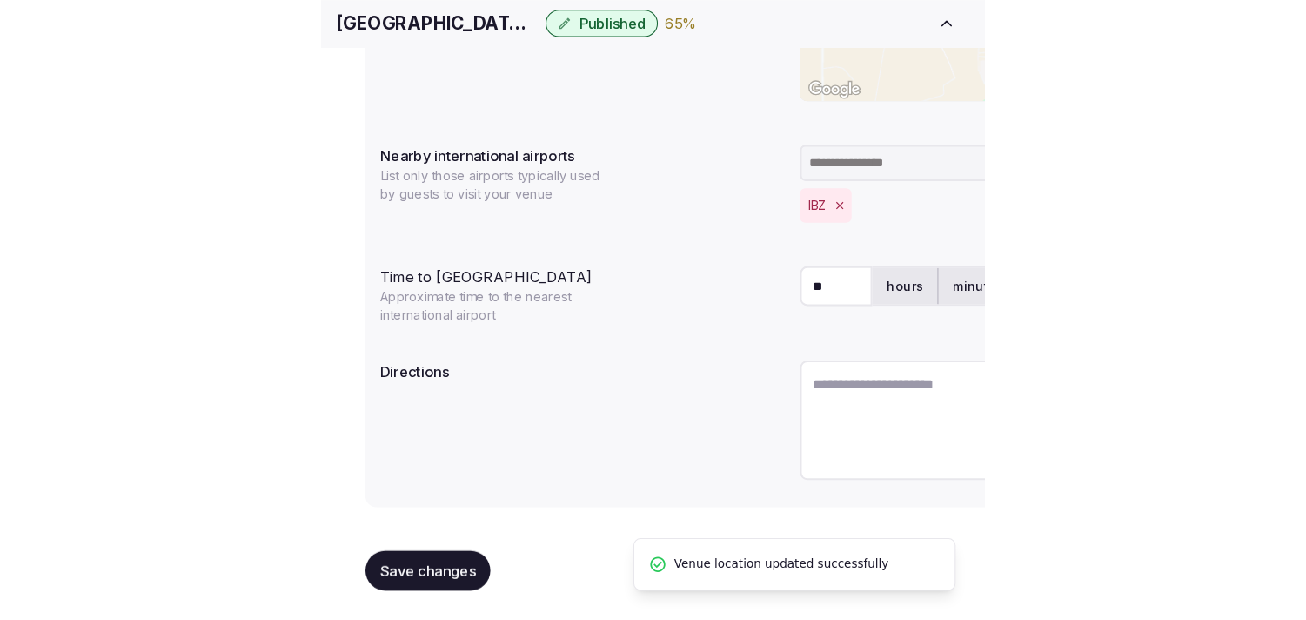
scroll to position [432, 0]
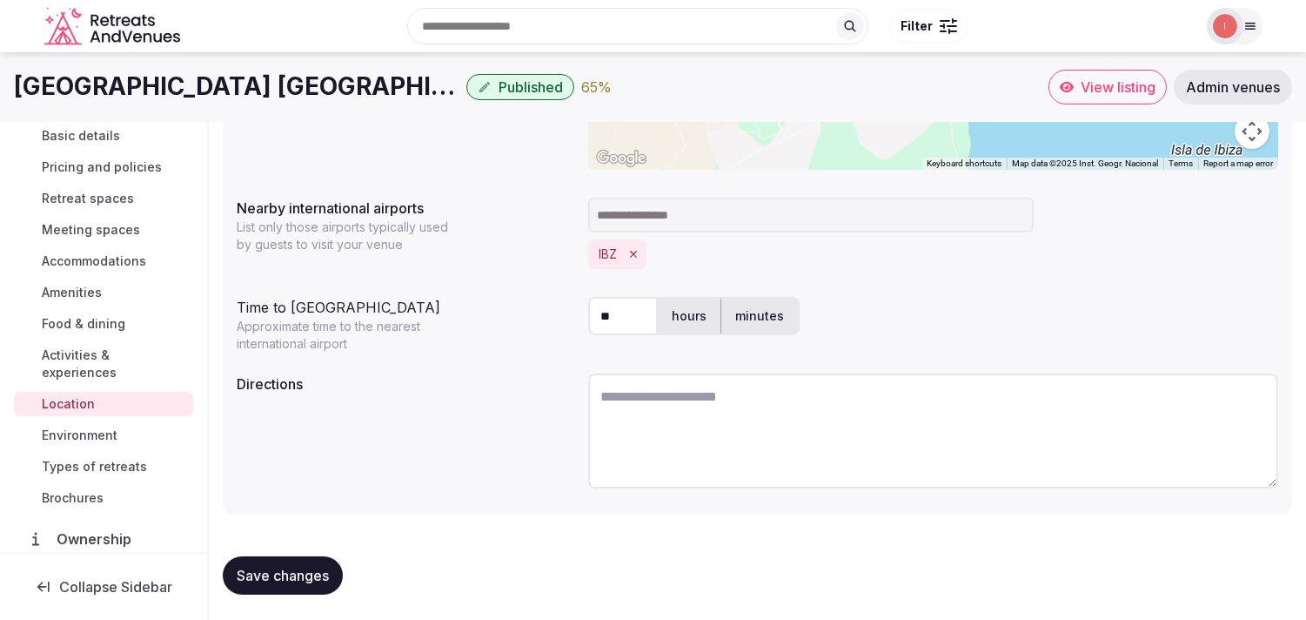
click at [91, 427] on span "Environment" at bounding box center [80, 434] width 76 height 17
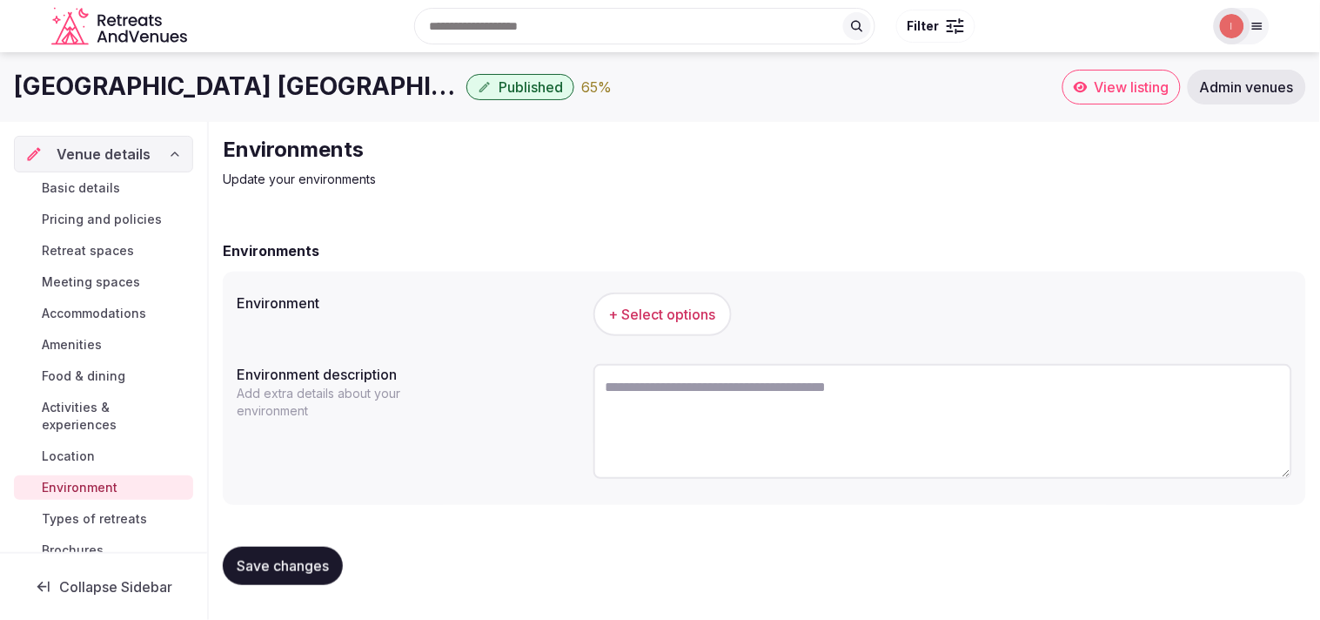
click at [637, 316] on span "+ Select options" at bounding box center [662, 314] width 107 height 19
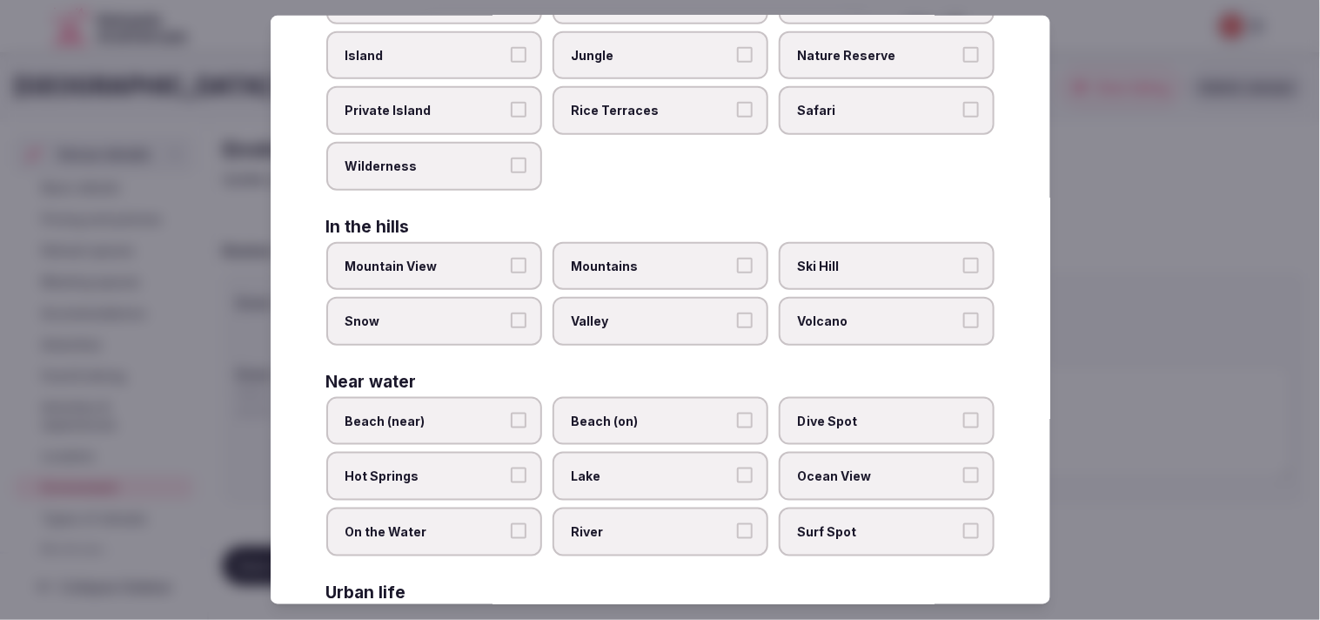
scroll to position [290, 0]
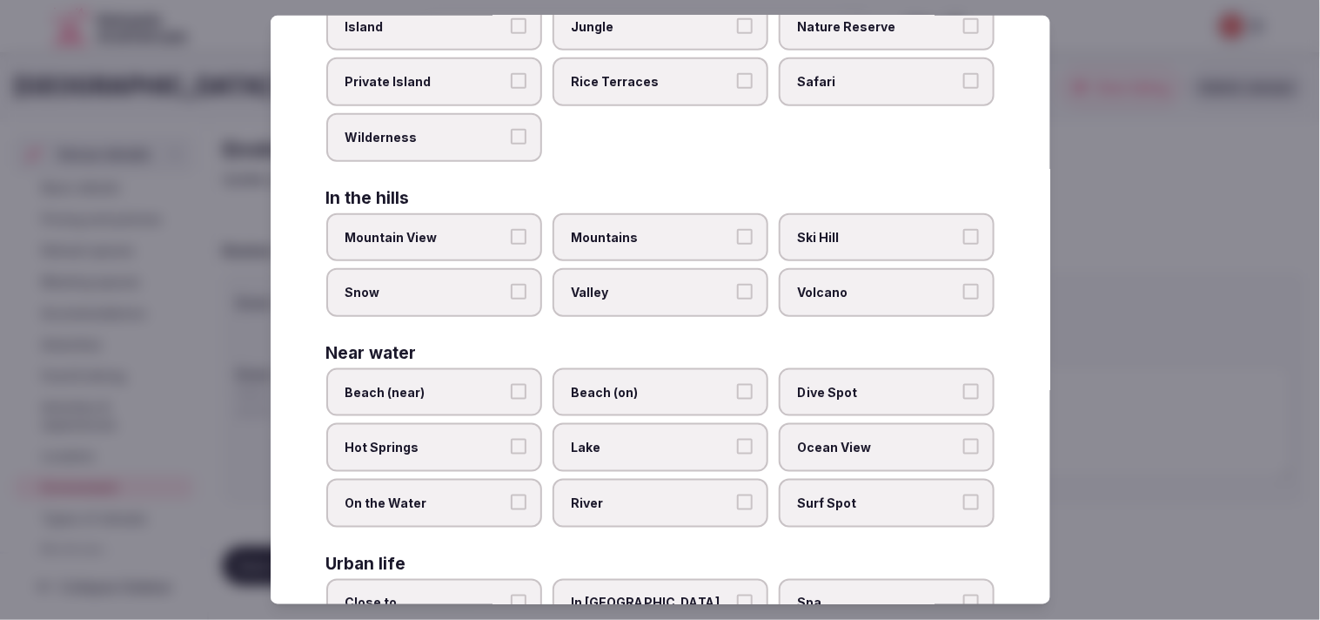
click at [503, 390] on label "Beach (near)" at bounding box center [434, 392] width 216 height 49
click at [511, 390] on button "Beach (near)" at bounding box center [519, 392] width 16 height 16
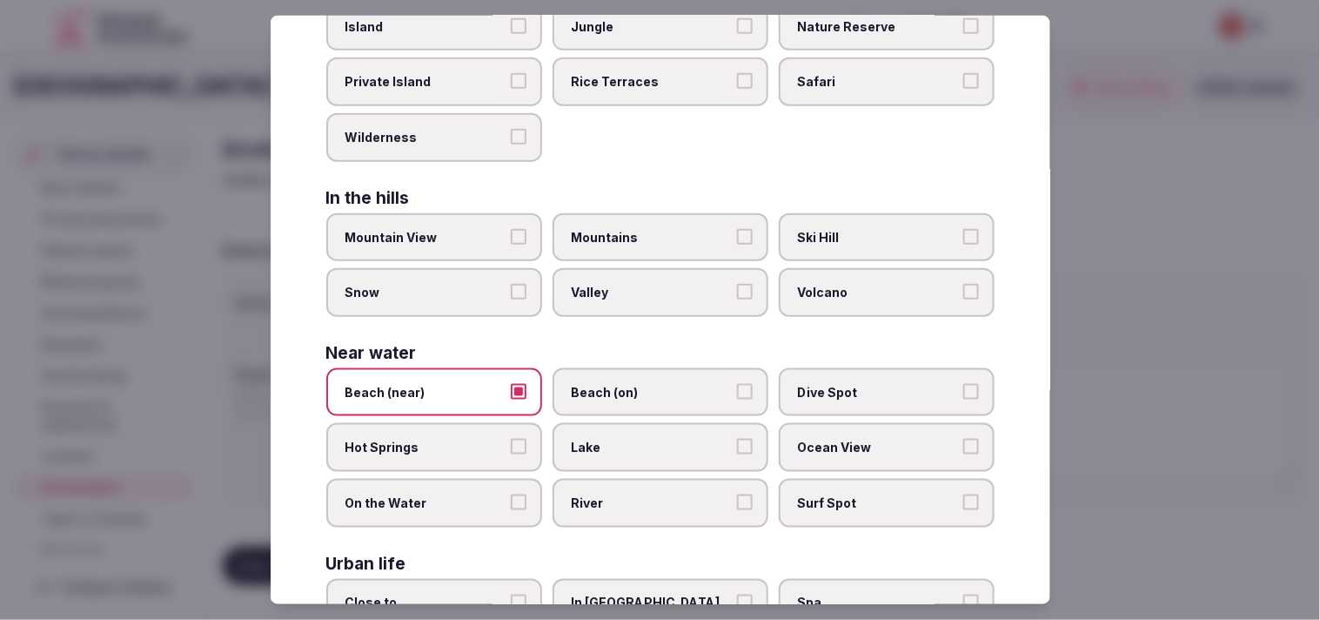
click at [637, 384] on span "Beach (on)" at bounding box center [652, 392] width 160 height 17
click at [637, 384] on button "Beach (on)" at bounding box center [745, 392] width 16 height 16
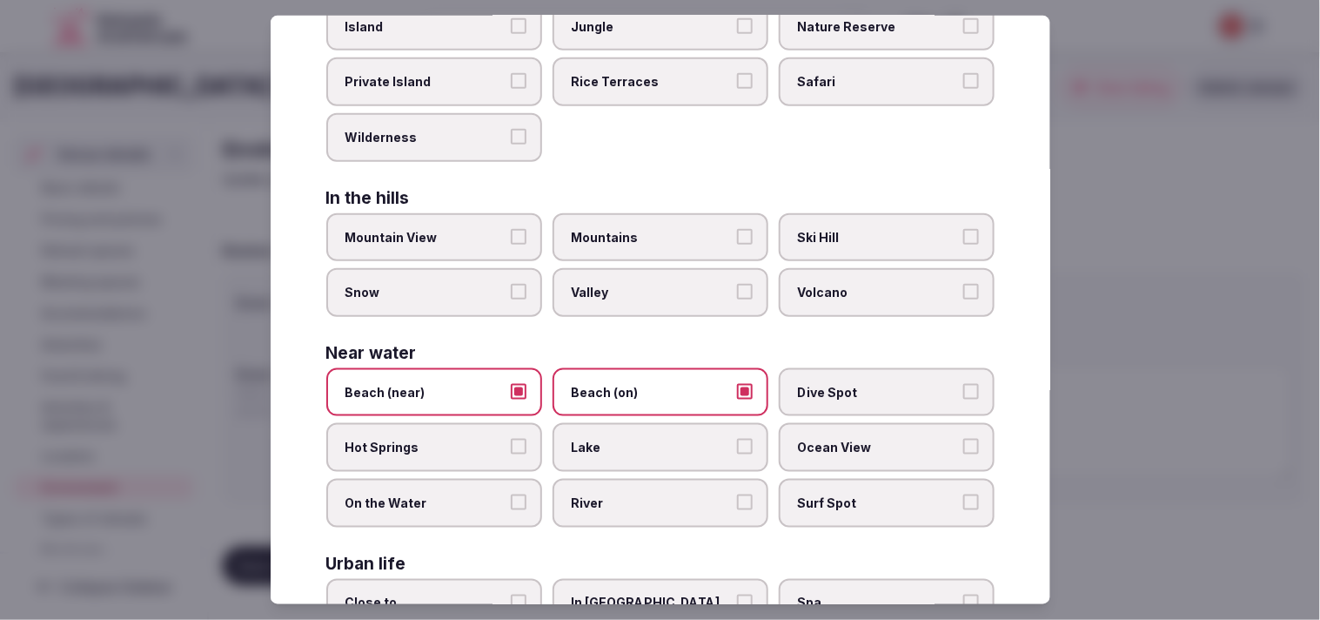
click at [516, 385] on button "Beach (near)" at bounding box center [519, 392] width 16 height 16
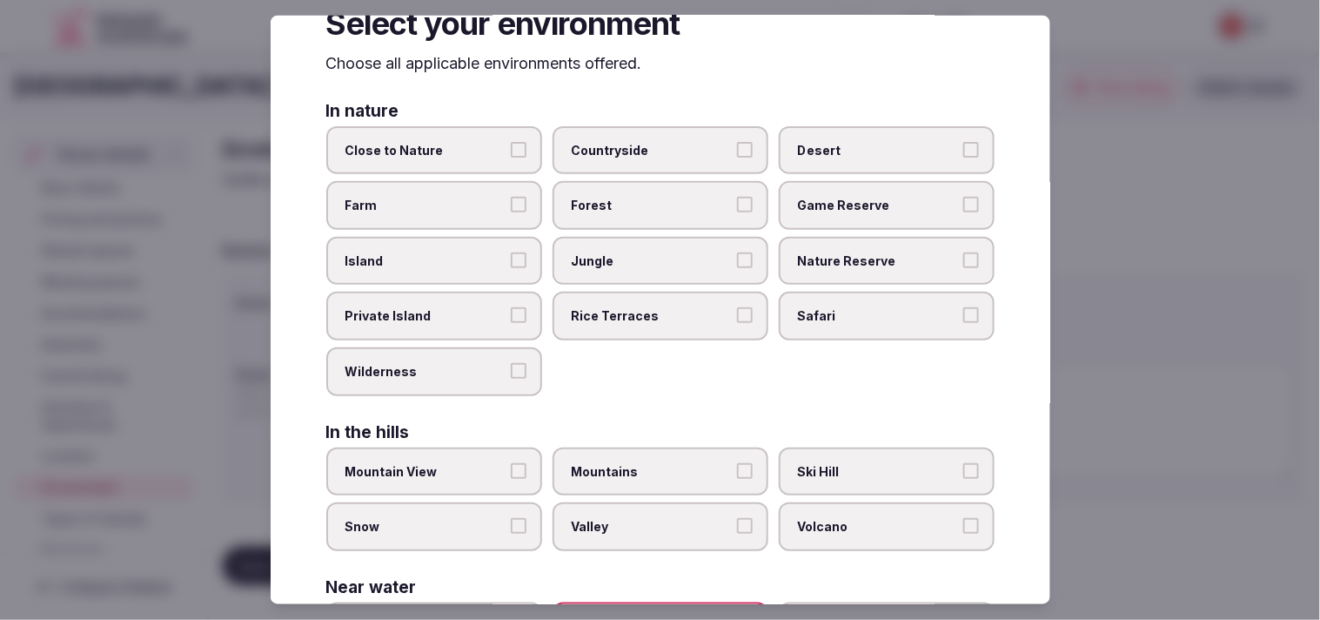
scroll to position [0, 0]
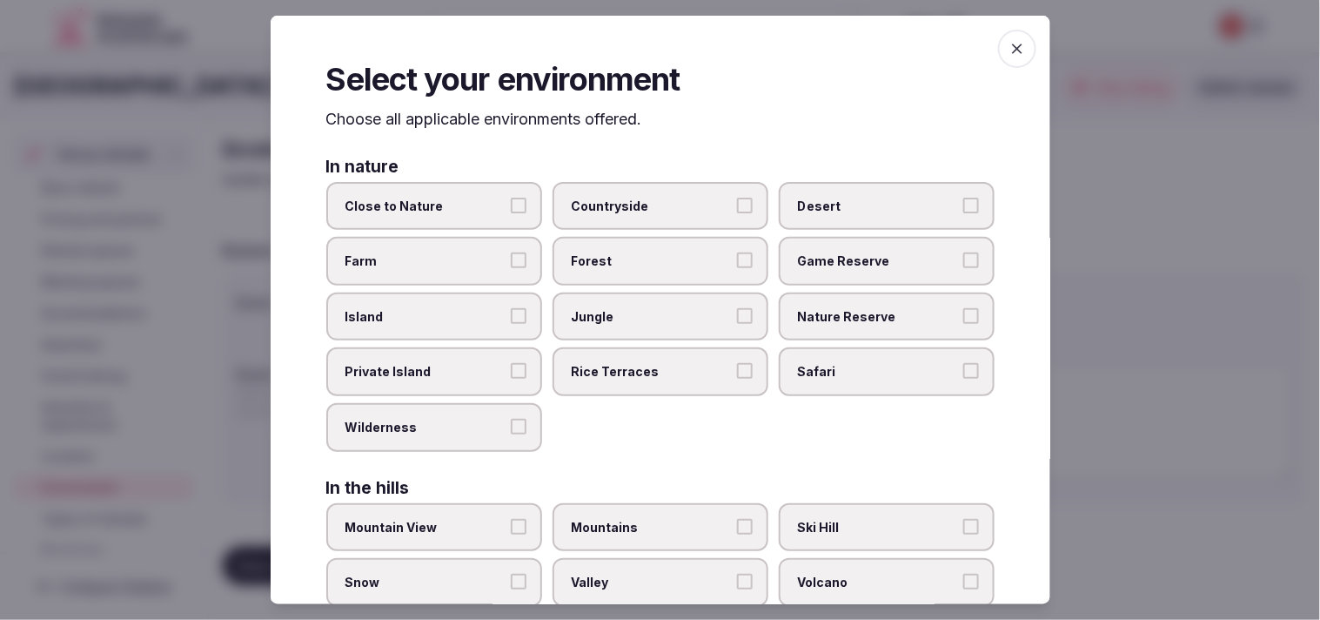
click at [637, 50] on icon "button" at bounding box center [1016, 48] width 17 height 17
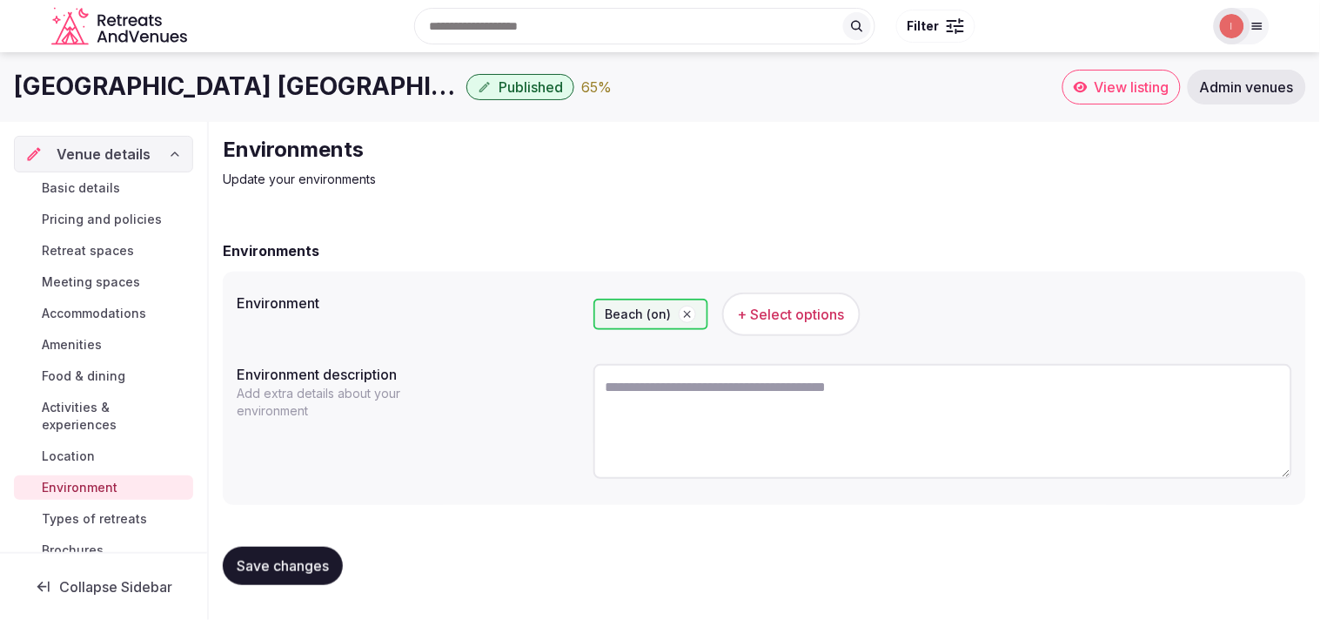
click at [313, 546] on button "Save changes" at bounding box center [283, 565] width 120 height 38
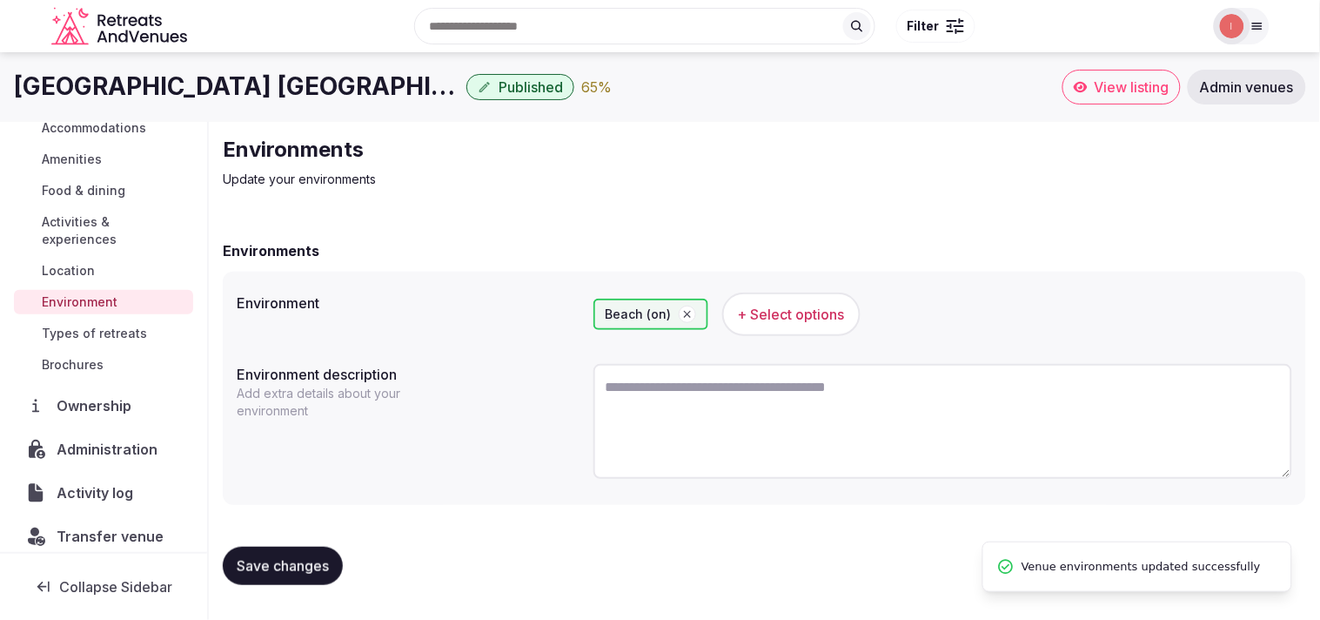
scroll to position [201, 0]
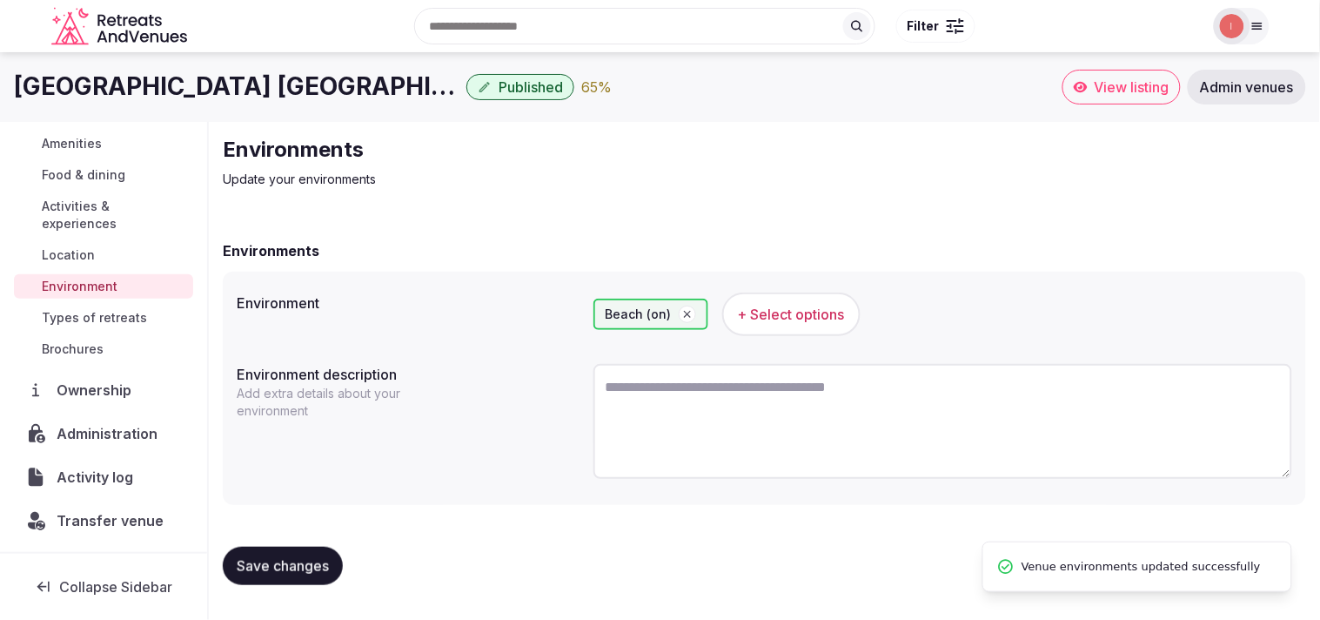
click at [49, 314] on span "Types of retreats" at bounding box center [94, 317] width 105 height 17
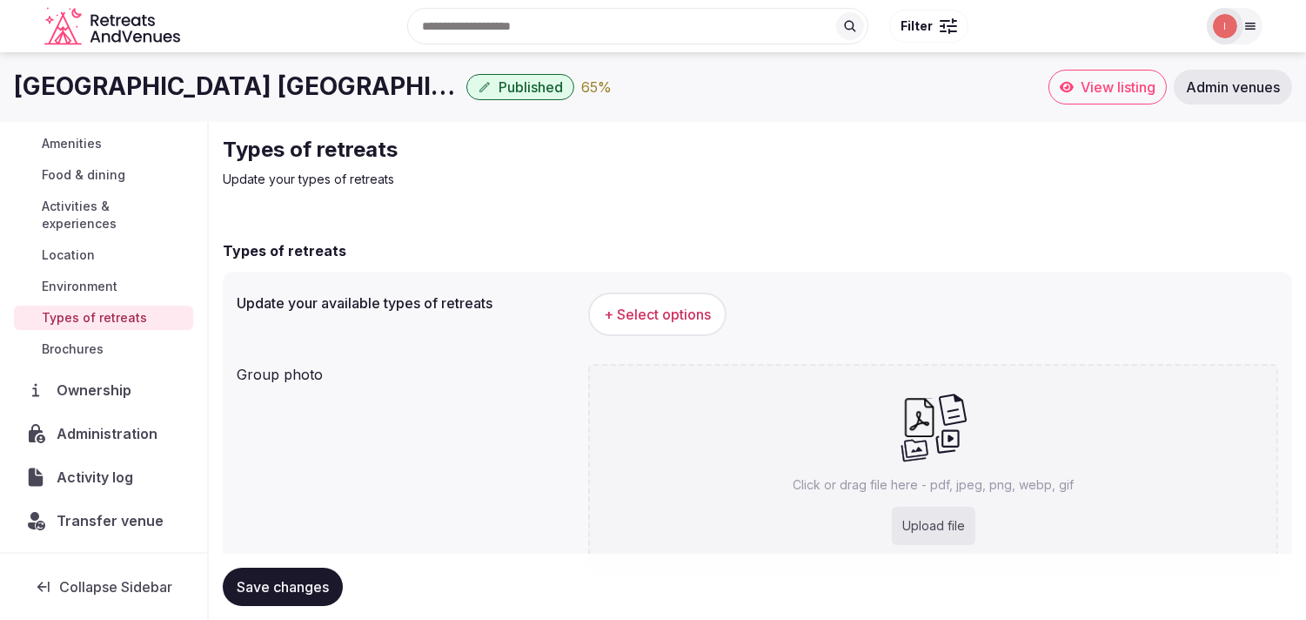
click at [637, 298] on button "+ Select options" at bounding box center [657, 314] width 138 height 44
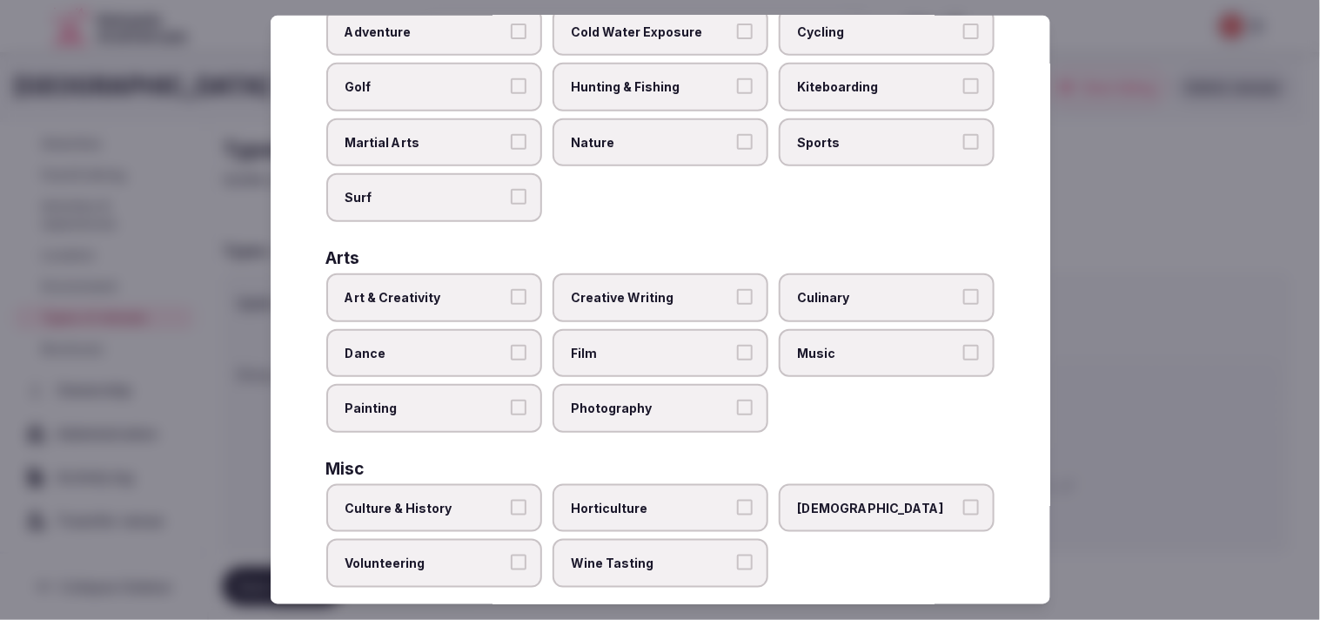
scroll to position [193, 0]
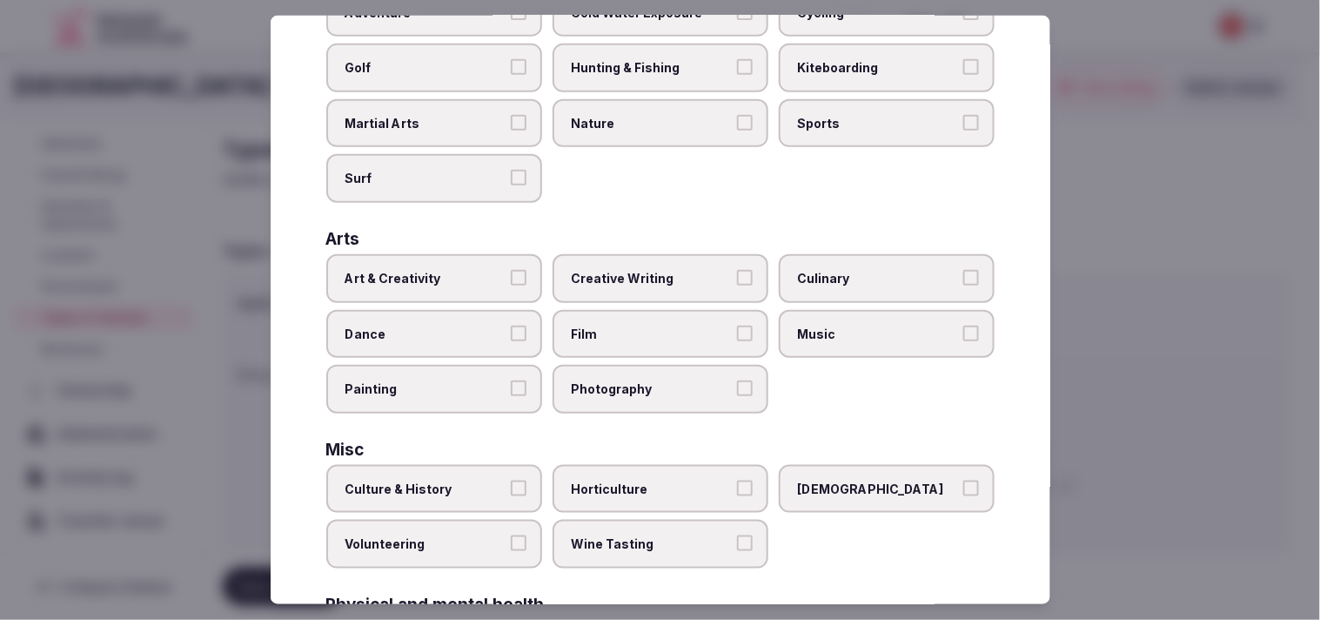
click at [489, 254] on label "Art & Creativity" at bounding box center [434, 278] width 216 height 49
click at [511, 270] on button "Art & Creativity" at bounding box center [519, 278] width 16 height 16
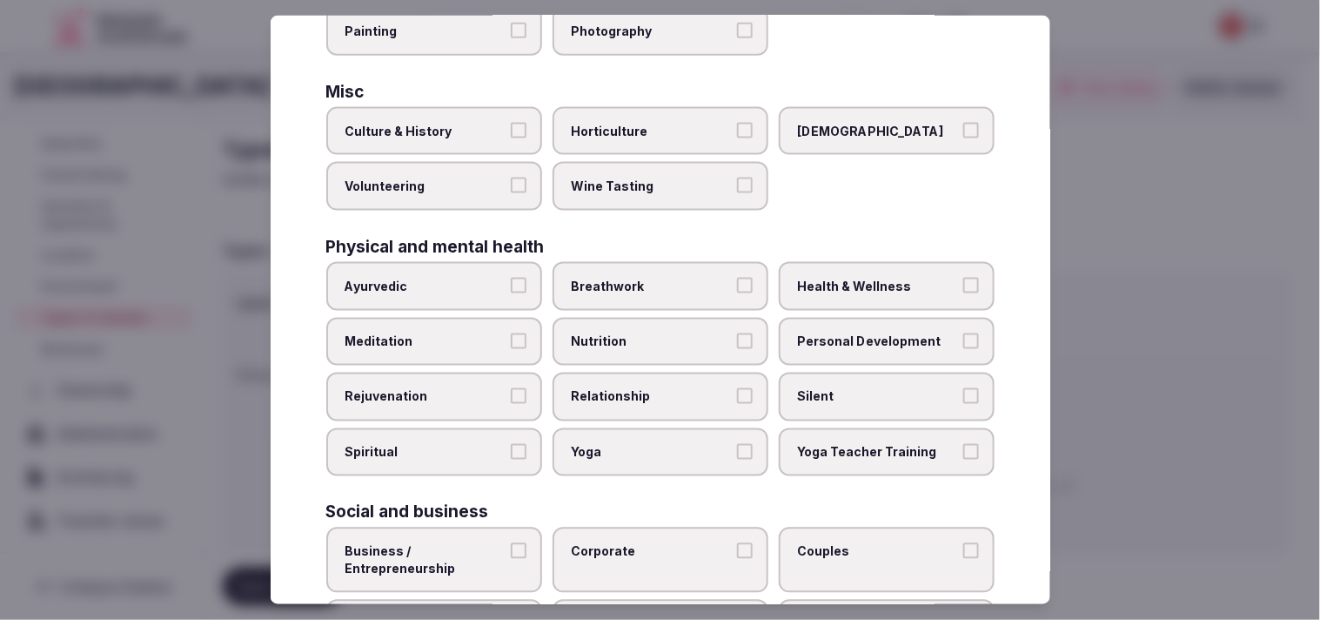
scroll to position [579, 0]
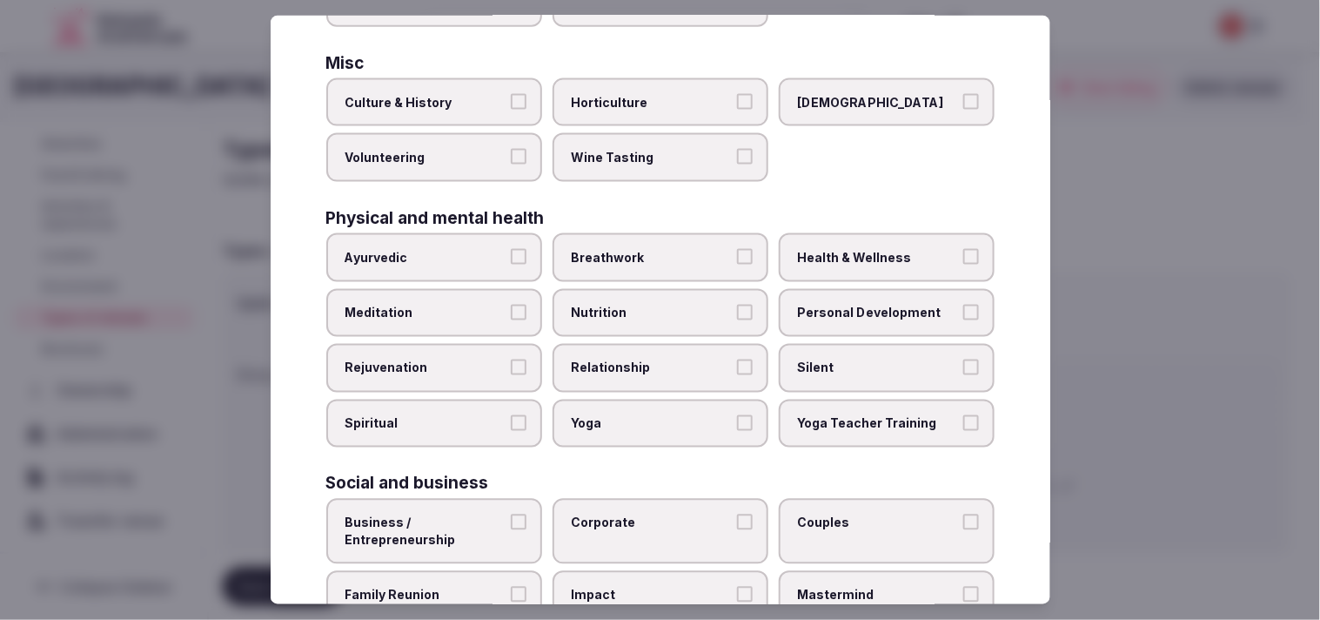
click at [493, 94] on span "Culture & History" at bounding box center [425, 102] width 160 height 17
click at [511, 94] on button "Culture & History" at bounding box center [519, 102] width 16 height 16
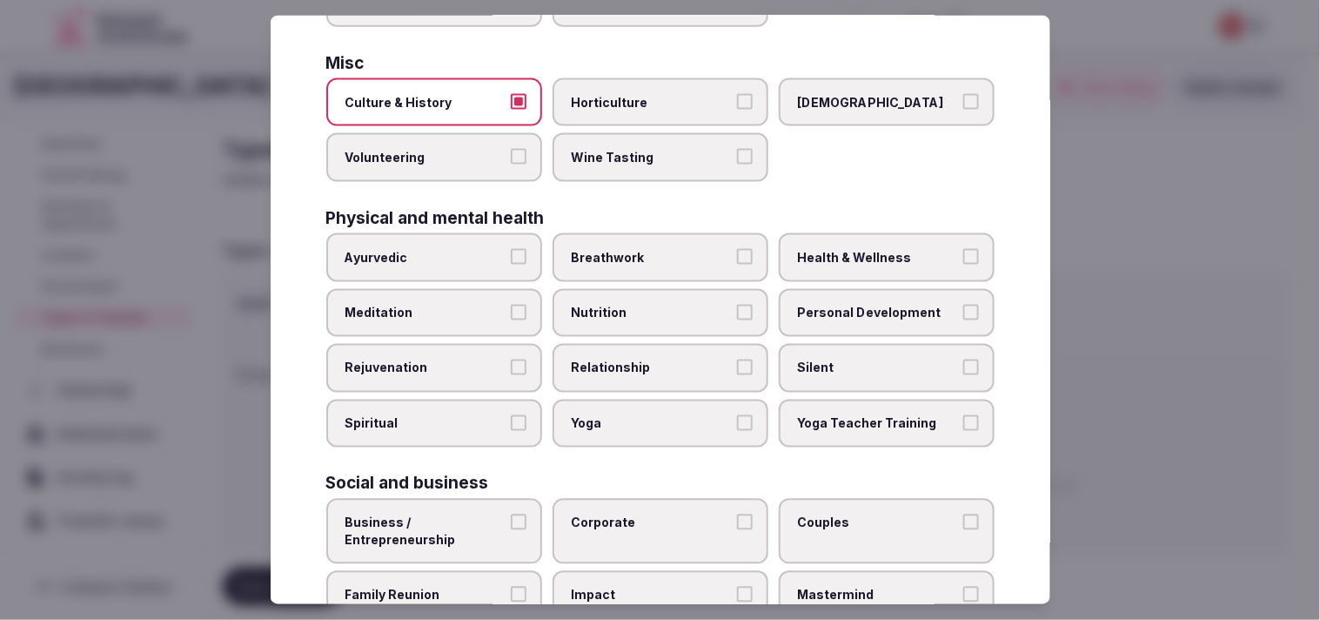
click at [637, 304] on span "Personal Development" at bounding box center [878, 312] width 160 height 17
click at [637, 304] on button "Personal Development" at bounding box center [971, 312] width 16 height 16
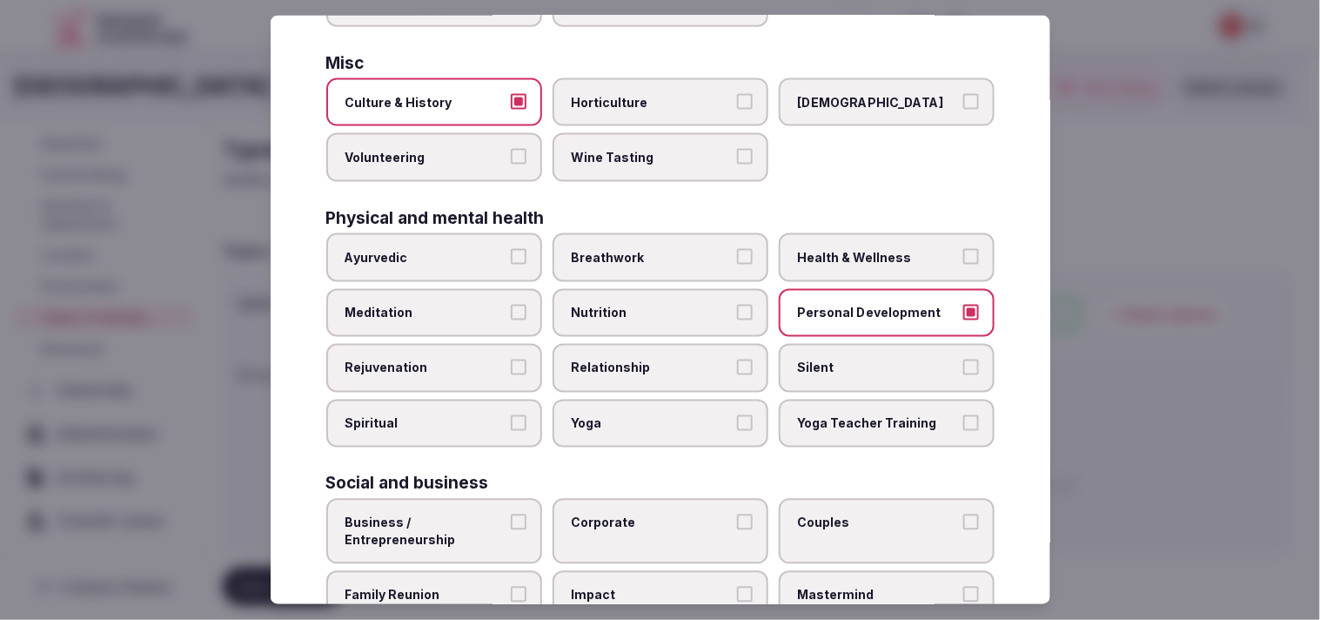
click at [637, 359] on span "Silent" at bounding box center [878, 367] width 160 height 17
click at [637, 359] on button "Silent" at bounding box center [971, 367] width 16 height 16
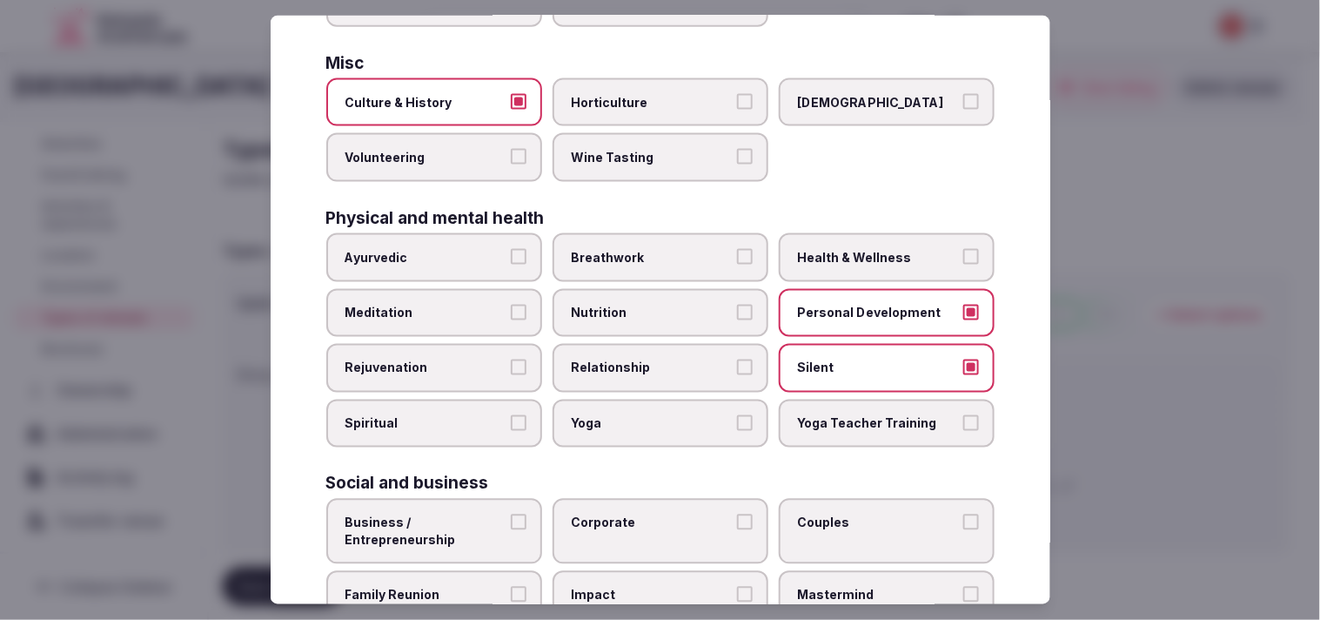
click at [637, 359] on span "Relationship" at bounding box center [652, 367] width 160 height 17
click at [637, 359] on button "Relationship" at bounding box center [745, 367] width 16 height 16
click at [637, 359] on span "Silent" at bounding box center [878, 367] width 160 height 17
click at [637, 359] on button "Silent" at bounding box center [971, 367] width 16 height 16
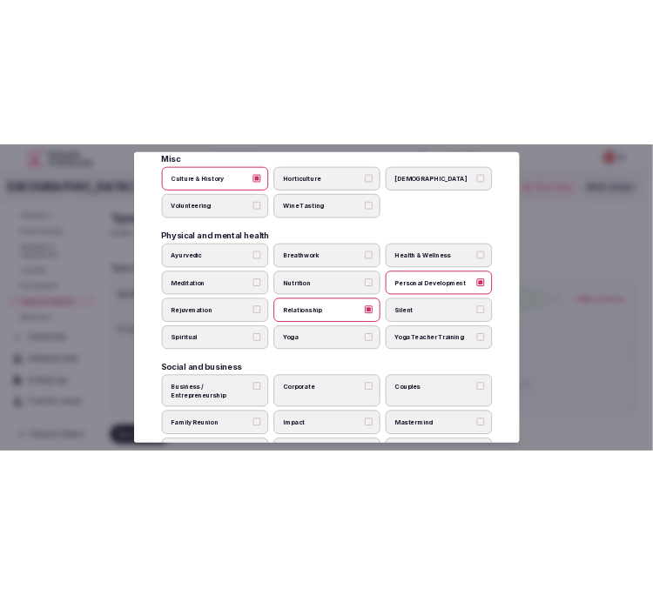
scroll to position [666, 0]
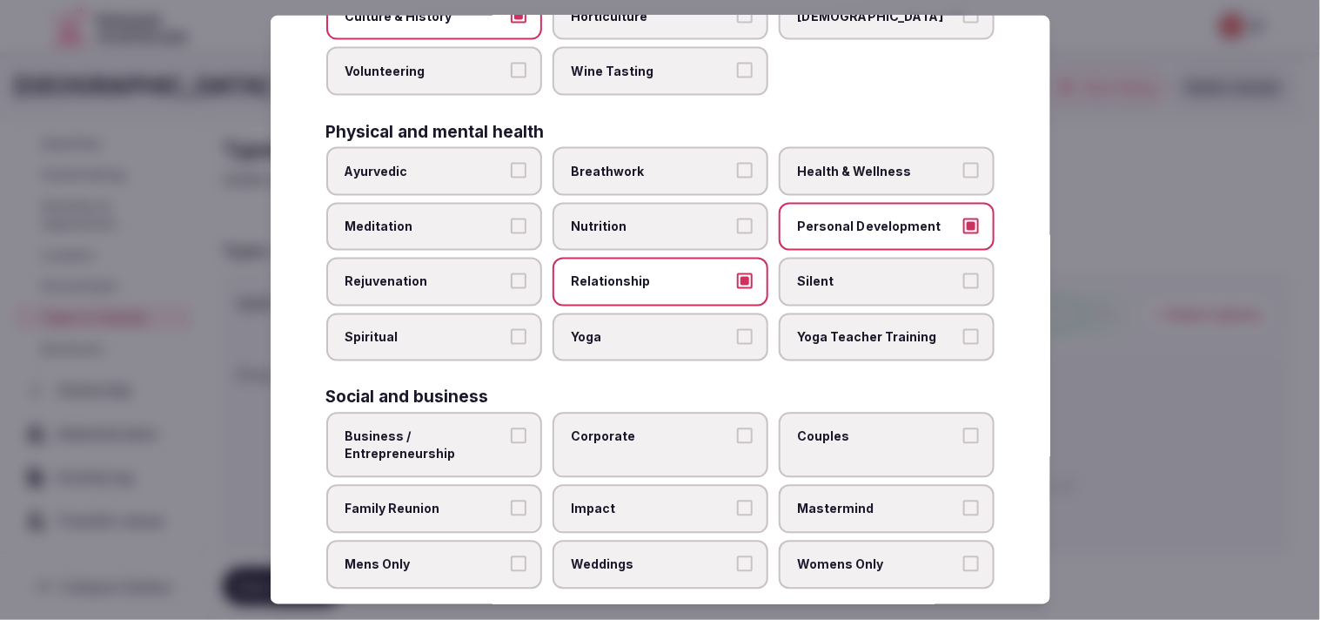
click at [475, 428] on span "Business / Entrepreneurship" at bounding box center [425, 445] width 160 height 34
click at [511, 428] on button "Business / Entrepreneurship" at bounding box center [519, 436] width 16 height 16
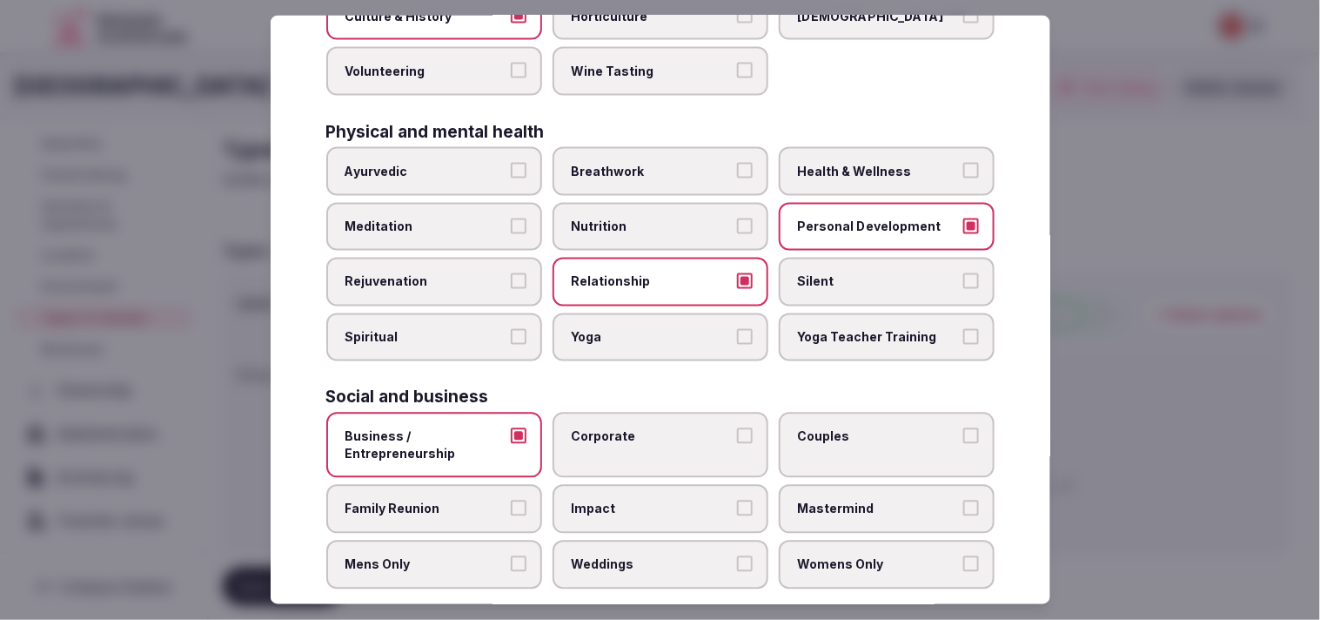
click at [612, 428] on span "Corporate" at bounding box center [652, 436] width 160 height 17
click at [637, 428] on button "Corporate" at bounding box center [745, 436] width 16 height 16
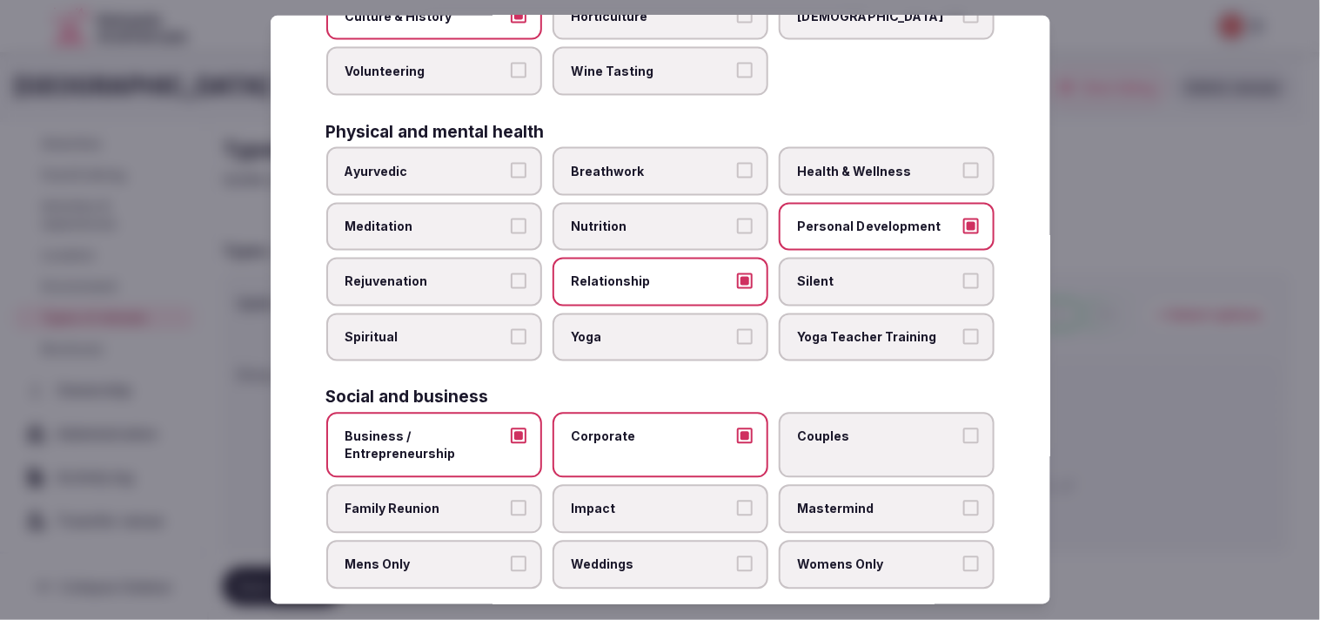
click at [637, 556] on span "Weddings" at bounding box center [652, 564] width 160 height 17
click at [637, 556] on button "Weddings" at bounding box center [745, 564] width 16 height 16
click at [485, 499] on label "Family Reunion" at bounding box center [434, 509] width 216 height 49
click at [511, 500] on button "Family Reunion" at bounding box center [519, 508] width 16 height 16
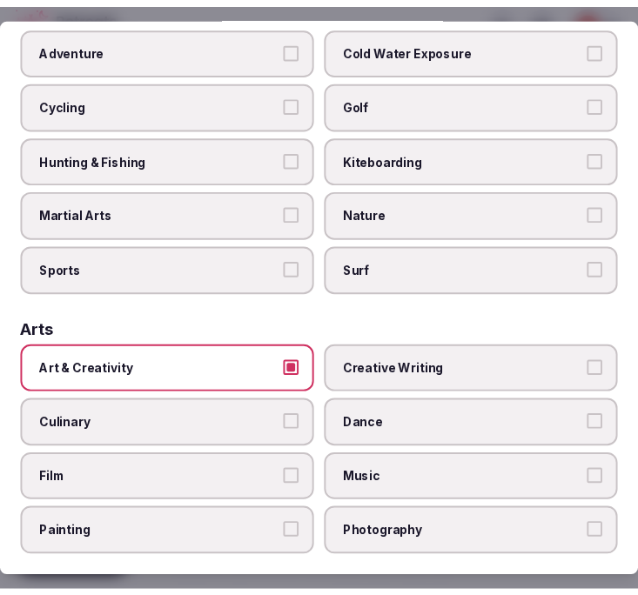
scroll to position [0, 0]
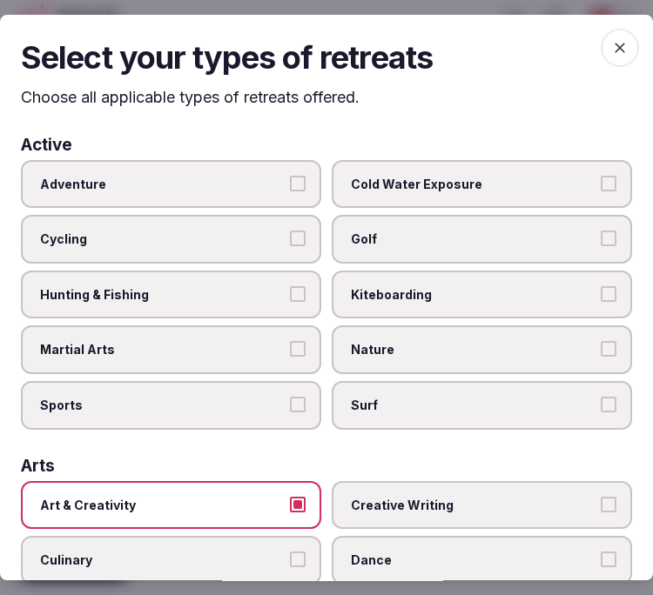
click at [614, 45] on icon "button" at bounding box center [619, 48] width 10 height 10
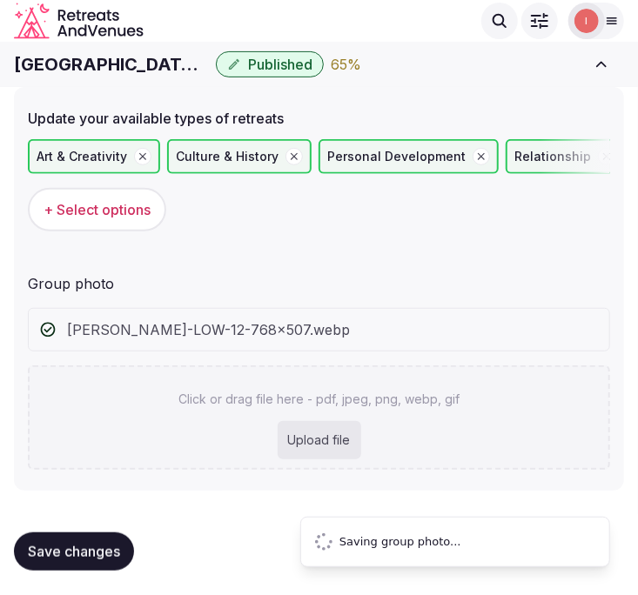
scroll to position [57, 0]
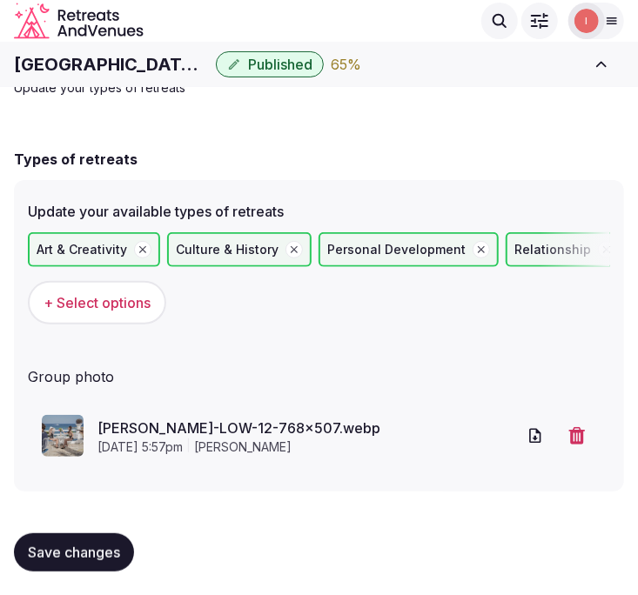
click at [129, 539] on button "Save changes" at bounding box center [74, 552] width 120 height 38
click at [103, 557] on span "Save changes" at bounding box center [74, 552] width 92 height 17
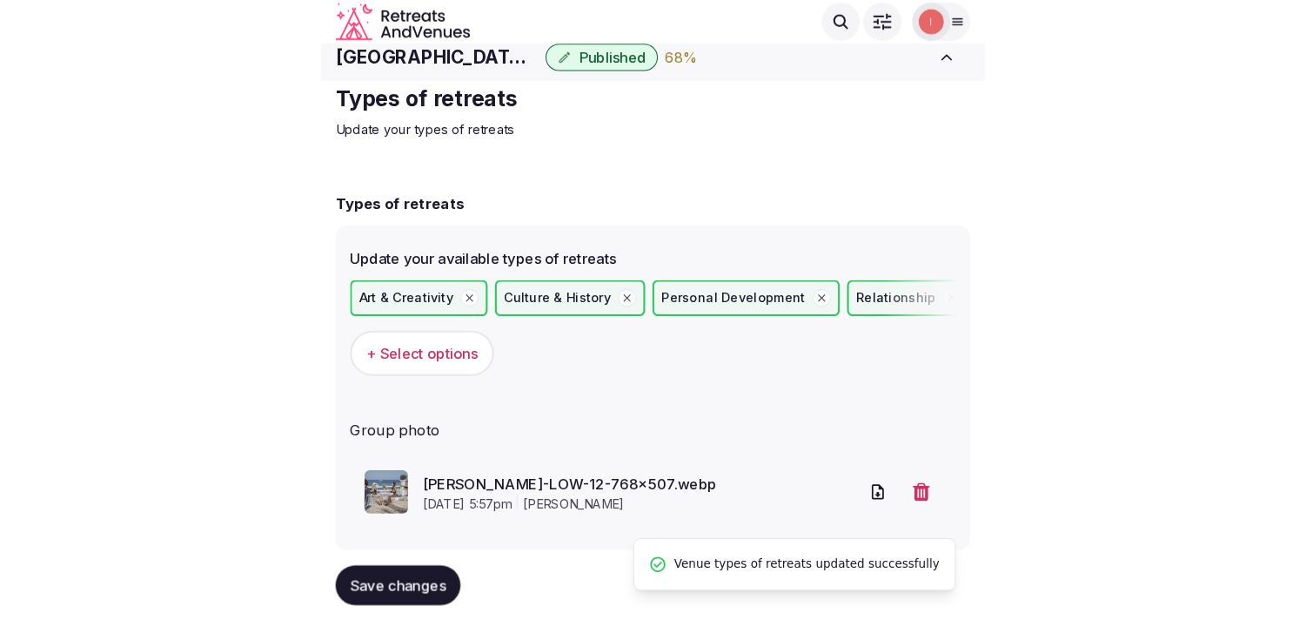
scroll to position [0, 0]
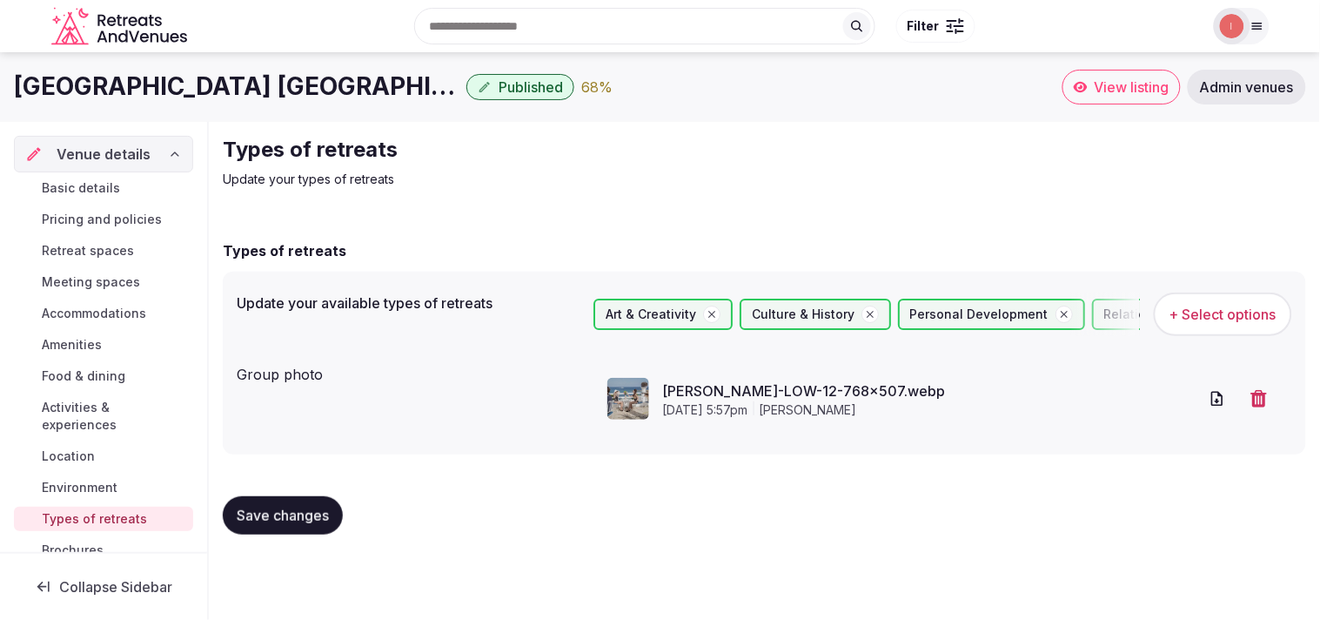
click at [83, 185] on span "Basic details" at bounding box center [81, 187] width 78 height 17
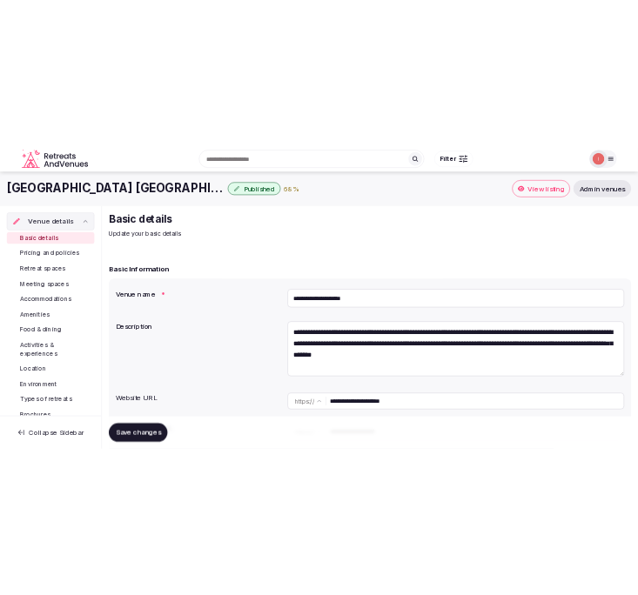
scroll to position [193, 0]
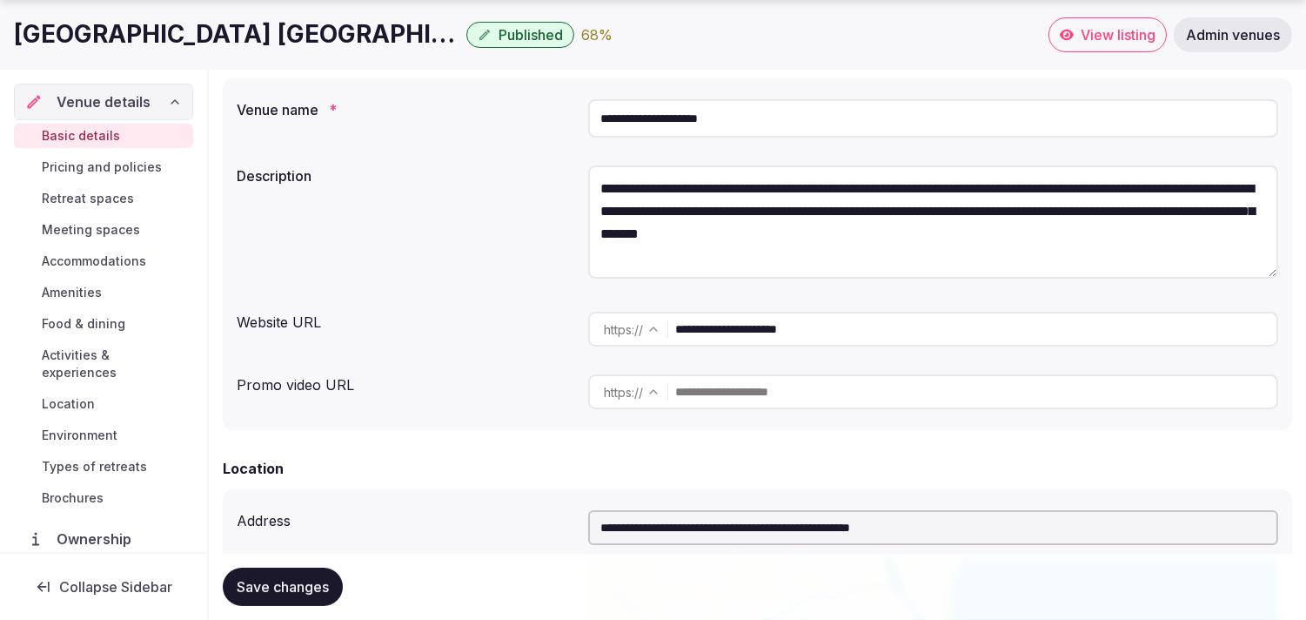
click at [189, 36] on h1 "Mongibello Hotel Ibiza" at bounding box center [236, 34] width 445 height 34
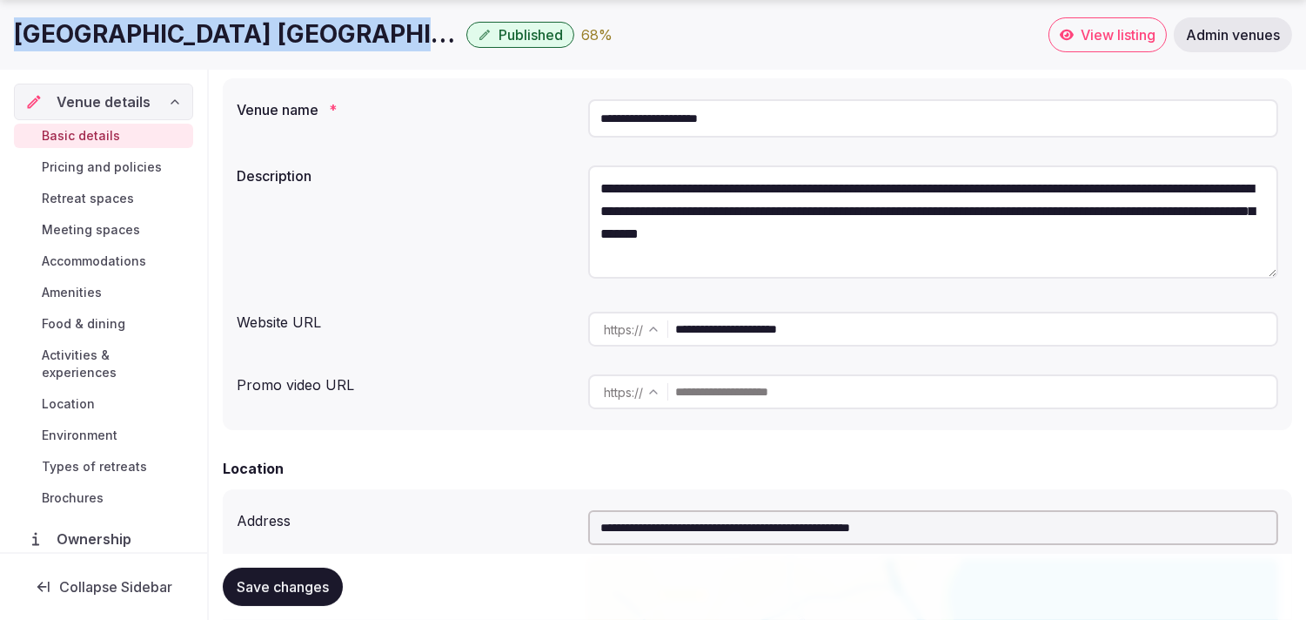
click at [189, 36] on h1 "Mongibello Hotel Ibiza" at bounding box center [236, 34] width 445 height 34
copy div "Mongibello Hotel Ibiza"
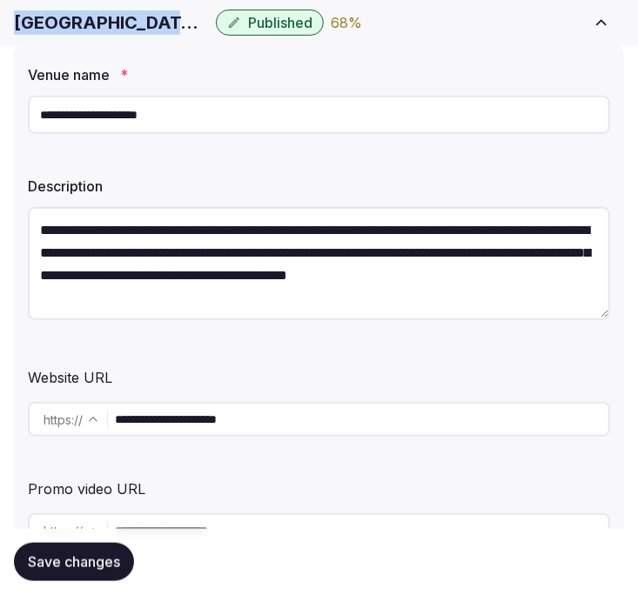
copy div "Mongibello Hotel Ibiza"
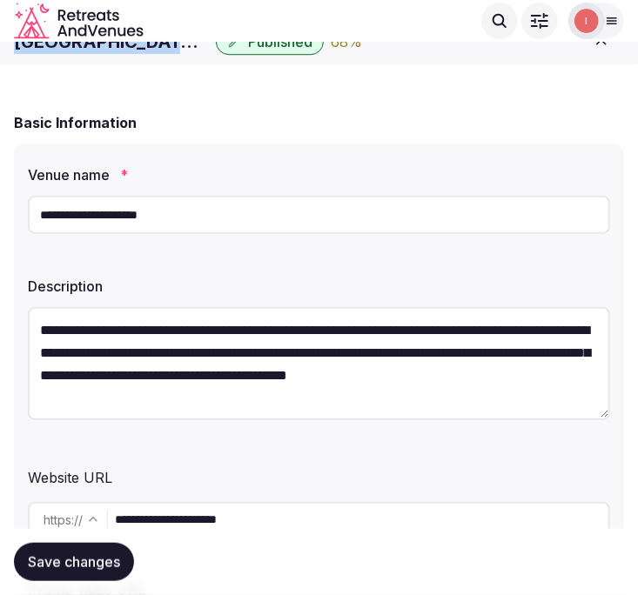
scroll to position [0, 0]
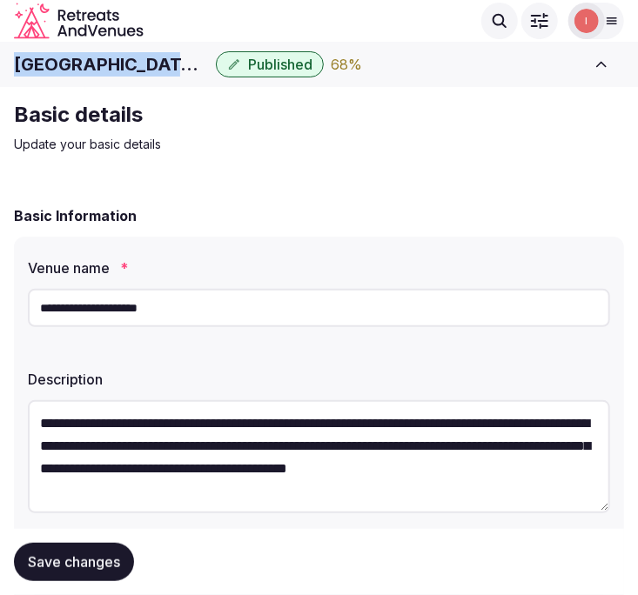
copy div "Mongibello Hotel Ibiza"
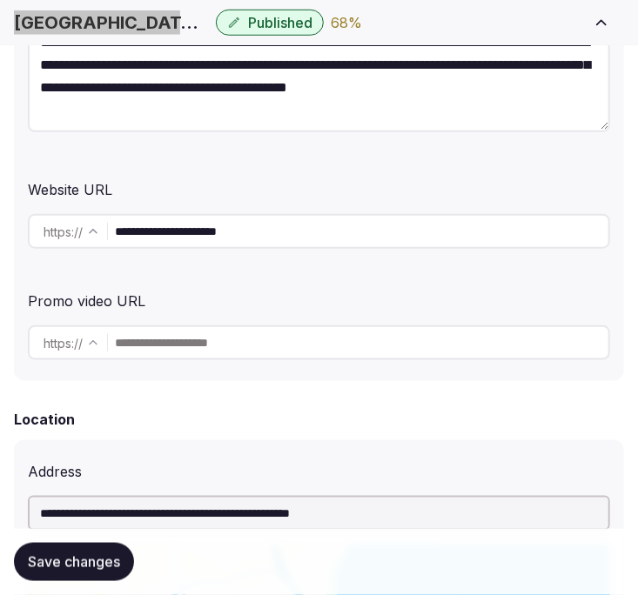
scroll to position [386, 0]
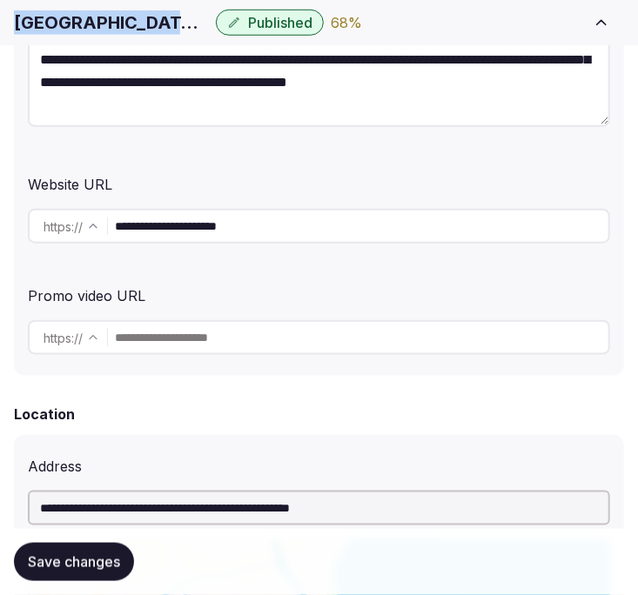
click at [96, 569] on span "Save changes" at bounding box center [74, 561] width 92 height 17
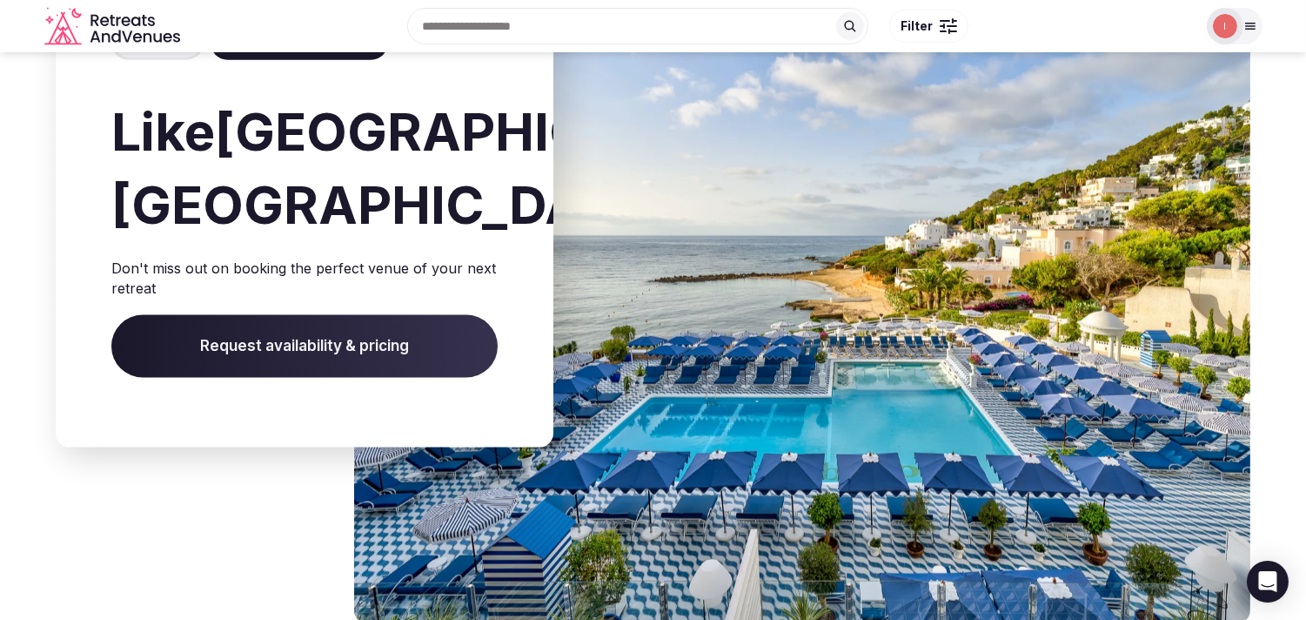
scroll to position [3770, 0]
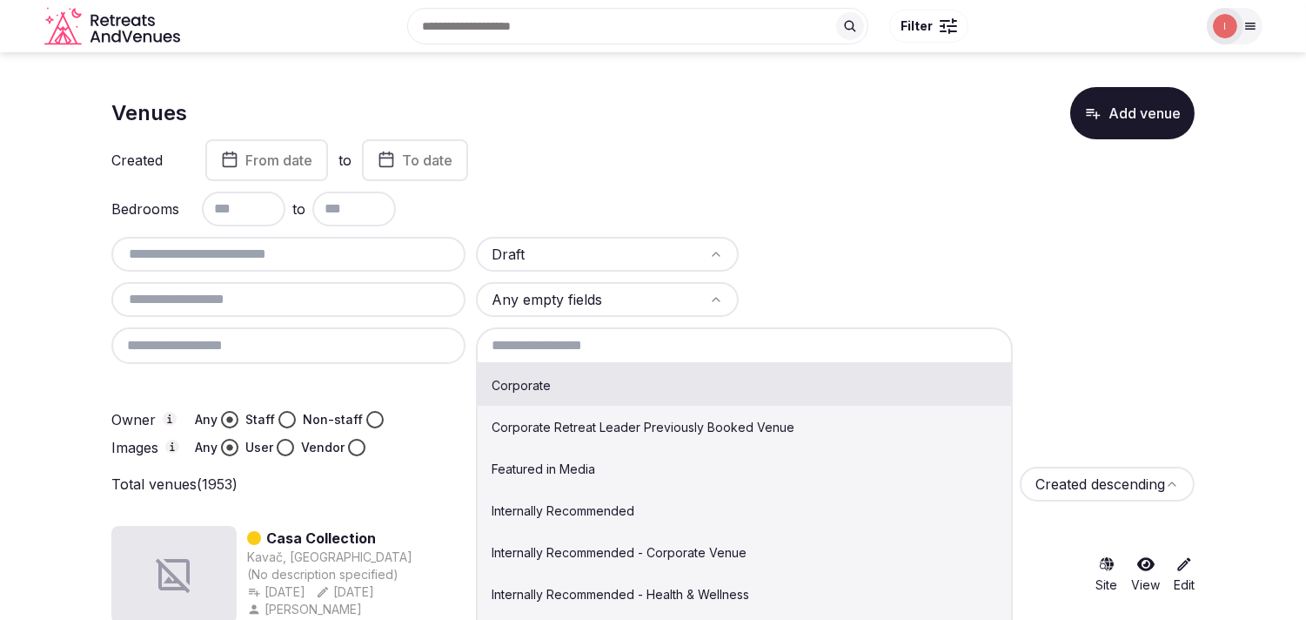
click at [637, 353] on input at bounding box center [744, 345] width 537 height 37
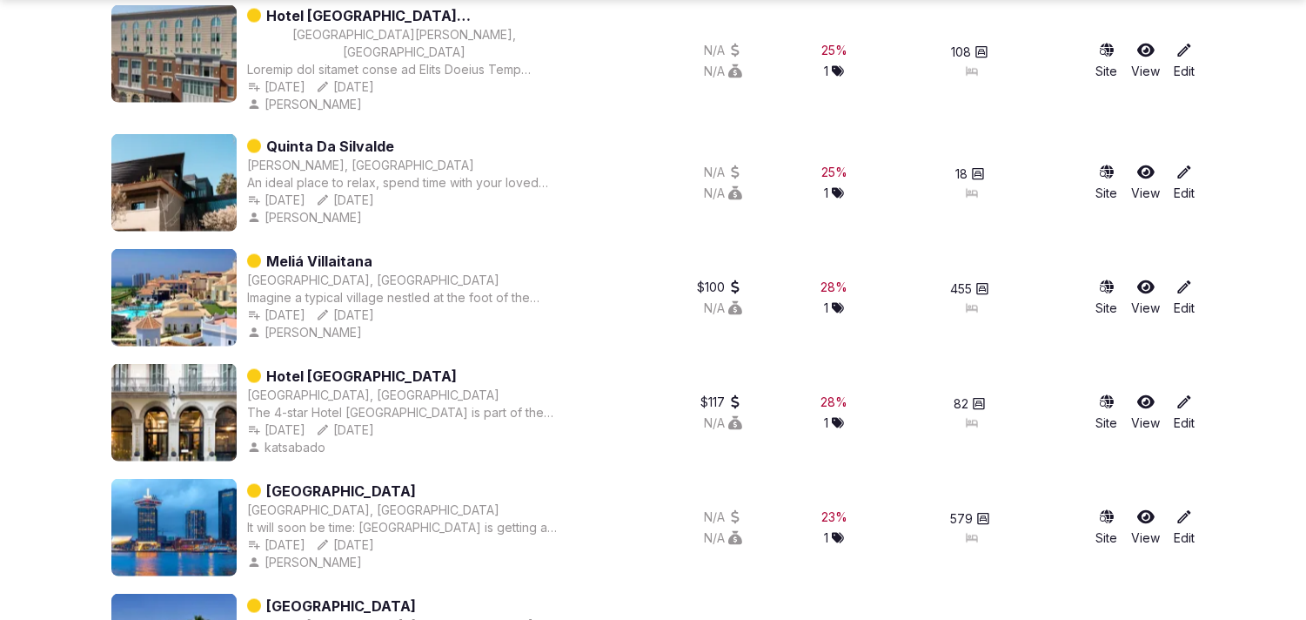
scroll to position [4877, 0]
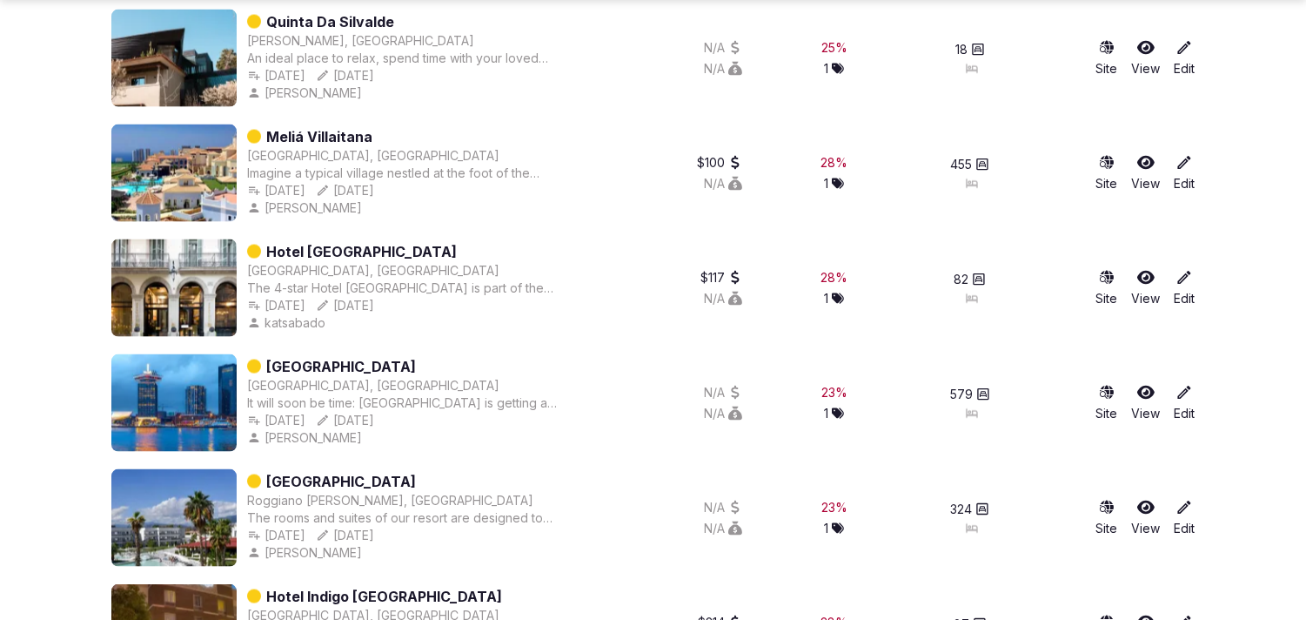
drag, startPoint x: 389, startPoint y: 366, endPoint x: 325, endPoint y: 144, distance: 231.6
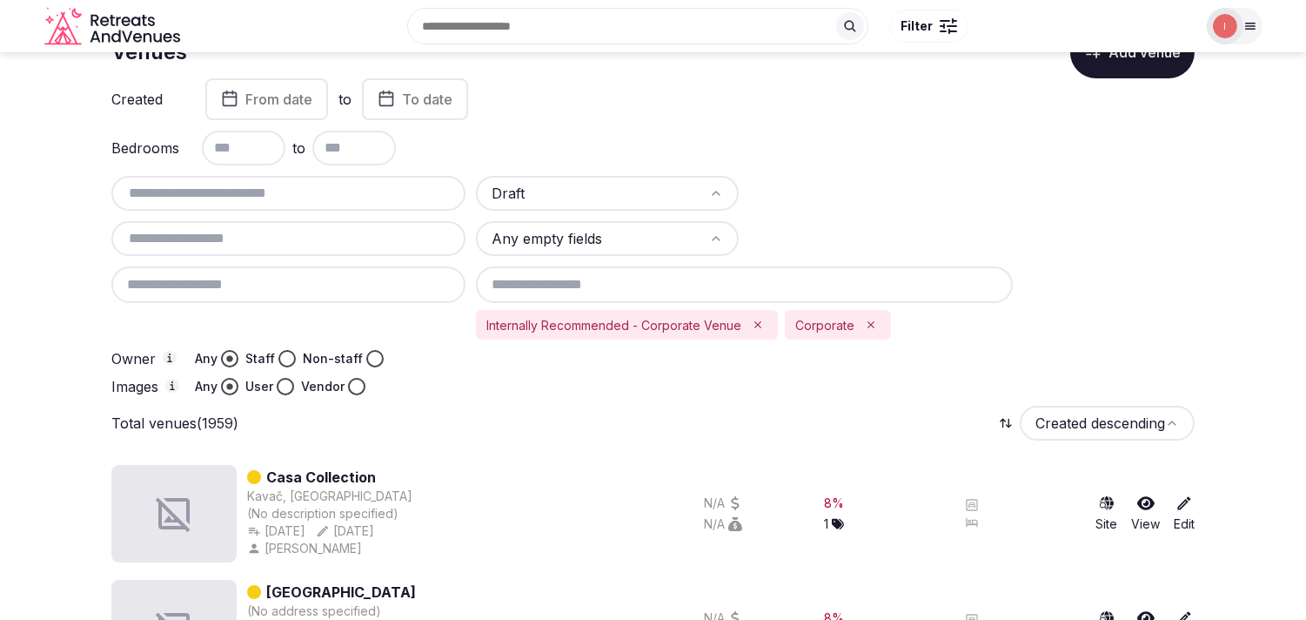
scroll to position [101, 0]
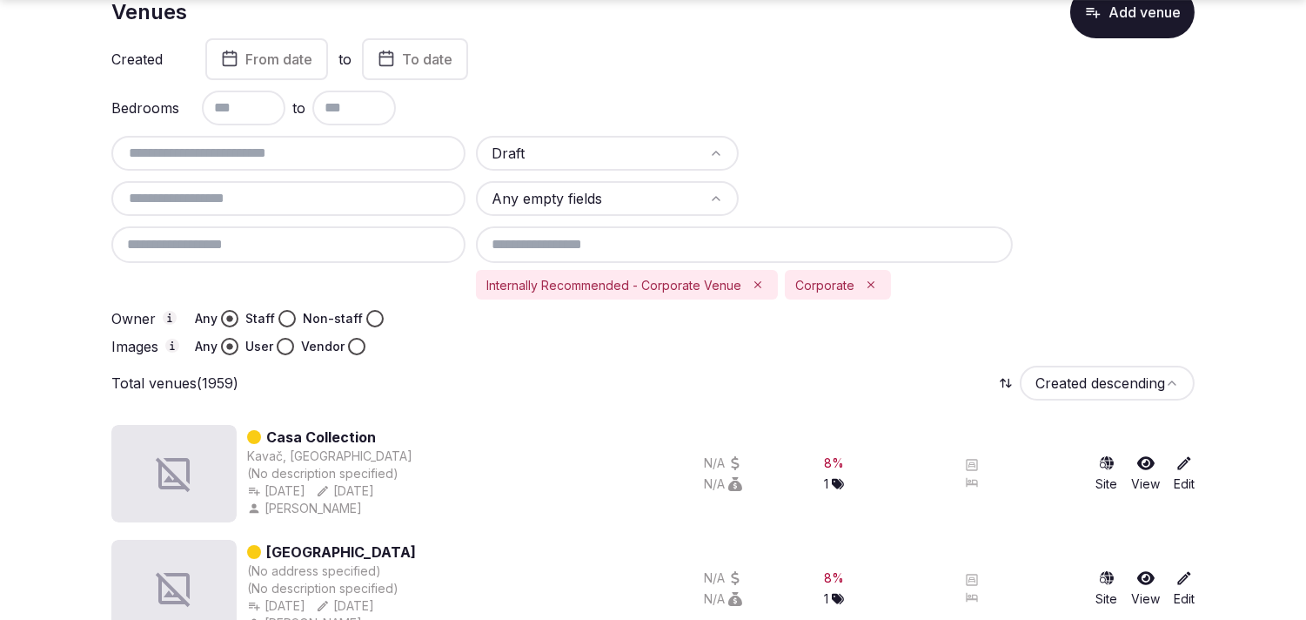
click at [637, 280] on icon "Remove Corporate" at bounding box center [871, 284] width 12 height 12
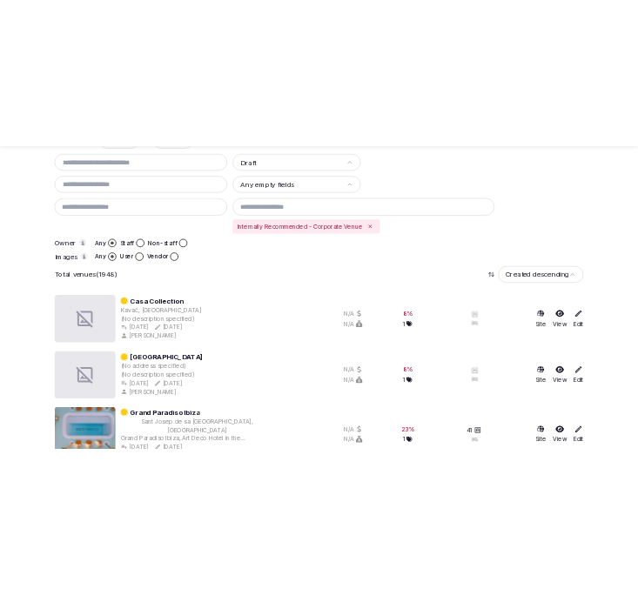
scroll to position [488, 0]
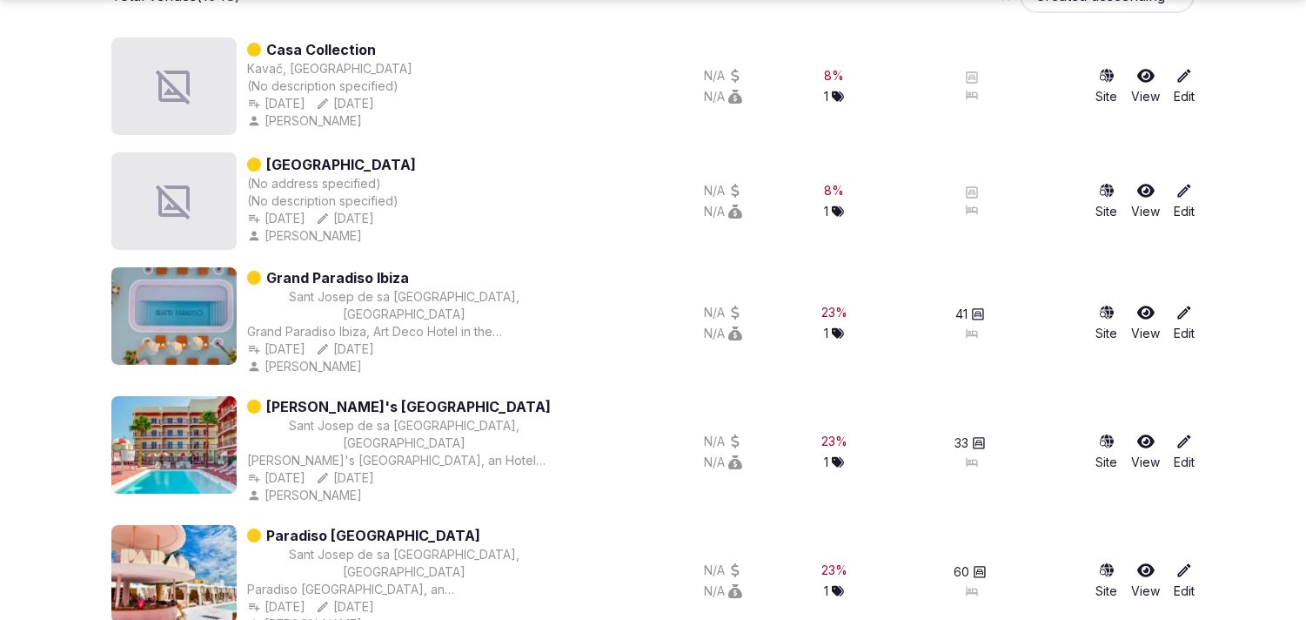
drag, startPoint x: 350, startPoint y: 277, endPoint x: 339, endPoint y: 280, distance: 11.0
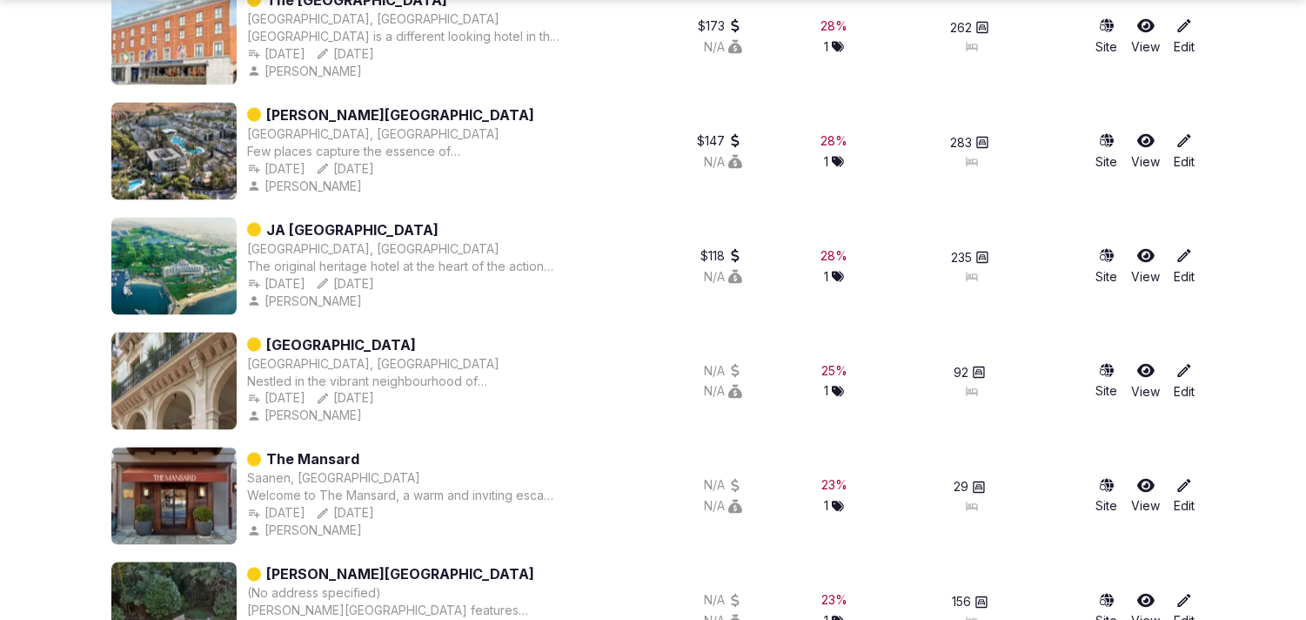
scroll to position [17232, 0]
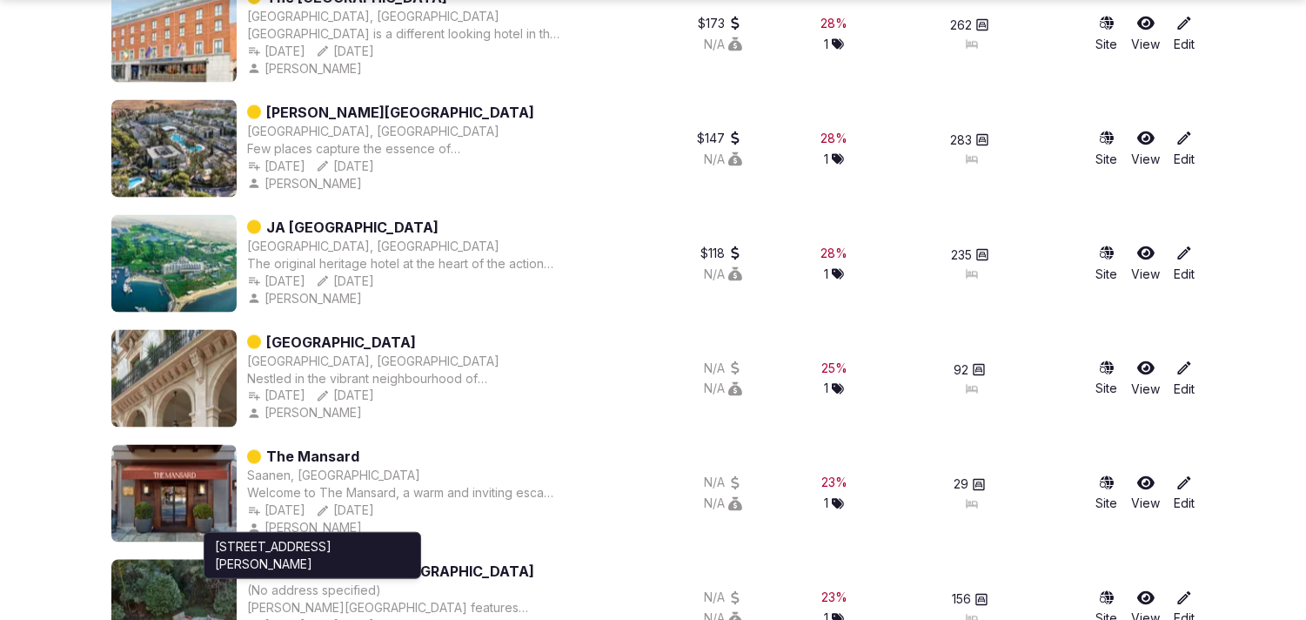
drag, startPoint x: 362, startPoint y: 419, endPoint x: 30, endPoint y: 428, distance: 332.5
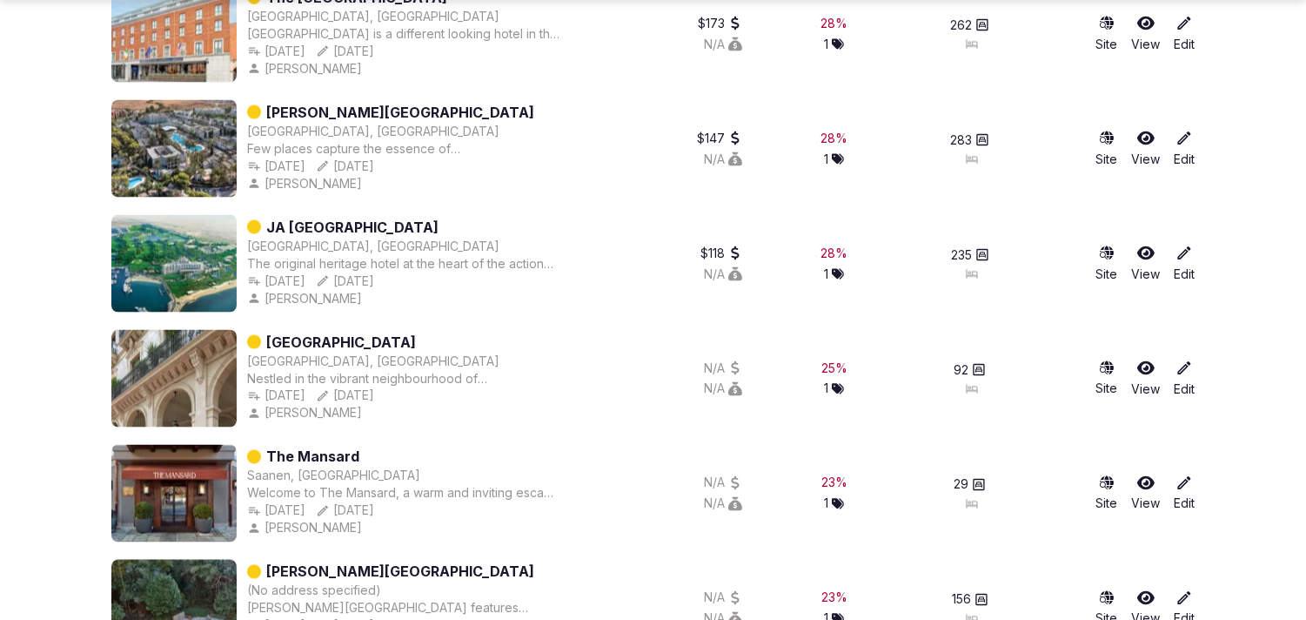
drag, startPoint x: 30, startPoint y: 428, endPoint x: 355, endPoint y: 416, distance: 325.6
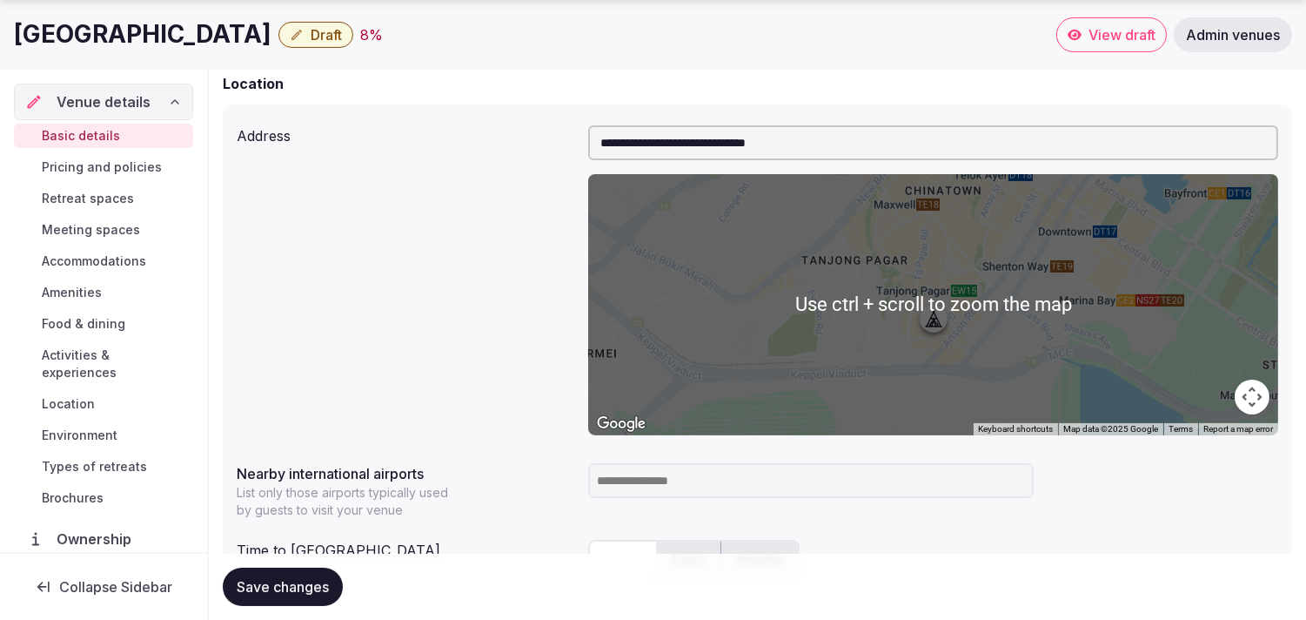
scroll to position [967, 0]
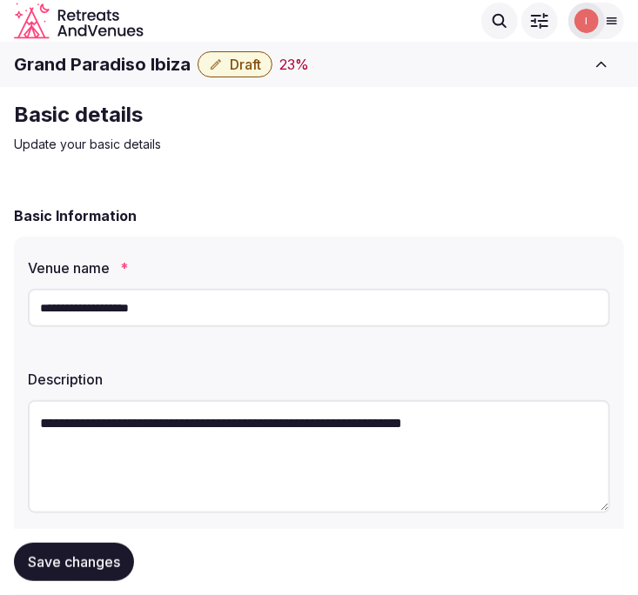
click at [164, 58] on h1 "Grand Paradiso Ibiza" at bounding box center [102, 64] width 177 height 24
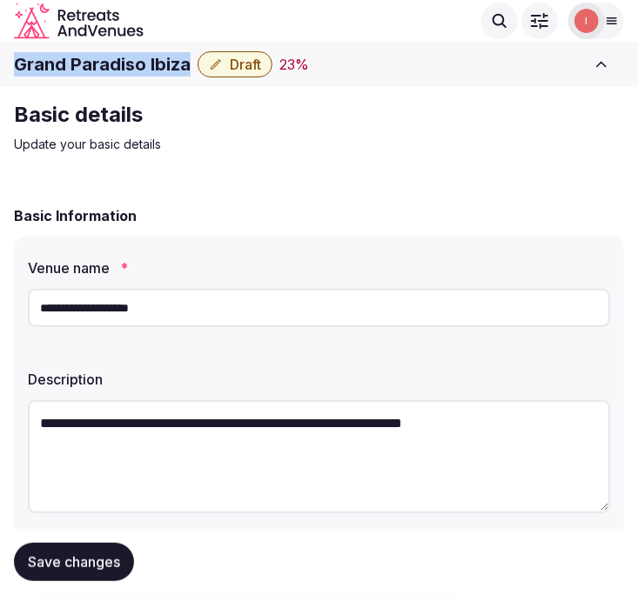
click at [164, 58] on h1 "Grand Paradiso Ibiza" at bounding box center [102, 64] width 177 height 24
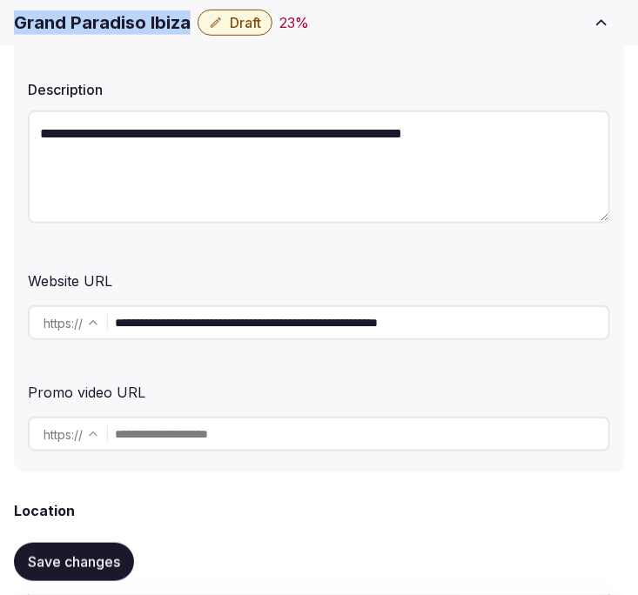
scroll to position [483, 0]
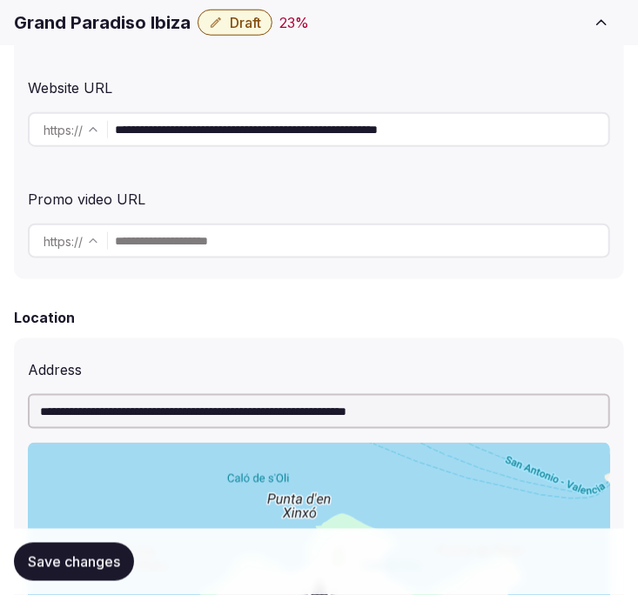
click at [191, 140] on input "**********" at bounding box center [361, 129] width 493 height 35
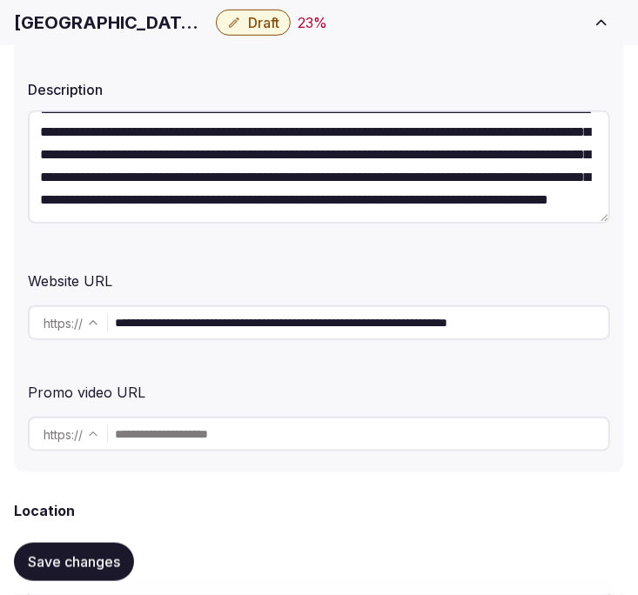
scroll to position [67, 0]
click at [171, 318] on input "**********" at bounding box center [361, 322] width 493 height 35
click at [172, 318] on input "**********" at bounding box center [361, 322] width 493 height 35
click at [174, 317] on input "**********" at bounding box center [361, 322] width 493 height 35
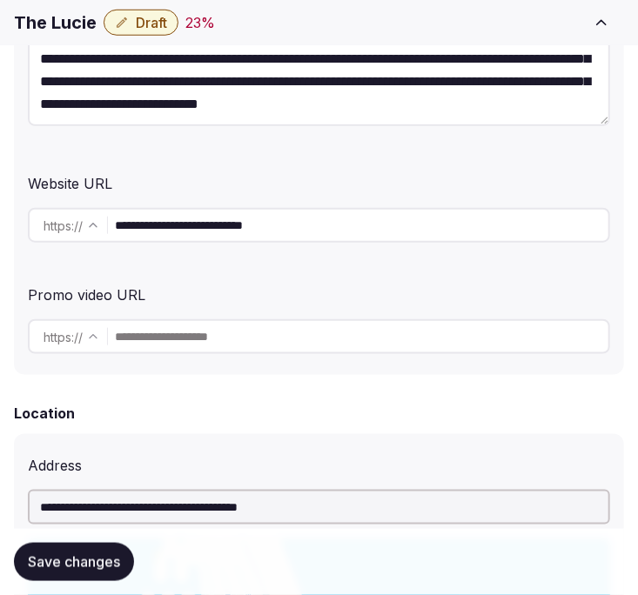
scroll to position [483, 0]
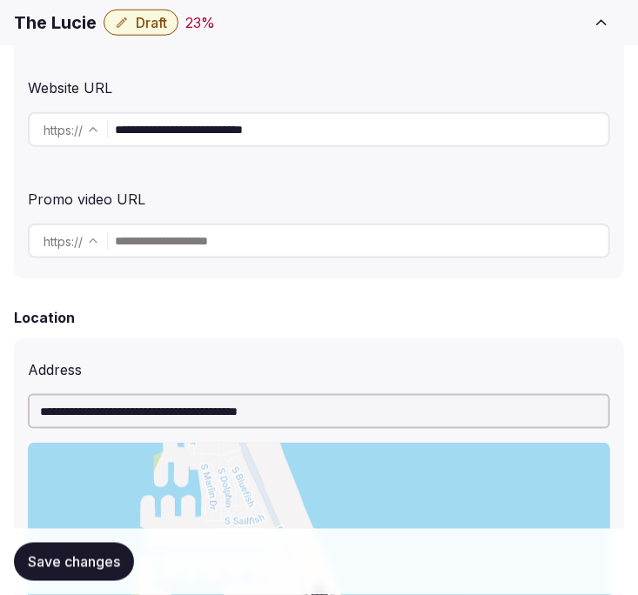
click at [211, 131] on input "**********" at bounding box center [361, 129] width 493 height 35
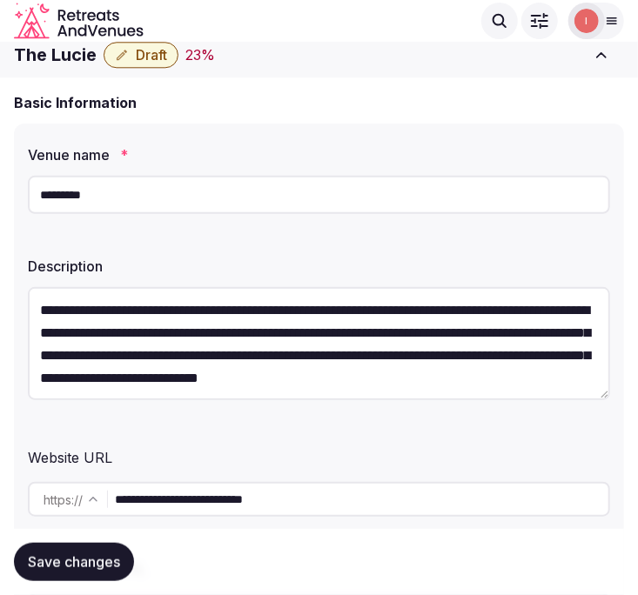
scroll to position [16, 0]
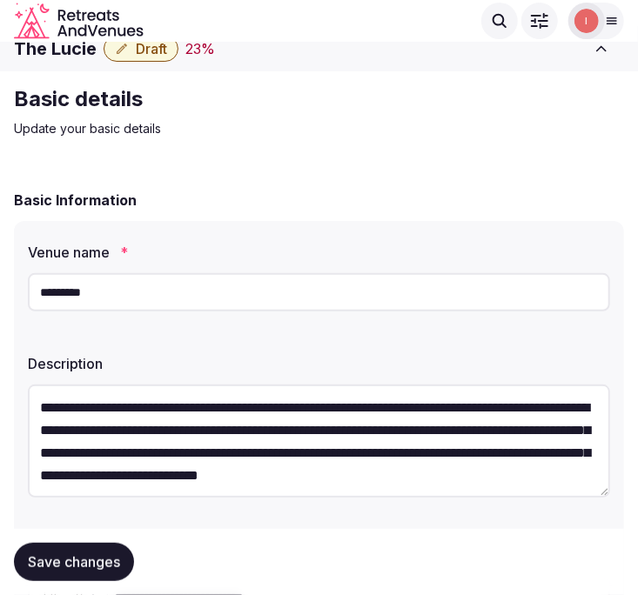
click at [72, 50] on h1 "The Lucie" at bounding box center [55, 49] width 83 height 24
copy div "The Lucie"
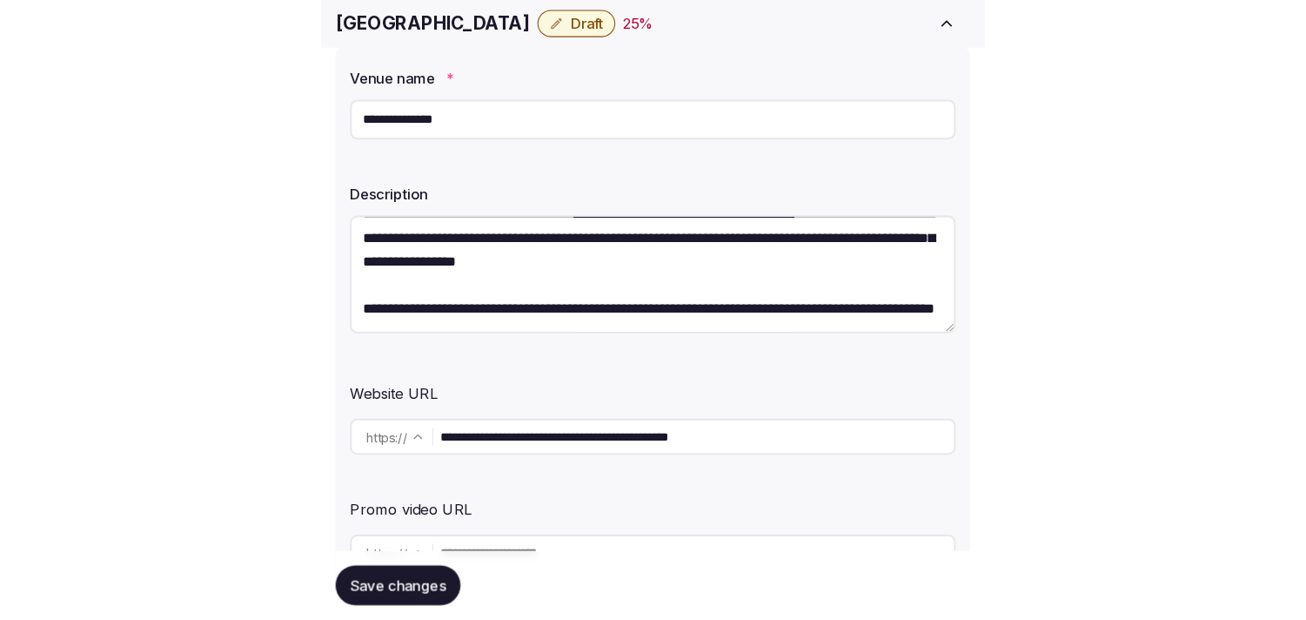
scroll to position [158, 0]
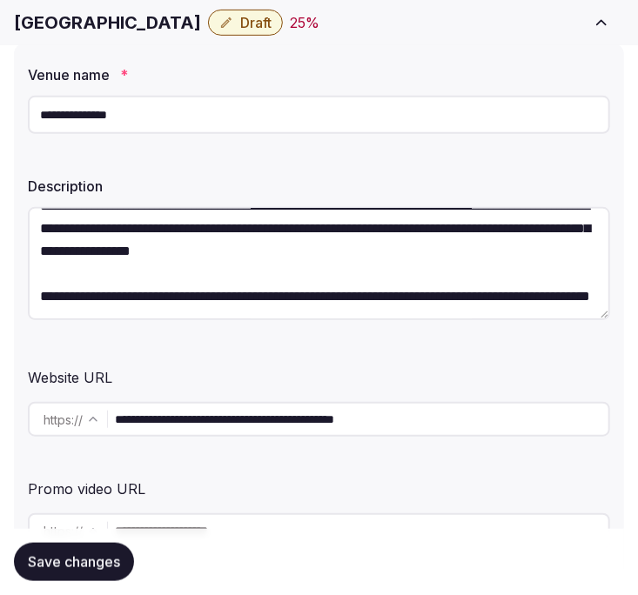
click at [194, 415] on input "**********" at bounding box center [361, 419] width 493 height 35
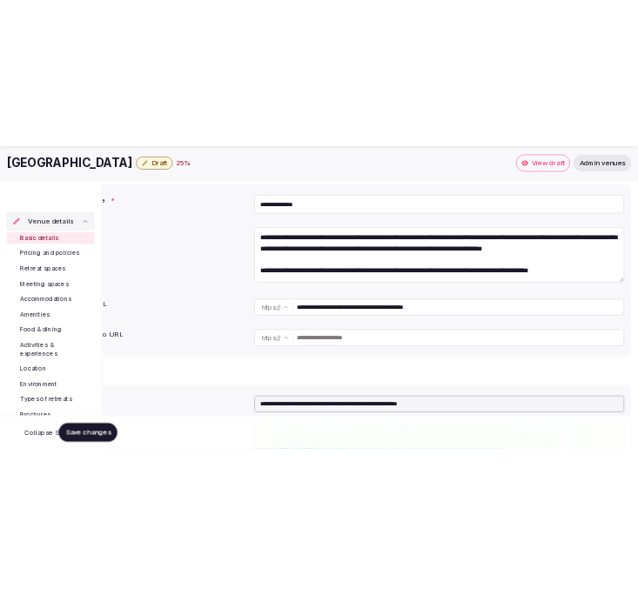
scroll to position [135, 0]
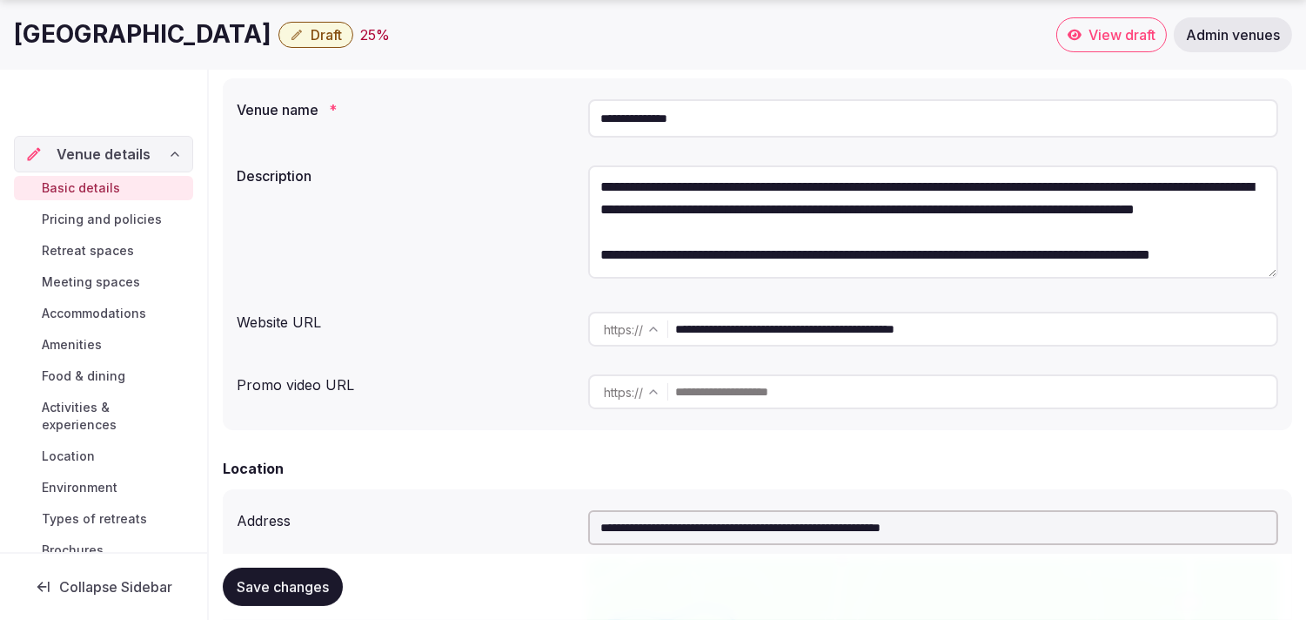
click at [116, 37] on h1 "[GEOGRAPHIC_DATA]" at bounding box center [143, 34] width 258 height 34
copy div "[GEOGRAPHIC_DATA]"
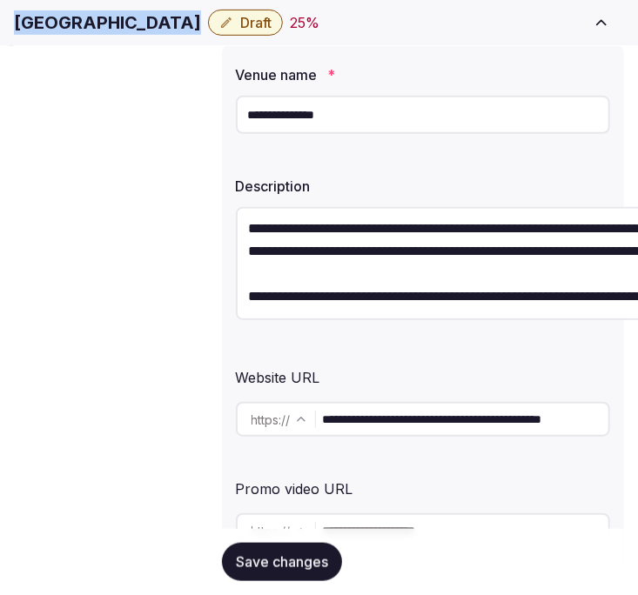
scroll to position [158, 0]
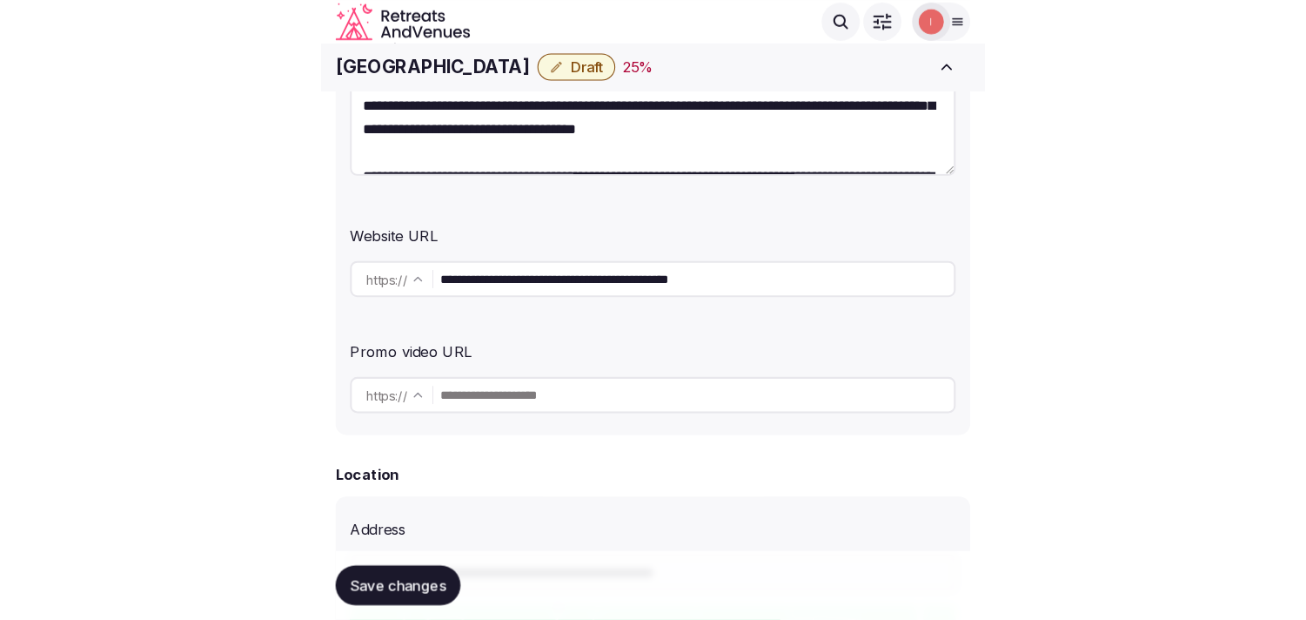
scroll to position [290, 0]
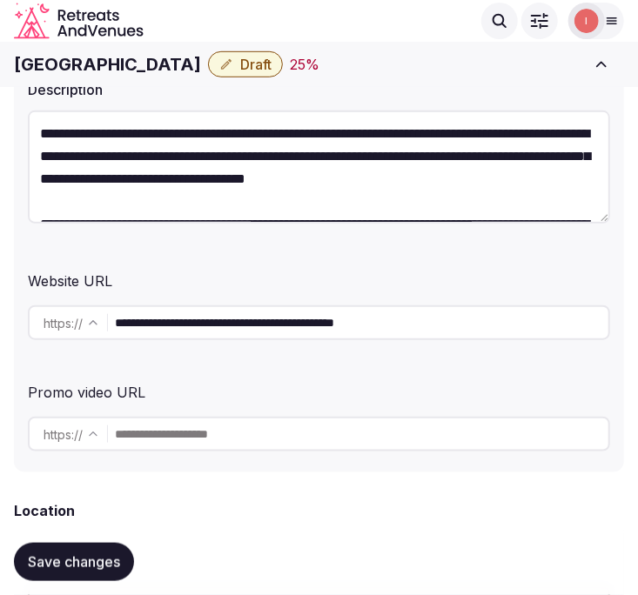
click at [272, 328] on input "**********" at bounding box center [361, 322] width 493 height 35
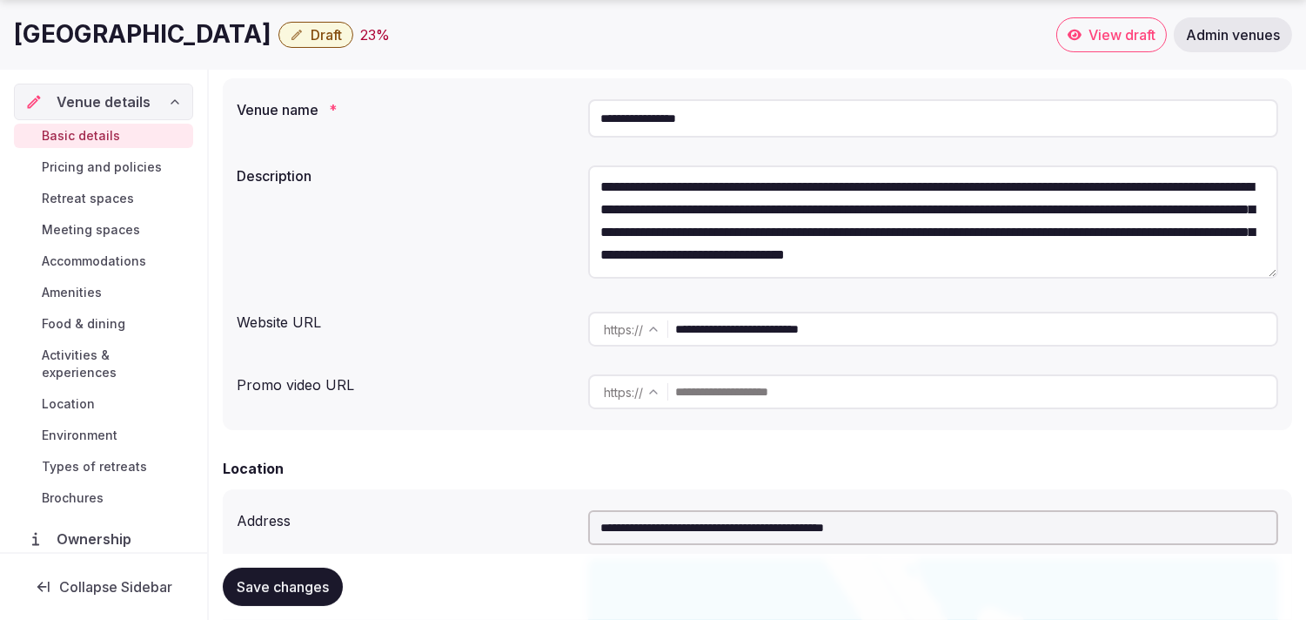
scroll to position [22, 0]
click at [735, 327] on input "**********" at bounding box center [975, 328] width 601 height 35
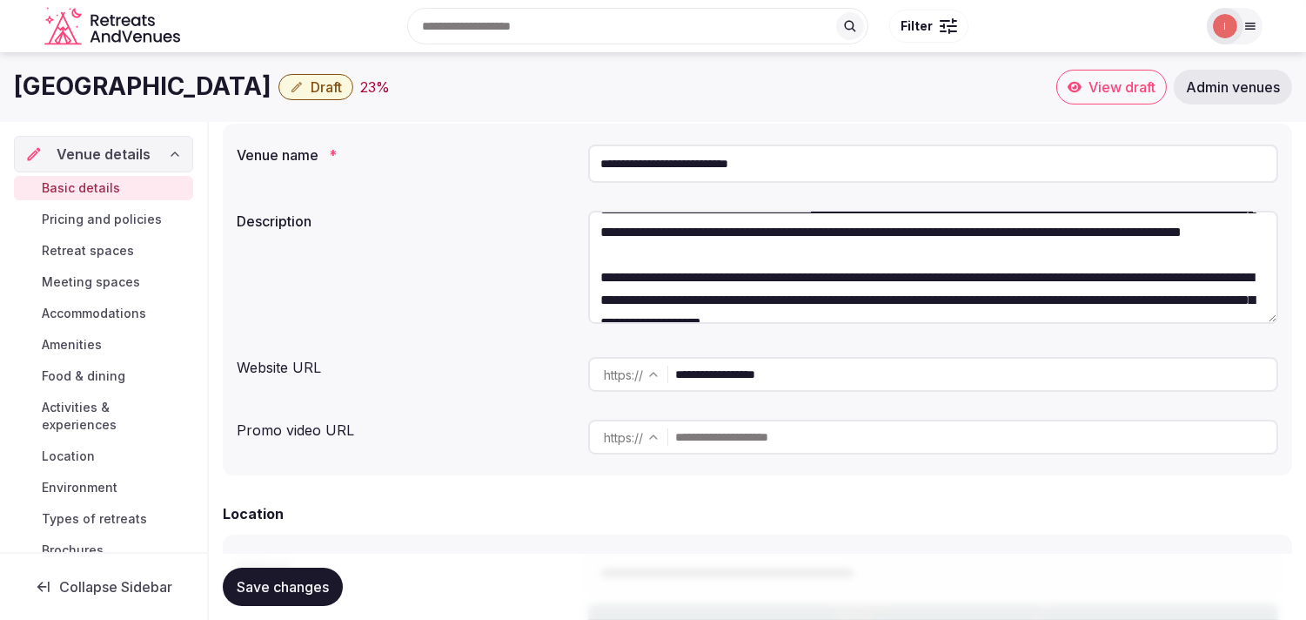
scroll to position [248, 0]
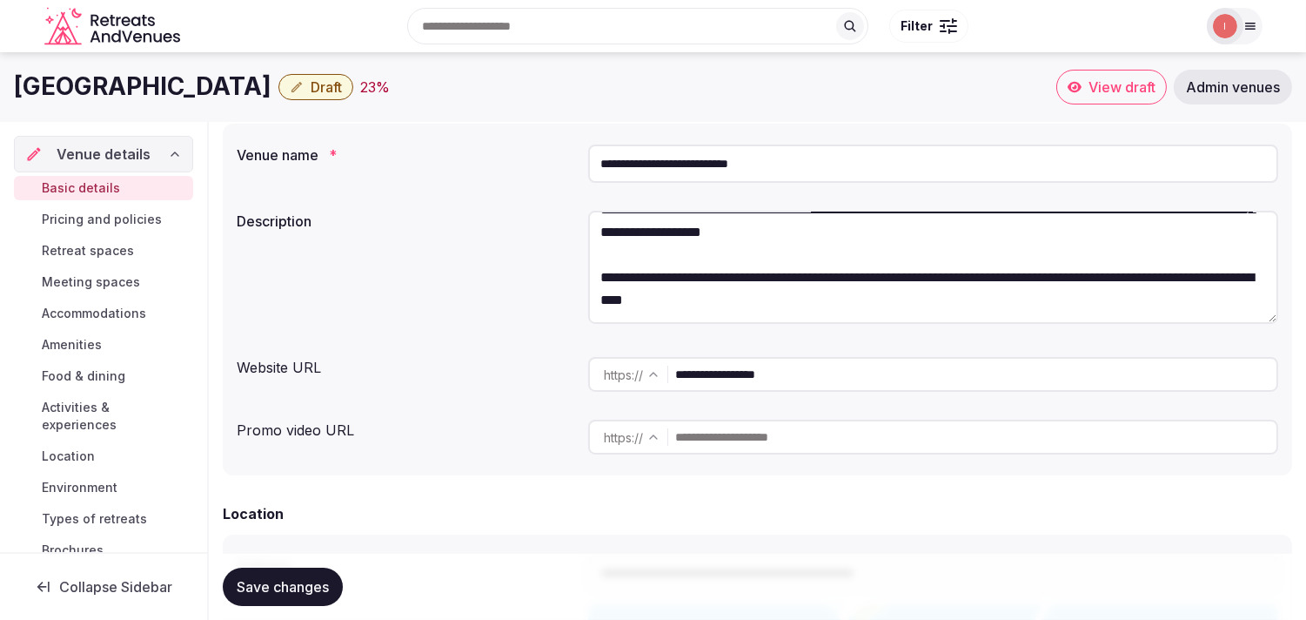
click at [745, 370] on input "**********" at bounding box center [975, 374] width 601 height 35
click at [239, 84] on h1 "[GEOGRAPHIC_DATA]" at bounding box center [143, 87] width 258 height 34
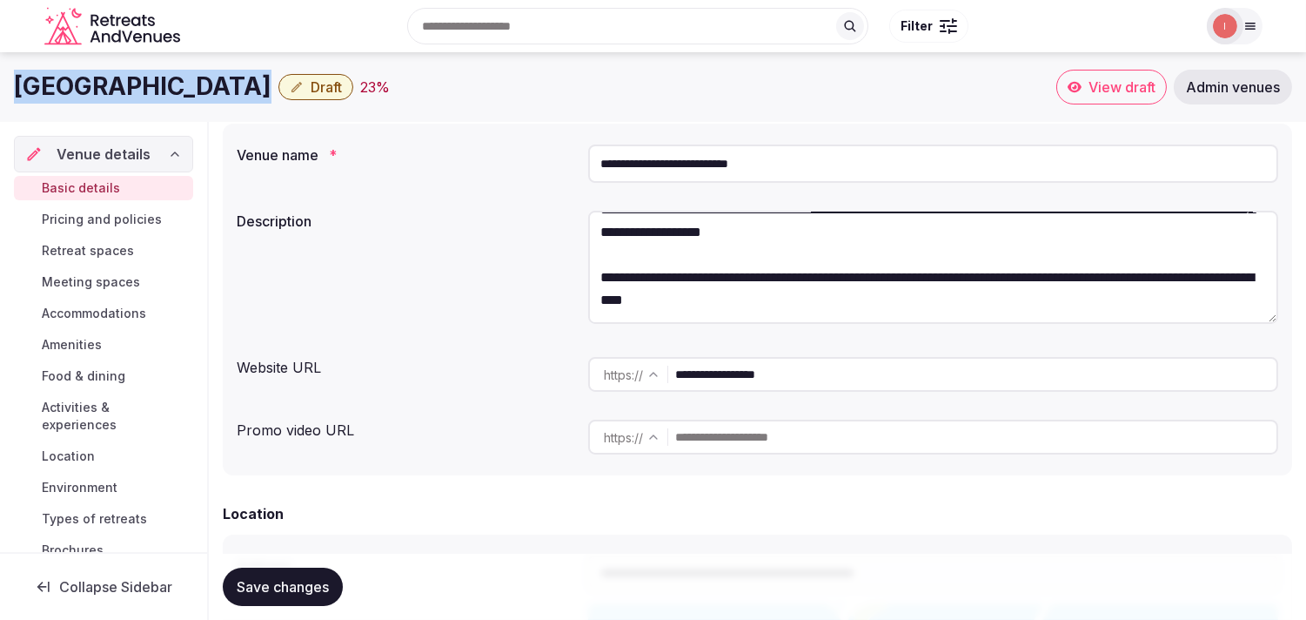
click at [239, 84] on h1 "[GEOGRAPHIC_DATA]" at bounding box center [143, 87] width 258 height 34
drag, startPoint x: 255, startPoint y: 68, endPoint x: 238, endPoint y: 84, distance: 22.8
click at [238, 84] on h1 "[GEOGRAPHIC_DATA]" at bounding box center [143, 87] width 258 height 34
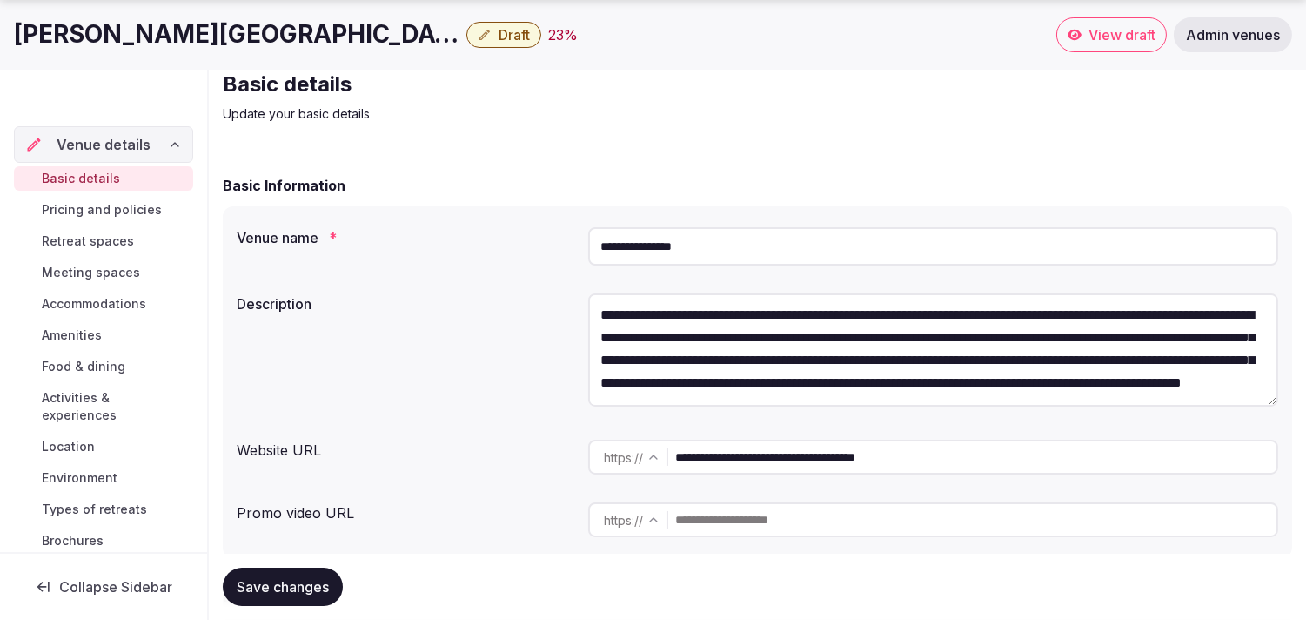
scroll to position [97, 0]
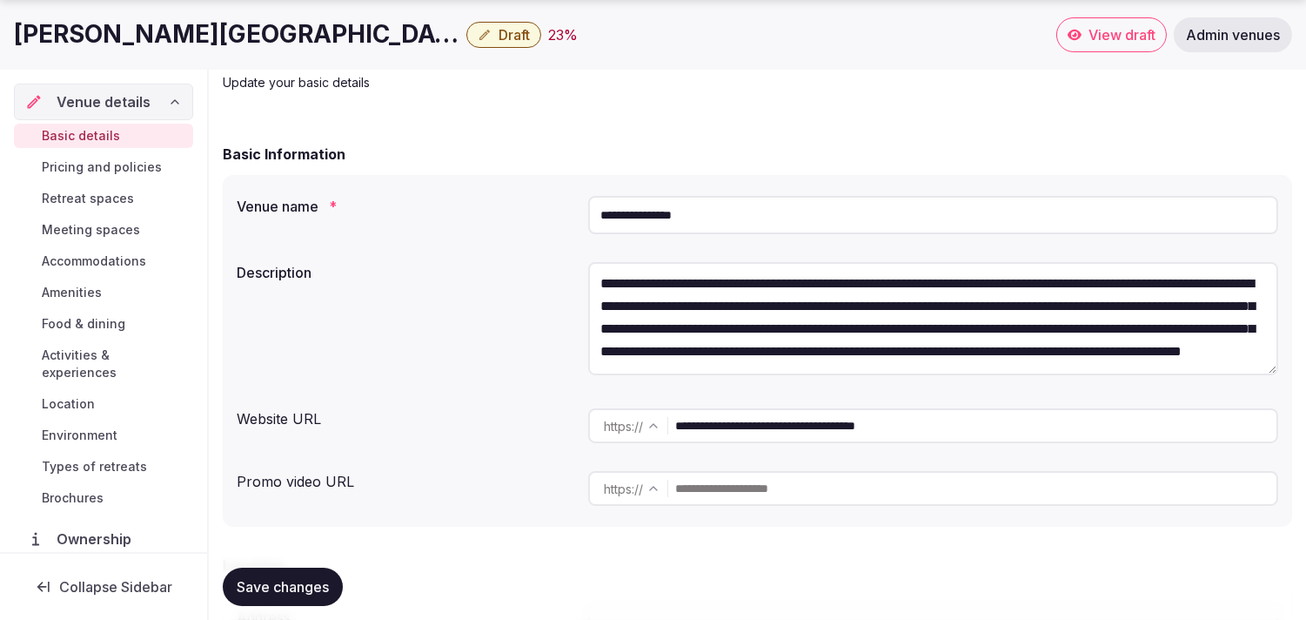
click at [706, 429] on input "**********" at bounding box center [975, 425] width 601 height 35
click at [676, 219] on input "**********" at bounding box center [933, 215] width 690 height 38
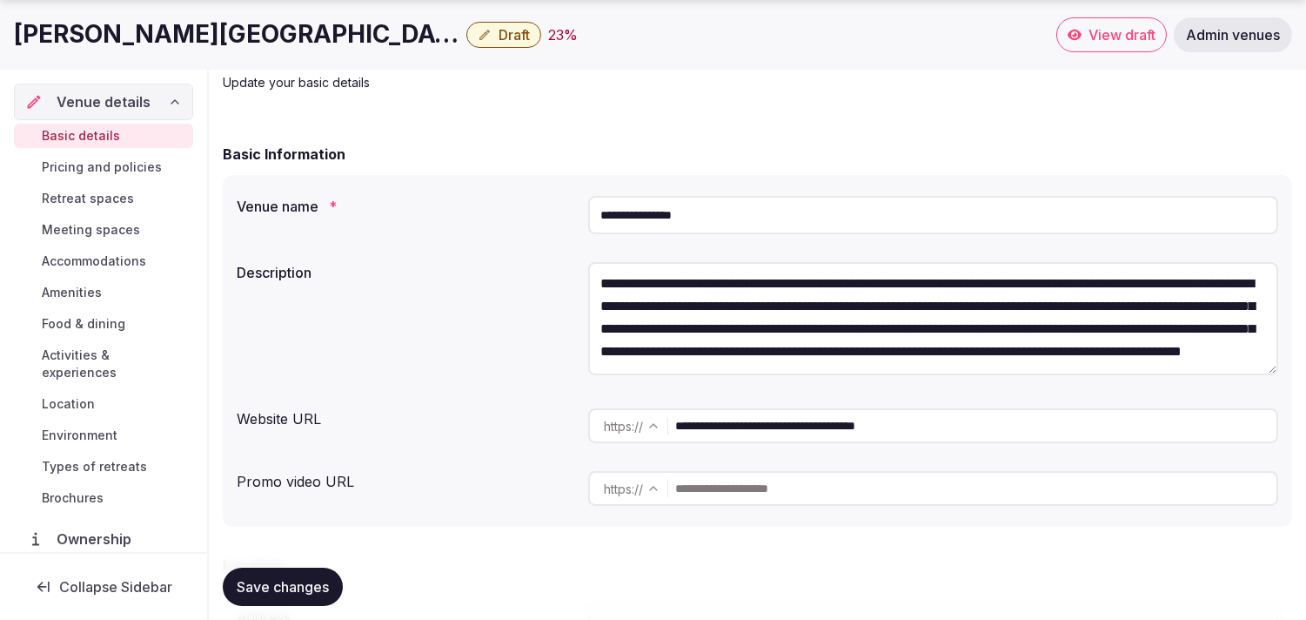
click at [676, 219] on input "**********" at bounding box center [933, 215] width 690 height 38
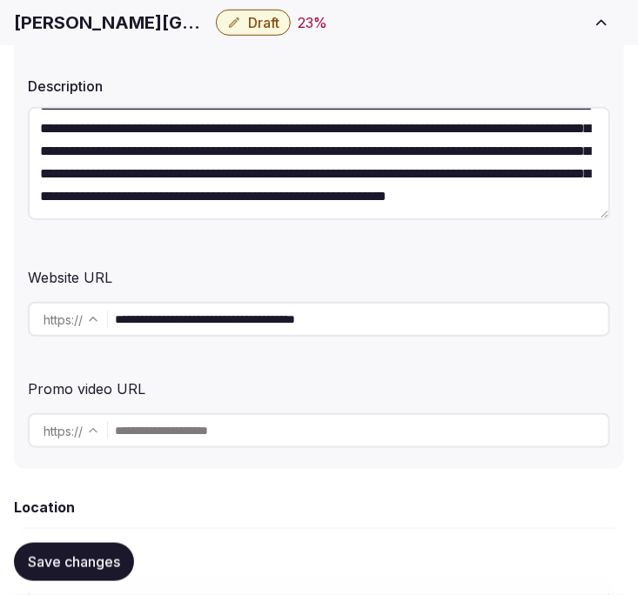
scroll to position [386, 0]
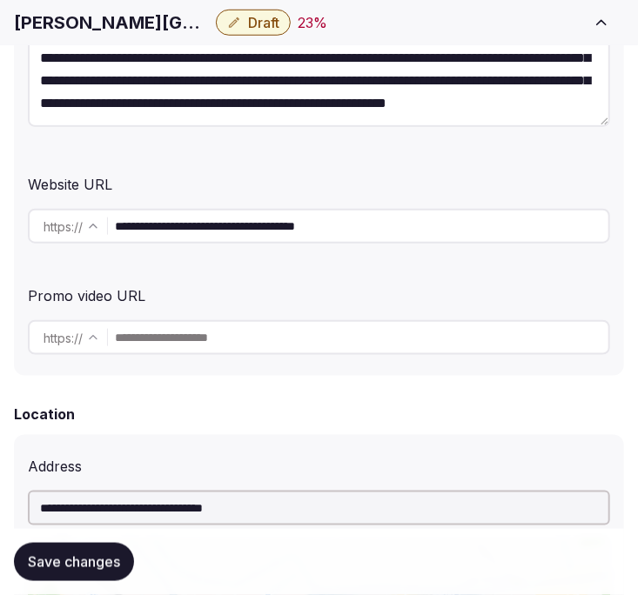
click at [284, 229] on input "**********" at bounding box center [361, 226] width 493 height 35
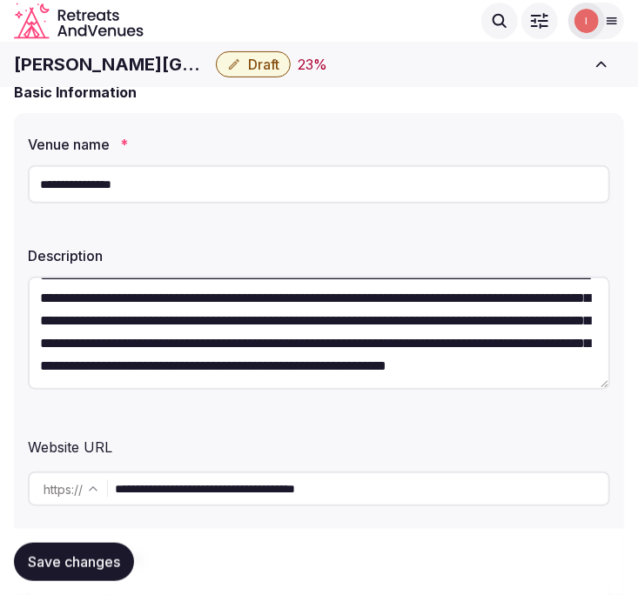
scroll to position [97, 0]
